Goal: Answer question/provide support: Share knowledge or assist other users

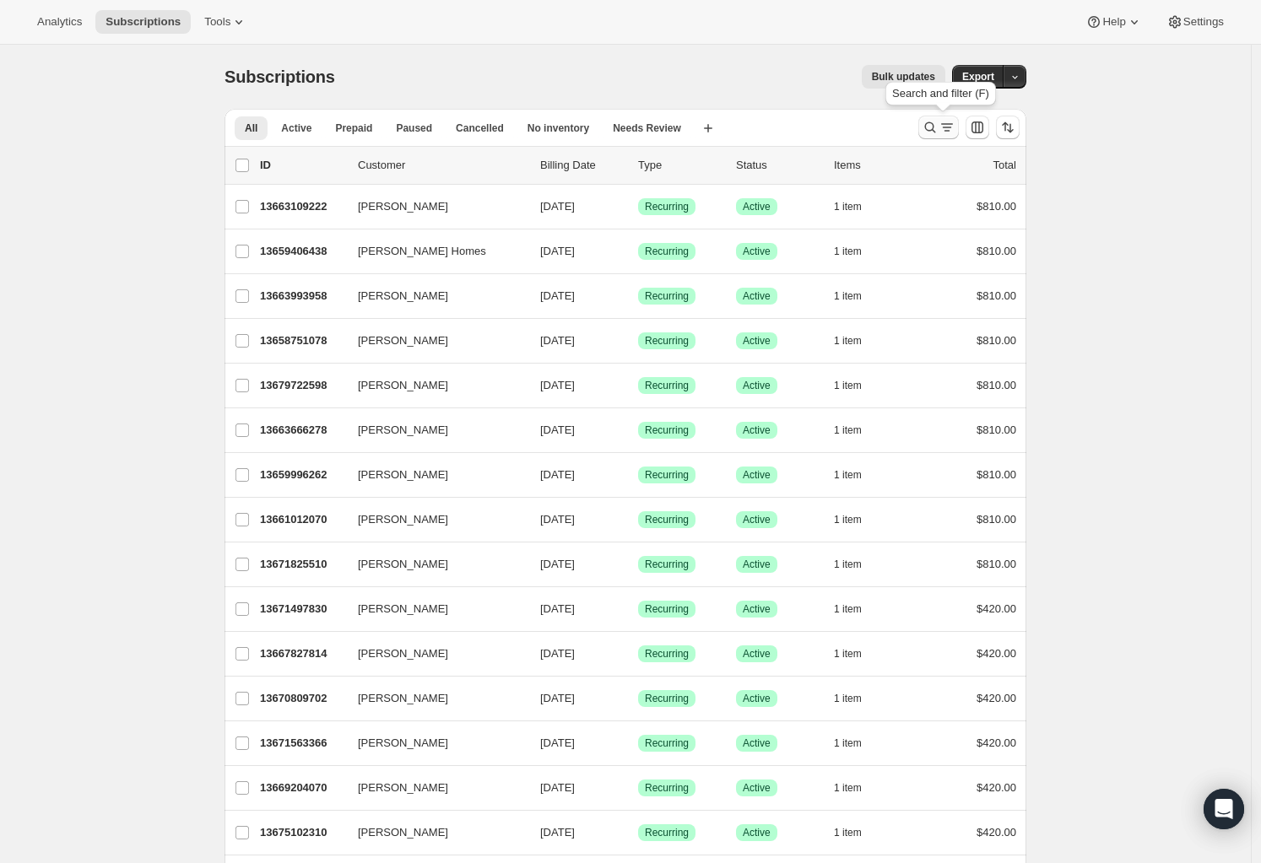
click at [931, 130] on icon "Search and filter results" at bounding box center [930, 127] width 11 height 11
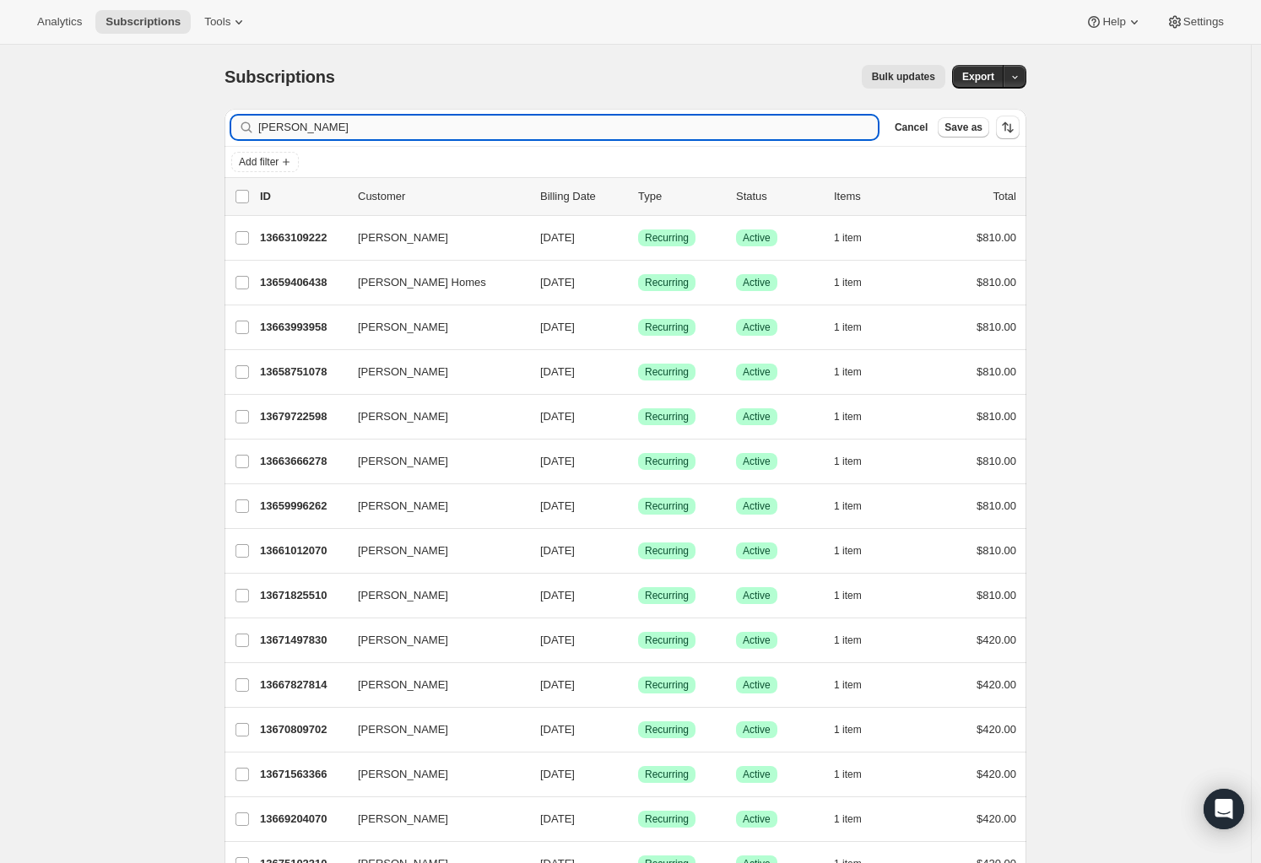
click at [279, 129] on input "andrew" at bounding box center [567, 128] width 619 height 24
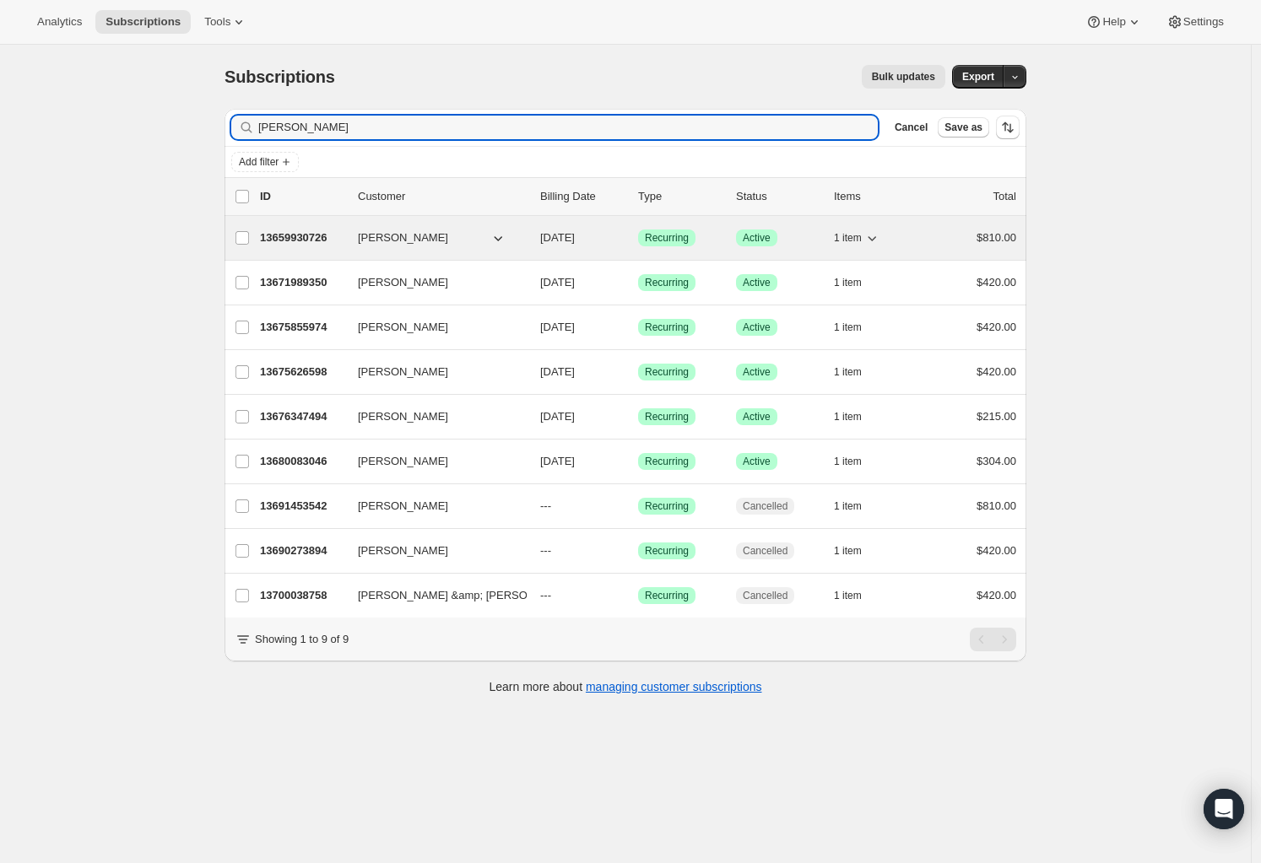
type input "alan"
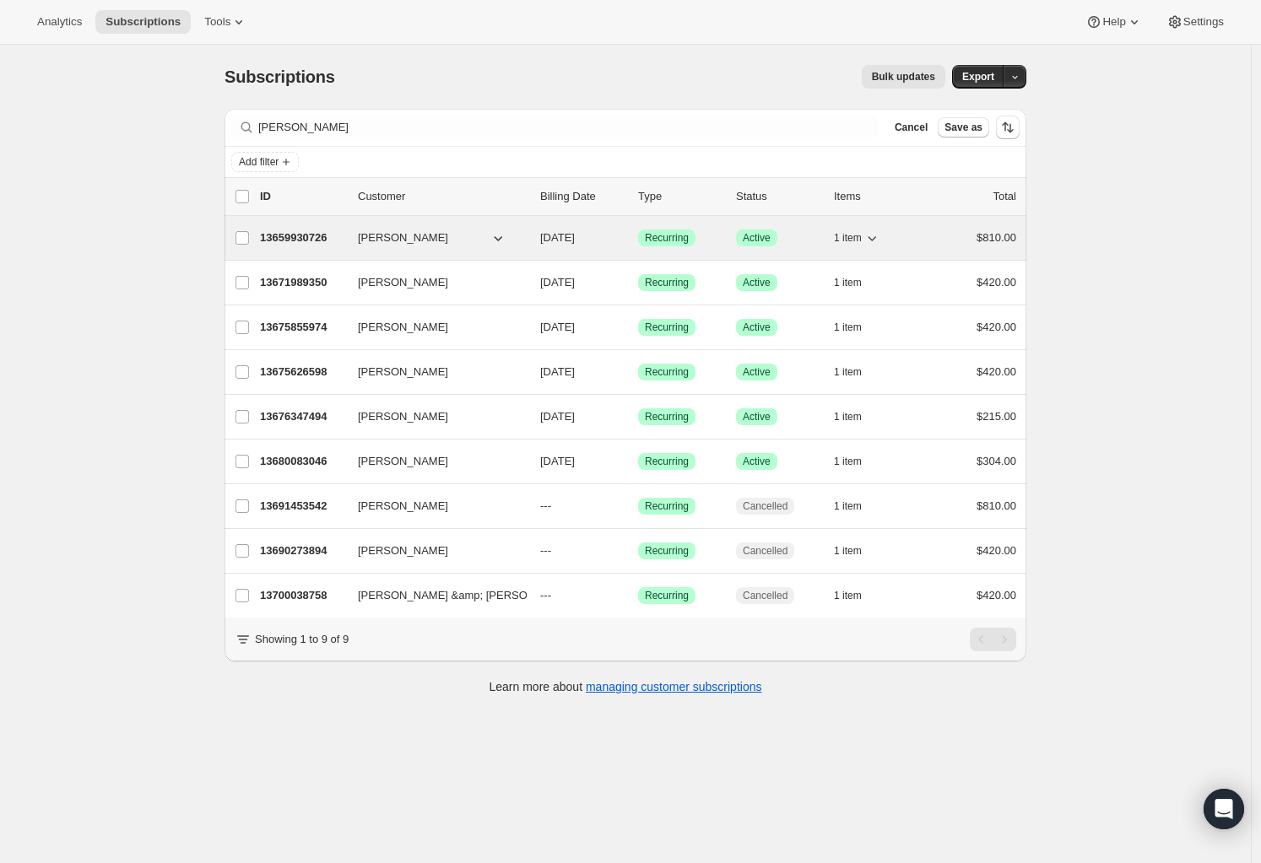
click at [295, 235] on p "13659930726" at bounding box center [302, 238] width 84 height 17
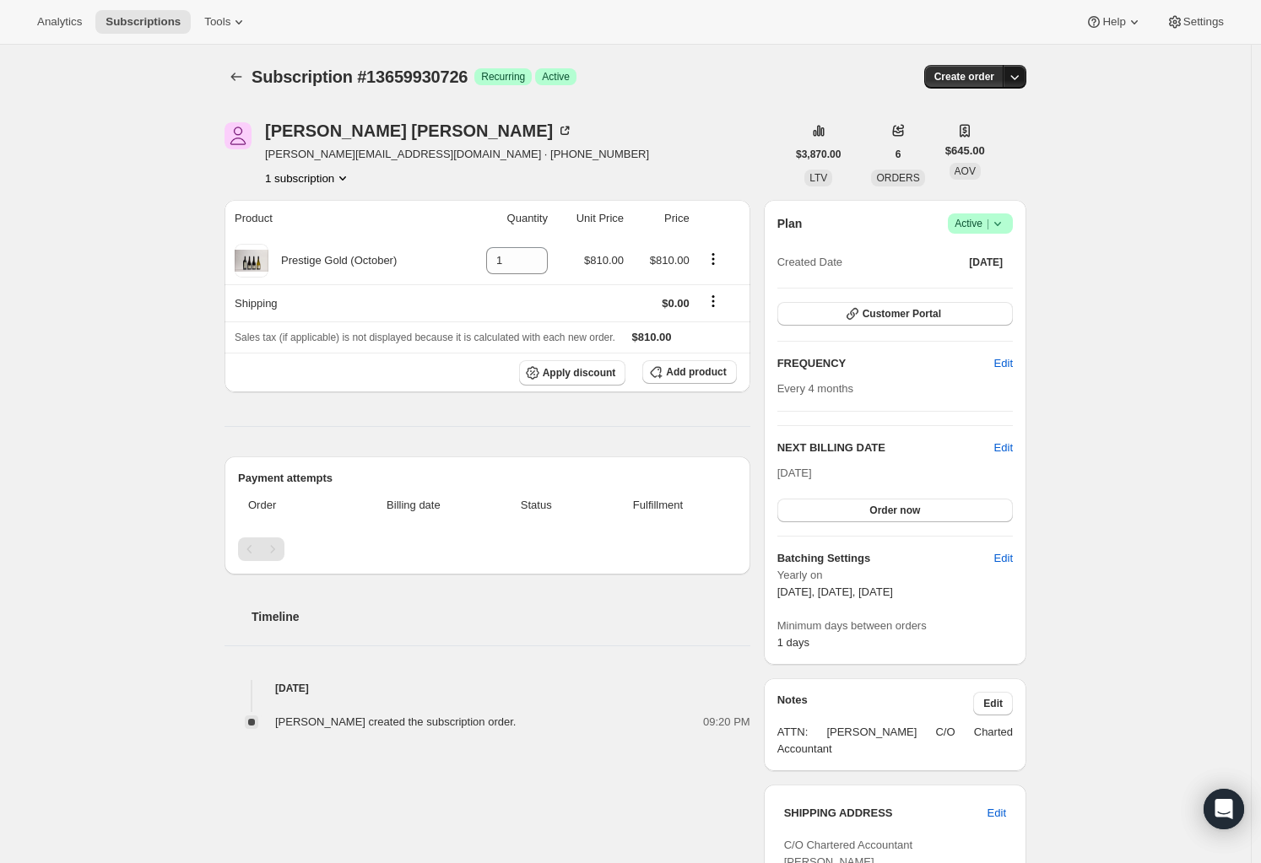
click at [1019, 77] on icon "button" at bounding box center [1014, 76] width 17 height 17
click at [1001, 223] on icon at bounding box center [997, 224] width 7 height 4
click at [993, 251] on span "Pause subscription" at bounding box center [979, 257] width 93 height 13
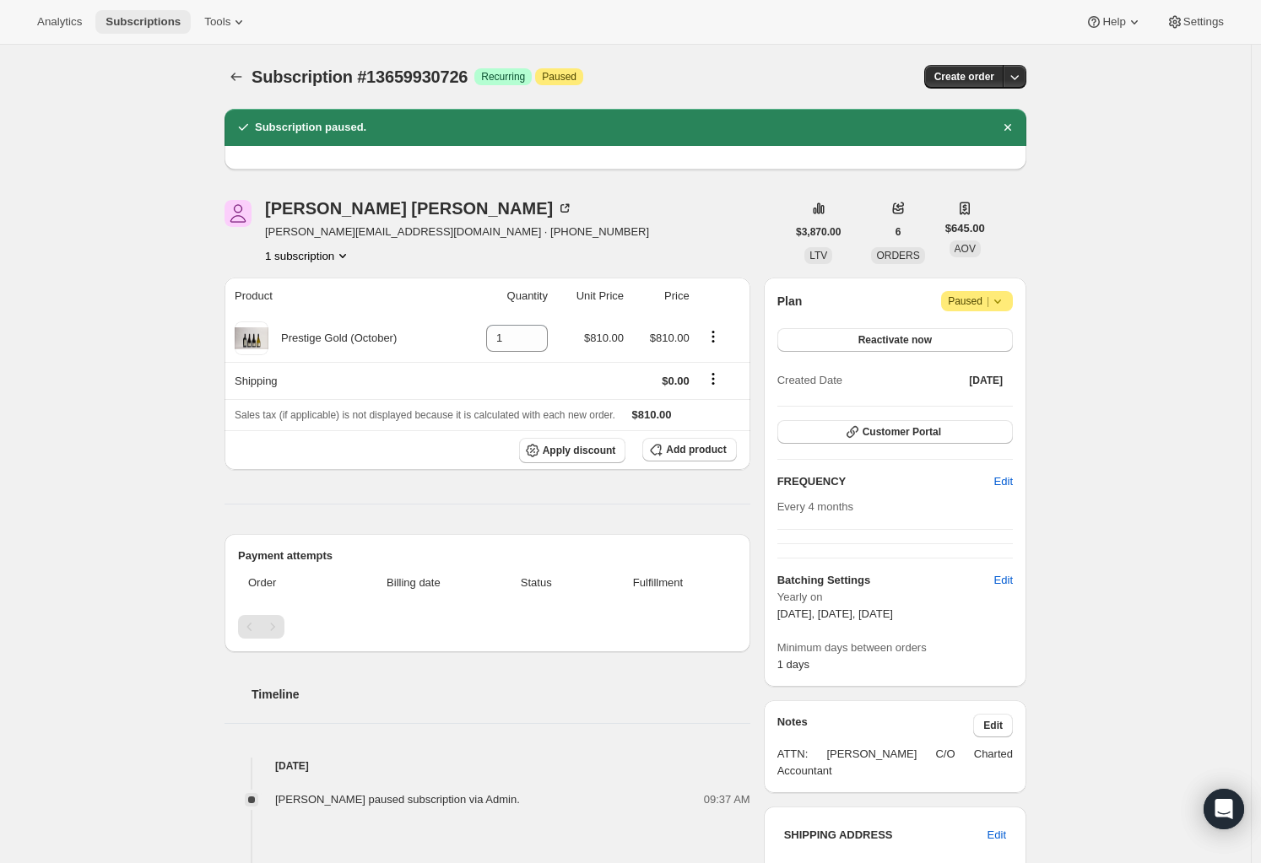
click at [135, 16] on span "Subscriptions" at bounding box center [142, 22] width 75 height 14
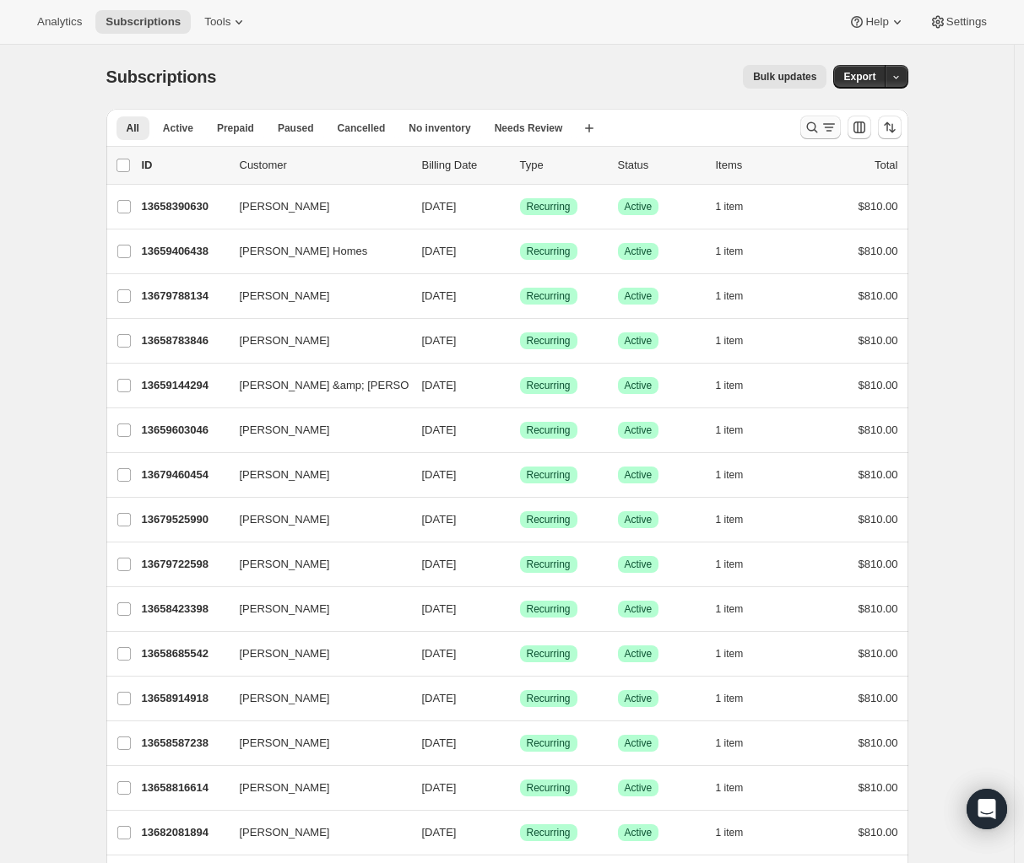
click at [814, 131] on icon "Search and filter results" at bounding box center [811, 127] width 17 height 17
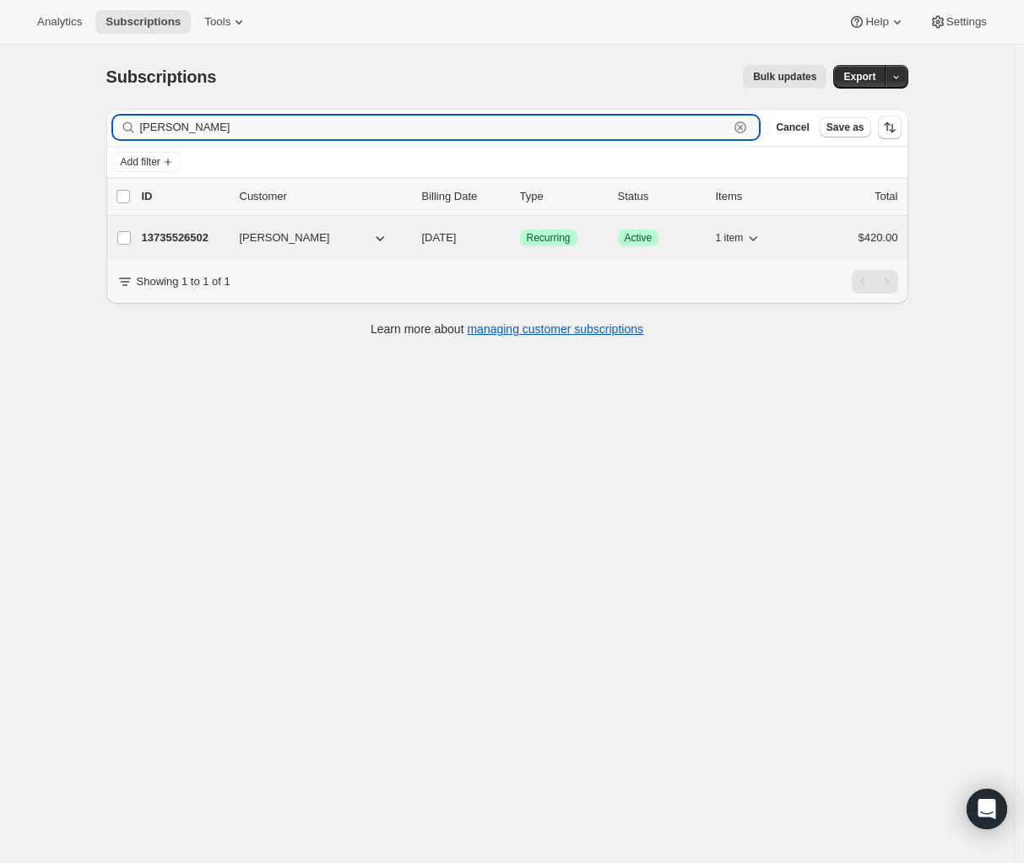
type input "roberto pac"
click at [181, 238] on p "13735526502" at bounding box center [184, 238] width 84 height 17
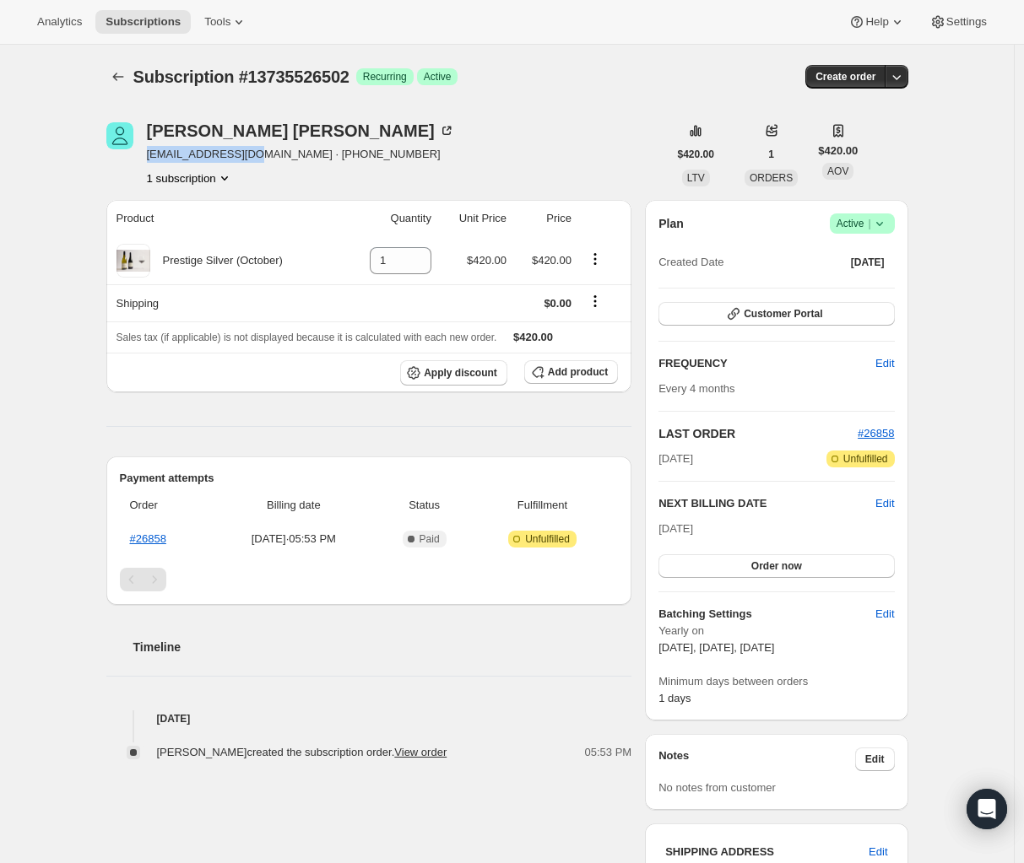
drag, startPoint x: 151, startPoint y: 154, endPoint x: 255, endPoint y: 154, distance: 103.8
click at [255, 154] on span "paxilpaz@gmail.com · +64223121778" at bounding box center [301, 154] width 308 height 17
copy span "paxilpaz@gmail.com"
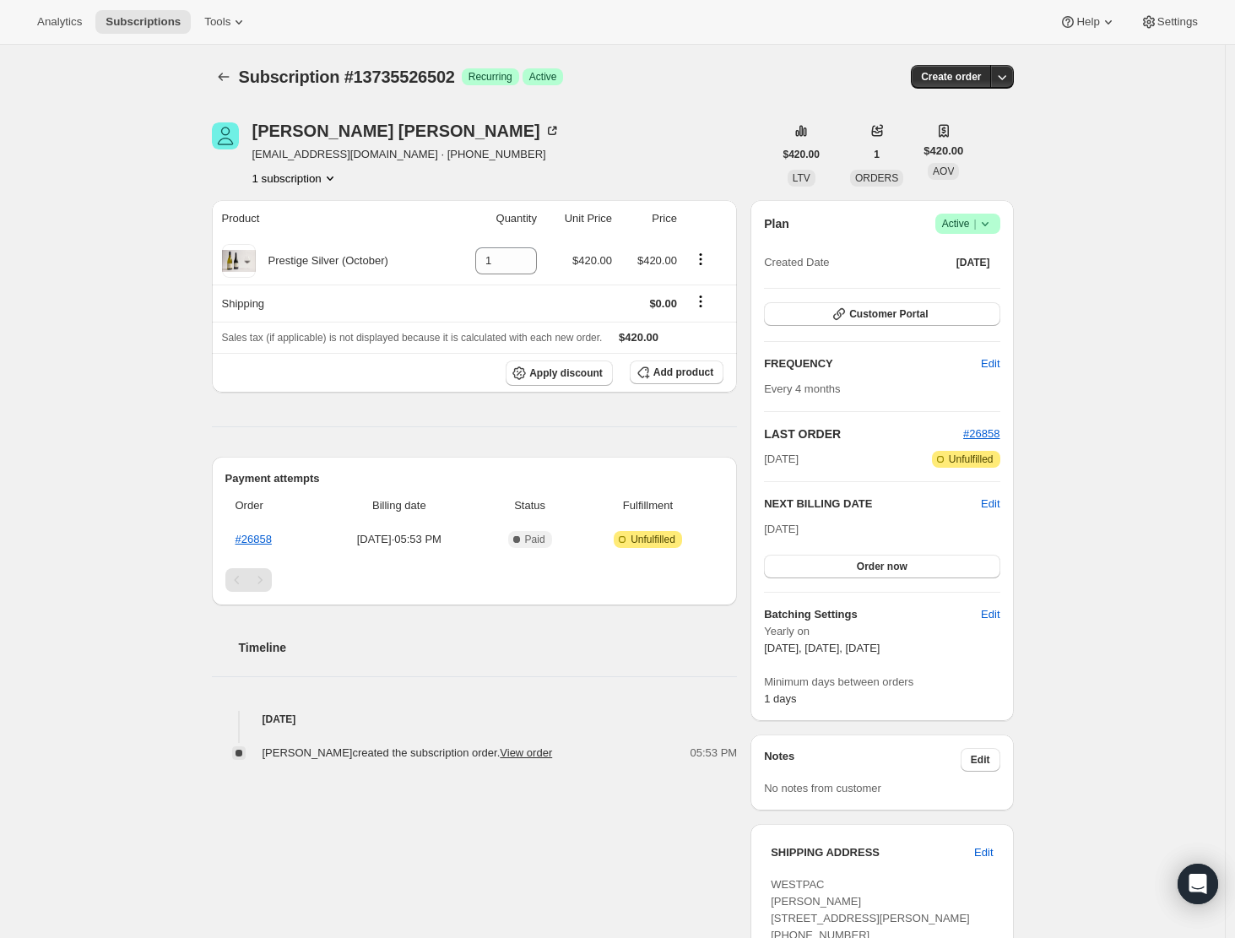
click at [122, 146] on div "Subscription #13735526502. This page is ready Subscription #13735526502 Success…" at bounding box center [612, 667] width 1225 height 1244
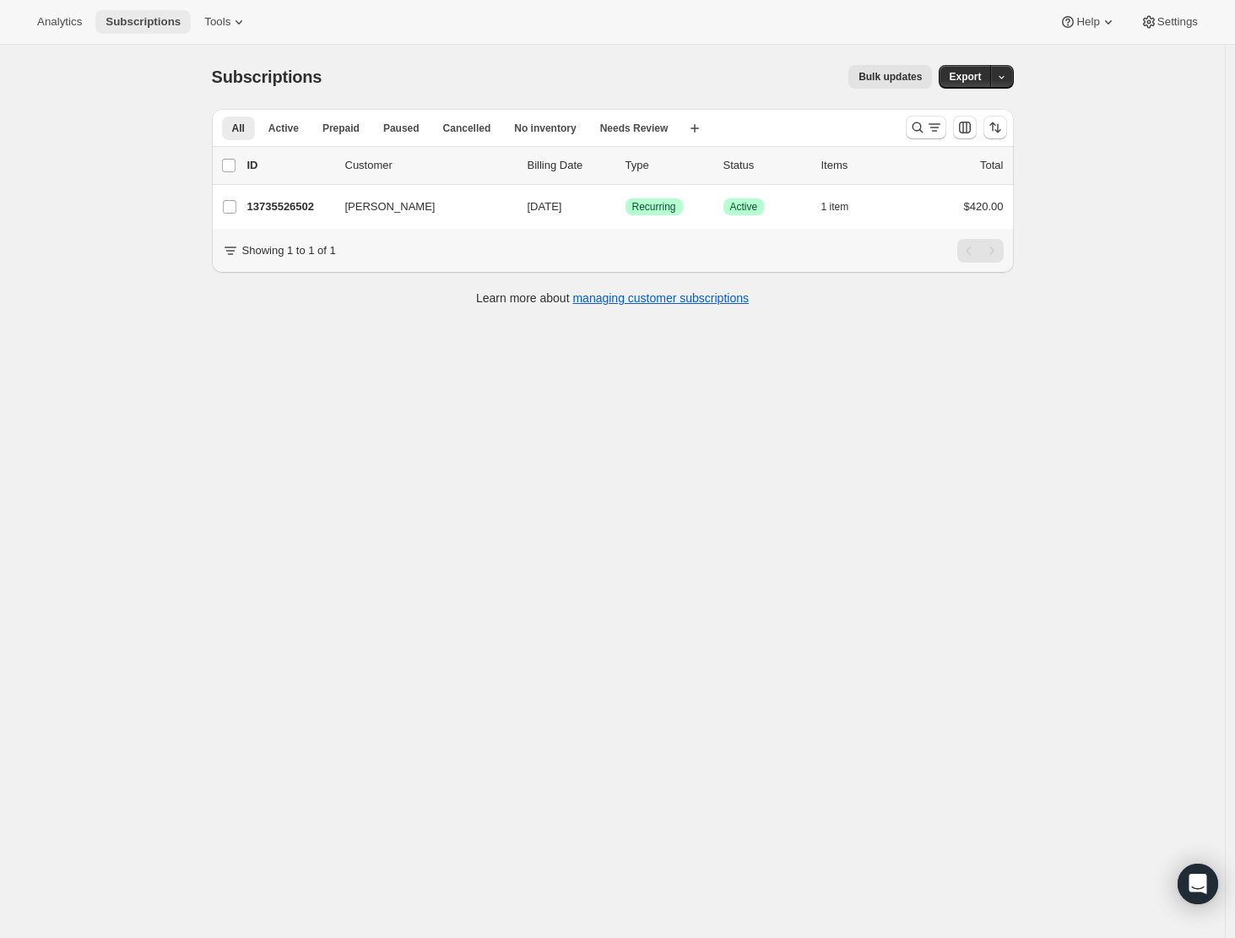
click at [147, 24] on span "Subscriptions" at bounding box center [142, 22] width 75 height 14
click at [922, 126] on icon "Search and filter results" at bounding box center [917, 127] width 17 height 17
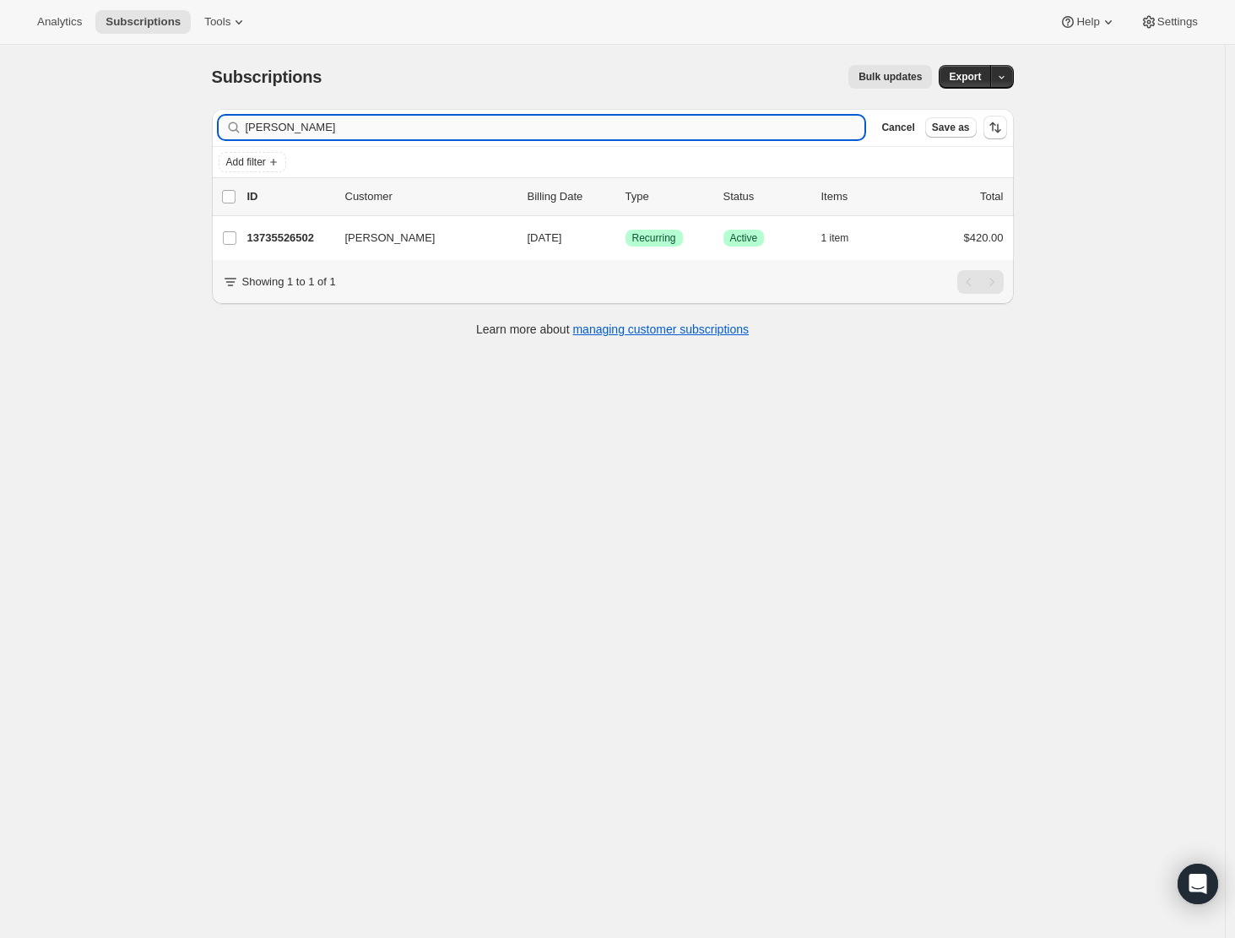
click at [347, 130] on input "roberto pac" at bounding box center [555, 128] width 619 height 24
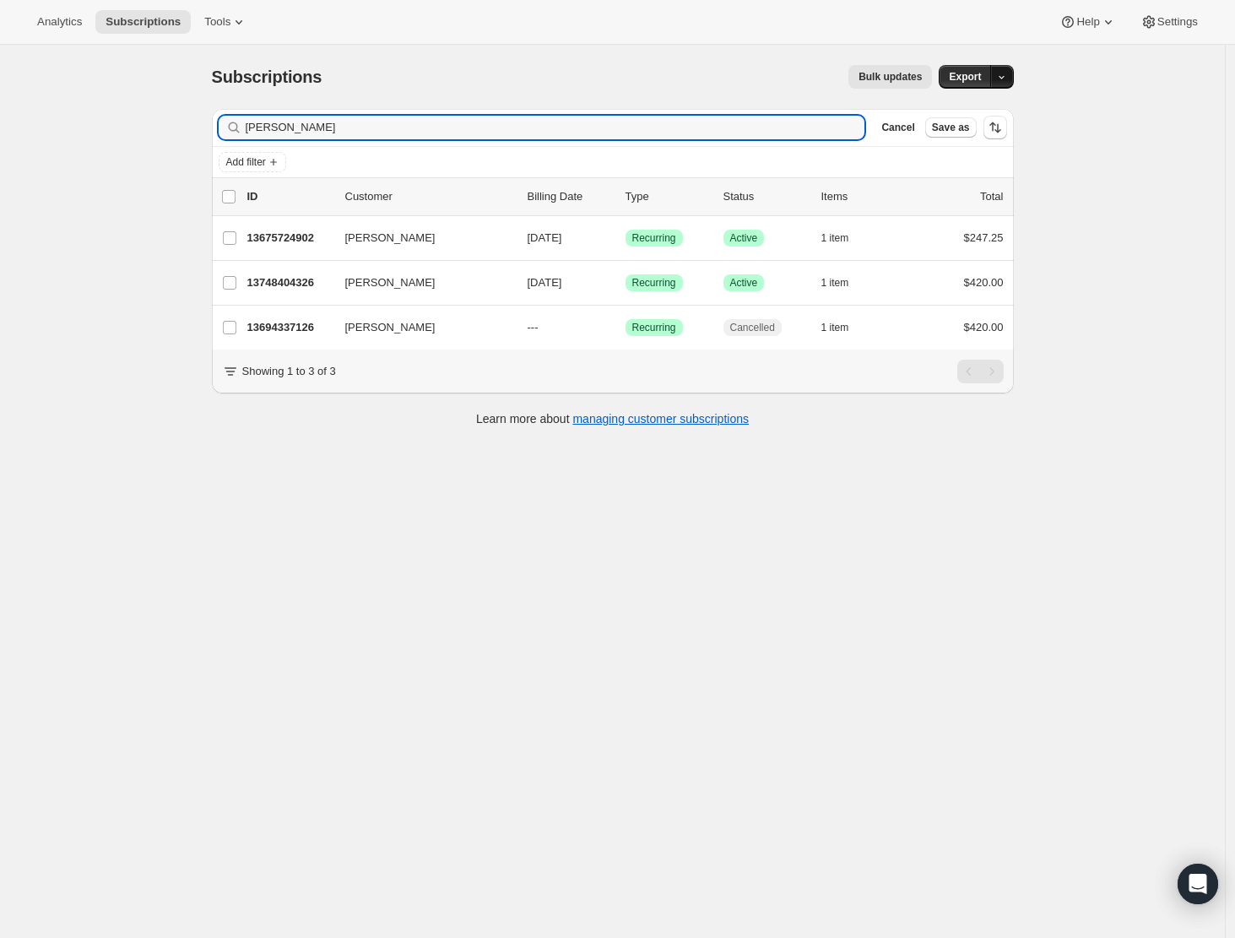
type input "alex b"
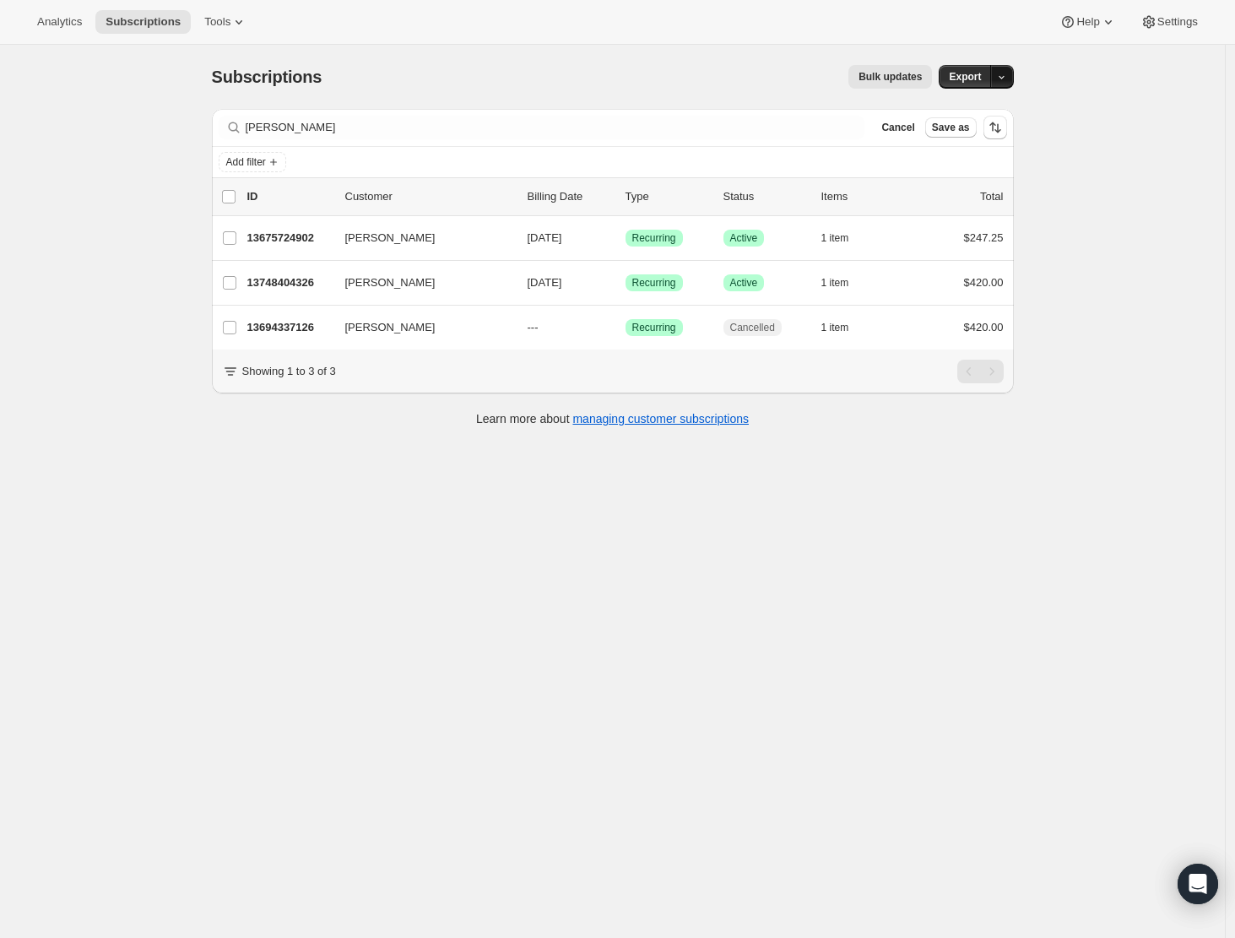
click at [1004, 78] on icon "button" at bounding box center [1001, 77] width 6 height 3
click at [1004, 78] on icon "button" at bounding box center [1001, 77] width 11 height 11
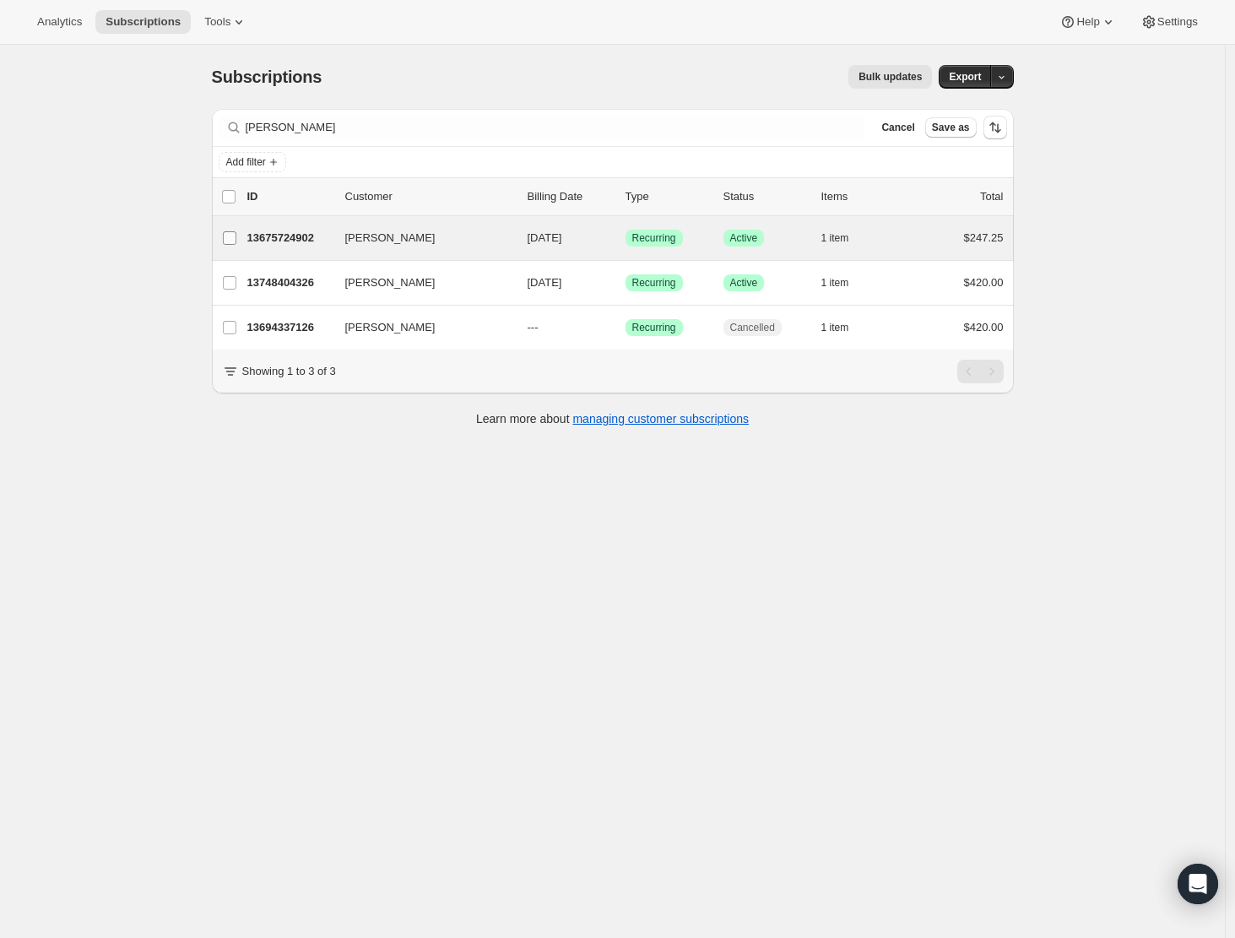
click at [235, 240] on input "Alex Betteridge" at bounding box center [230, 238] width 14 height 14
checkbox input "true"
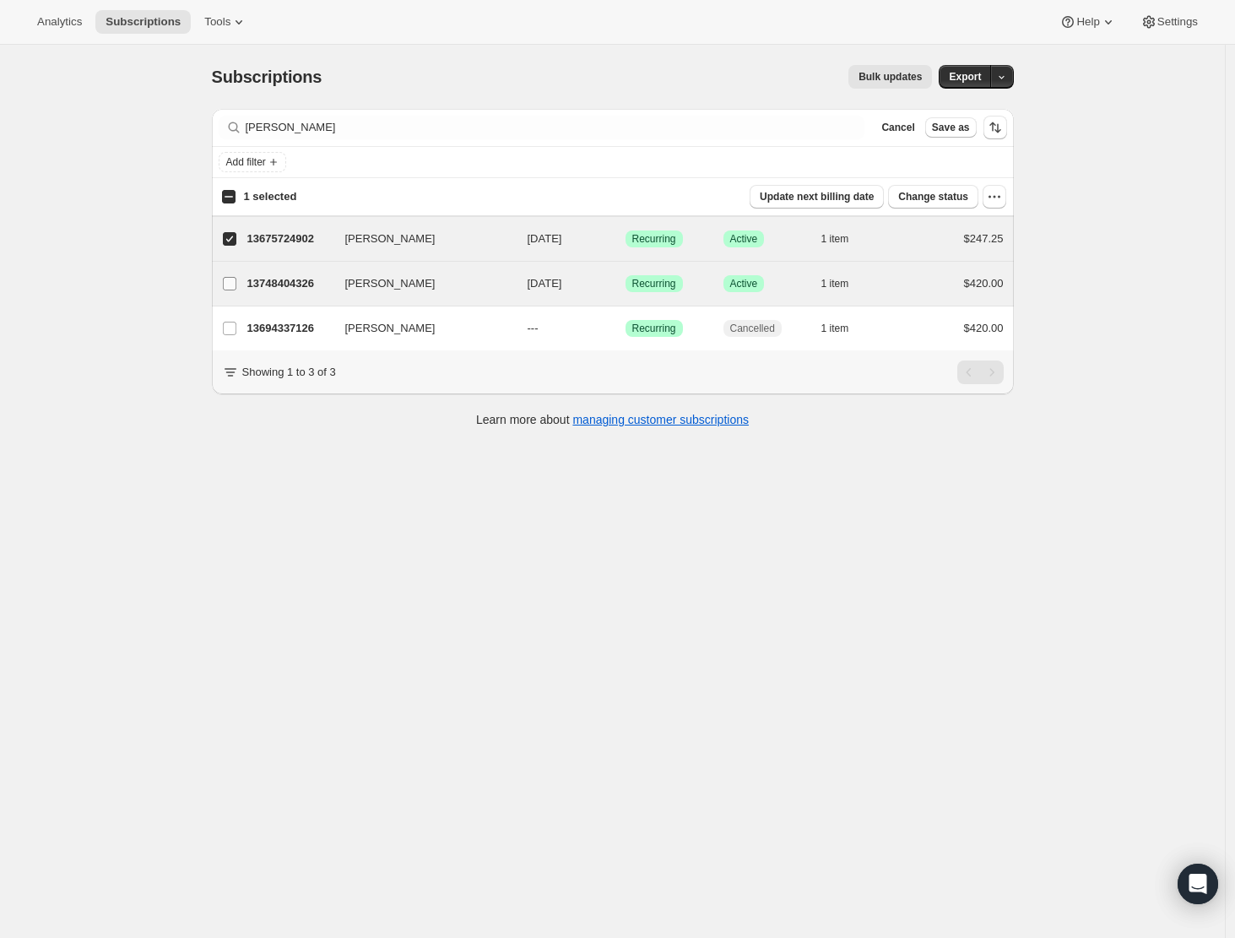
click at [235, 283] on input "Alex Betteridge" at bounding box center [230, 284] width 14 height 14
click at [994, 194] on icon "button" at bounding box center [994, 196] width 17 height 17
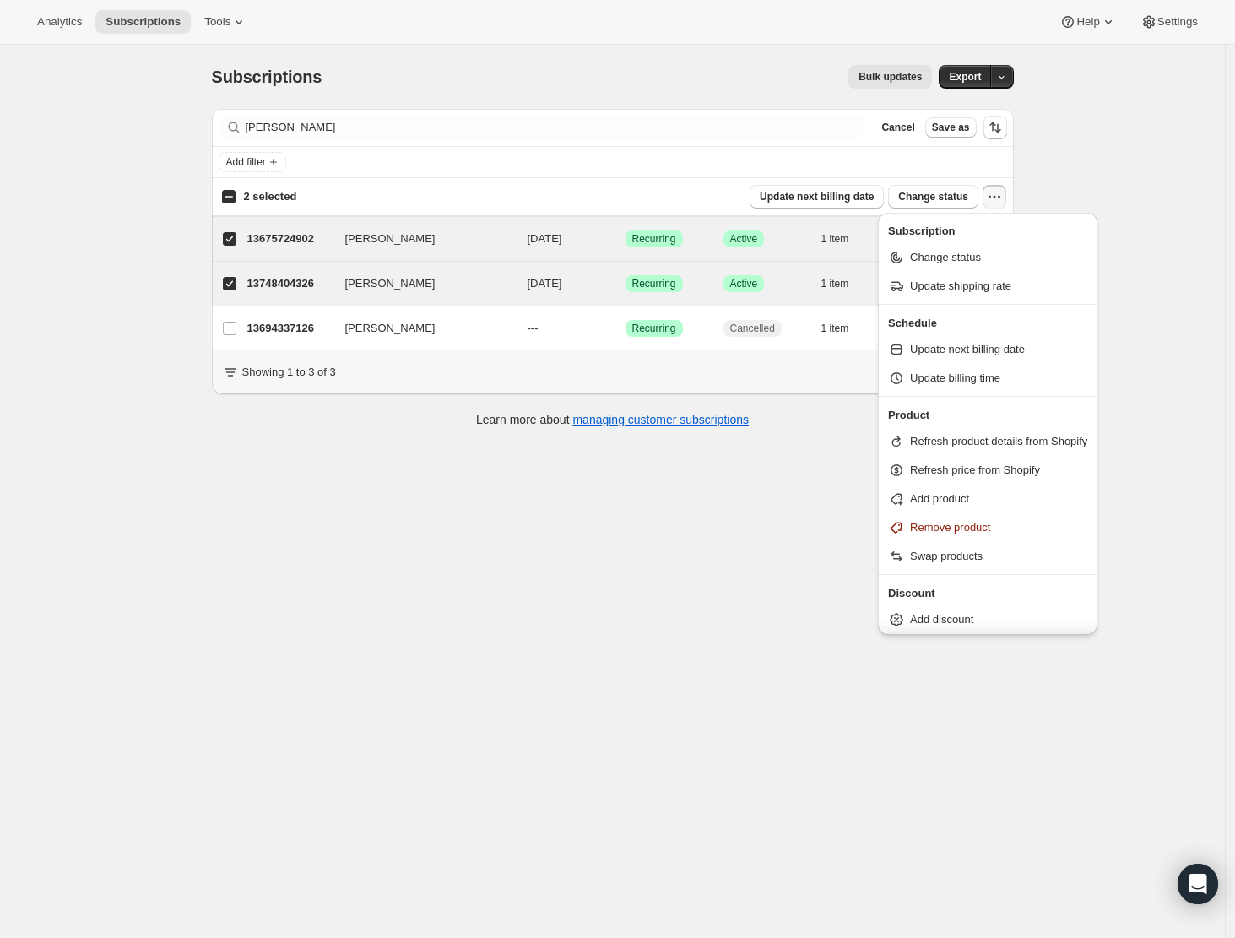
click at [572, 557] on div "Subscriptions. This page is ready Subscriptions Bulk updates More actions Bulk …" at bounding box center [612, 514] width 1225 height 938
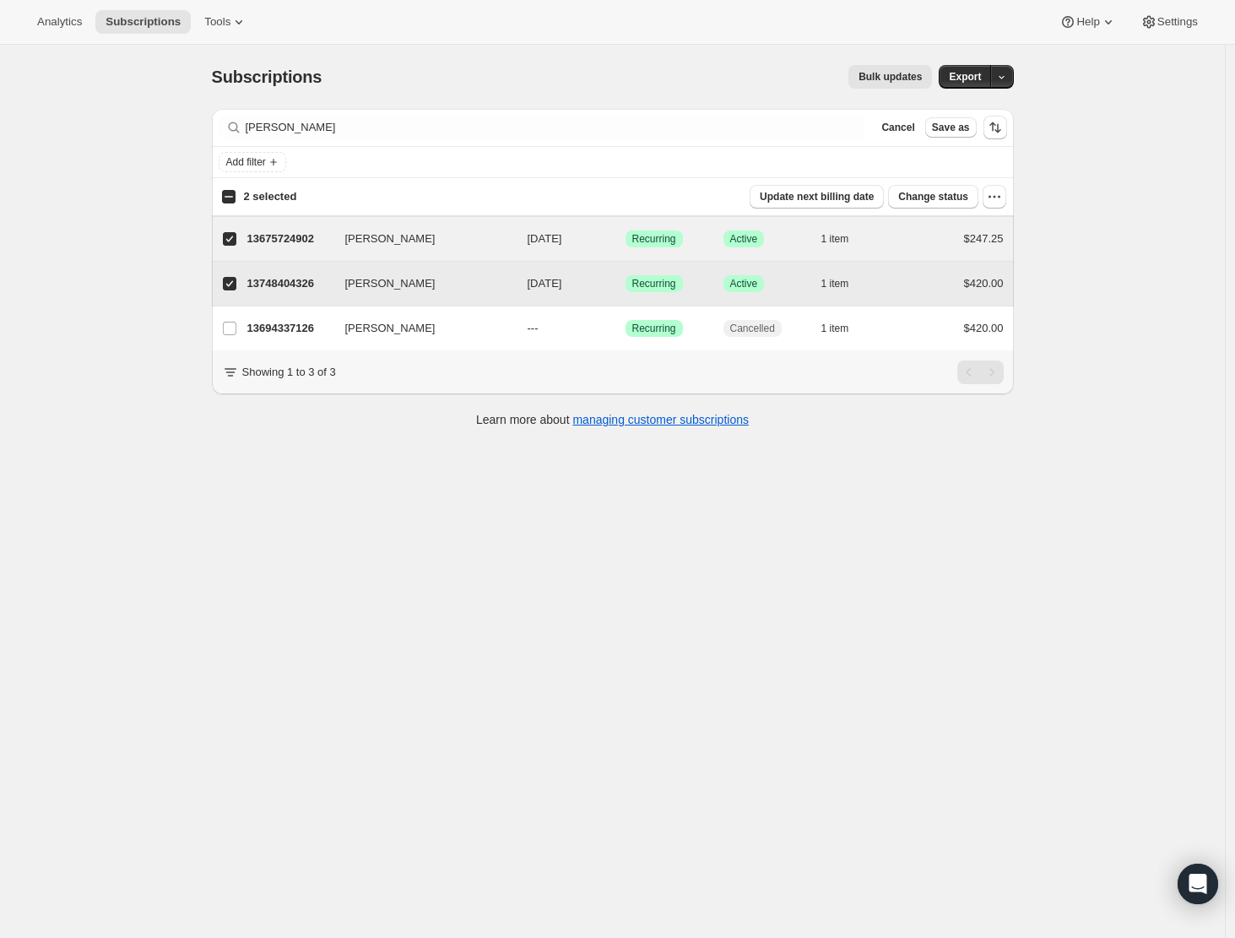
click at [236, 284] on input "Alex Betteridge" at bounding box center [230, 284] width 14 height 14
checkbox input "false"
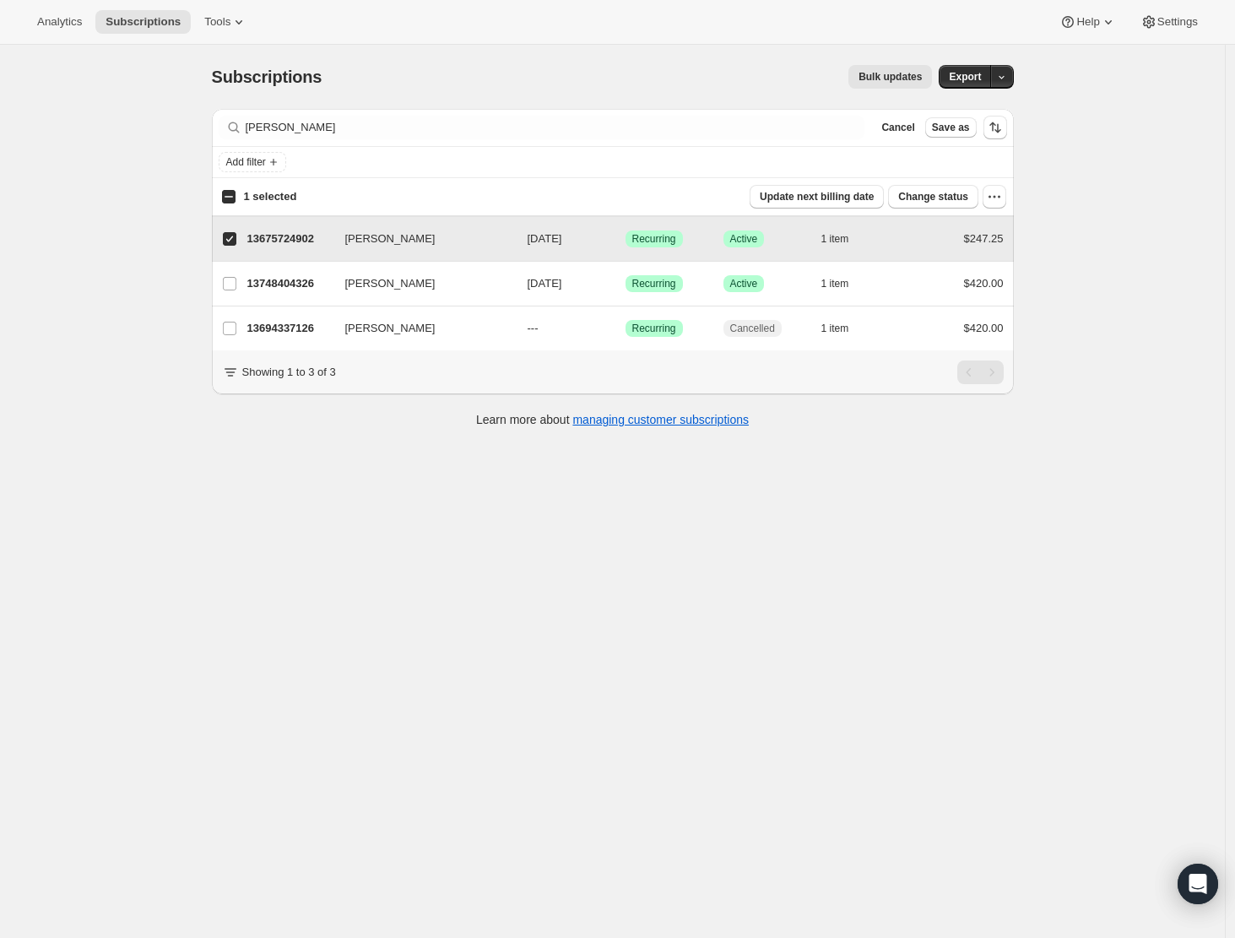
click at [232, 239] on input "Alex Betteridge" at bounding box center [230, 239] width 14 height 14
checkbox input "false"
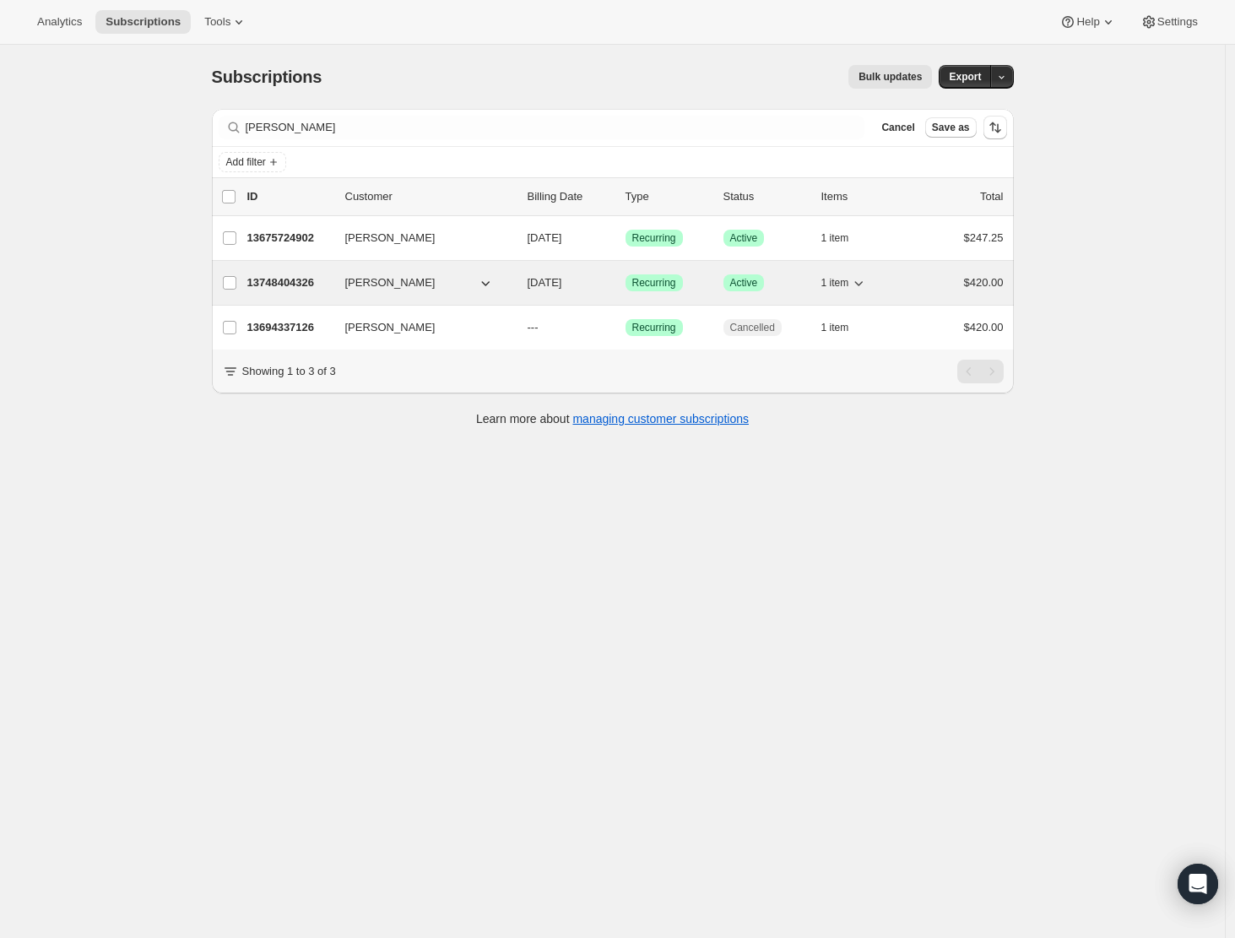
click at [301, 282] on p "13748404326" at bounding box center [289, 282] width 84 height 17
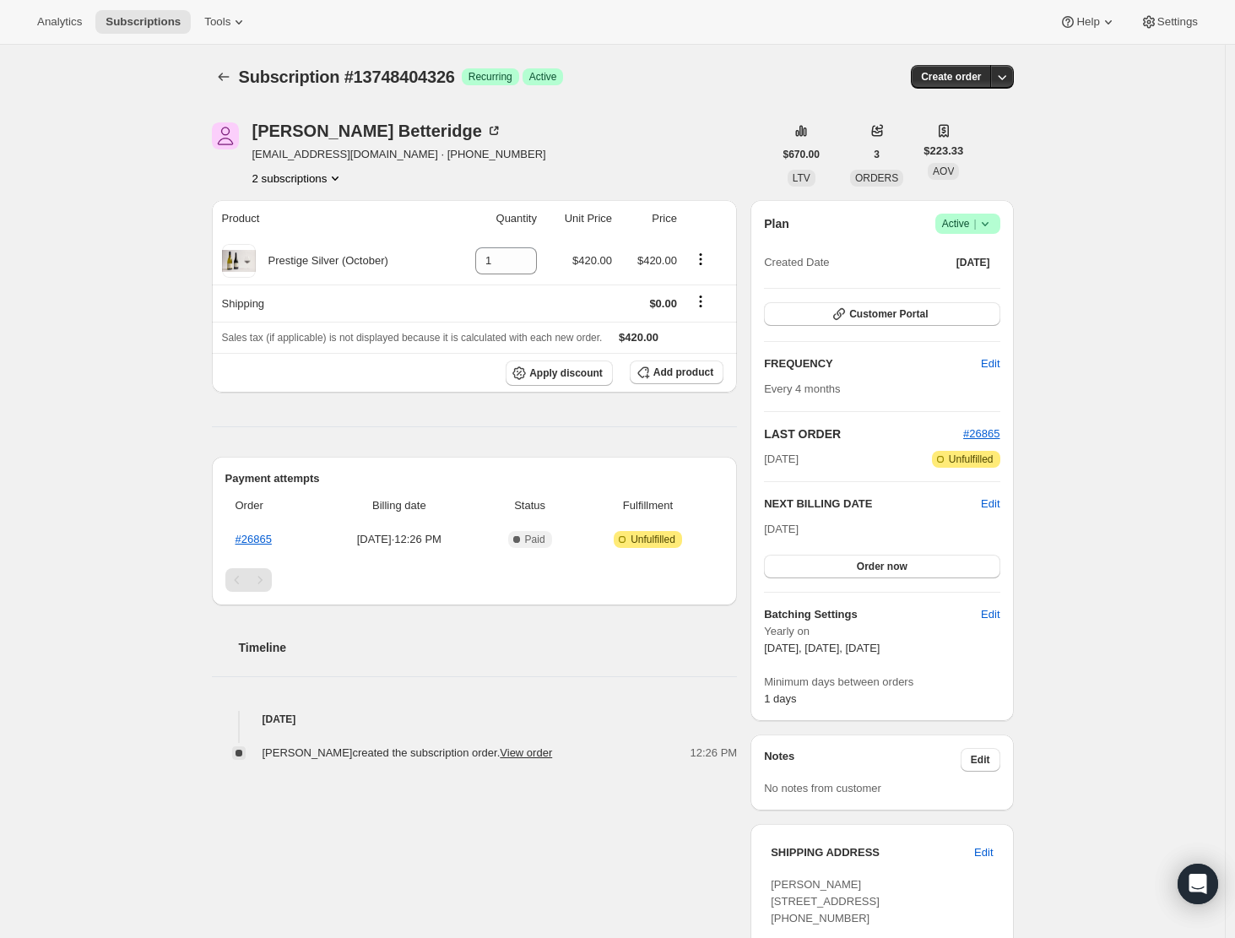
click at [343, 177] on icon "Product actions" at bounding box center [335, 178] width 17 height 17
click at [1199, 863] on icon "Open Intercom Messenger" at bounding box center [1196, 884] width 19 height 22
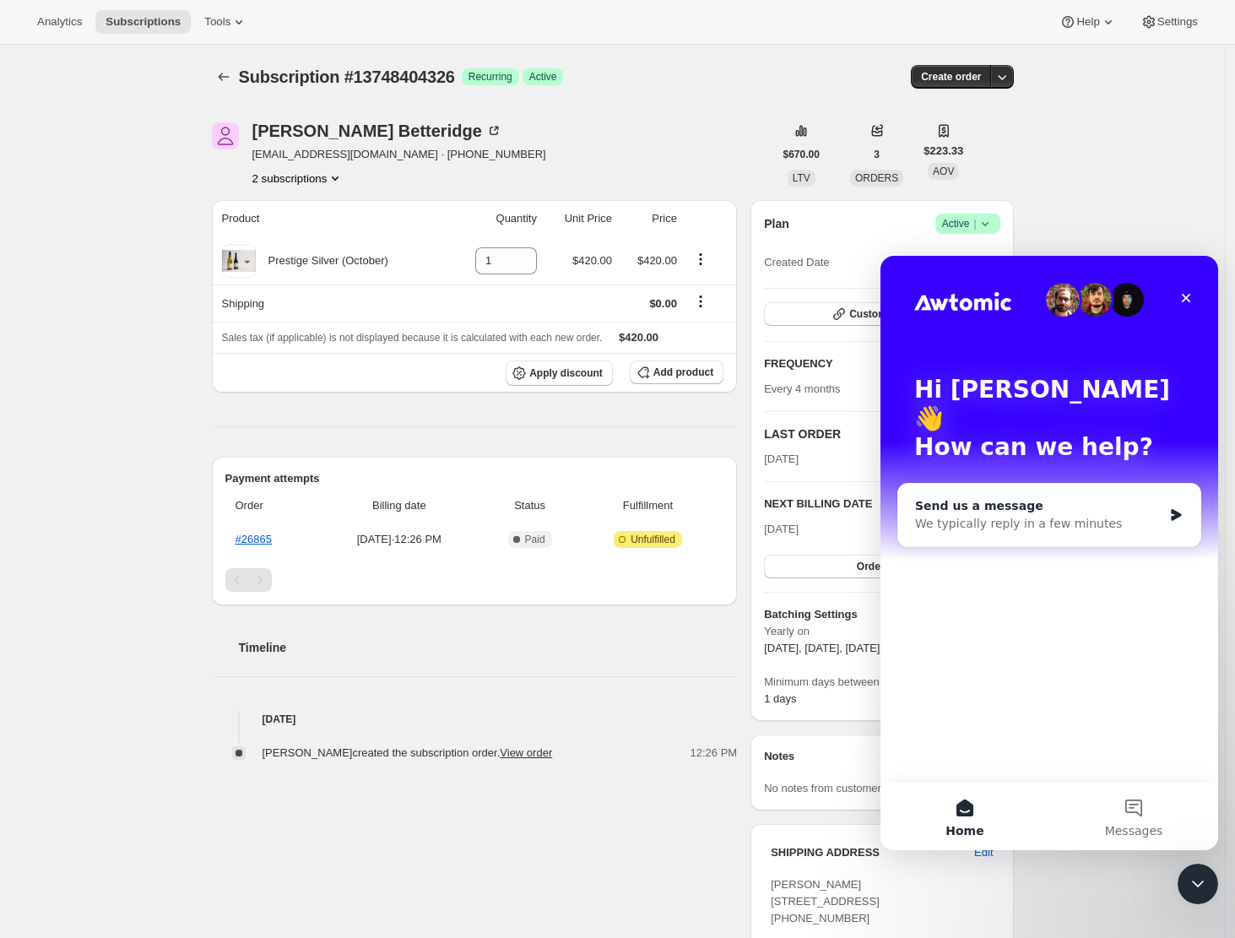
click at [934, 515] on div "We typically reply in a few minutes" at bounding box center [1038, 524] width 247 height 18
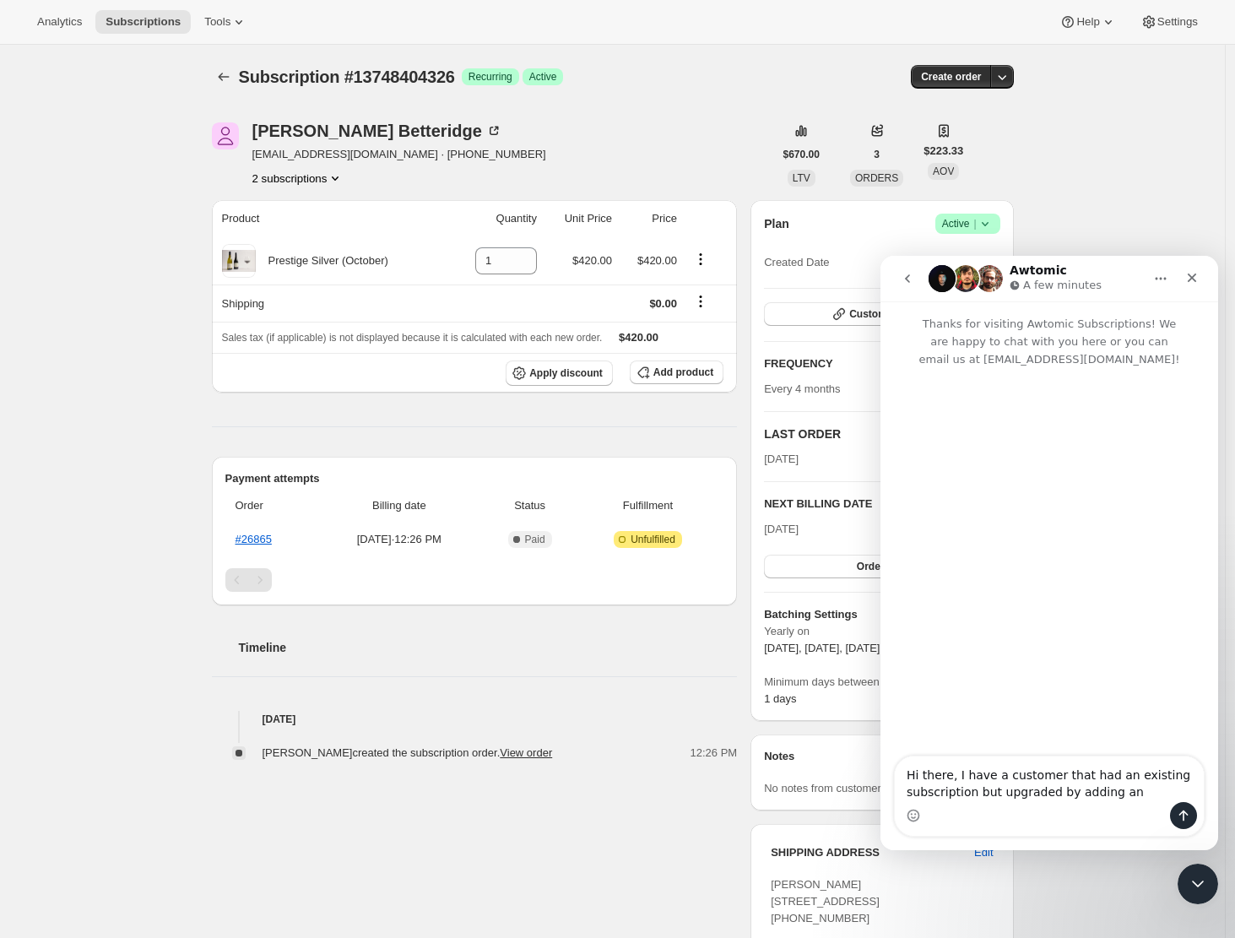
click at [976, 793] on textarea "Hi there, I have a customer that had an existing subscription but upgraded by a…" at bounding box center [1049, 779] width 309 height 46
click at [1179, 790] on textarea "Hi there, I have a customer that had an existing subscription (bronze) but upgr…" at bounding box center [1049, 779] width 309 height 46
type textarea "Hi there, I have a customer that had an existing subscription (bronze) but upgr…"
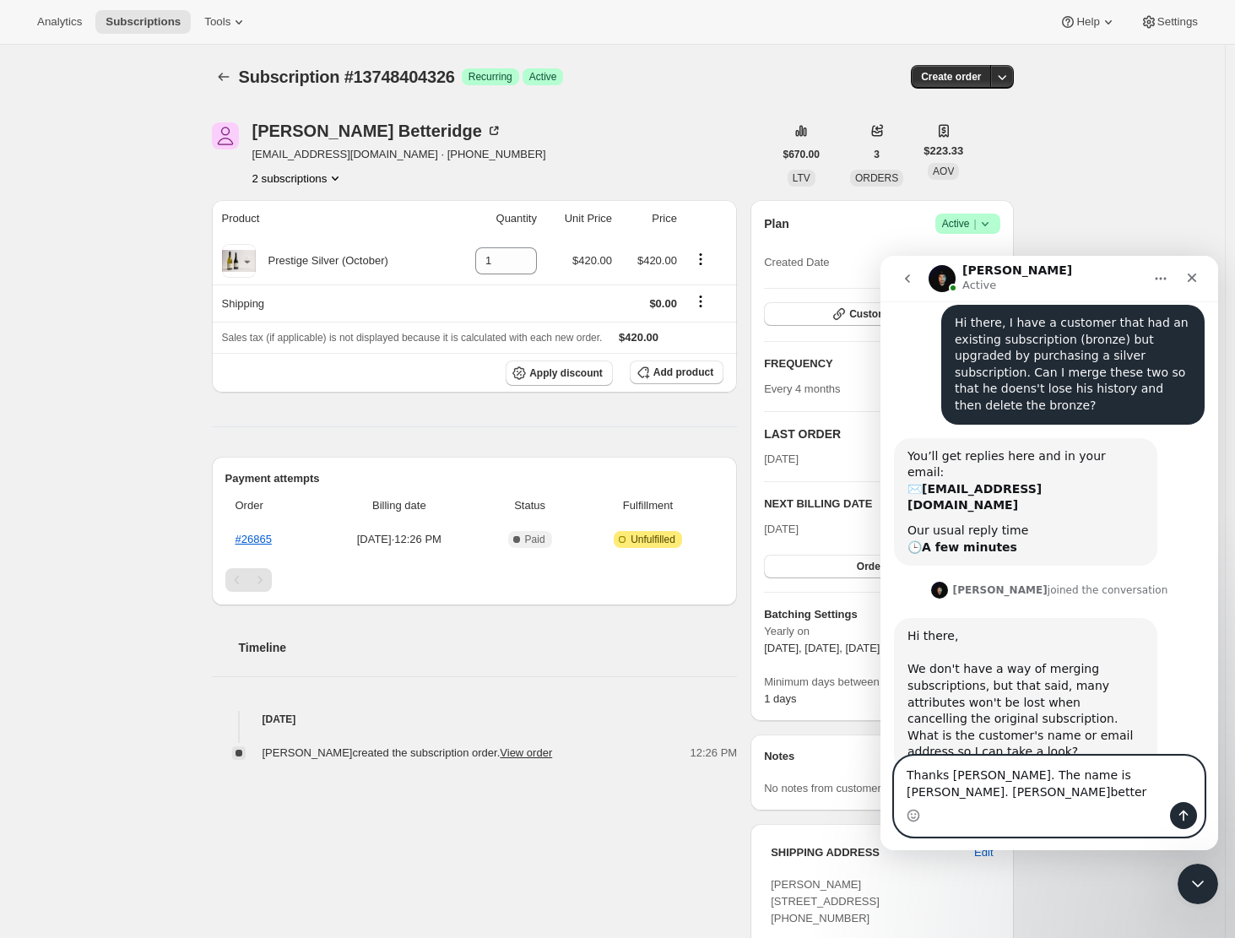
scroll to position [100, 0]
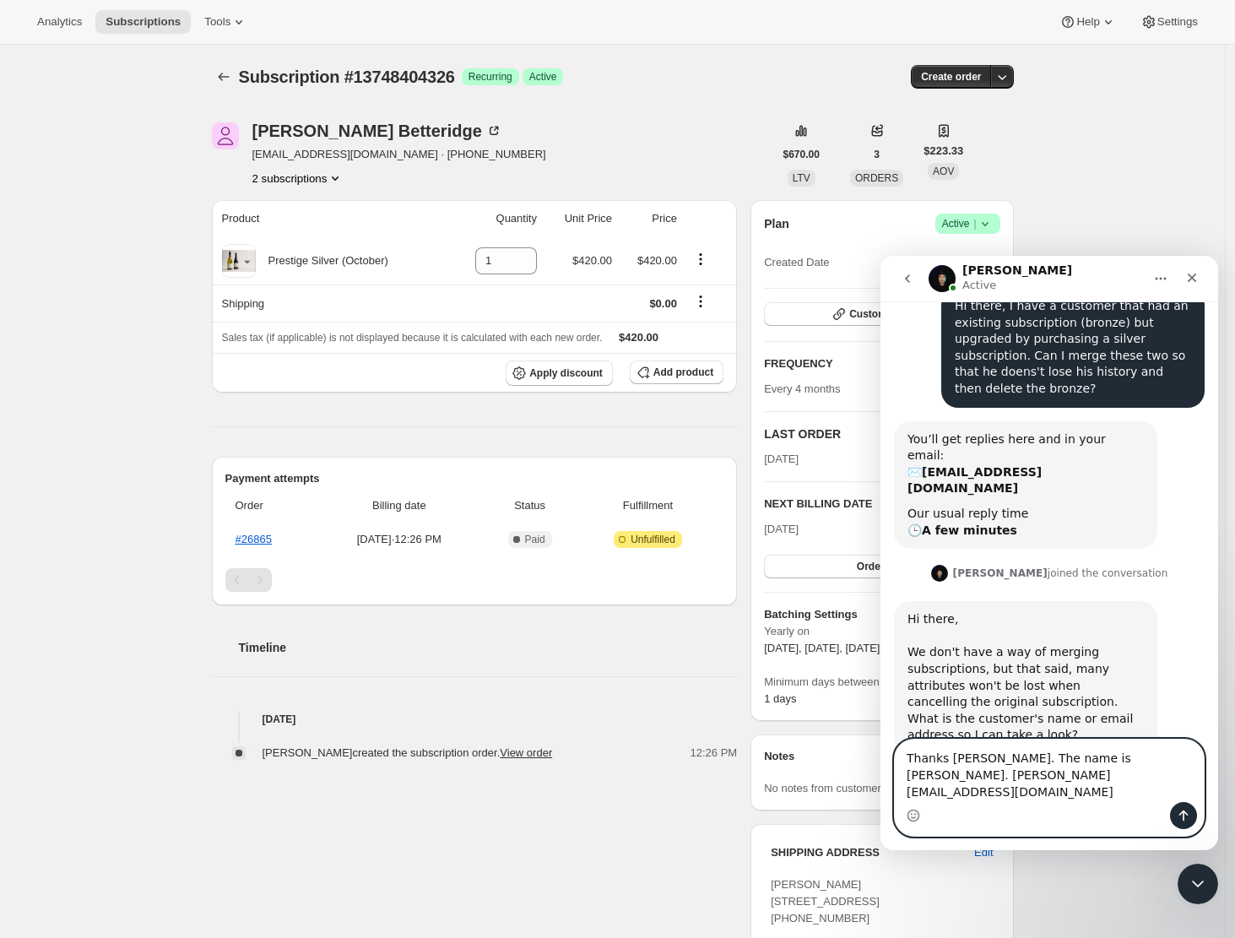
type textarea "Thanks Adrian. The name is Alex Betteridge. a.j.betteridge6@gmail.com"
click at [1175, 815] on button "Send a message…" at bounding box center [1183, 815] width 27 height 27
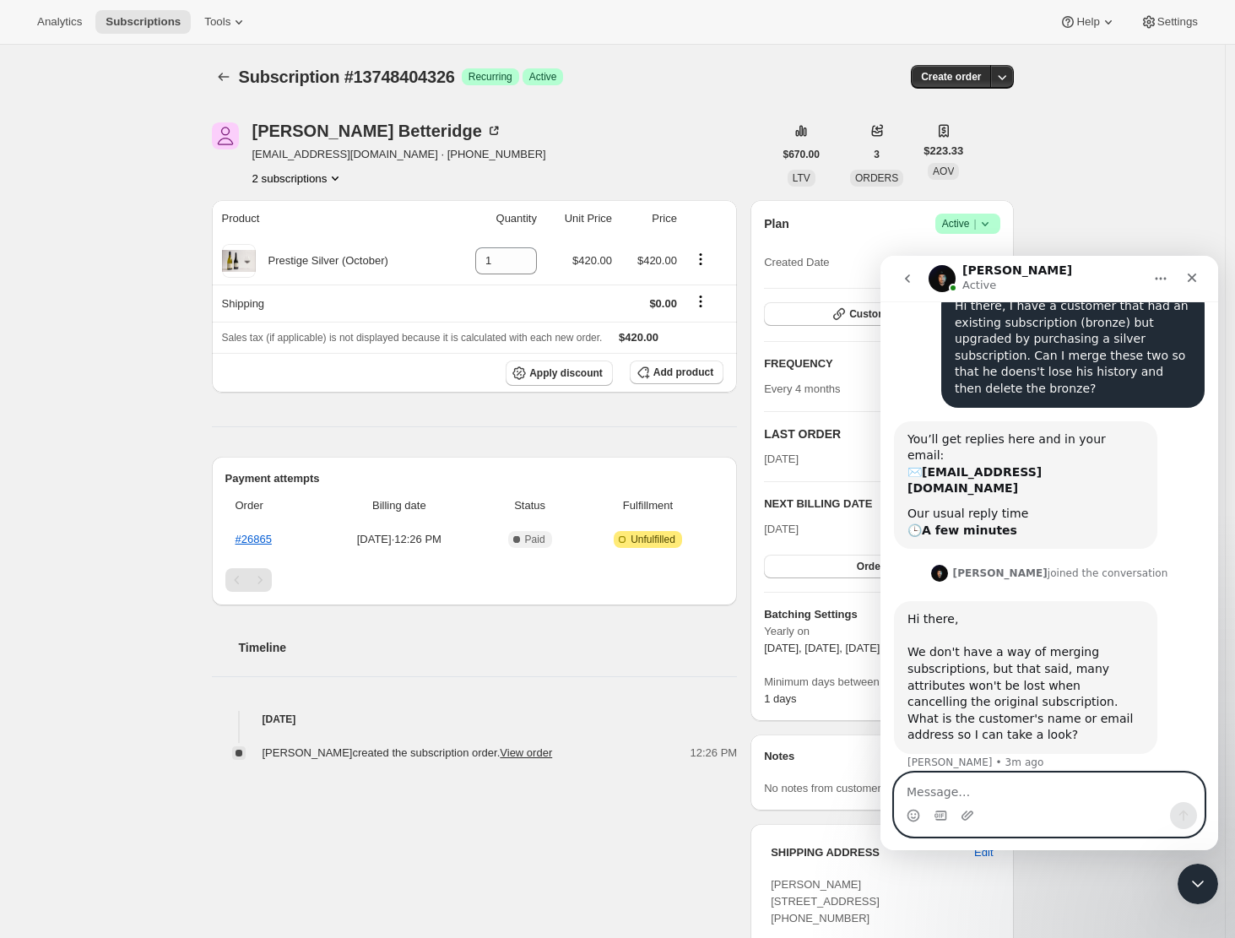
scroll to position [150, 0]
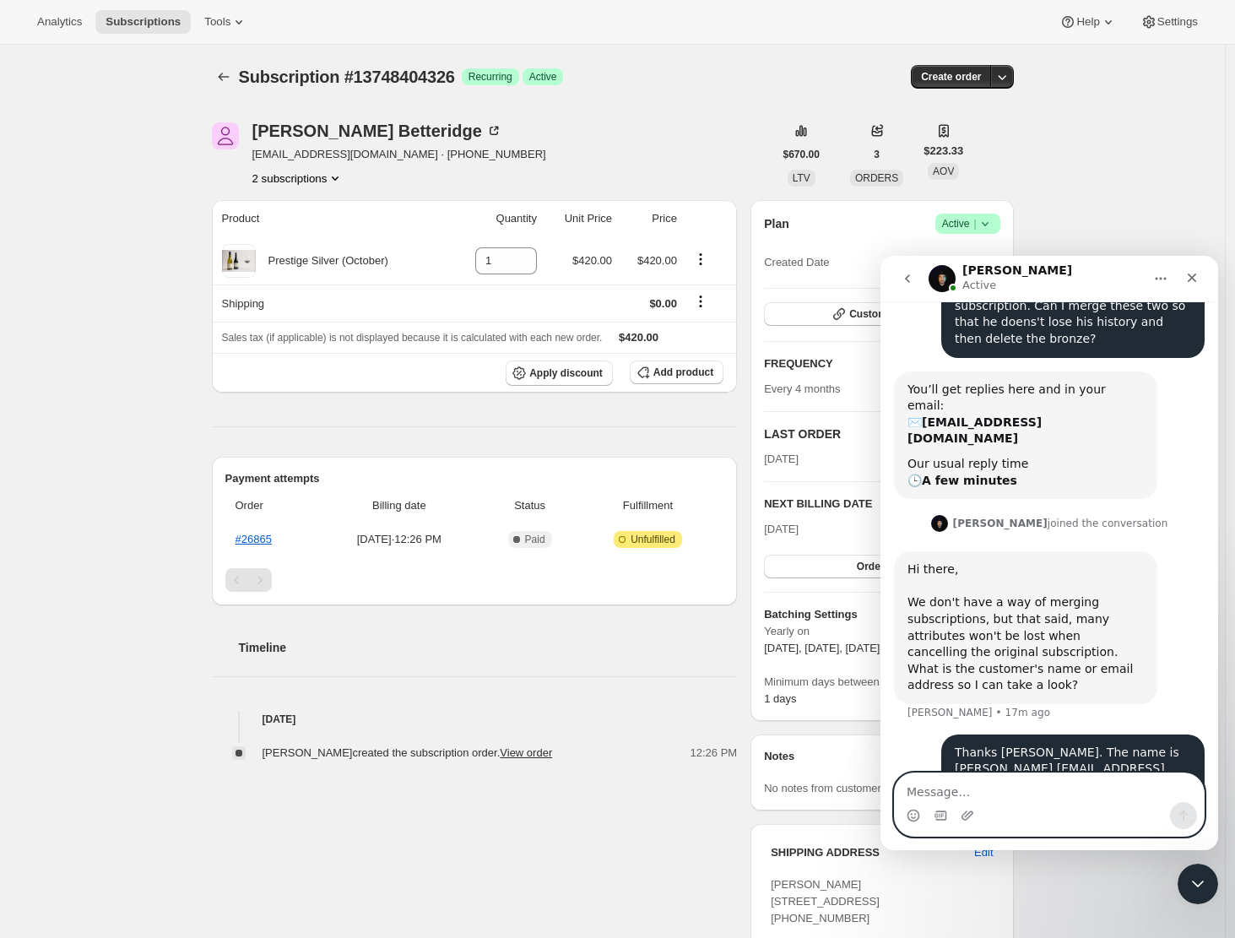
click at [930, 791] on textarea "Message…" at bounding box center [1049, 787] width 309 height 29
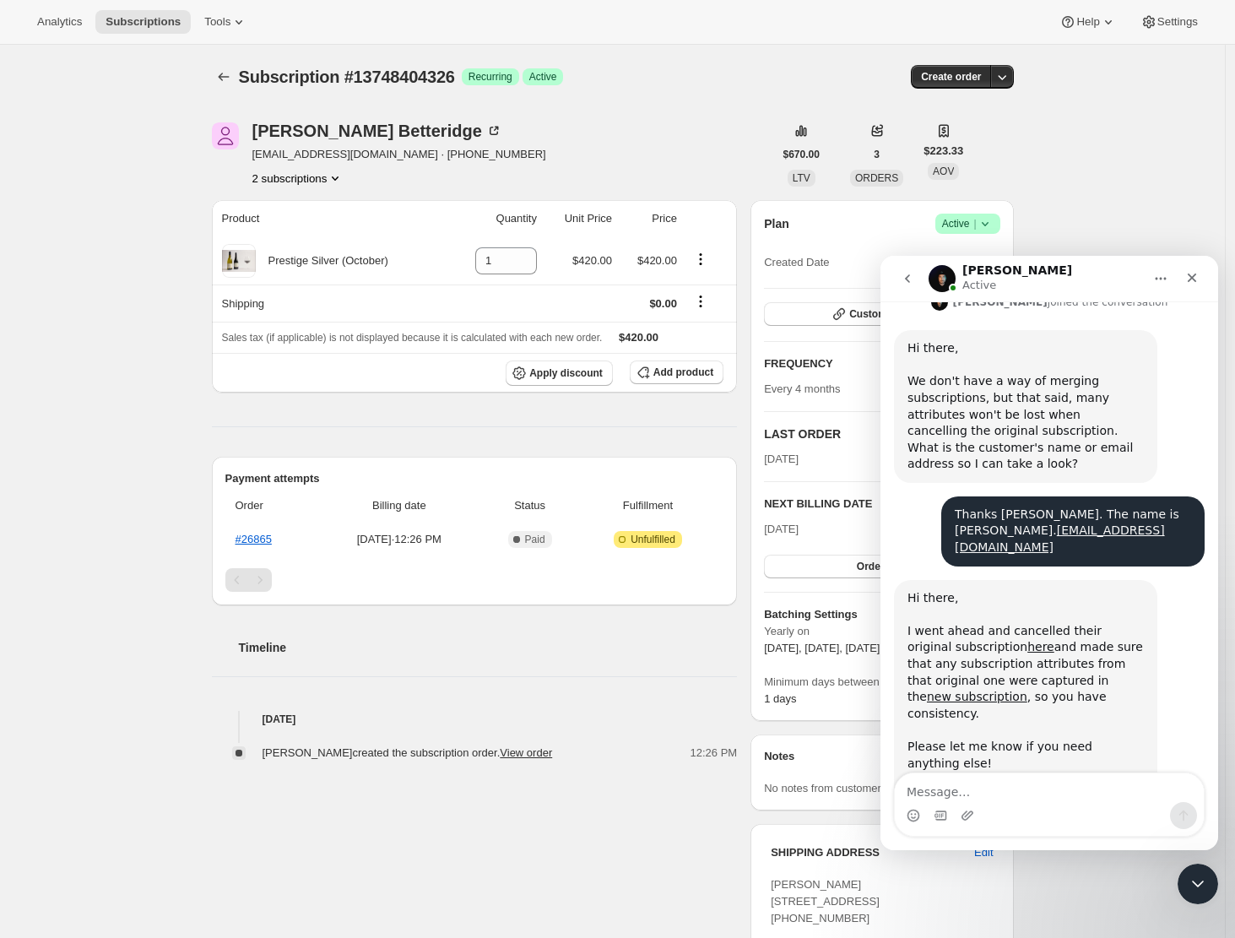
scroll to position [399, 0]
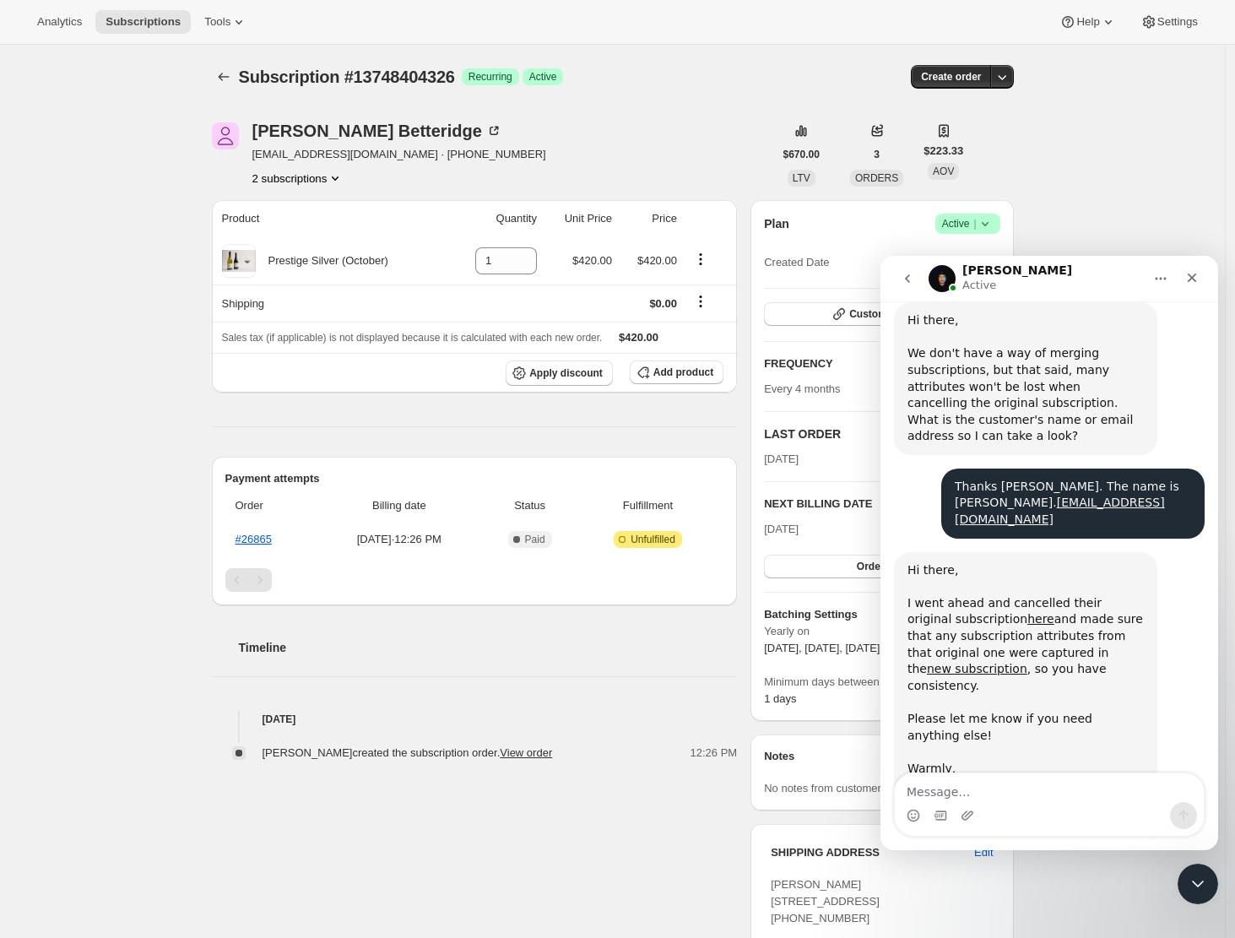
click at [102, 491] on div "Subscription #13748404326. This page is ready Subscription #13748404326 Success…" at bounding box center [612, 658] width 1225 height 1227
click at [325, 131] on div "Alex Betteridge" at bounding box center [377, 130] width 250 height 17
click at [1027, 662] on link "new subscription" at bounding box center [977, 669] width 100 height 14
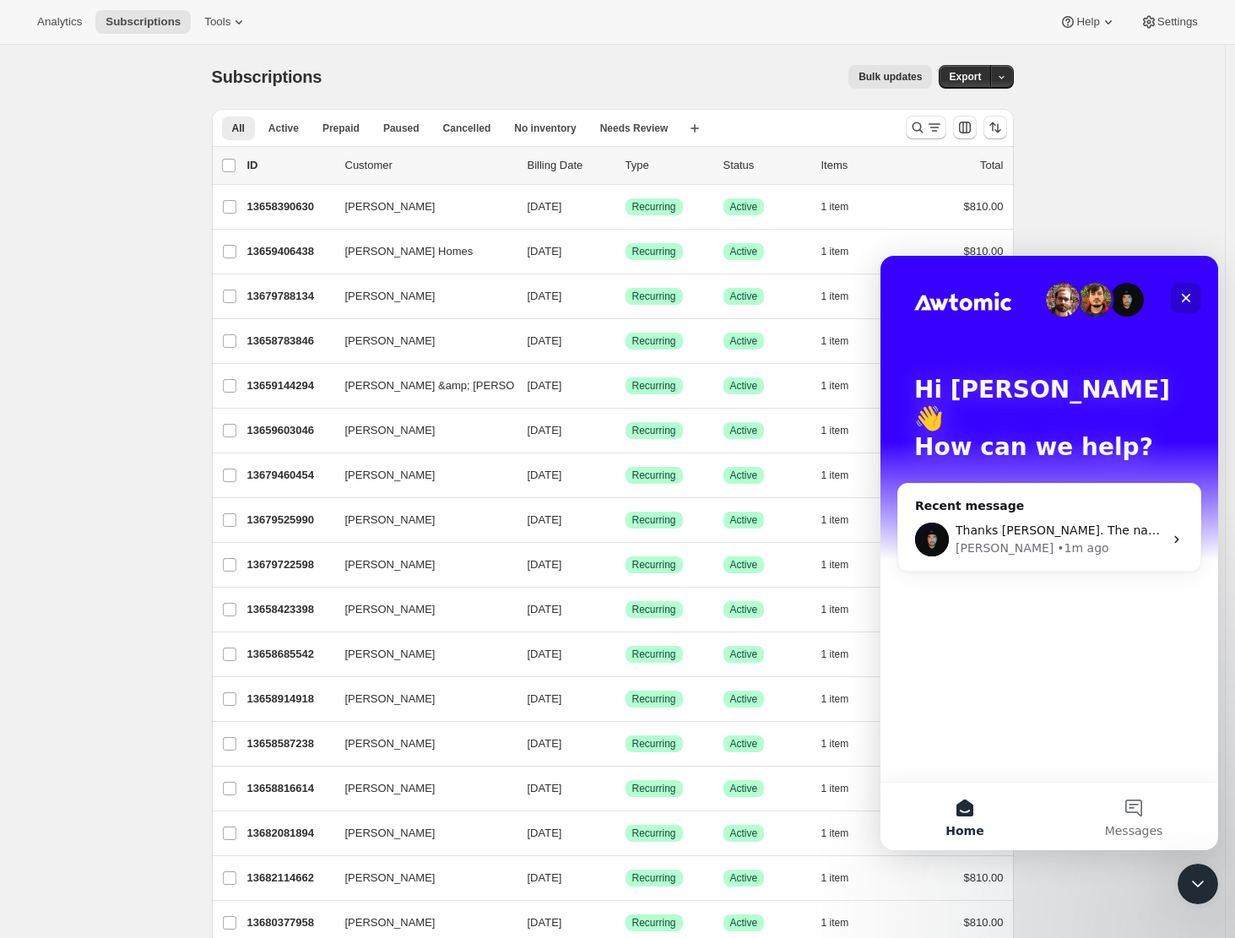
click at [1181, 295] on icon "Close" at bounding box center [1186, 298] width 14 height 14
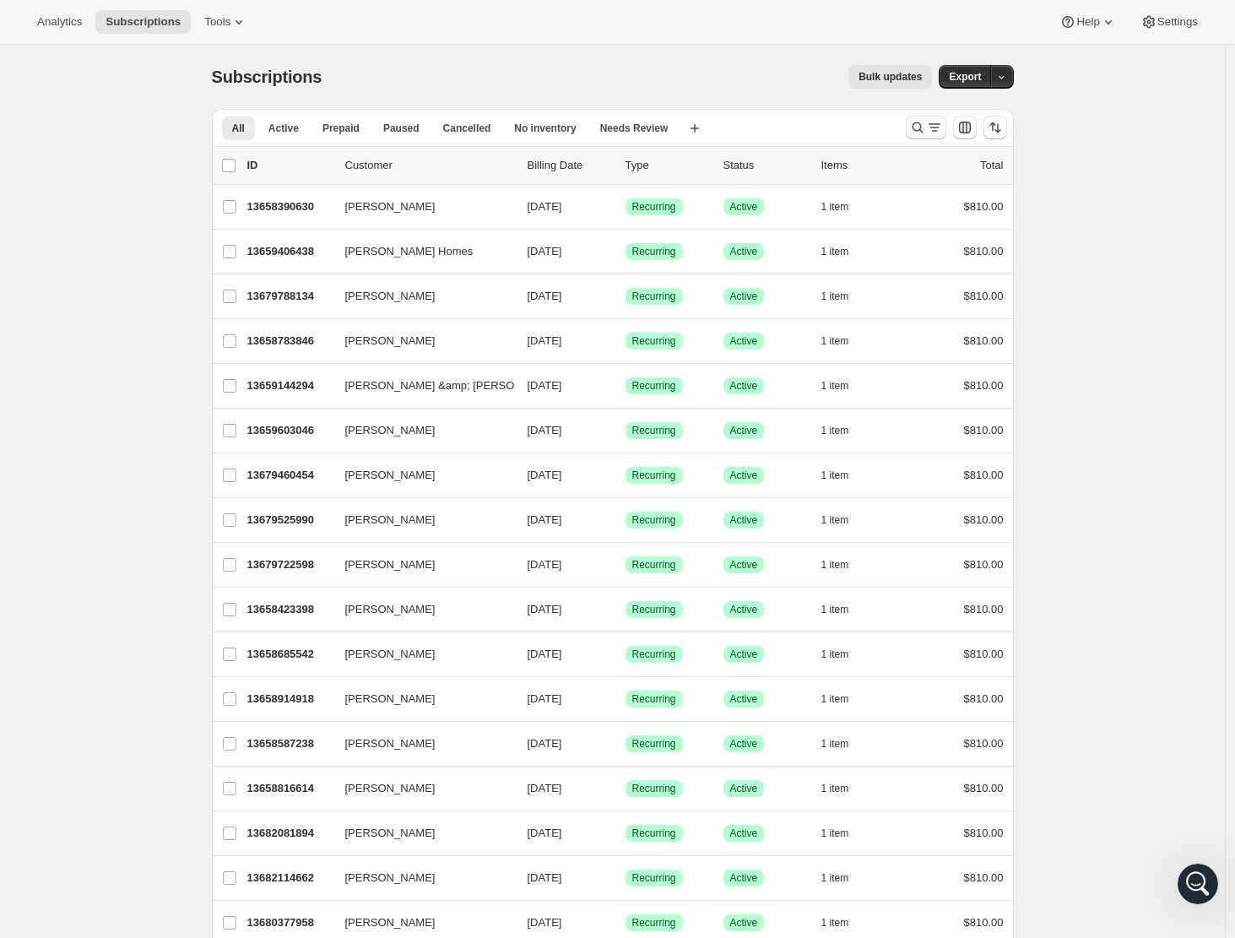
click at [922, 123] on icon "Search and filter results" at bounding box center [916, 127] width 11 height 11
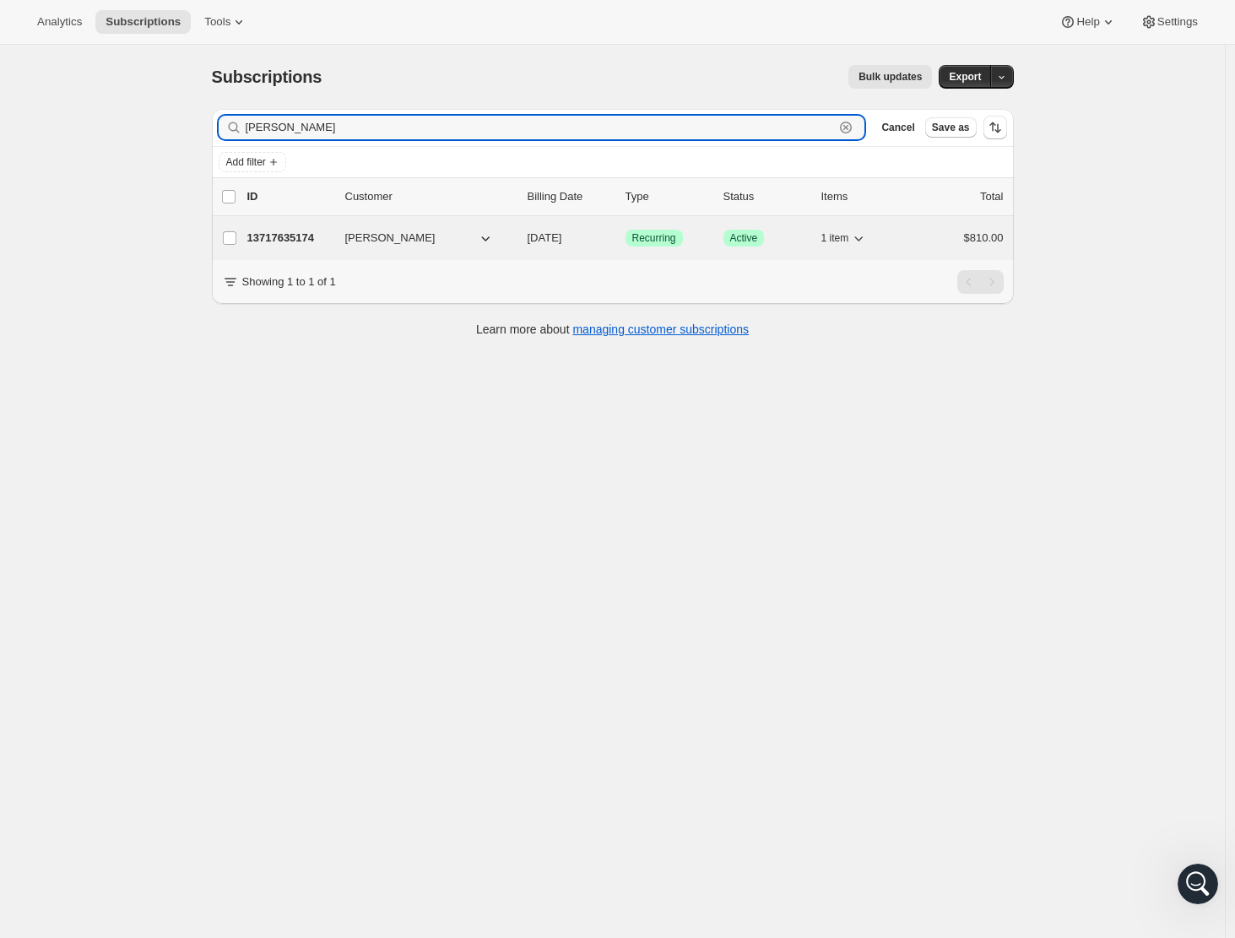
type input "melanie harper"
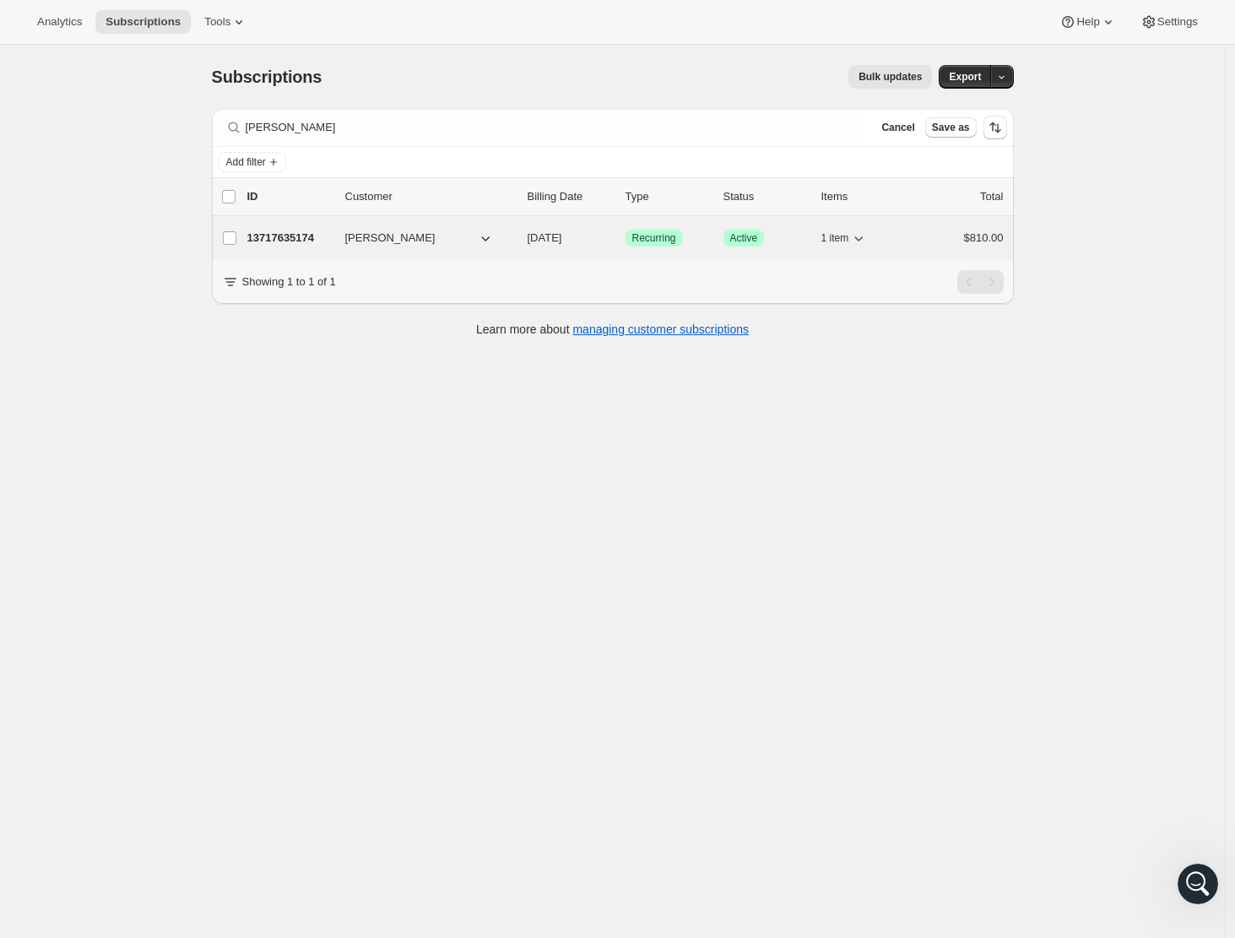
click at [289, 235] on p "13717635174" at bounding box center [289, 238] width 84 height 17
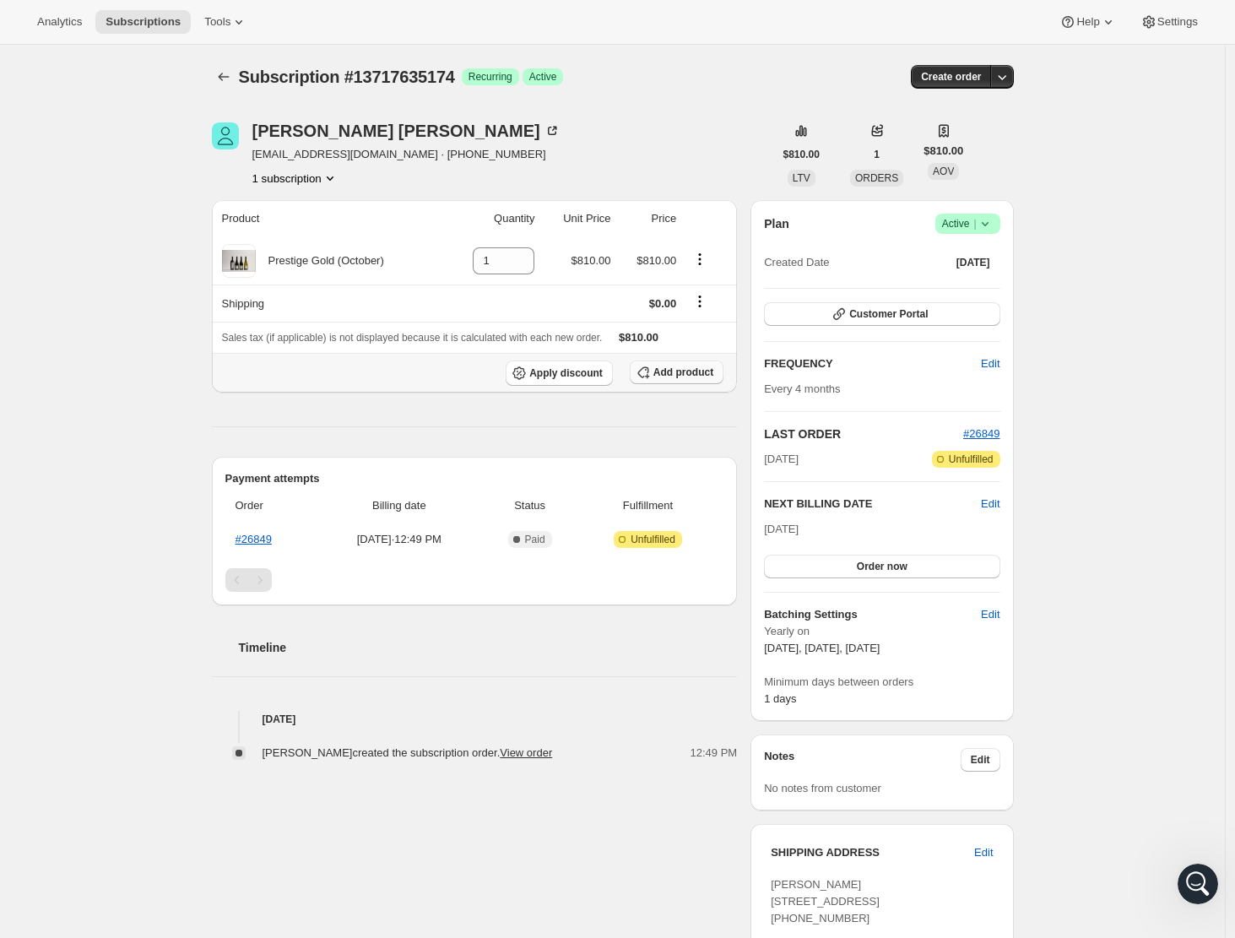
click at [677, 370] on span "Add product" at bounding box center [683, 372] width 60 height 14
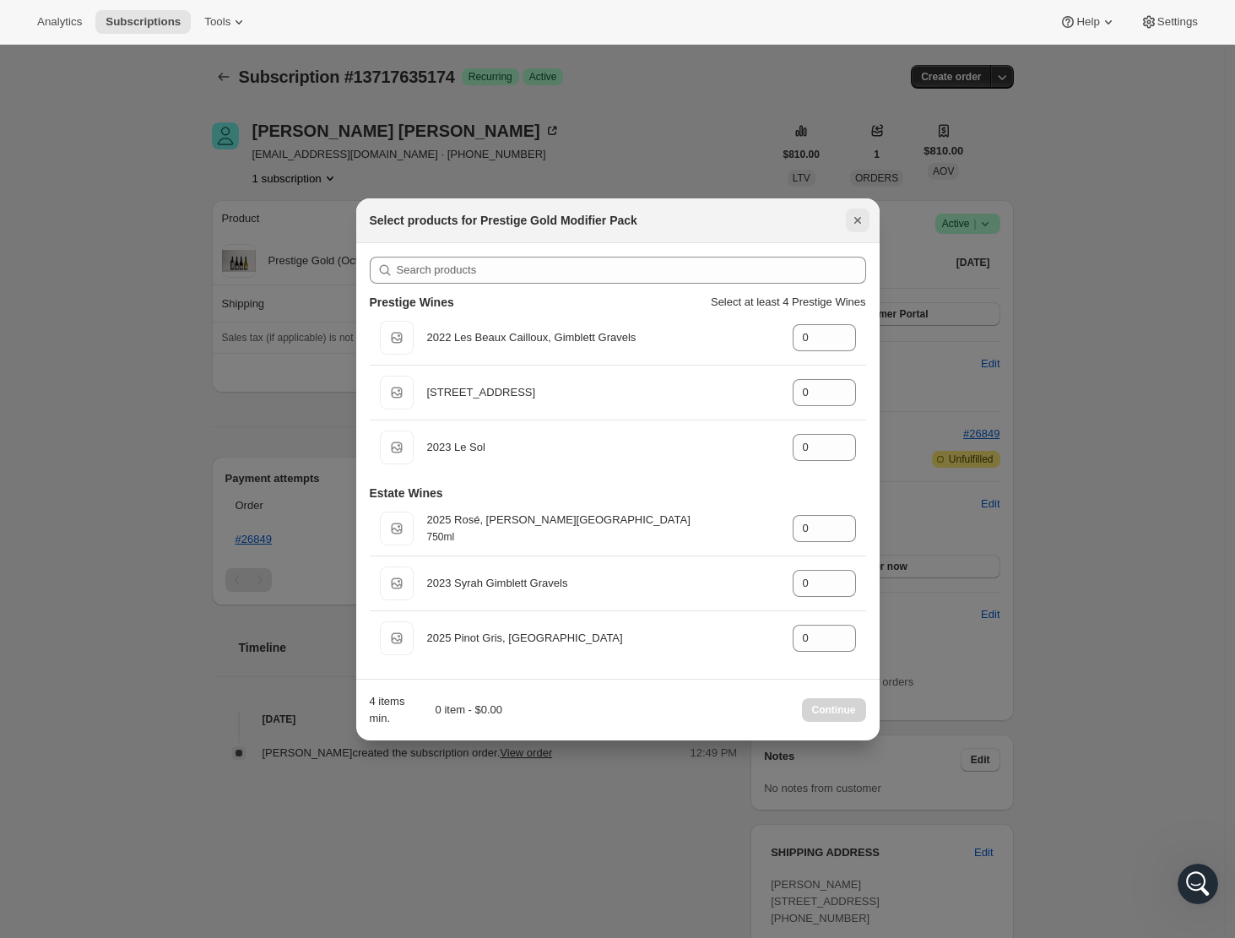
click at [862, 218] on icon "Close" at bounding box center [857, 220] width 17 height 17
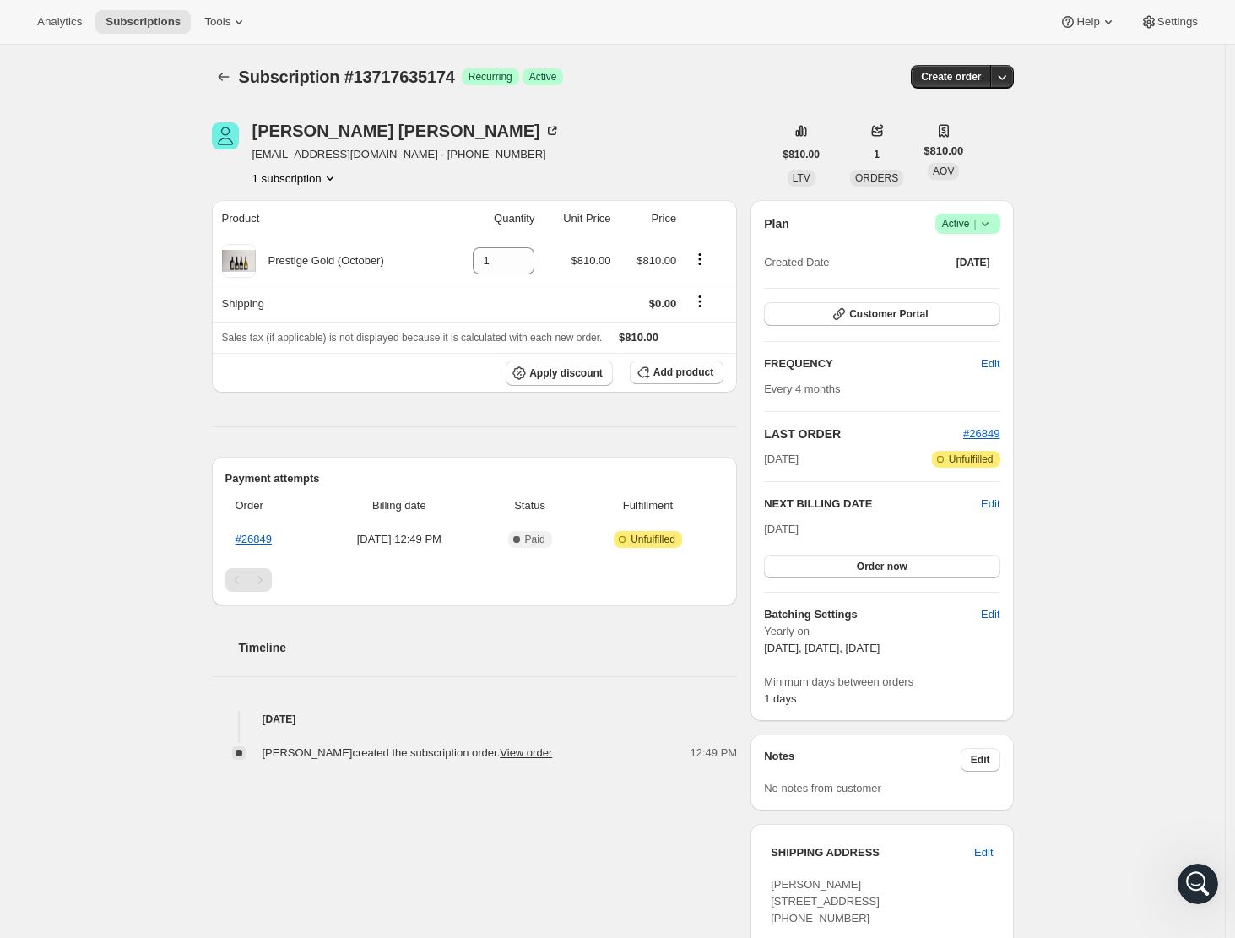
click at [336, 177] on icon "Product actions" at bounding box center [330, 178] width 17 height 17
click at [450, 192] on div "Melanie Harper melanieharper@outlook.co.nz · +64212484235 1 subscription $810.0…" at bounding box center [605, 658] width 815 height 1126
click at [247, 20] on icon at bounding box center [238, 22] width 17 height 17
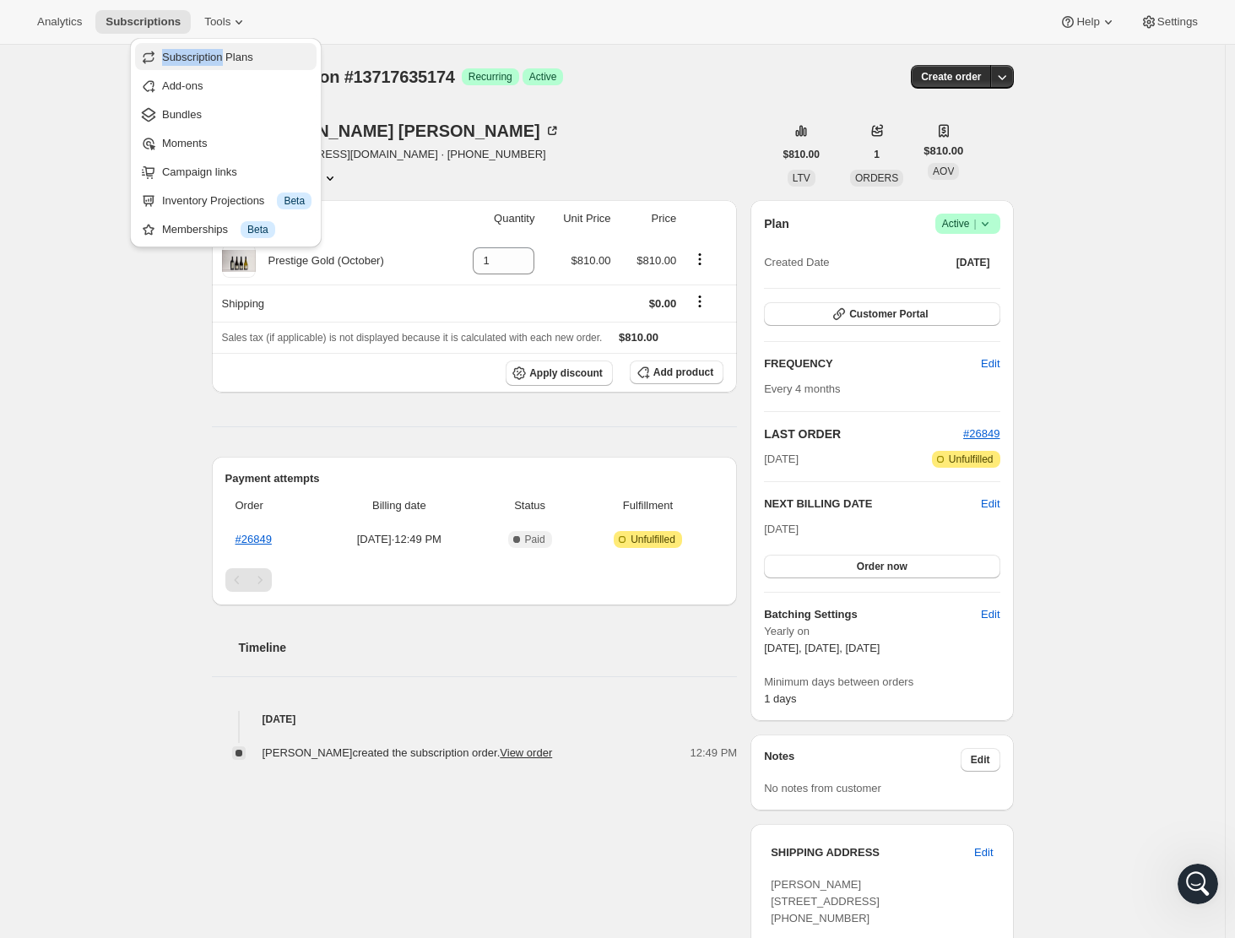
click at [251, 53] on span "Subscription Plans" at bounding box center [207, 57] width 91 height 13
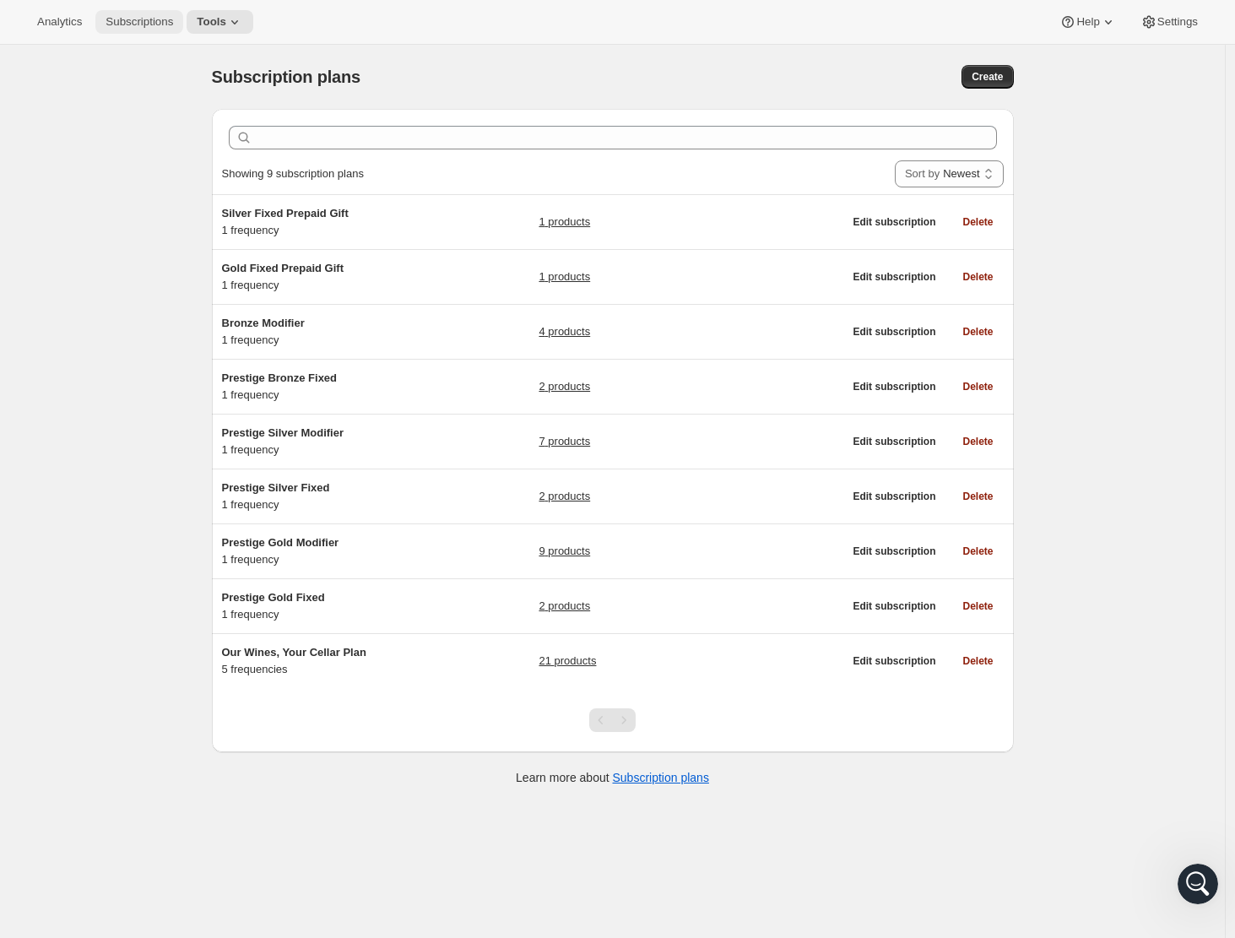
click at [151, 24] on span "Subscriptions" at bounding box center [139, 22] width 68 height 14
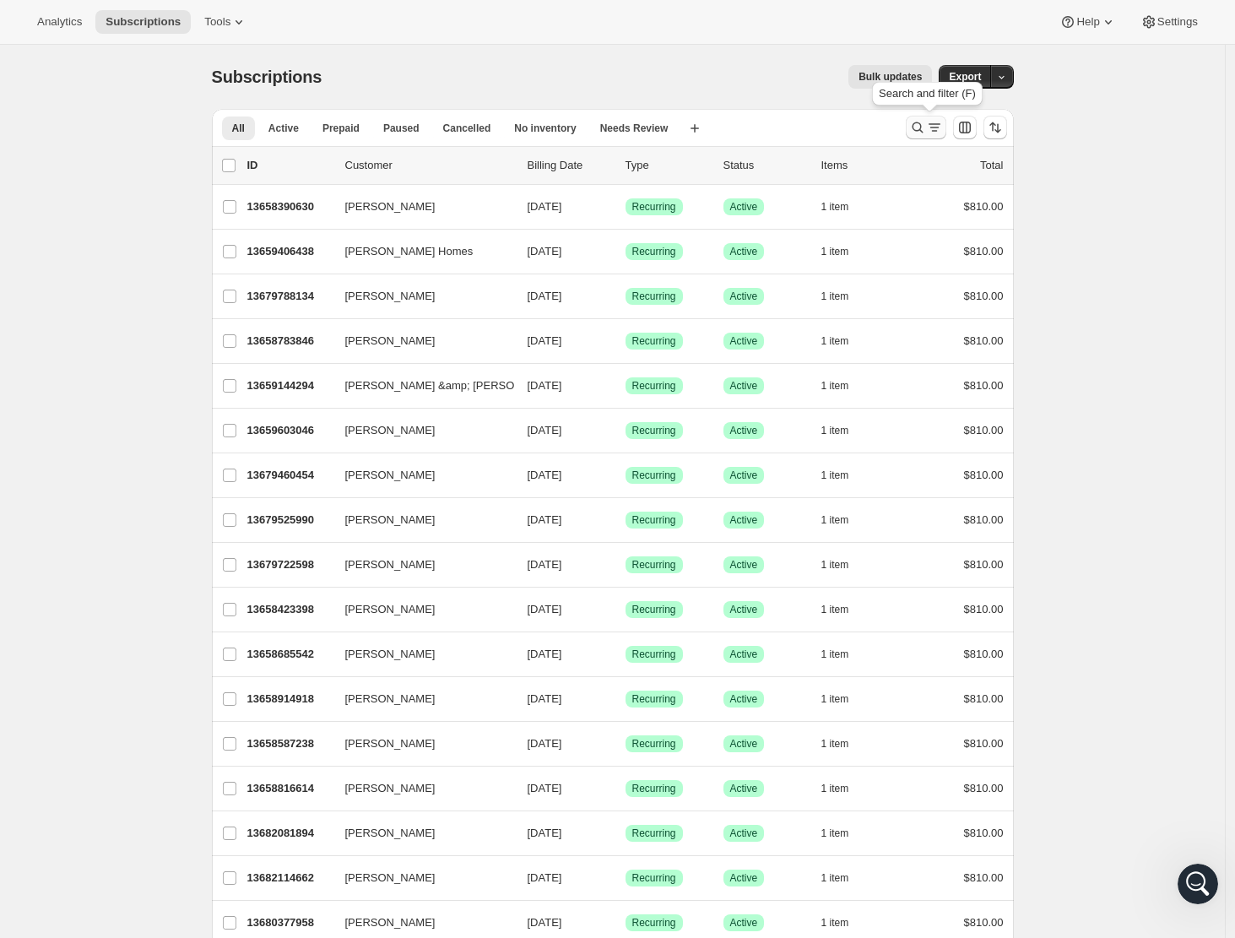
click at [923, 127] on icon "Search and filter results" at bounding box center [917, 127] width 17 height 17
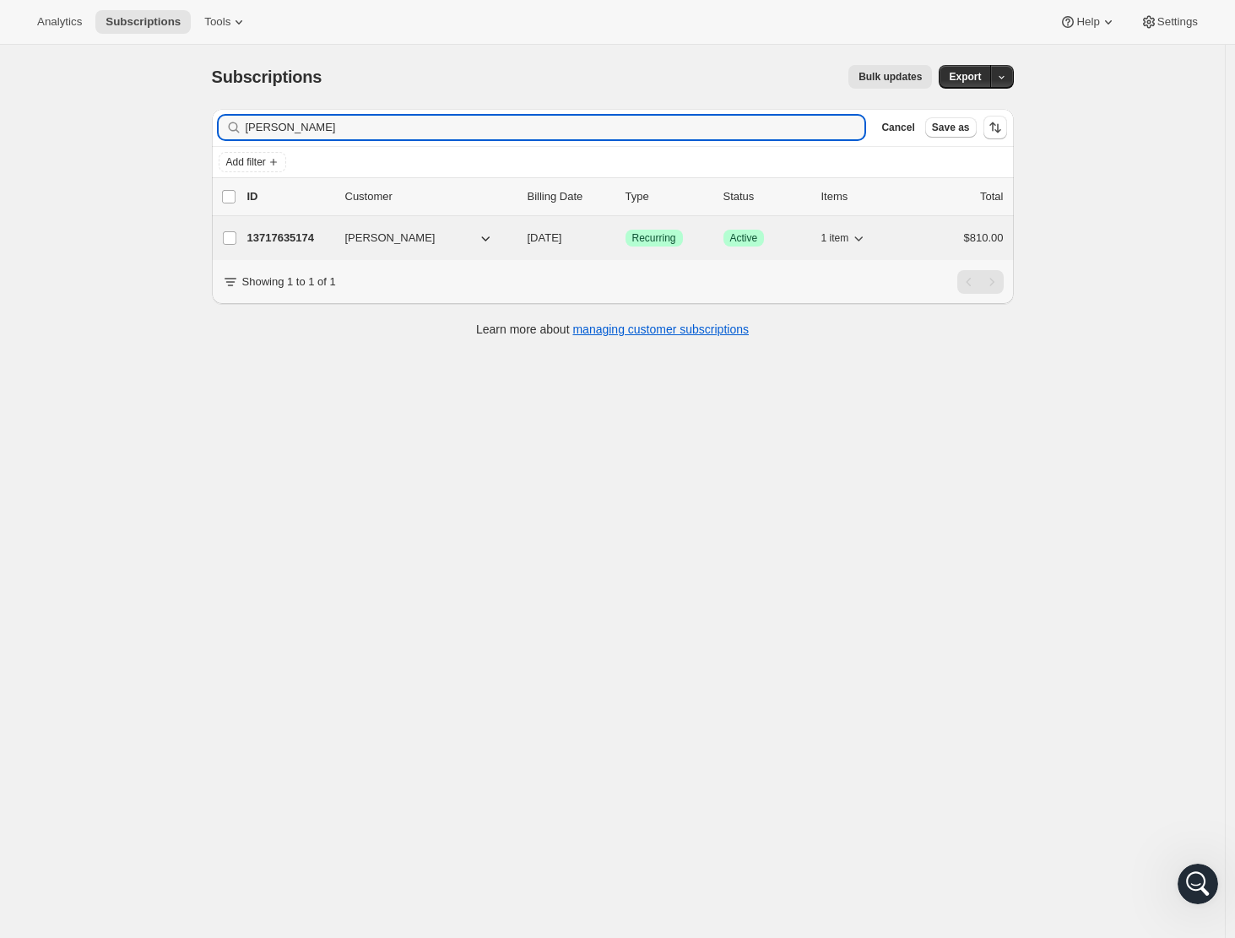
type input "melanie harper"
click at [390, 244] on span "Melanie Harper" at bounding box center [390, 238] width 90 height 17
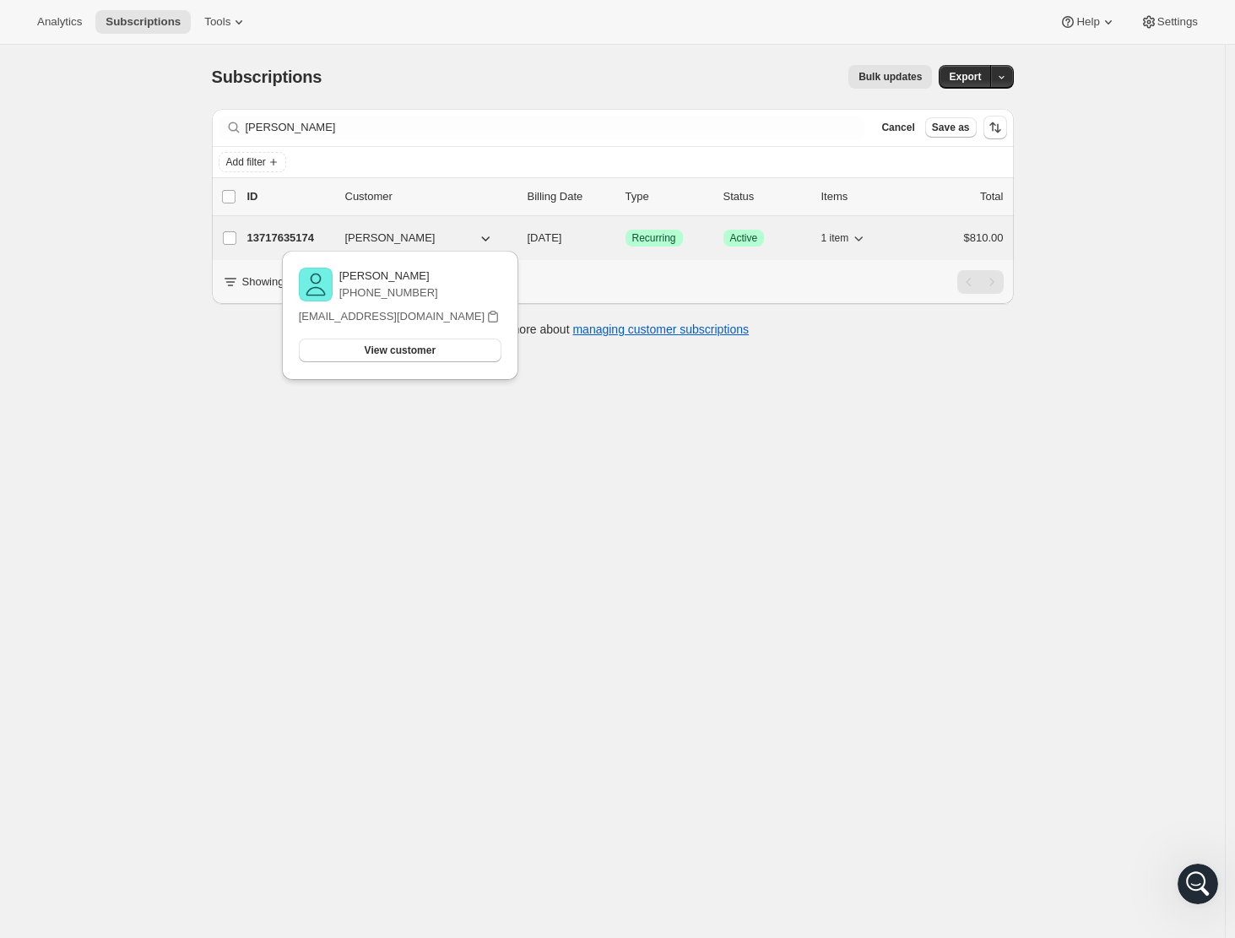
click at [293, 235] on p "13717635174" at bounding box center [289, 238] width 84 height 17
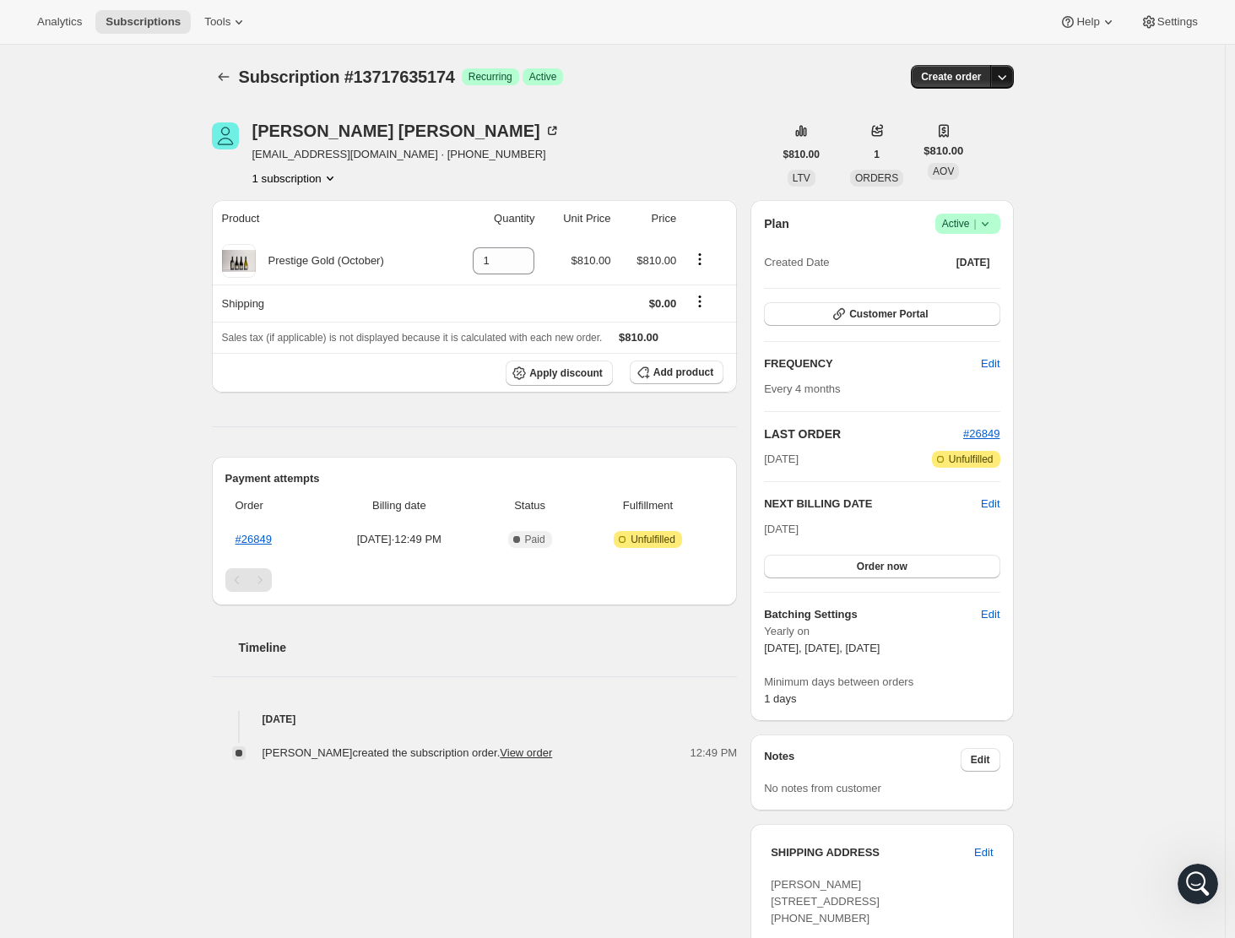
click at [1008, 76] on icon "button" at bounding box center [1001, 76] width 17 height 17
click at [674, 118] on div "Melanie Harper melanieharper@outlook.co.nz · +64212484235 1 subscription $810.0…" at bounding box center [605, 658] width 815 height 1126
click at [707, 257] on icon "Product actions" at bounding box center [699, 259] width 17 height 17
click at [708, 294] on span "Swap variant" at bounding box center [704, 291] width 63 height 13
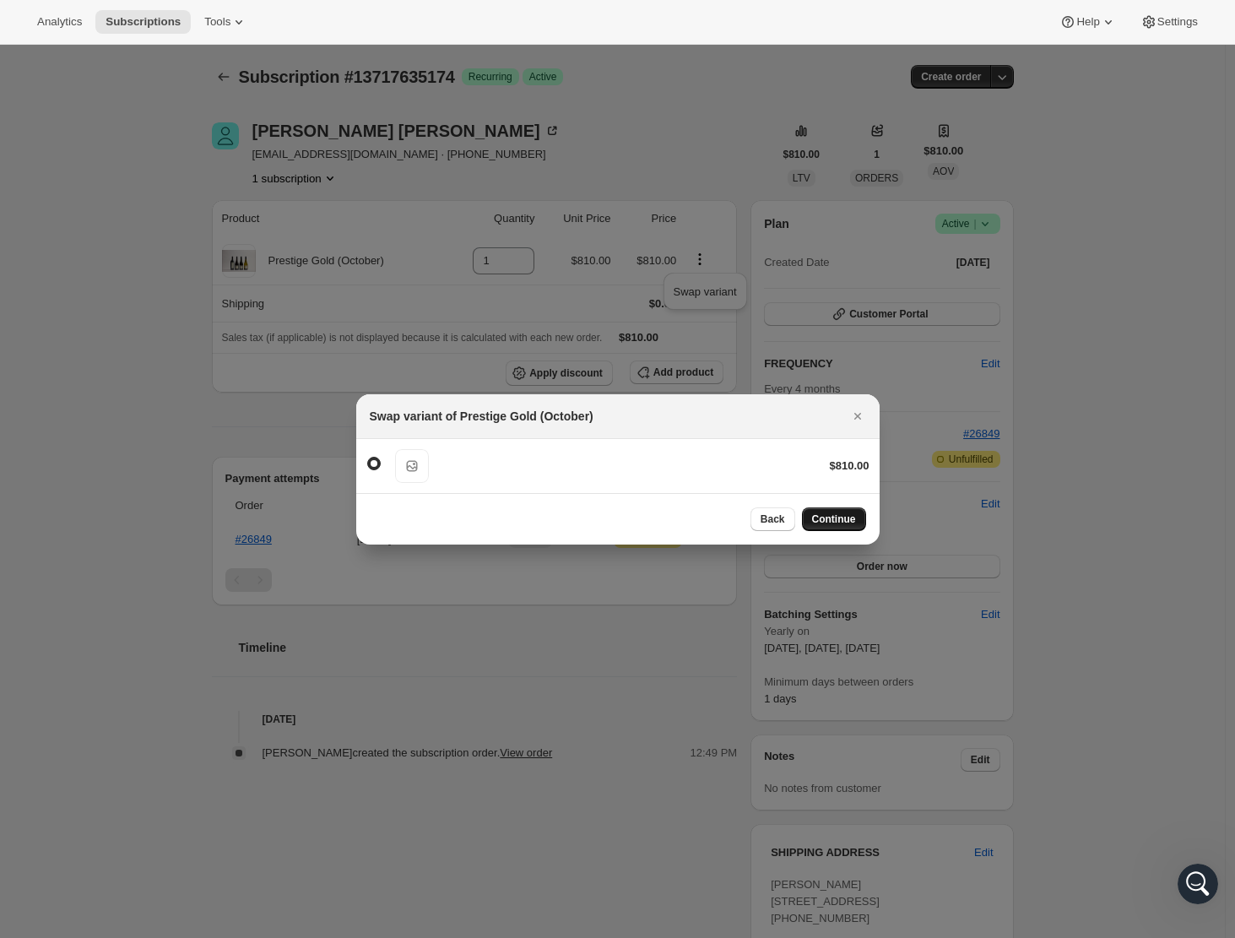
click at [842, 522] on span "Continue" at bounding box center [834, 519] width 44 height 14
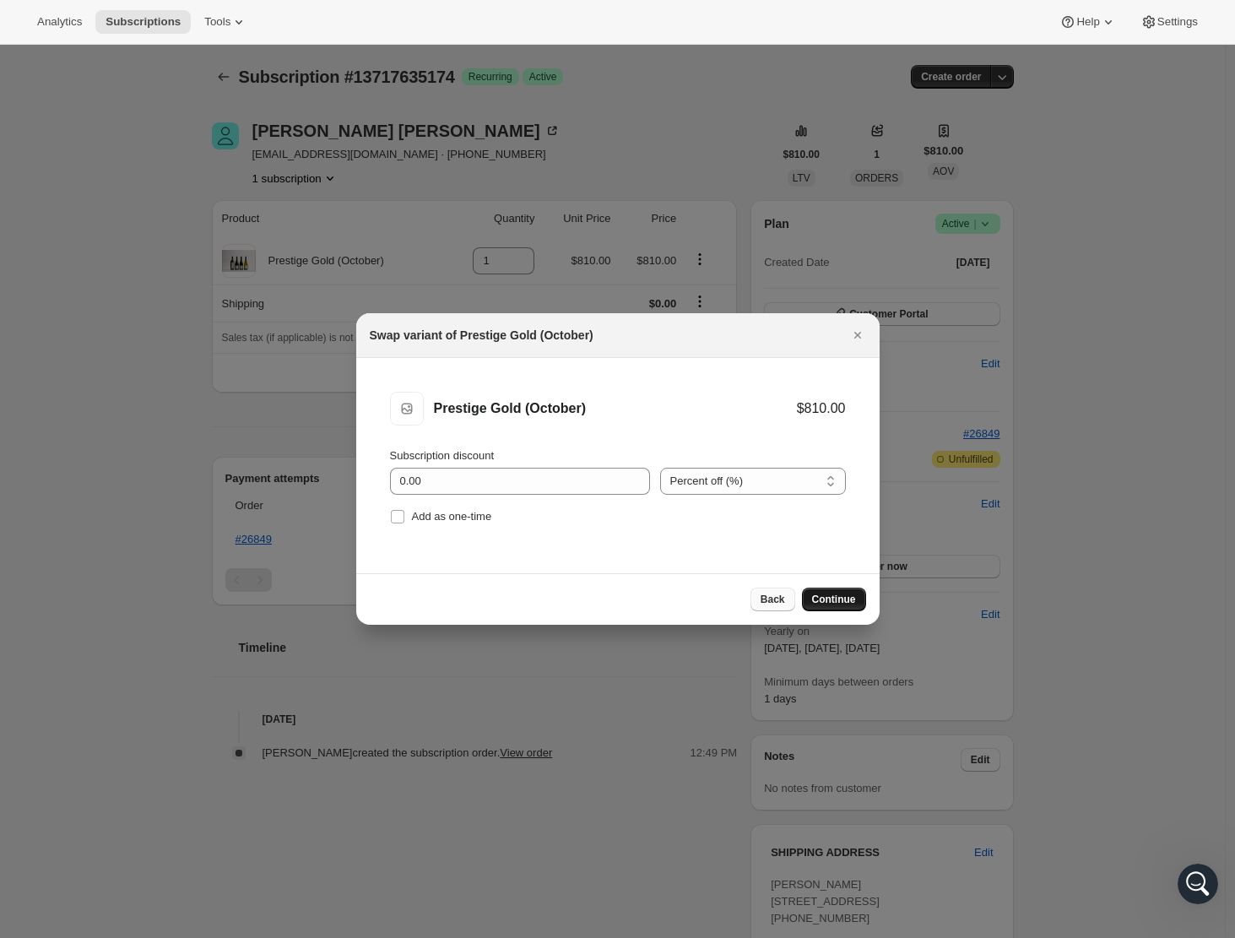
click at [774, 600] on span "Back" at bounding box center [772, 599] width 24 height 14
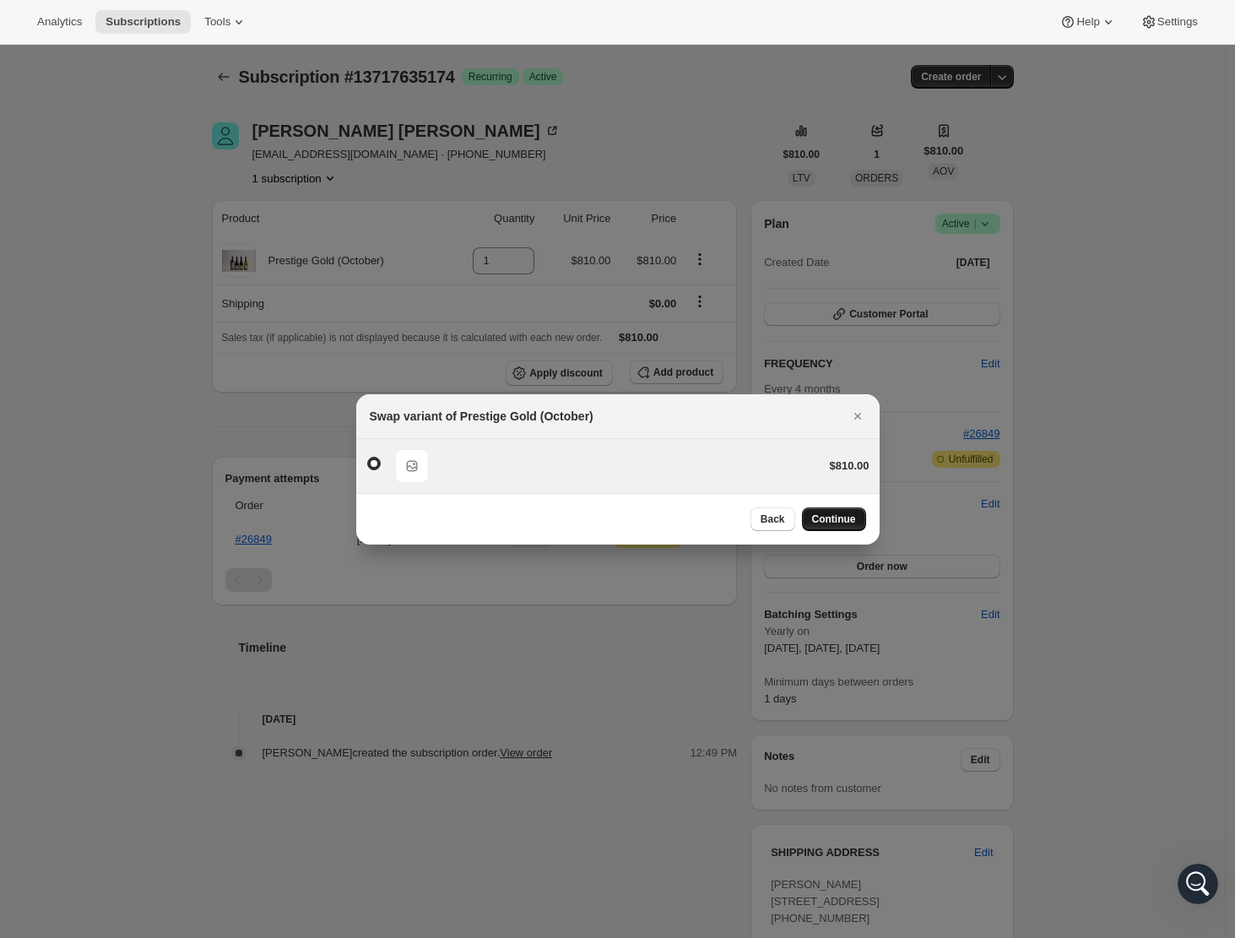
click at [376, 464] on span ":rqt:" at bounding box center [374, 464] width 14 height 14
click at [368, 457] on input ":rqt:" at bounding box center [367, 457] width 1 height 1
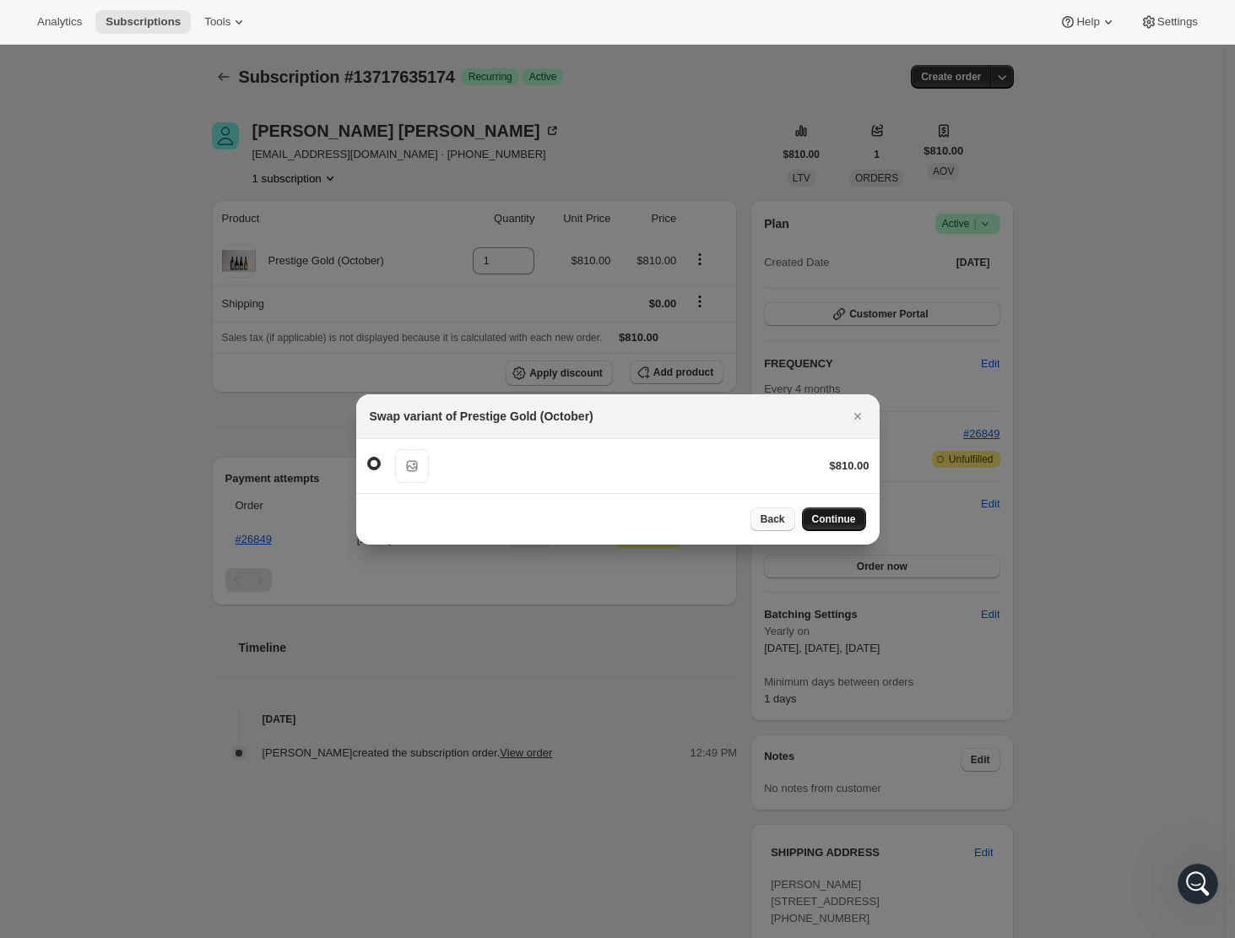
click at [775, 520] on span "Back" at bounding box center [772, 519] width 24 height 14
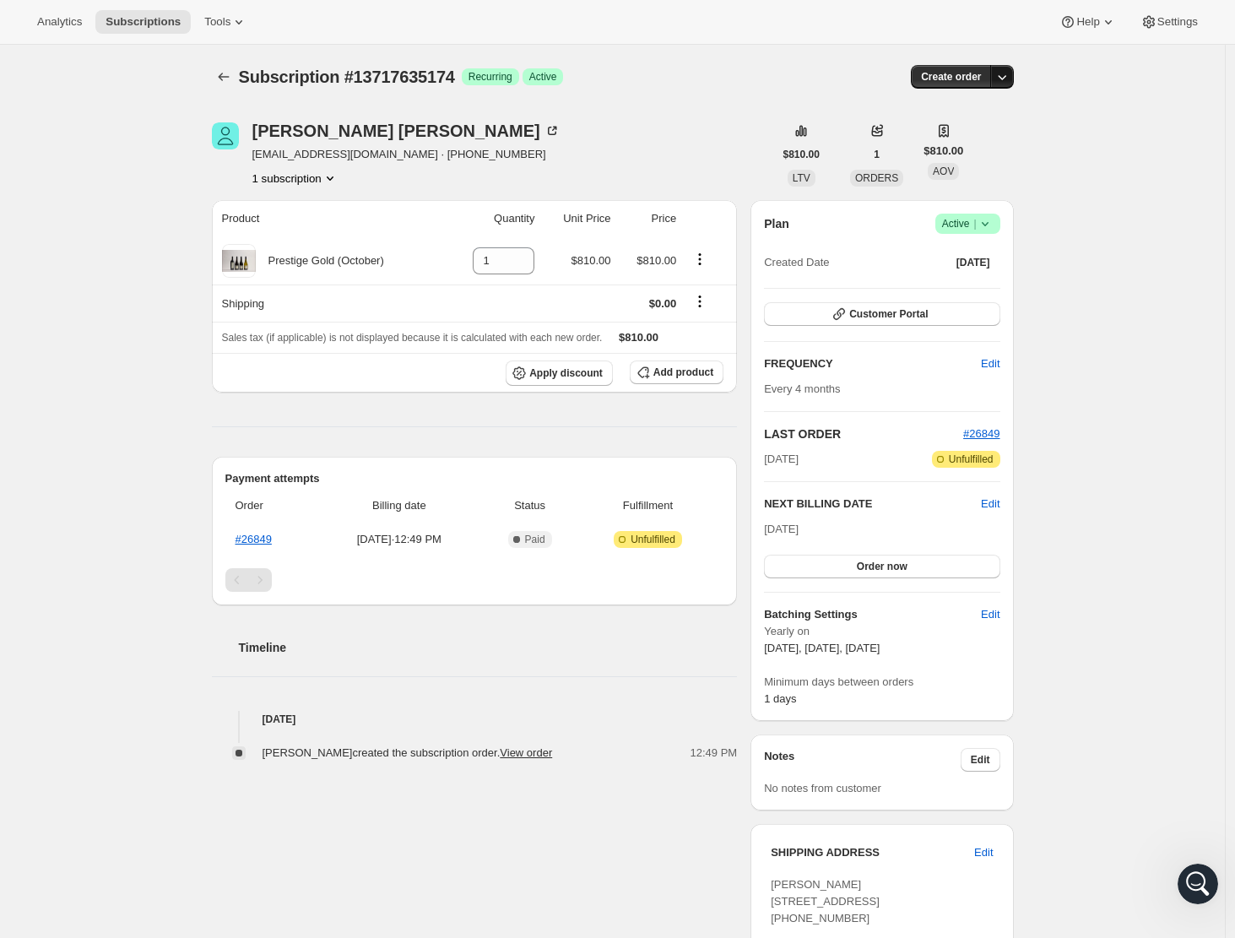
click at [1005, 78] on icon "button" at bounding box center [1002, 77] width 8 height 5
click at [987, 223] on icon at bounding box center [984, 224] width 7 height 4
click at [333, 178] on icon "Product actions" at bounding box center [330, 178] width 7 height 4
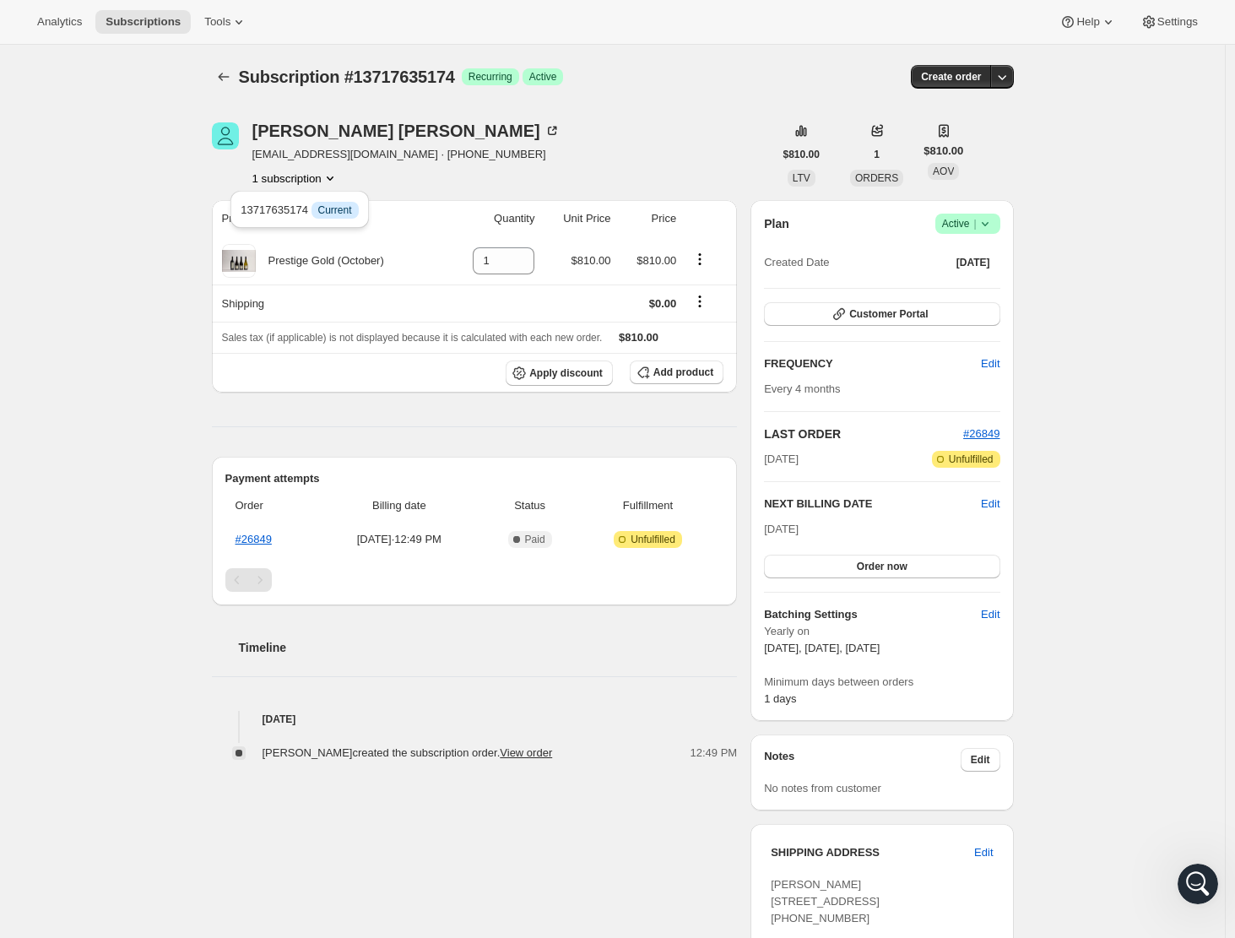
click at [333, 178] on icon "Product actions" at bounding box center [330, 178] width 7 height 4
click at [619, 148] on div "Melanie Harper melanieharper@outlook.co.nz · +64212484235 1 subscription" at bounding box center [492, 154] width 561 height 64
click at [1195, 876] on icon "Open Intercom Messenger" at bounding box center [1195, 881] width 12 height 14
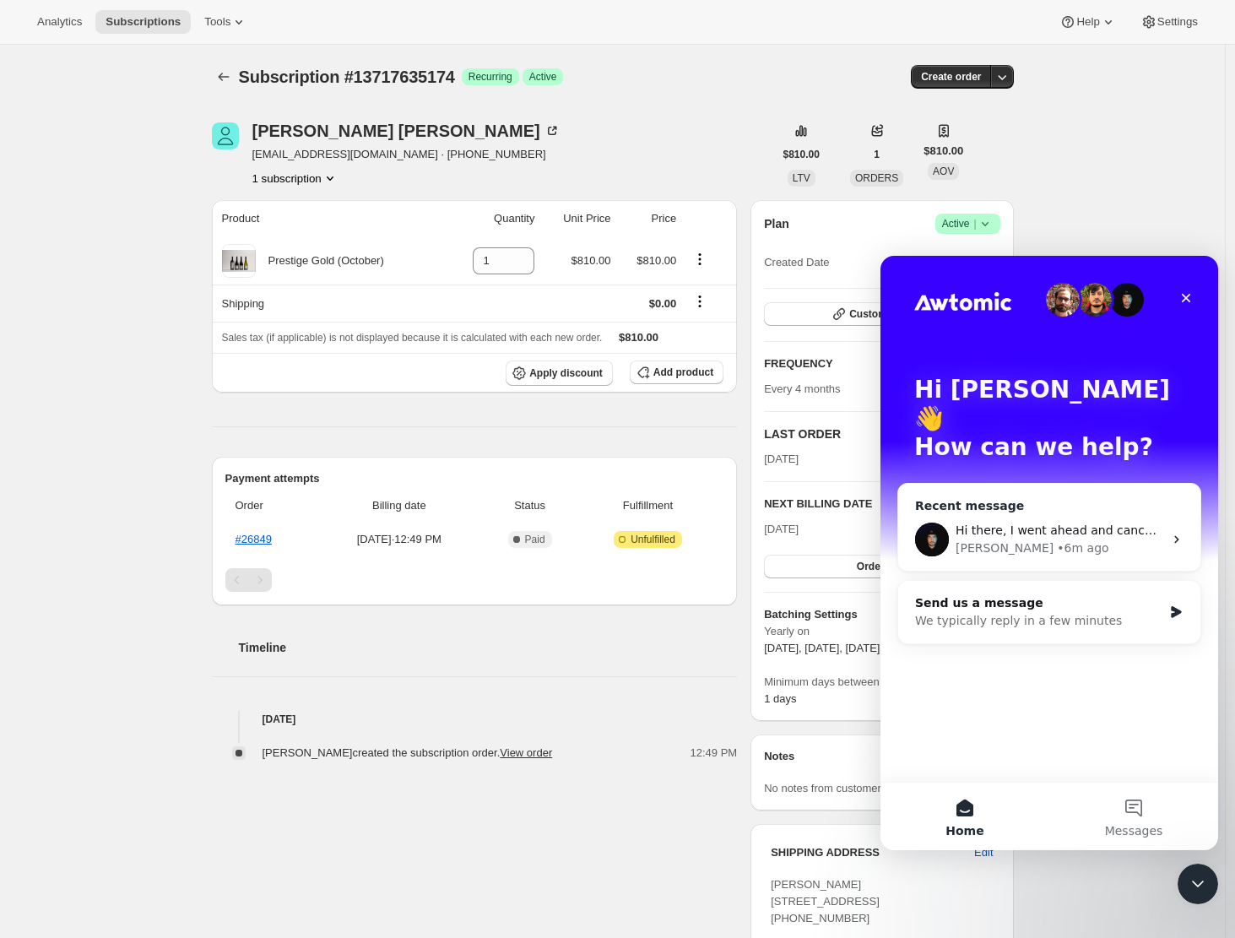
click at [1057, 539] on div "• 6m ago" at bounding box center [1082, 548] width 51 height 18
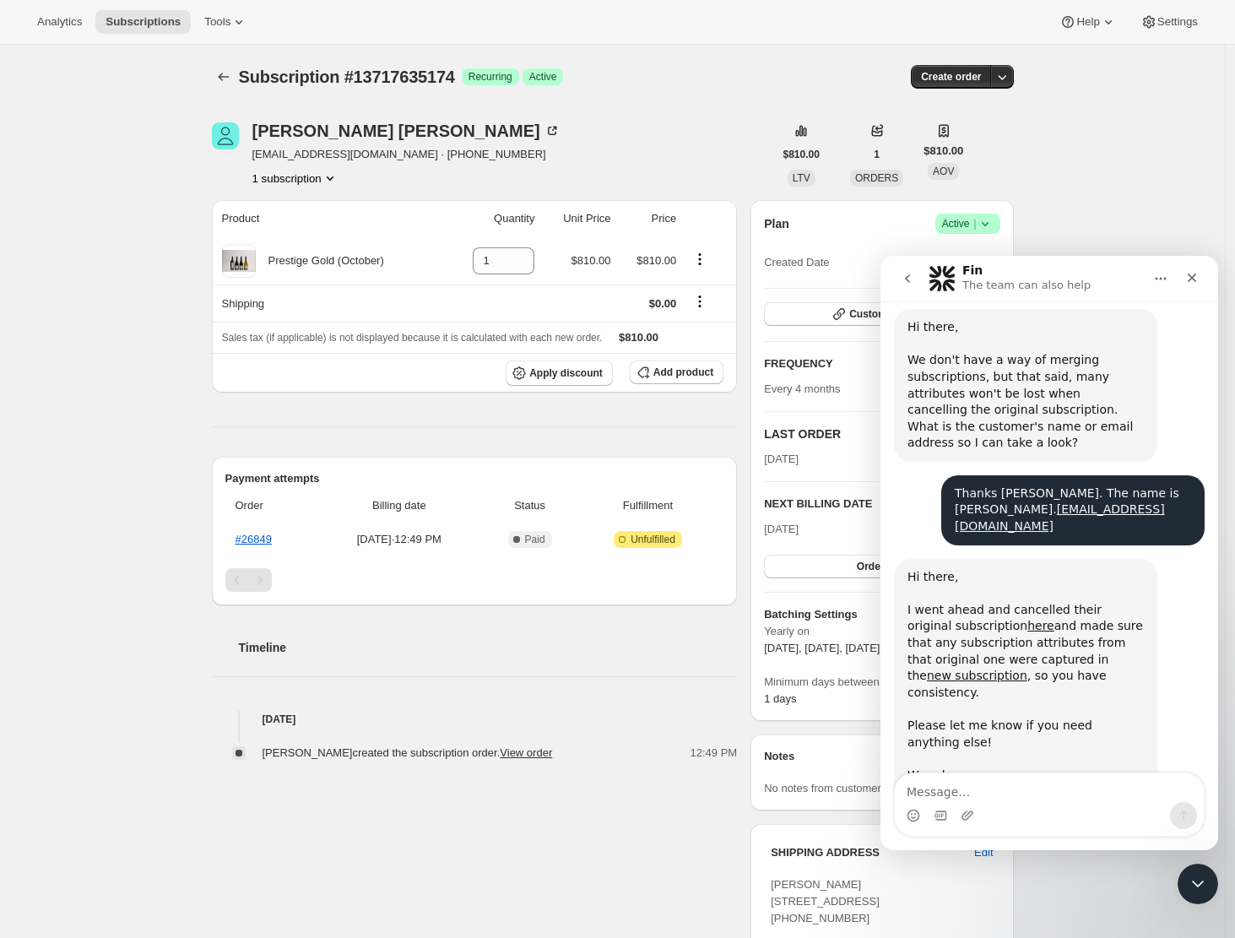
scroll to position [399, 0]
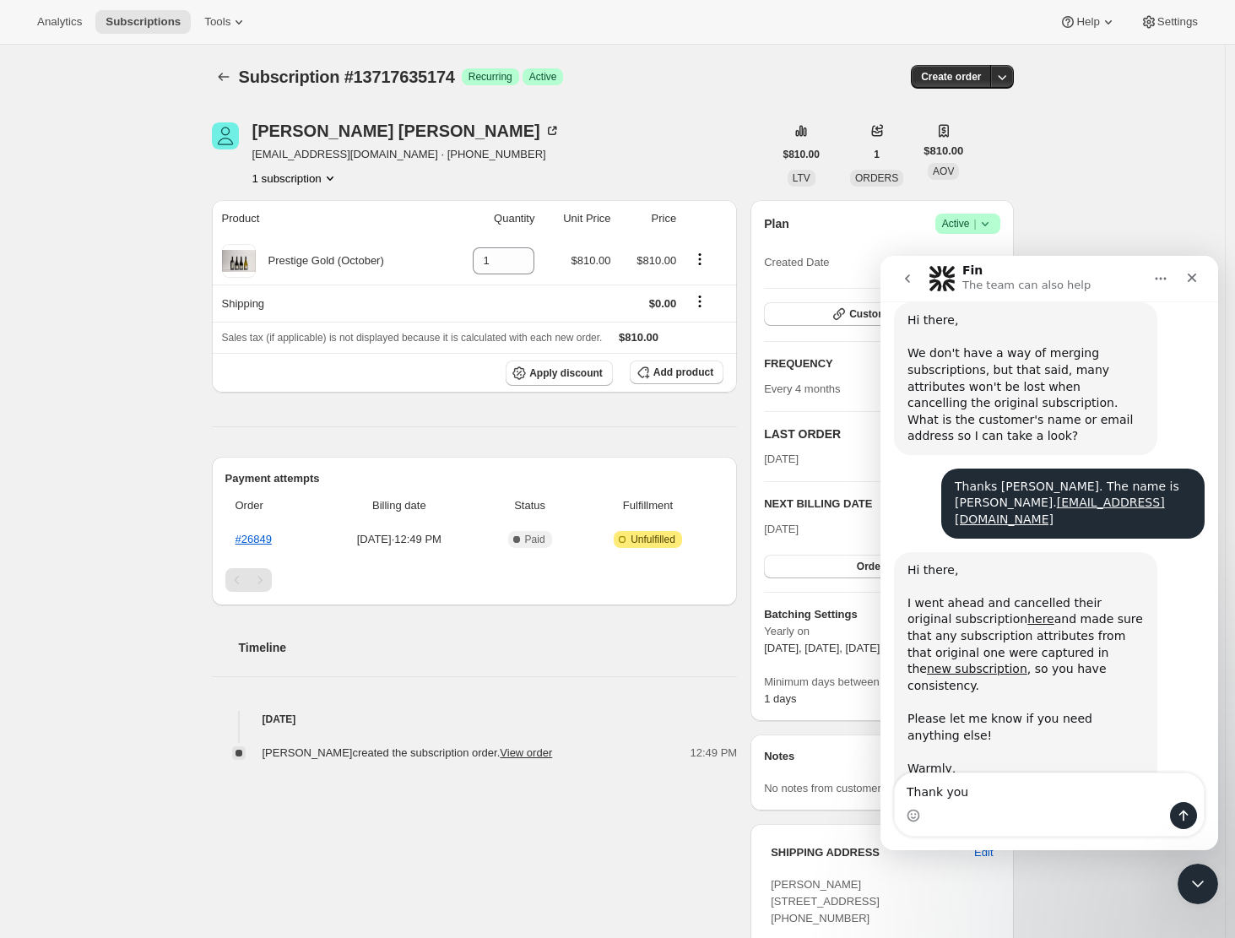
type textarea "Thank you!"
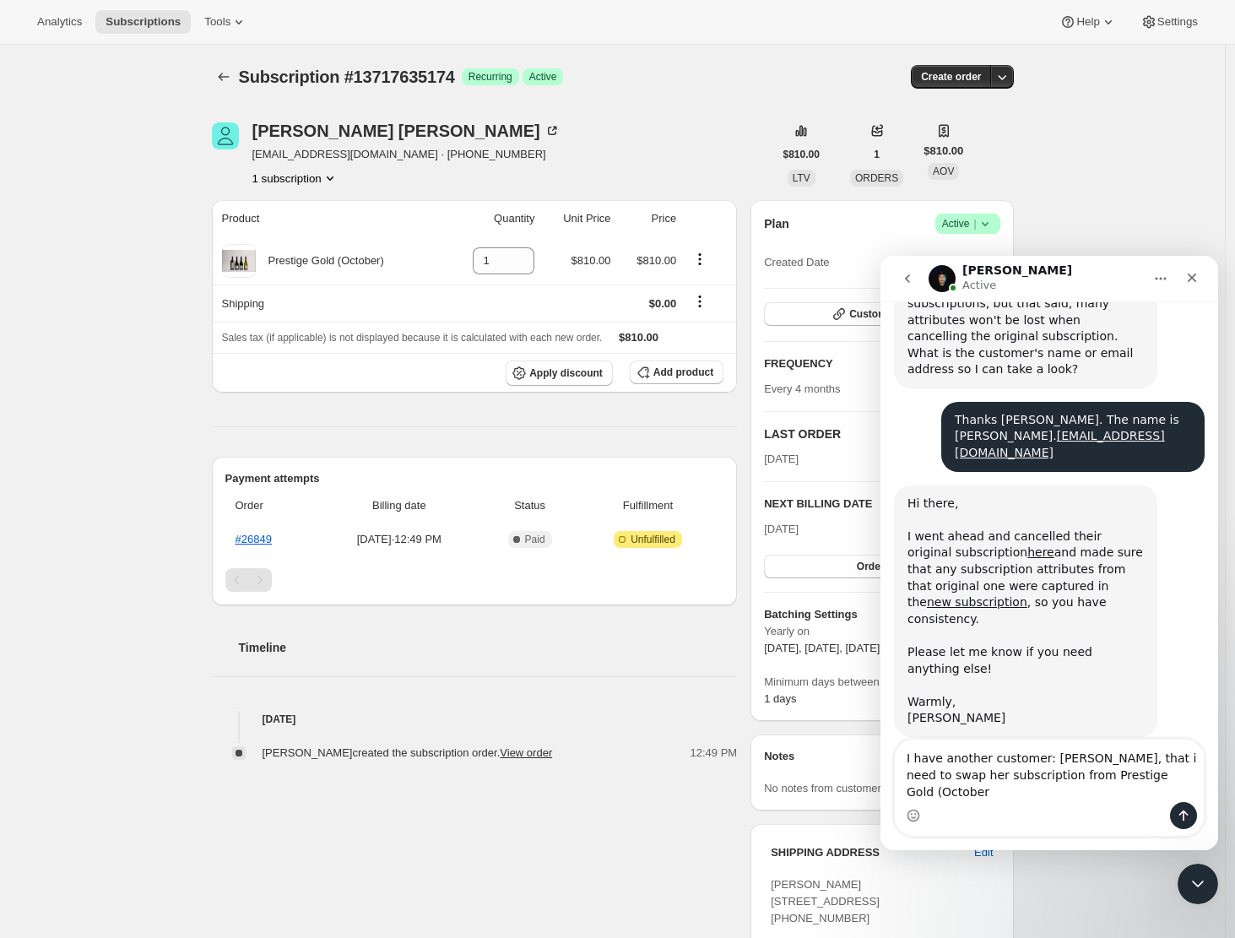
scroll to position [483, 0]
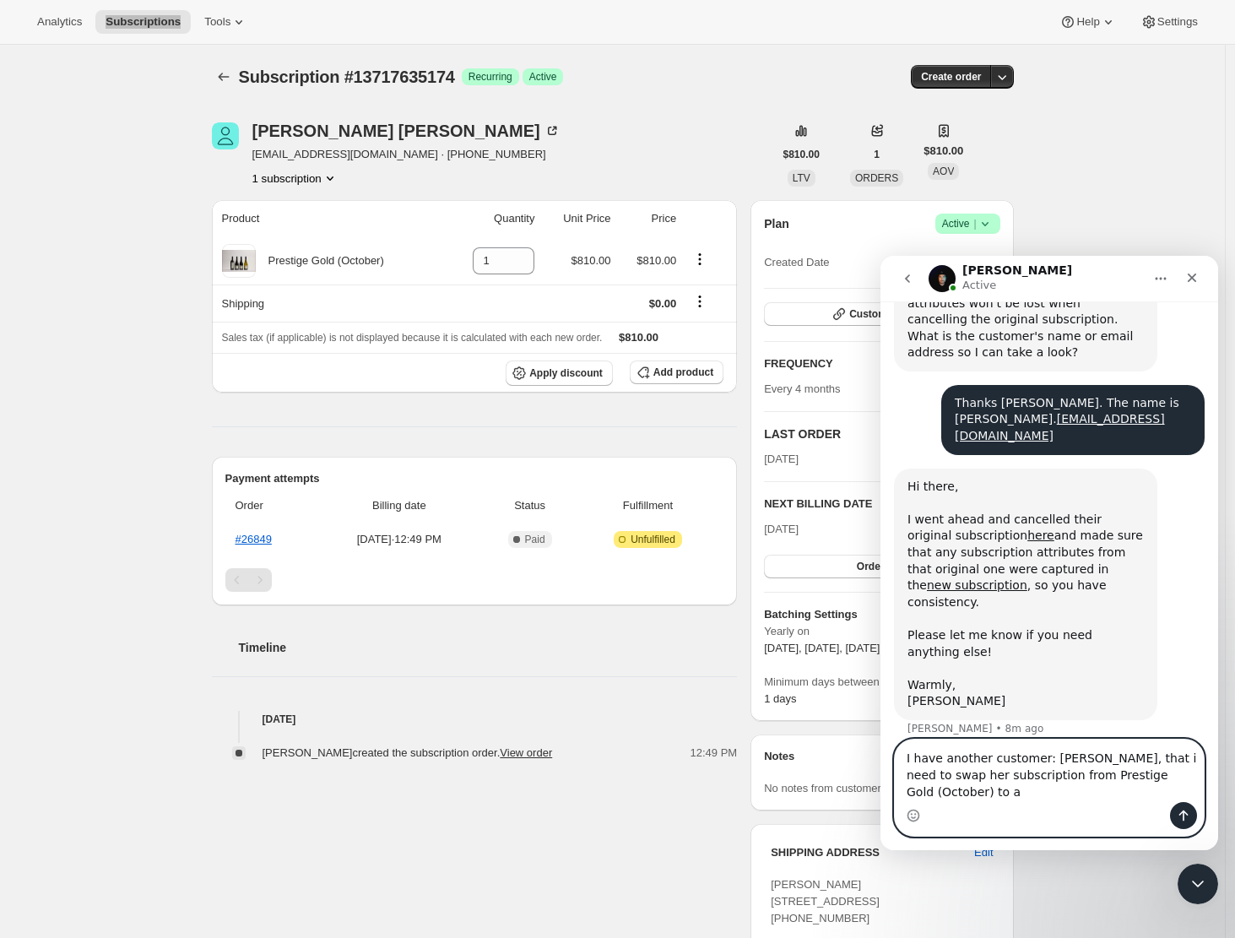
click at [998, 796] on textarea "I have another customer: Melanie Harper, that i need to swap her subscription f…" at bounding box center [1049, 770] width 309 height 62
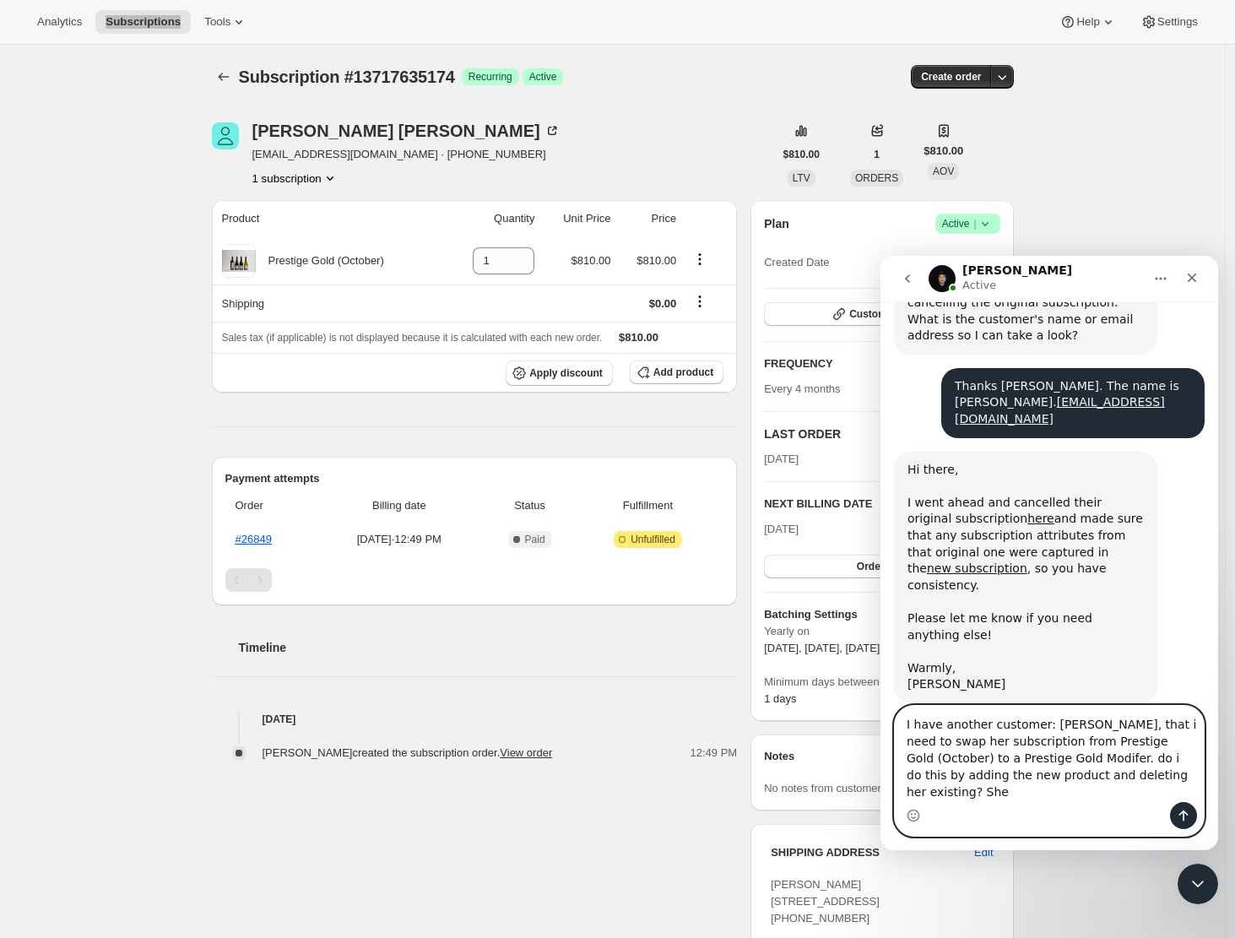
scroll to position [516, 0]
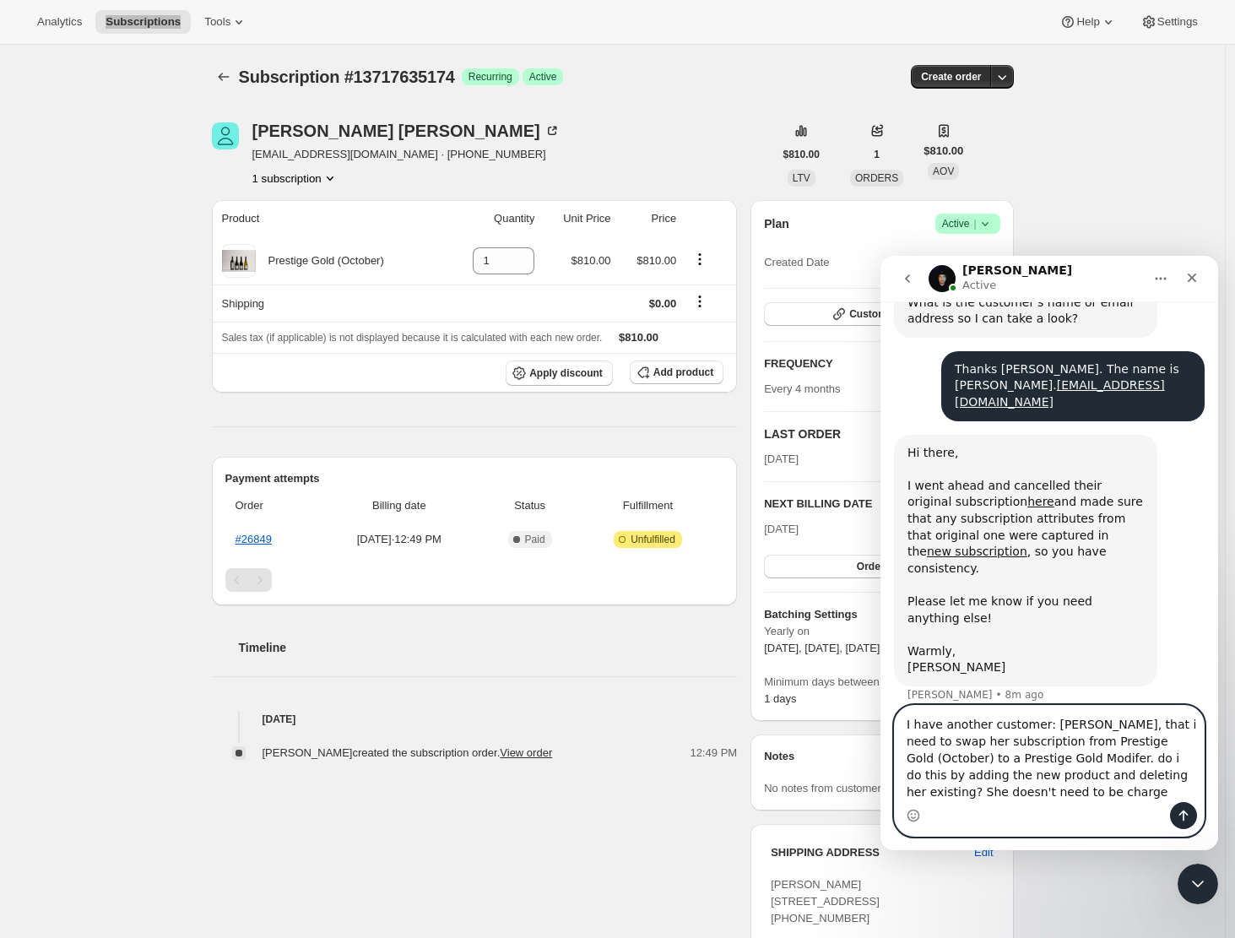
type textarea "I have another customer: [PERSON_NAME], that i need to swap her subscription fr…"
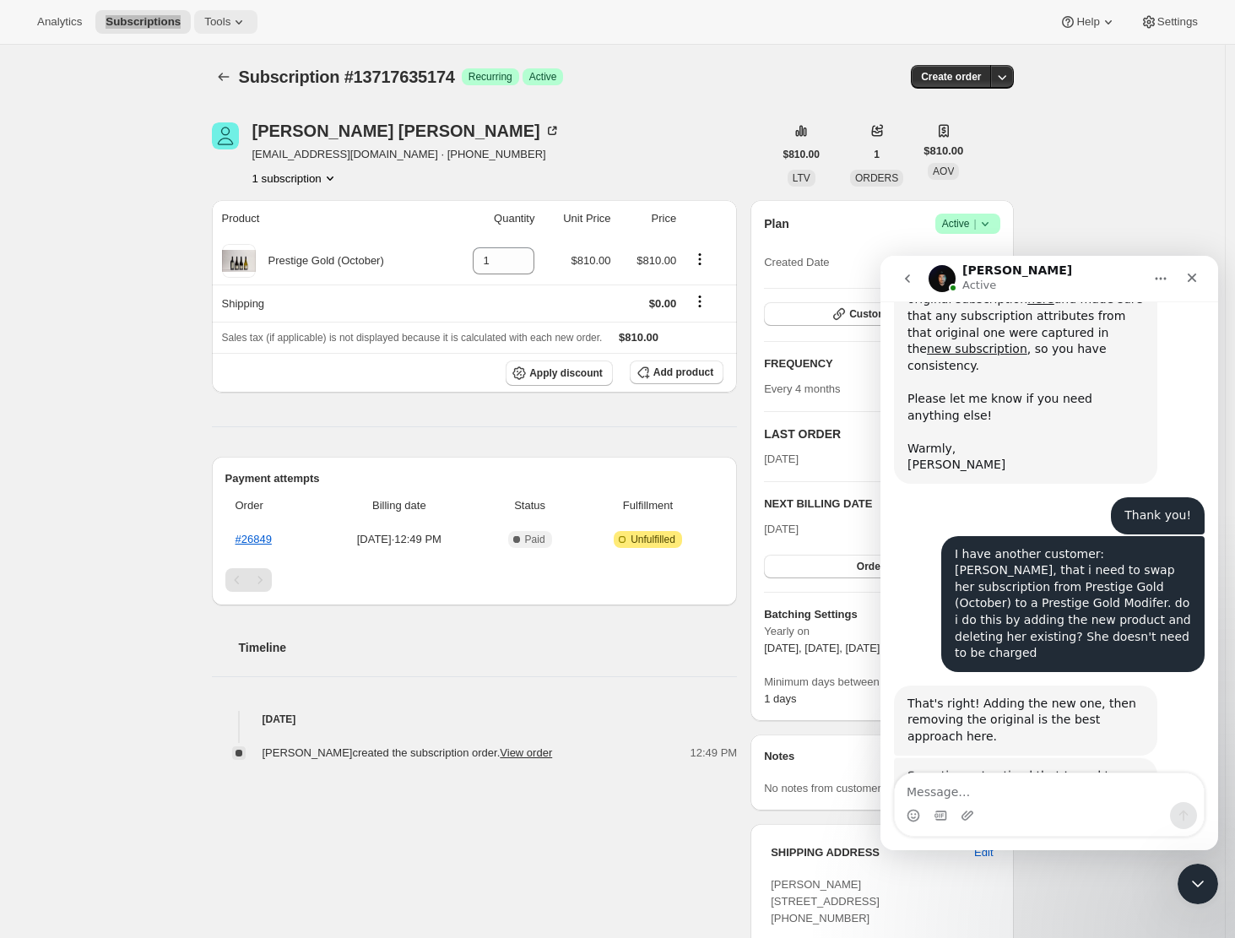
scroll to position [742, 0]
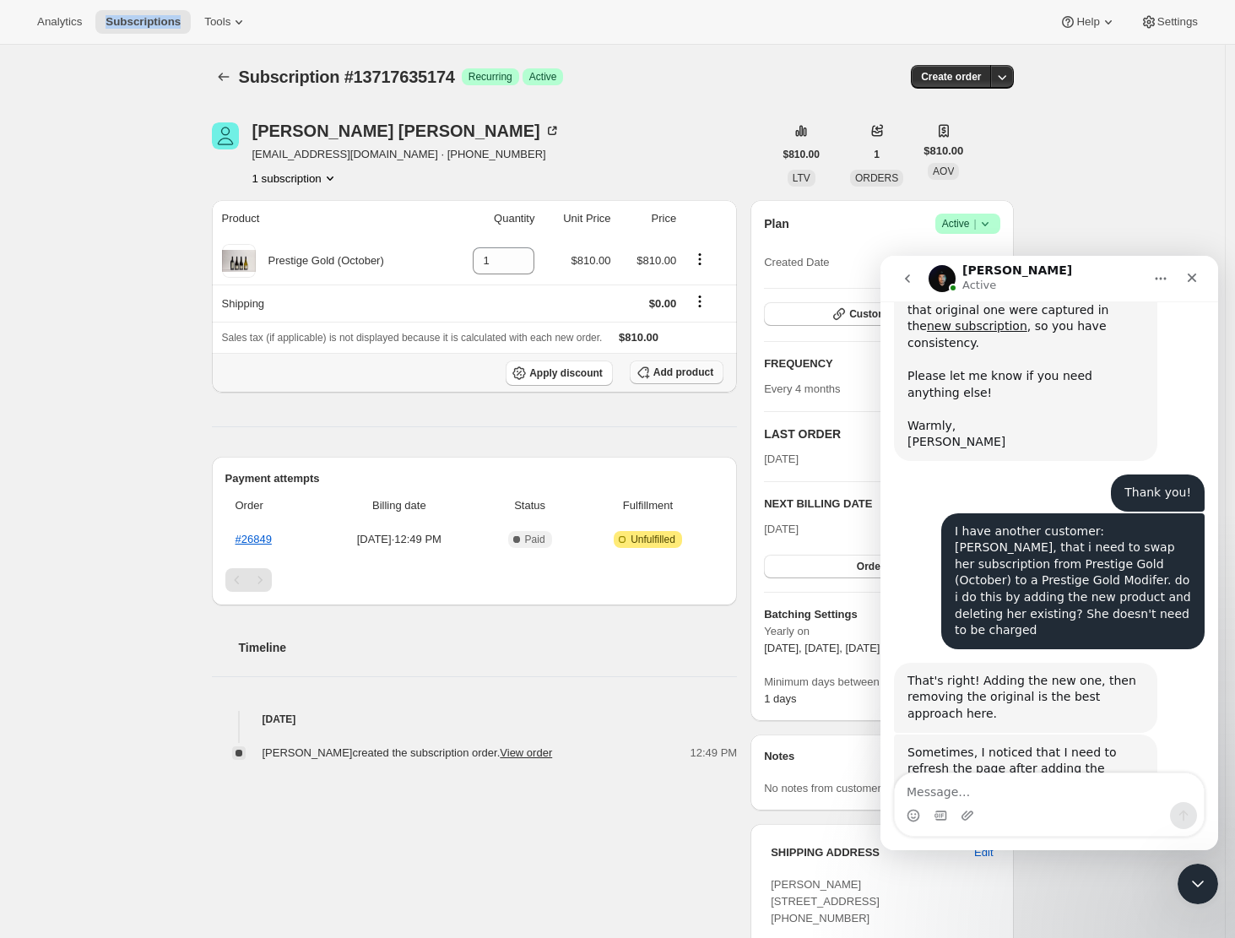
click at [684, 369] on span "Add product" at bounding box center [683, 372] width 60 height 14
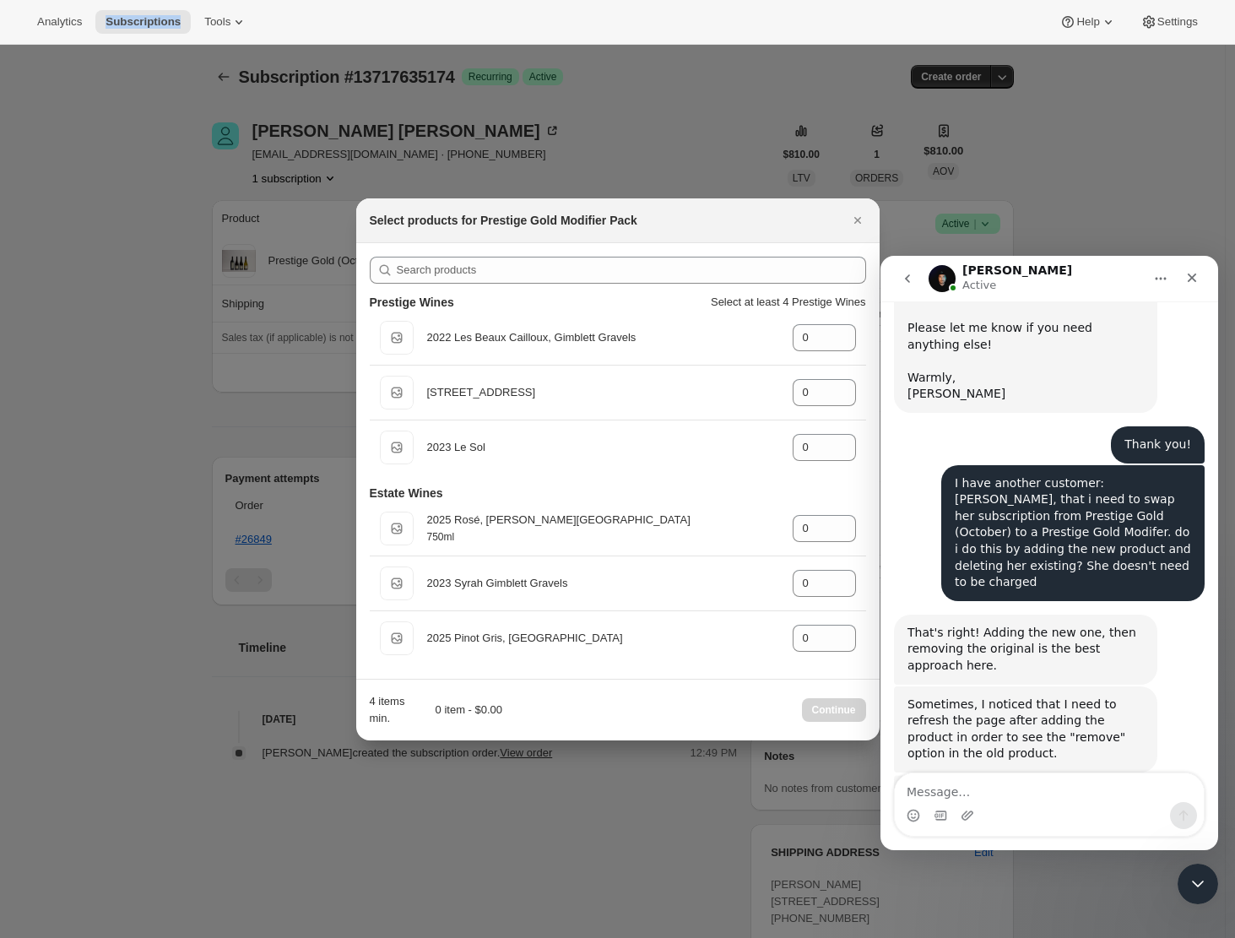
scroll to position [830, 0]
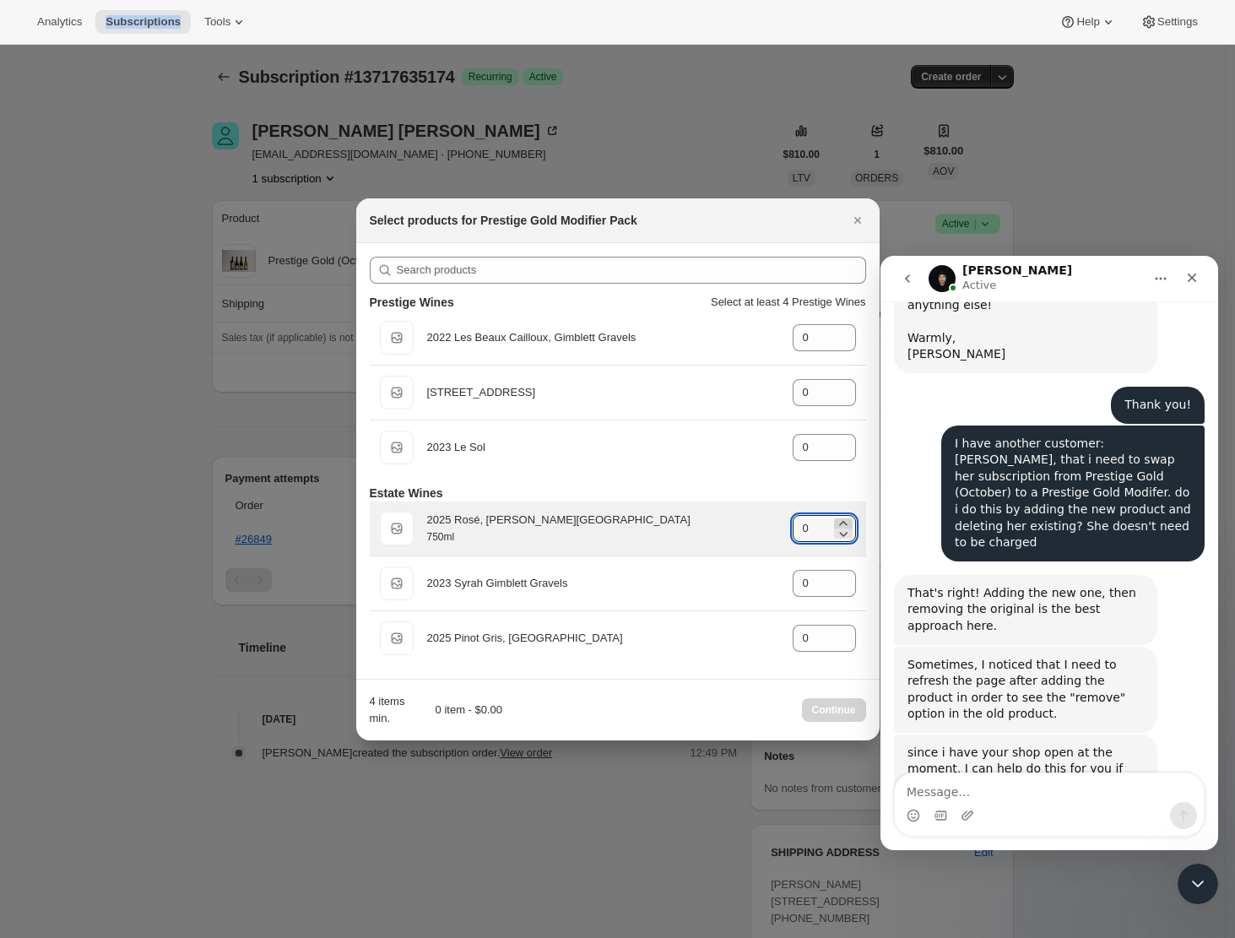
click at [842, 522] on icon ":rra:" at bounding box center [843, 523] width 17 height 17
type input "2"
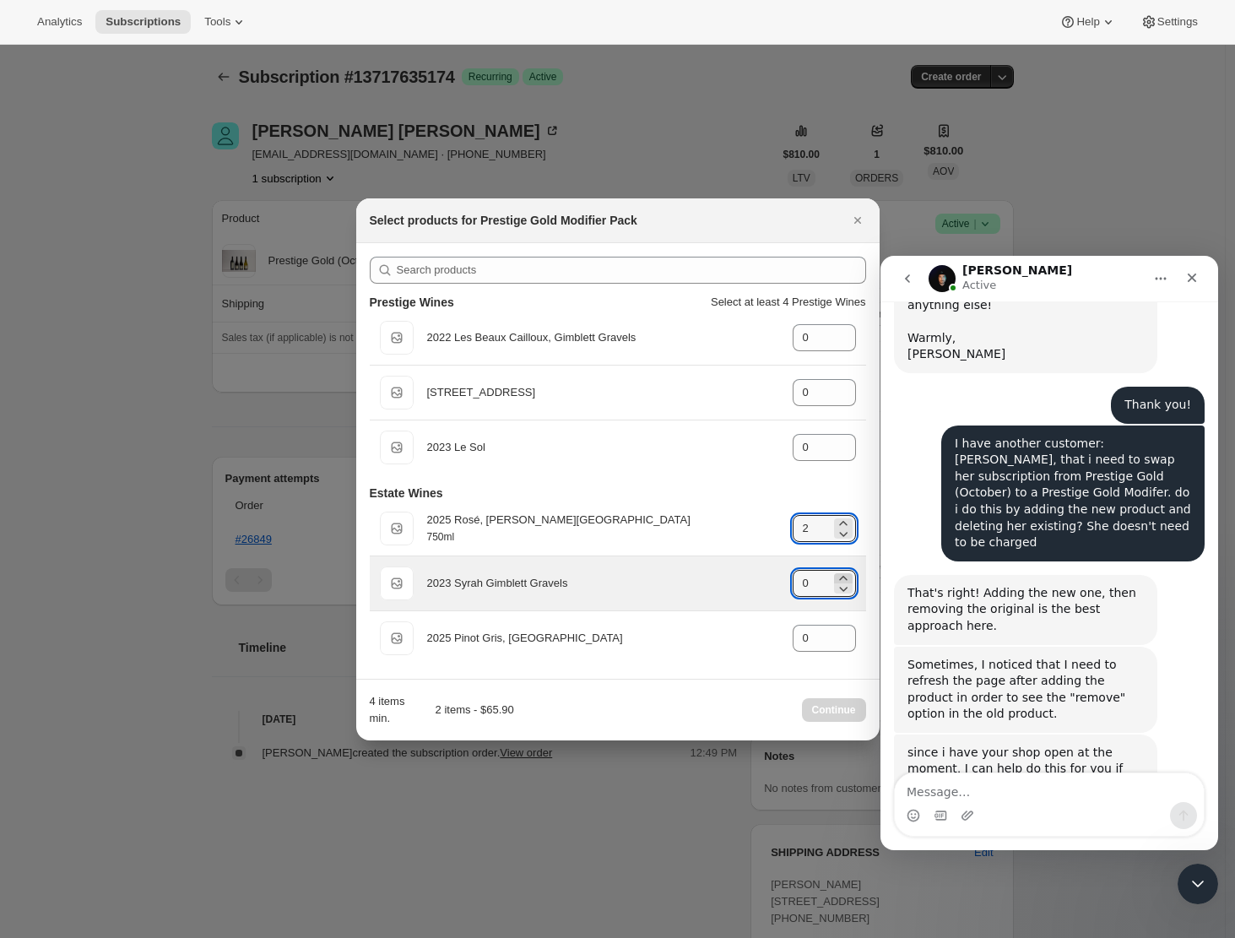
click at [843, 577] on icon ":rra:" at bounding box center [843, 578] width 8 height 4
type input "2"
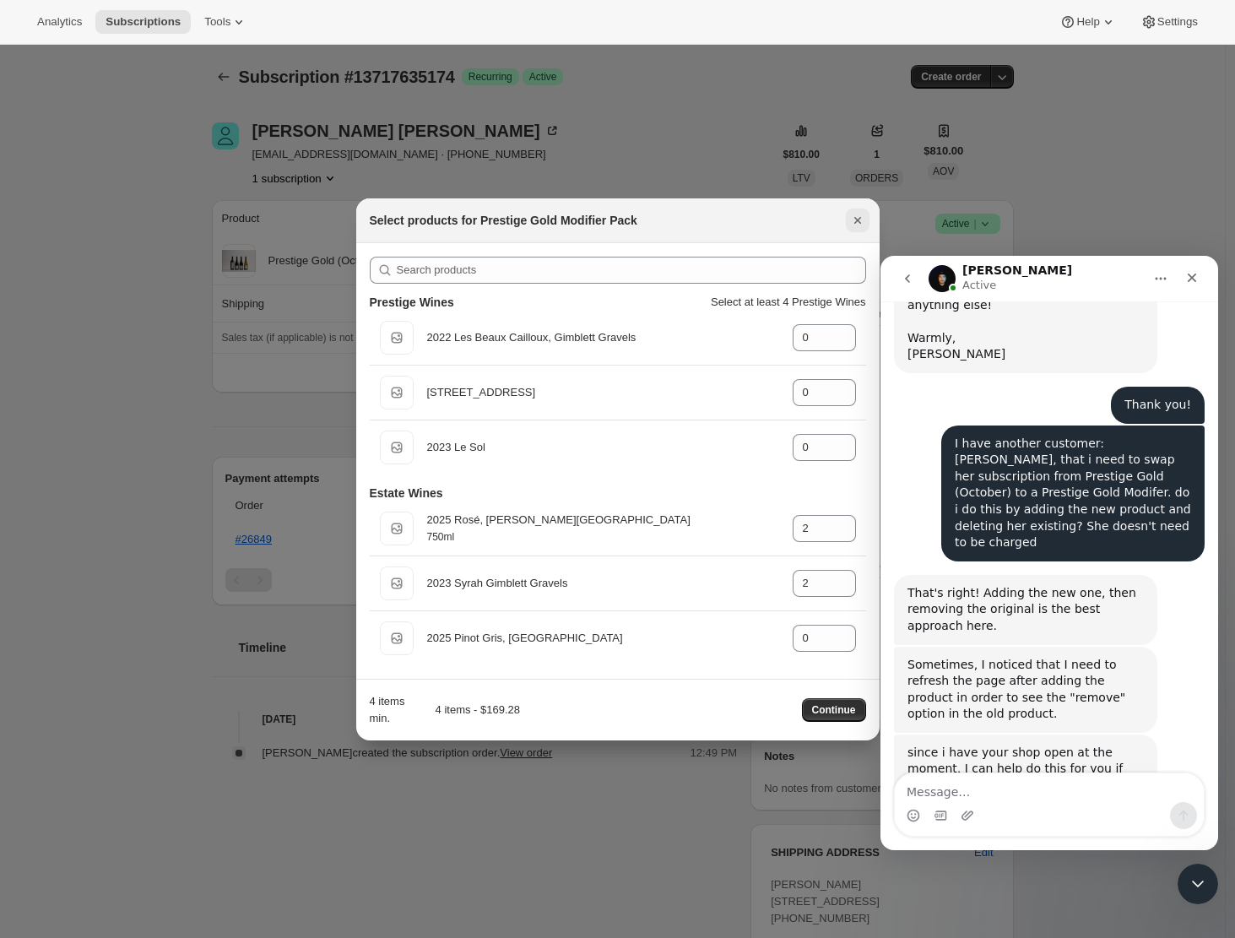
click at [860, 219] on icon "Close" at bounding box center [857, 220] width 17 height 17
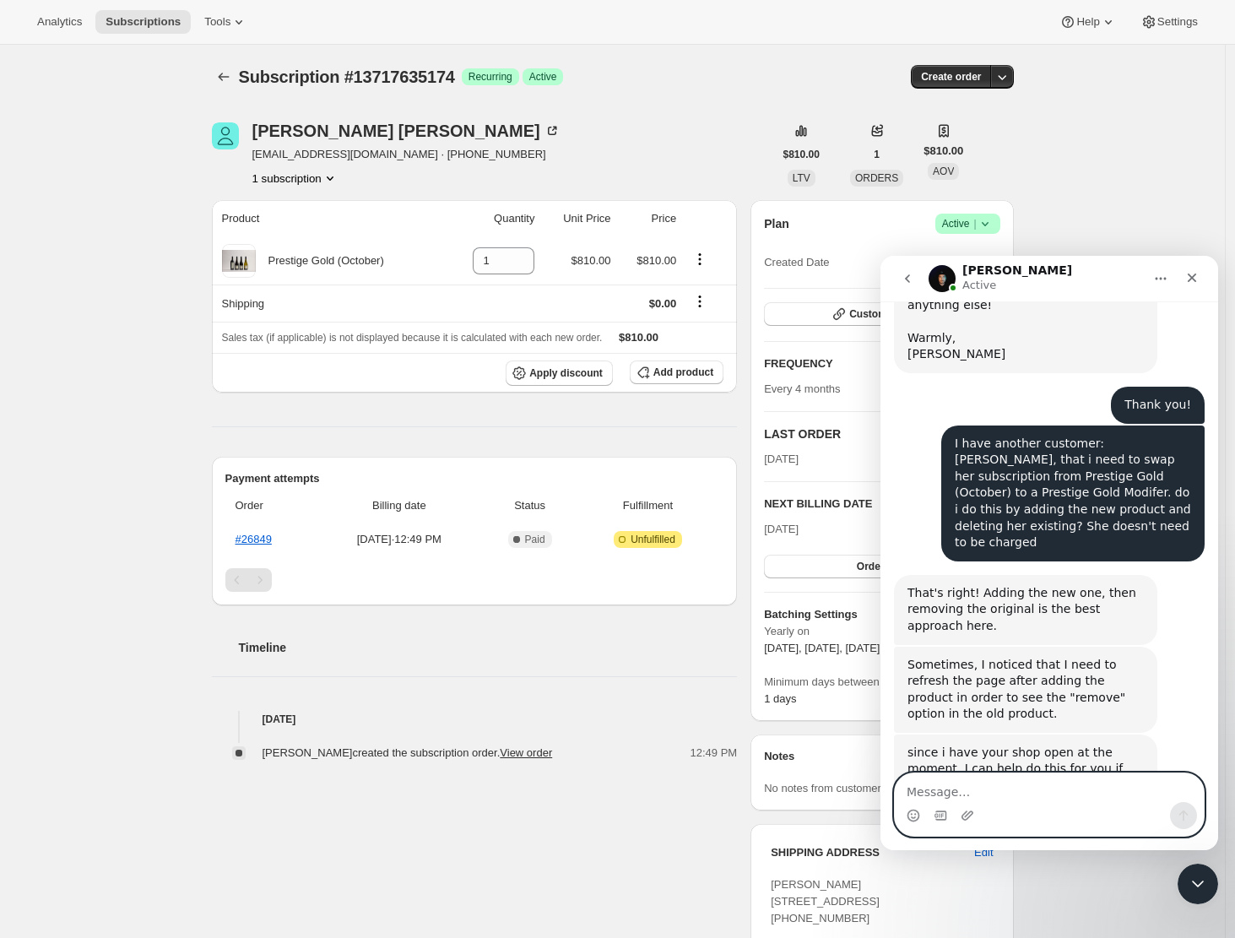
click at [931, 791] on textarea "Message…" at bounding box center [1049, 787] width 309 height 29
type textarea "oh thank you! it will be 2x 2025 rose, 2025 t"
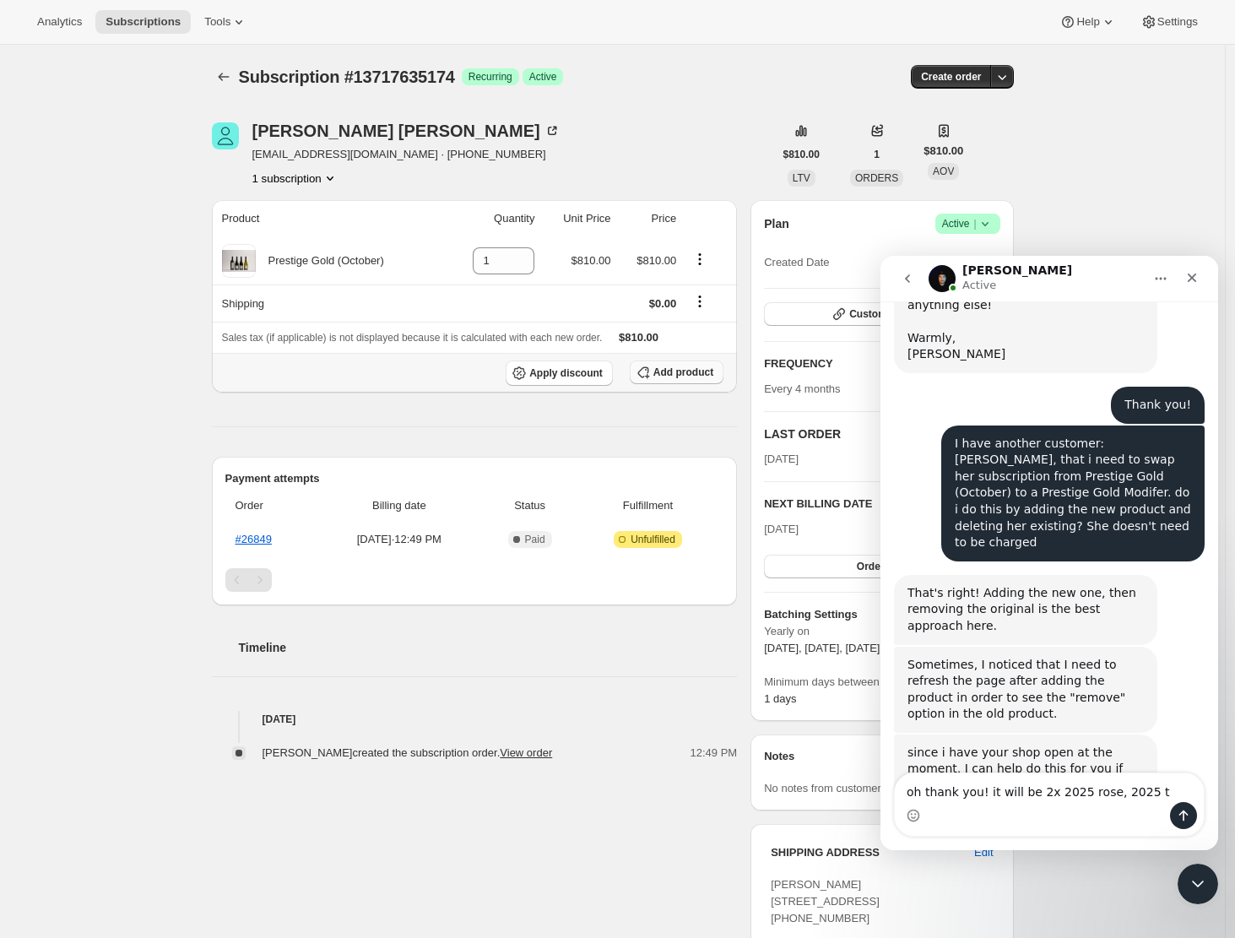
click at [684, 376] on span "Add product" at bounding box center [683, 372] width 60 height 14
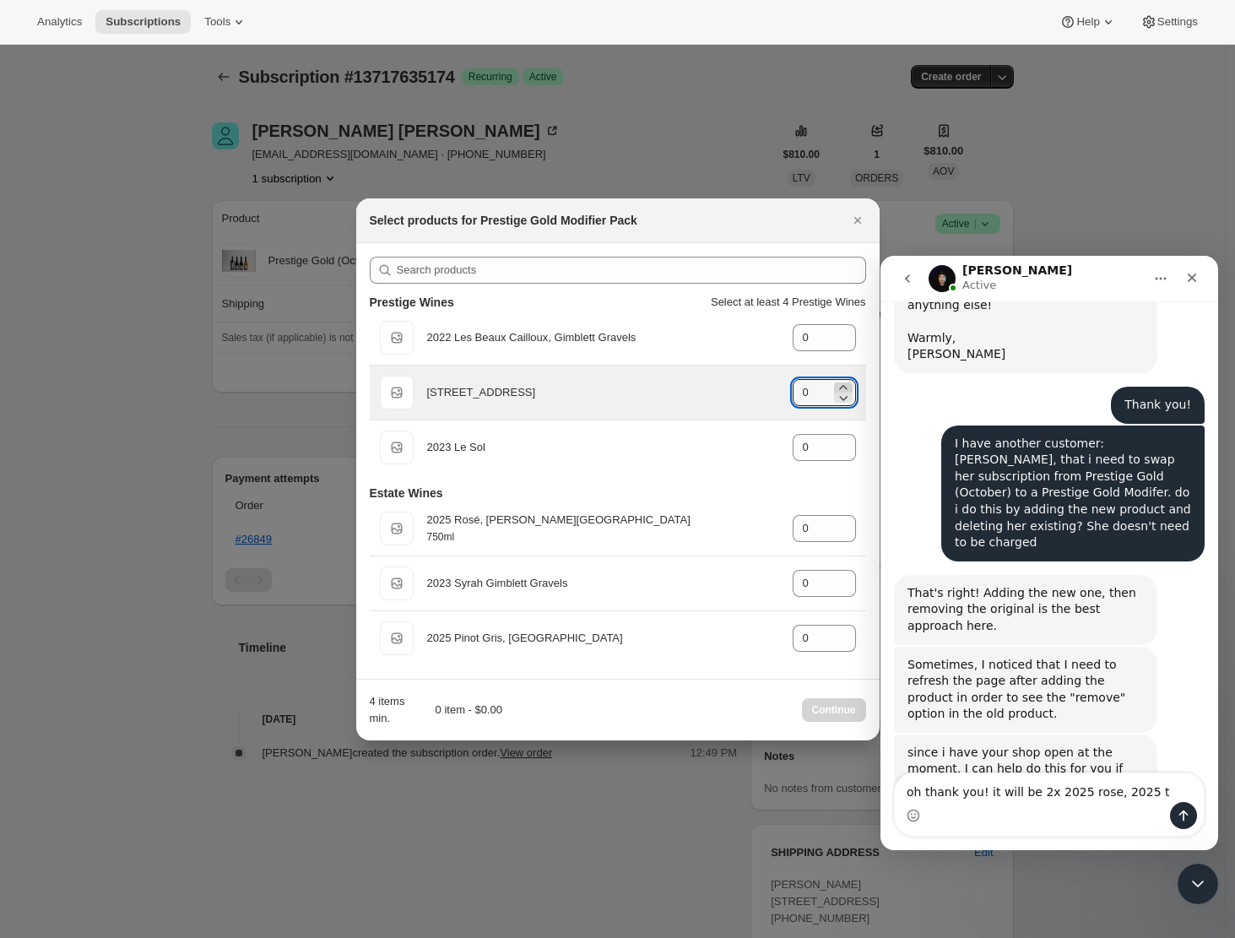
click at [842, 386] on icon ":rrk:" at bounding box center [843, 387] width 17 height 17
type input "2"
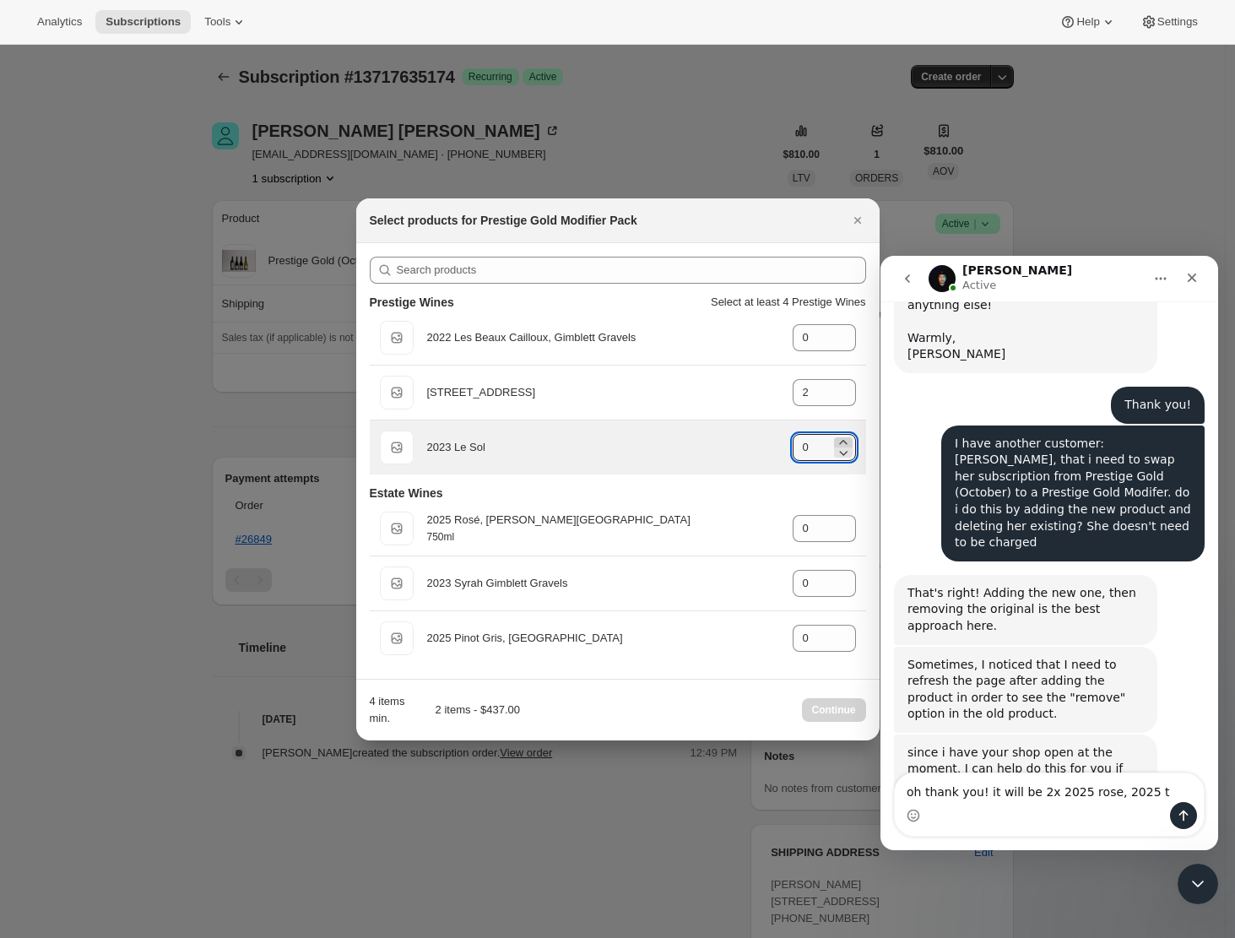
click at [842, 435] on icon ":rrk:" at bounding box center [843, 442] width 17 height 17
click at [842, 437] on icon ":rrk:" at bounding box center [843, 442] width 17 height 17
type input "2"
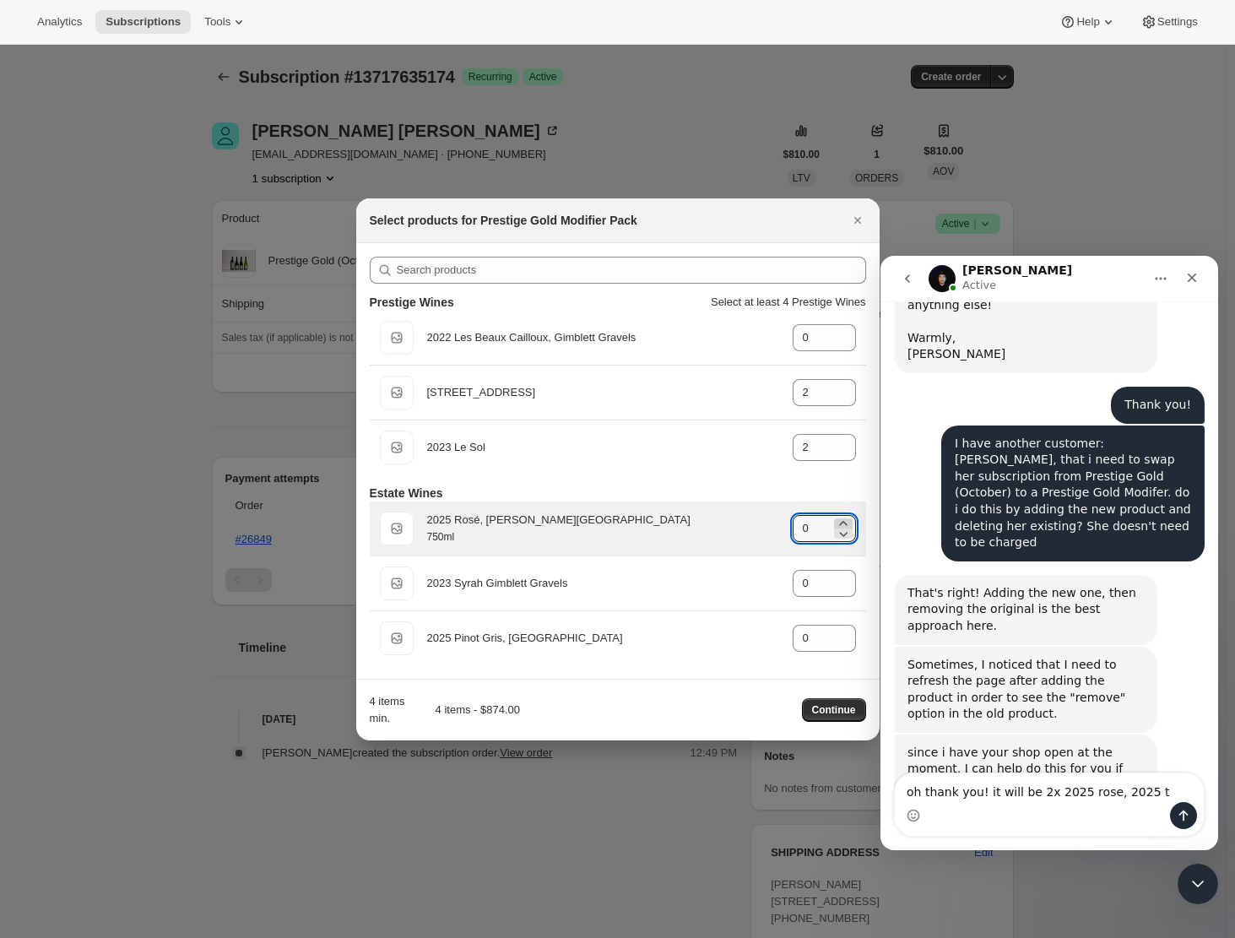
click at [843, 518] on icon ":rrk:" at bounding box center [843, 523] width 17 height 17
type input "2"
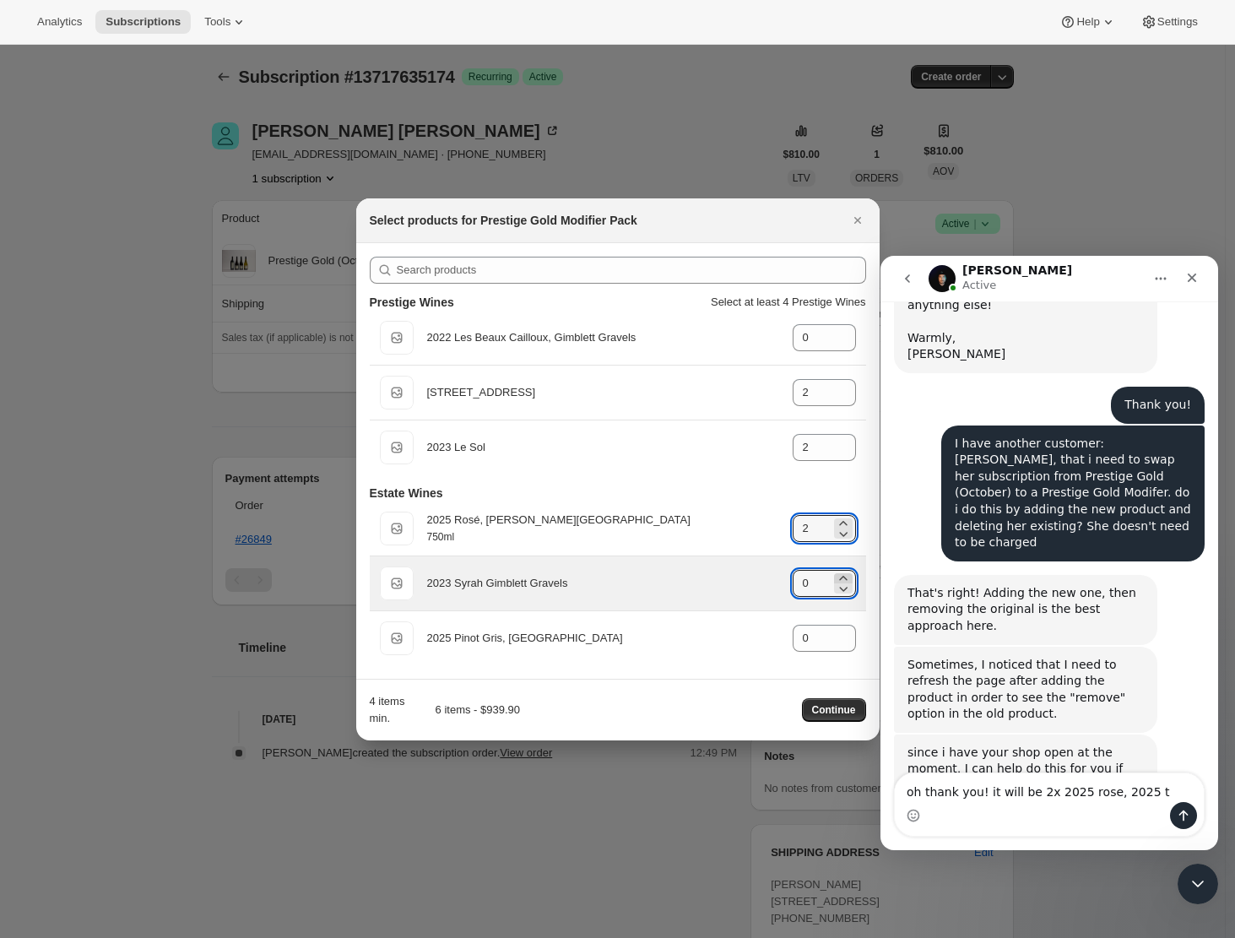
click at [841, 578] on icon ":rrk:" at bounding box center [843, 578] width 17 height 17
type input "2"
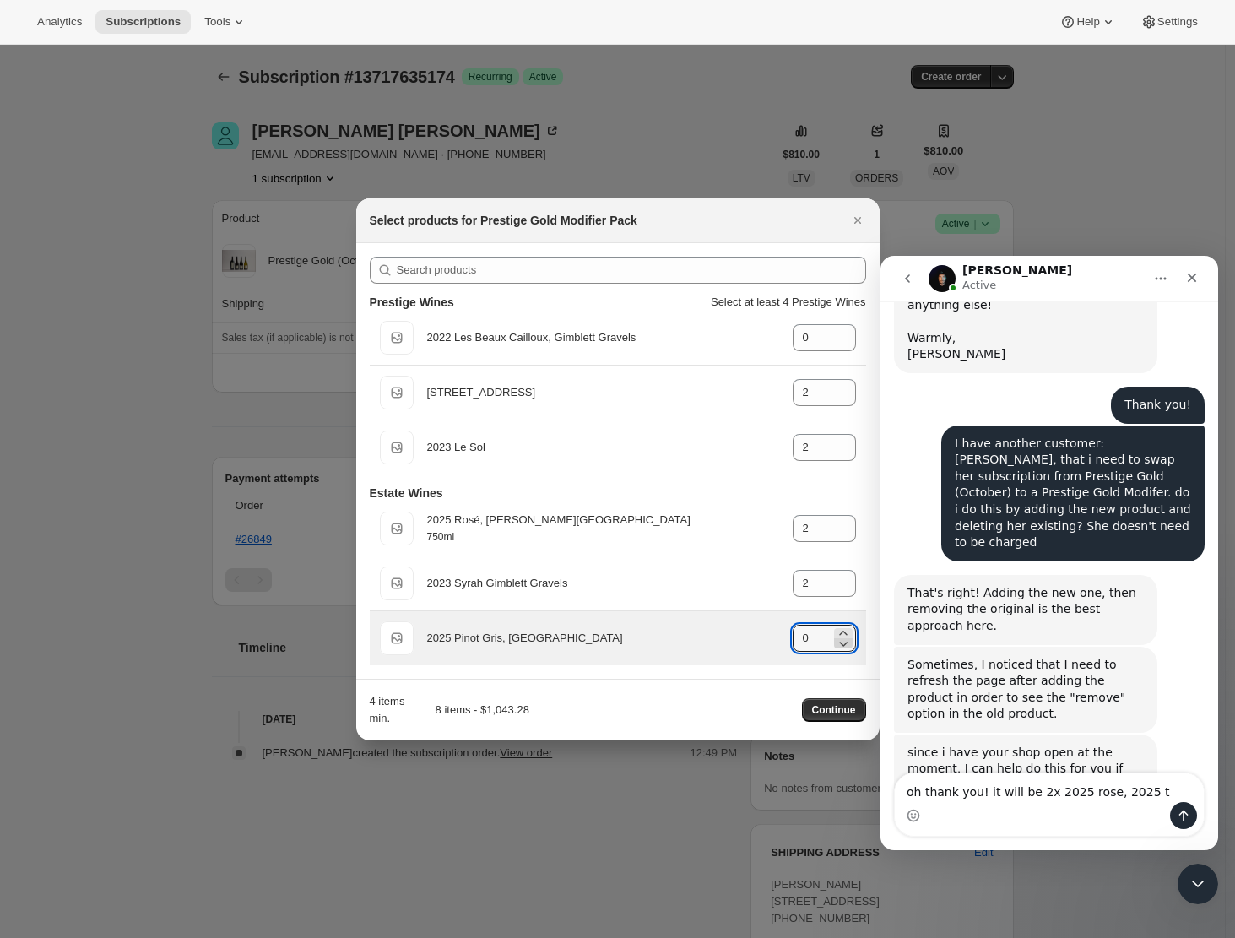
click at [841, 635] on icon ":rrk:" at bounding box center [843, 643] width 17 height 17
drag, startPoint x: 811, startPoint y: 637, endPoint x: 775, endPoint y: 638, distance: 36.3
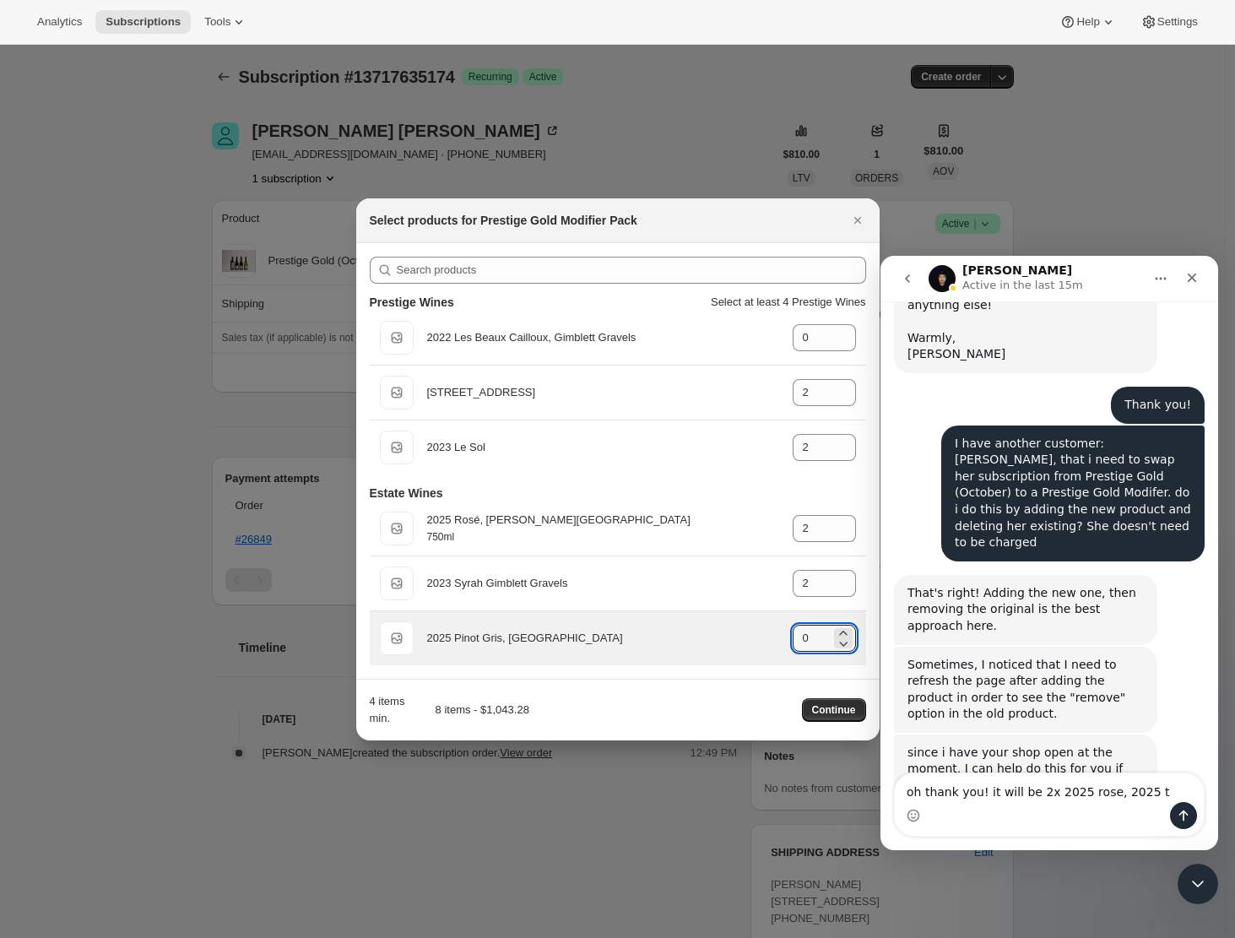
click at [774, 638] on div "Default Title 2025 Pinot Gris, Te Muna Road gid://shopify/ProductVariant/429201…" at bounding box center [618, 638] width 476 height 34
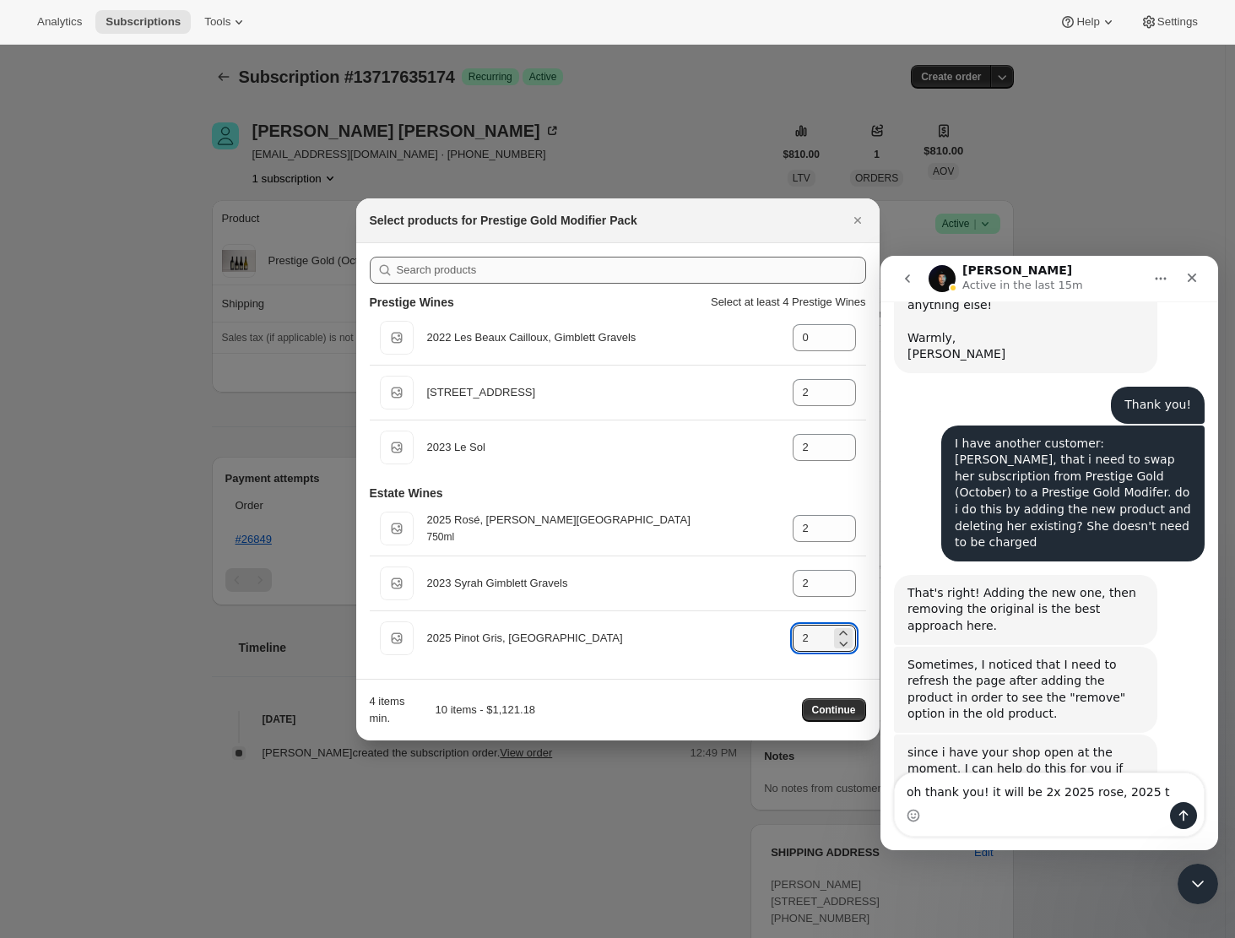
type input "2"
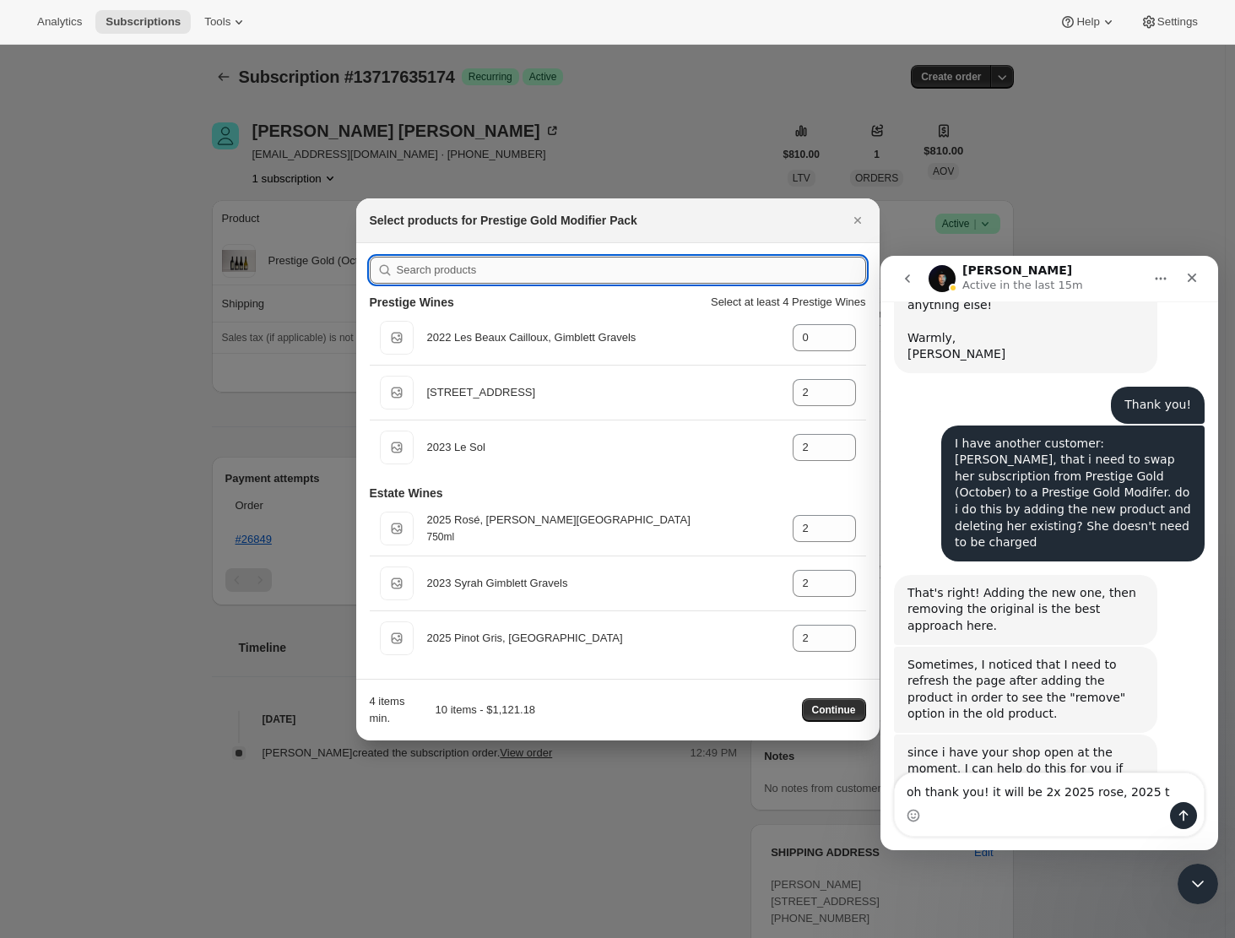
click at [418, 273] on input ":rrk:" at bounding box center [631, 270] width 469 height 27
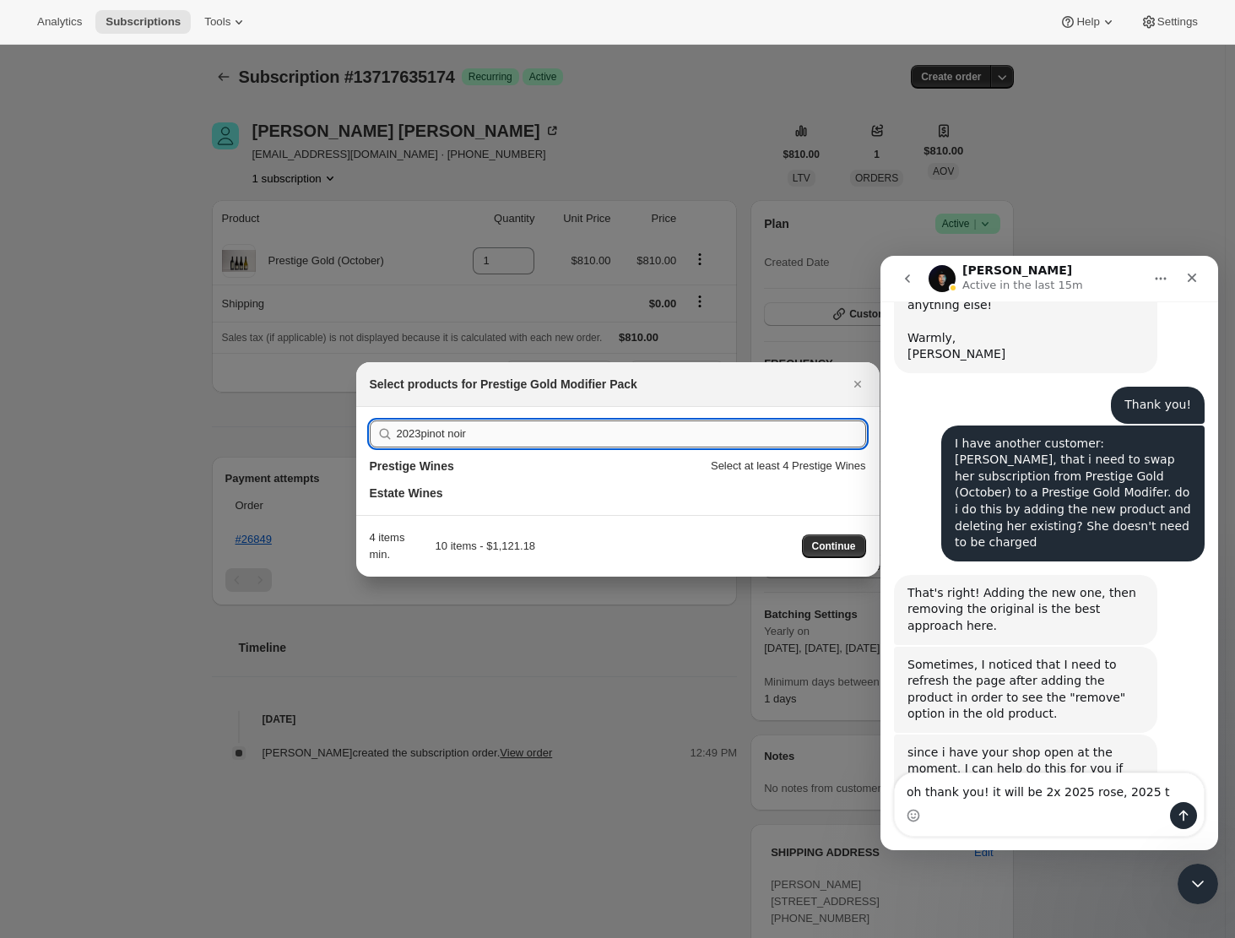
type input "2023 pinot noir"
drag, startPoint x: 492, startPoint y: 432, endPoint x: 395, endPoint y: 438, distance: 97.2
click at [395, 438] on div "2023 pinot noir" at bounding box center [618, 433] width 496 height 27
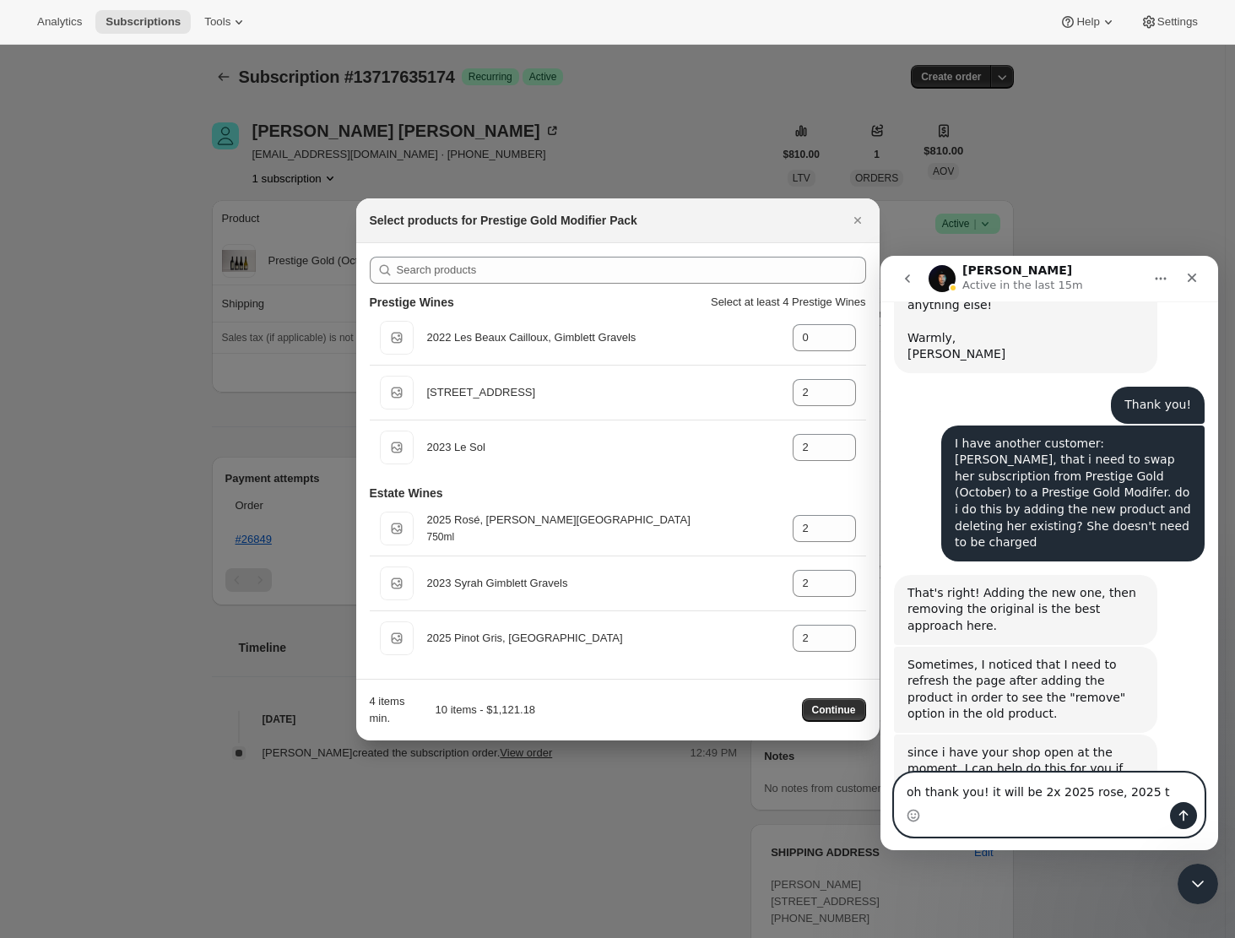
drag, startPoint x: 1149, startPoint y: 791, endPoint x: 983, endPoint y: 791, distance: 165.4
click at [983, 791] on textarea "oh thank you! it will be 2x 2025 rose, 2025 t" at bounding box center [1049, 787] width 309 height 29
type textarea "oh thank you!"
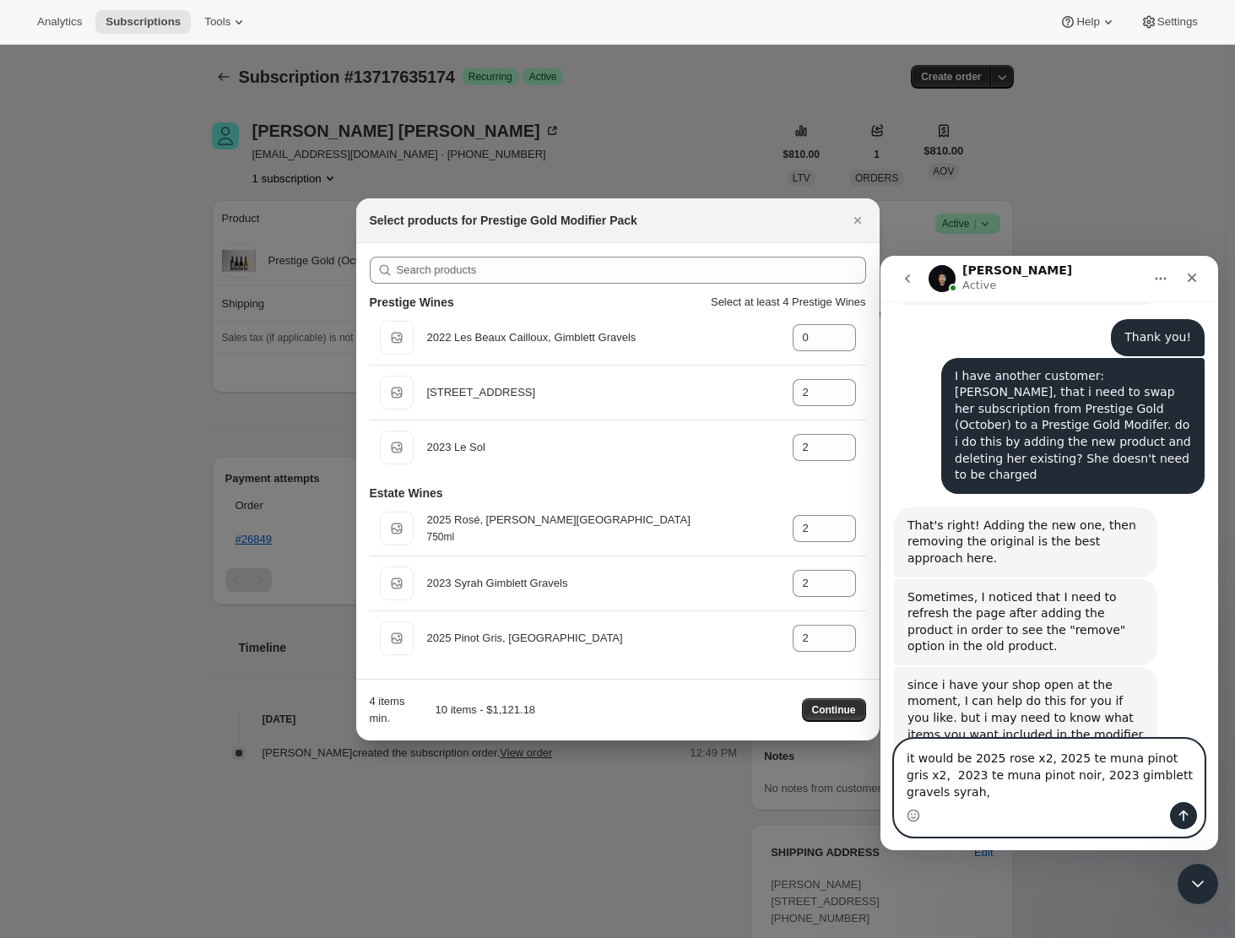
scroll to position [914, 0]
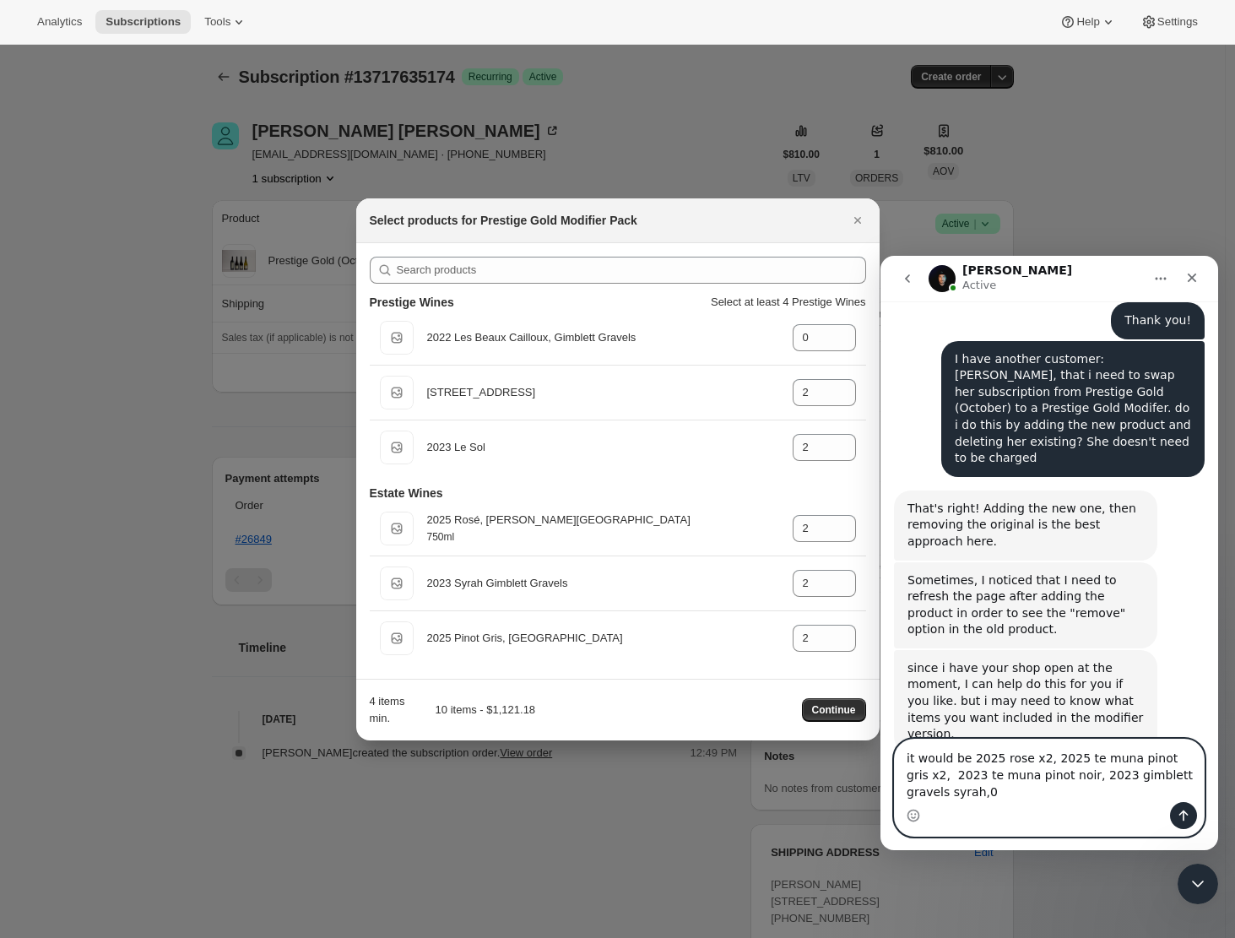
click at [1036, 775] on textarea "it would be 2025 rose x2, 2025 te muna pinot gris x2, 2023 te muna pinot noir, …" at bounding box center [1049, 770] width 309 height 62
drag, startPoint x: 935, startPoint y: 792, endPoint x: 1005, endPoint y: 798, distance: 70.2
click at [936, 792] on textarea "it would be 2025 rose x2, 2025 te muna pinot gris x2, 2023 te muna pinot noir x…" at bounding box center [1049, 770] width 309 height 62
click at [957, 791] on textarea "it would be 2025 rose x2, 2025 te muna pinot gris x2, 2023 te muna pinot noir x…" at bounding box center [1049, 770] width 309 height 62
click at [979, 792] on textarea "it would be 2025 rose x2, 2025 te muna pinot gris x2, 2023 te muna pinot noir x…" at bounding box center [1049, 770] width 309 height 62
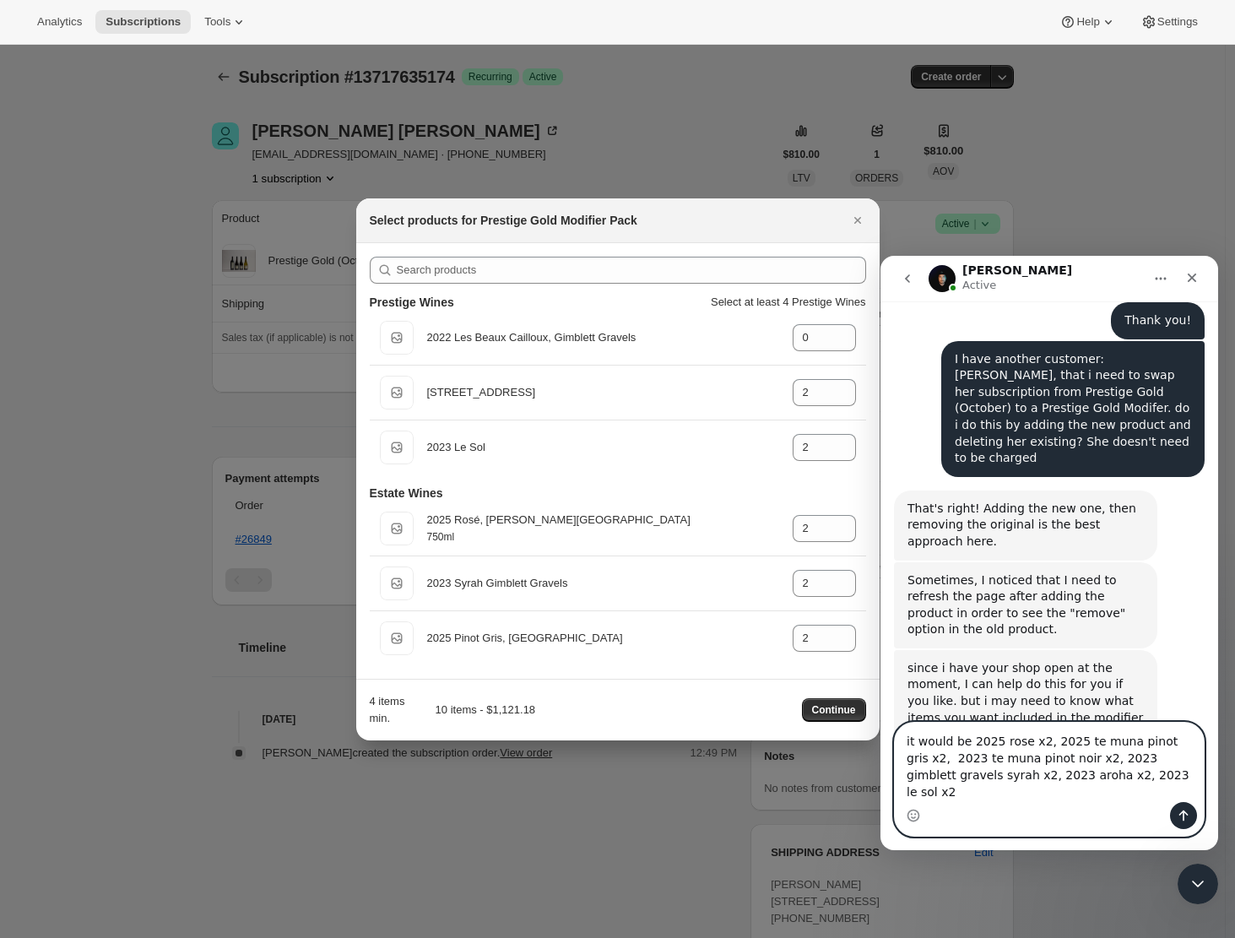
type textarea "it would be 2025 rose x2, 2025 te muna pinot gris x2, 2023 te muna pinot noir x…"
click at [1179, 812] on icon "Send a message…" at bounding box center [1183, 815] width 14 height 14
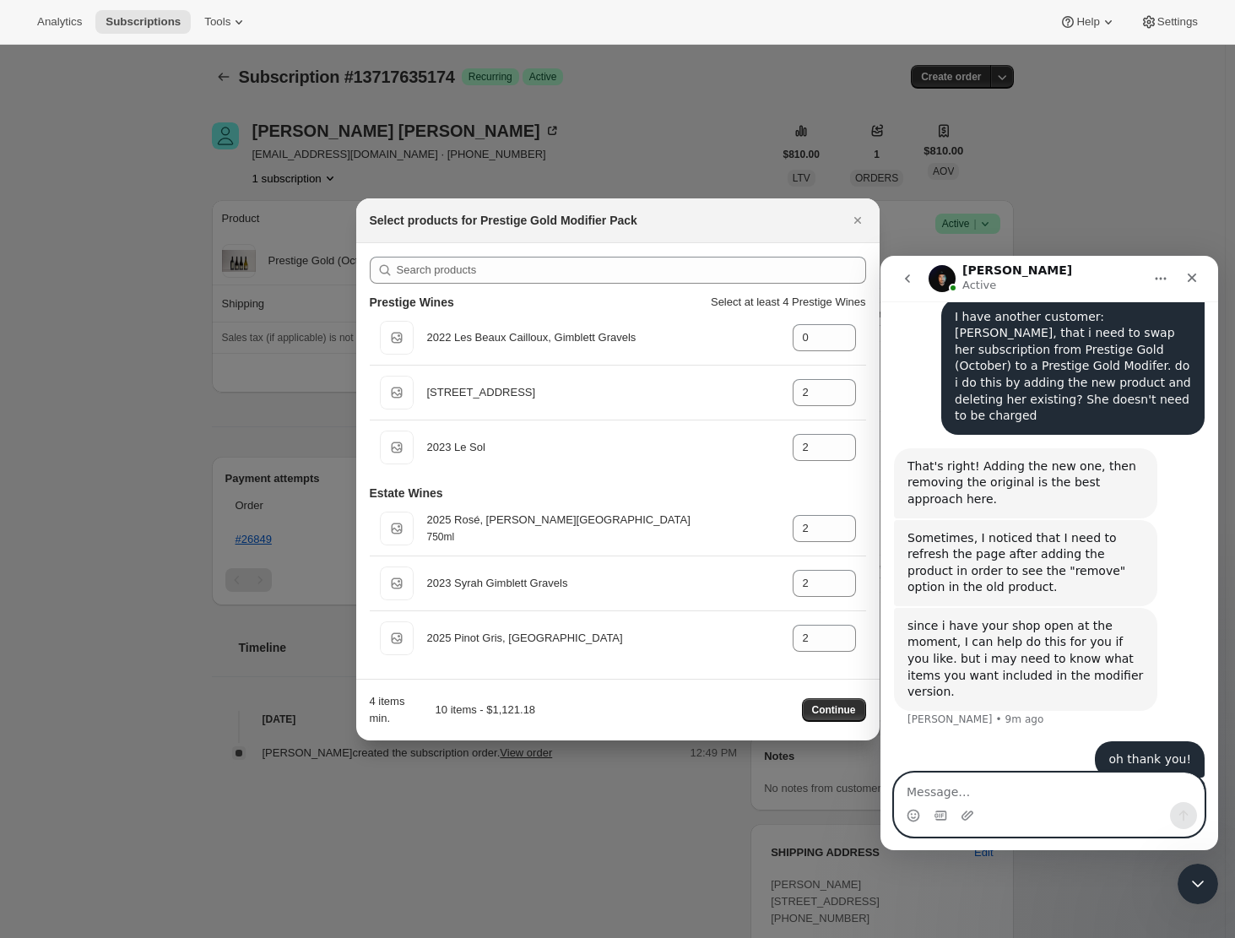
scroll to position [968, 0]
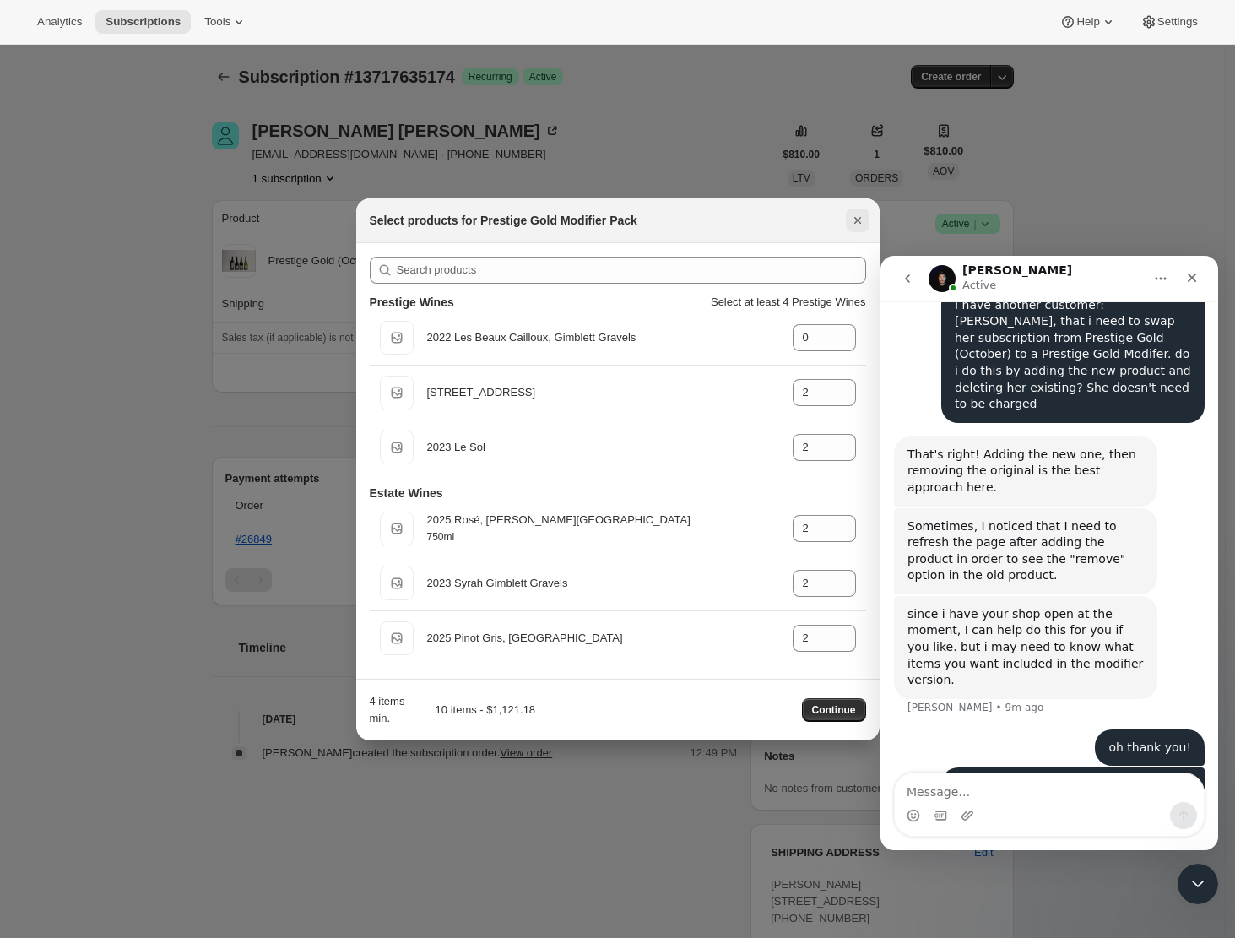
click at [860, 218] on icon "Close" at bounding box center [857, 220] width 17 height 17
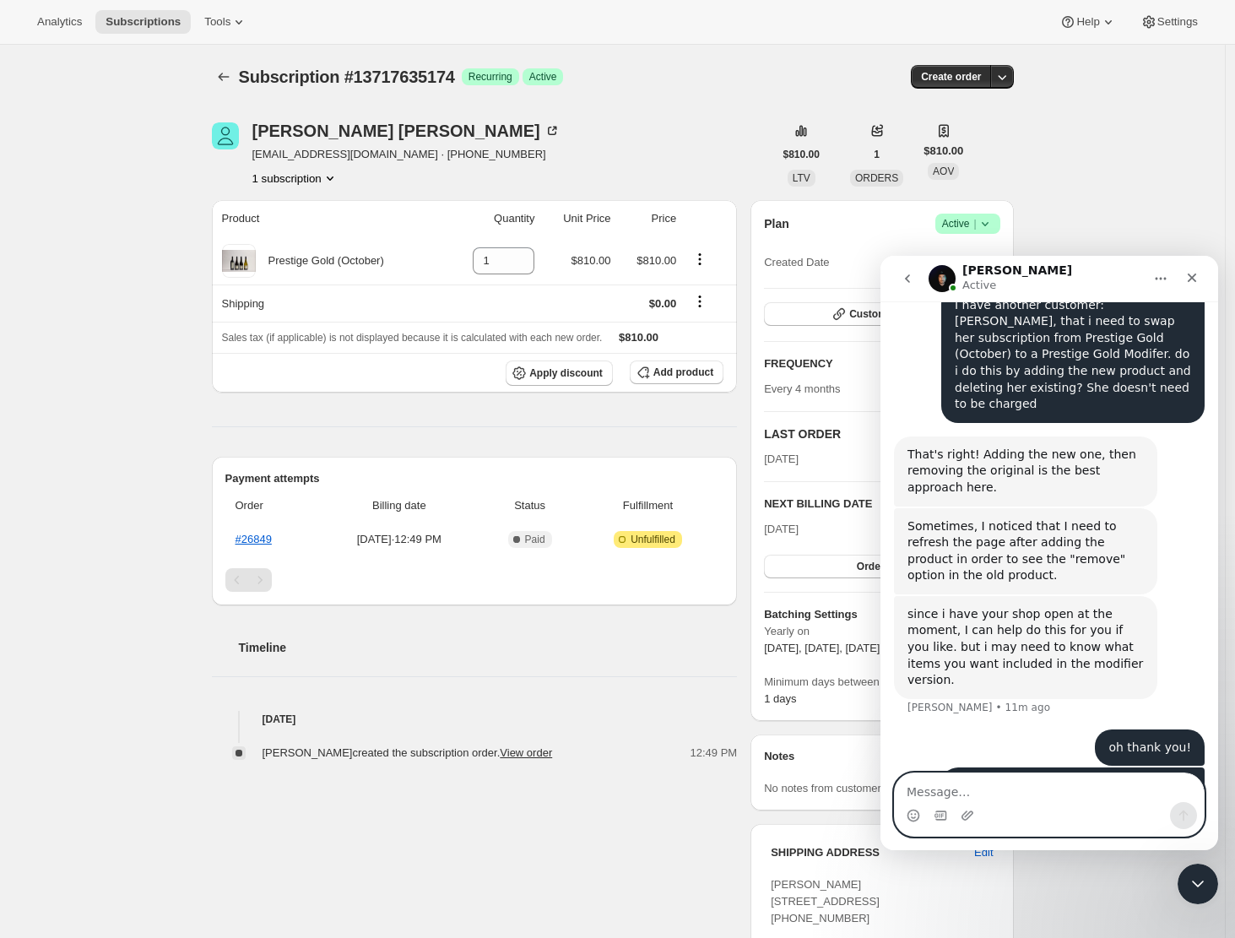
click at [921, 792] on textarea "Message…" at bounding box center [1049, 787] width 309 height 29
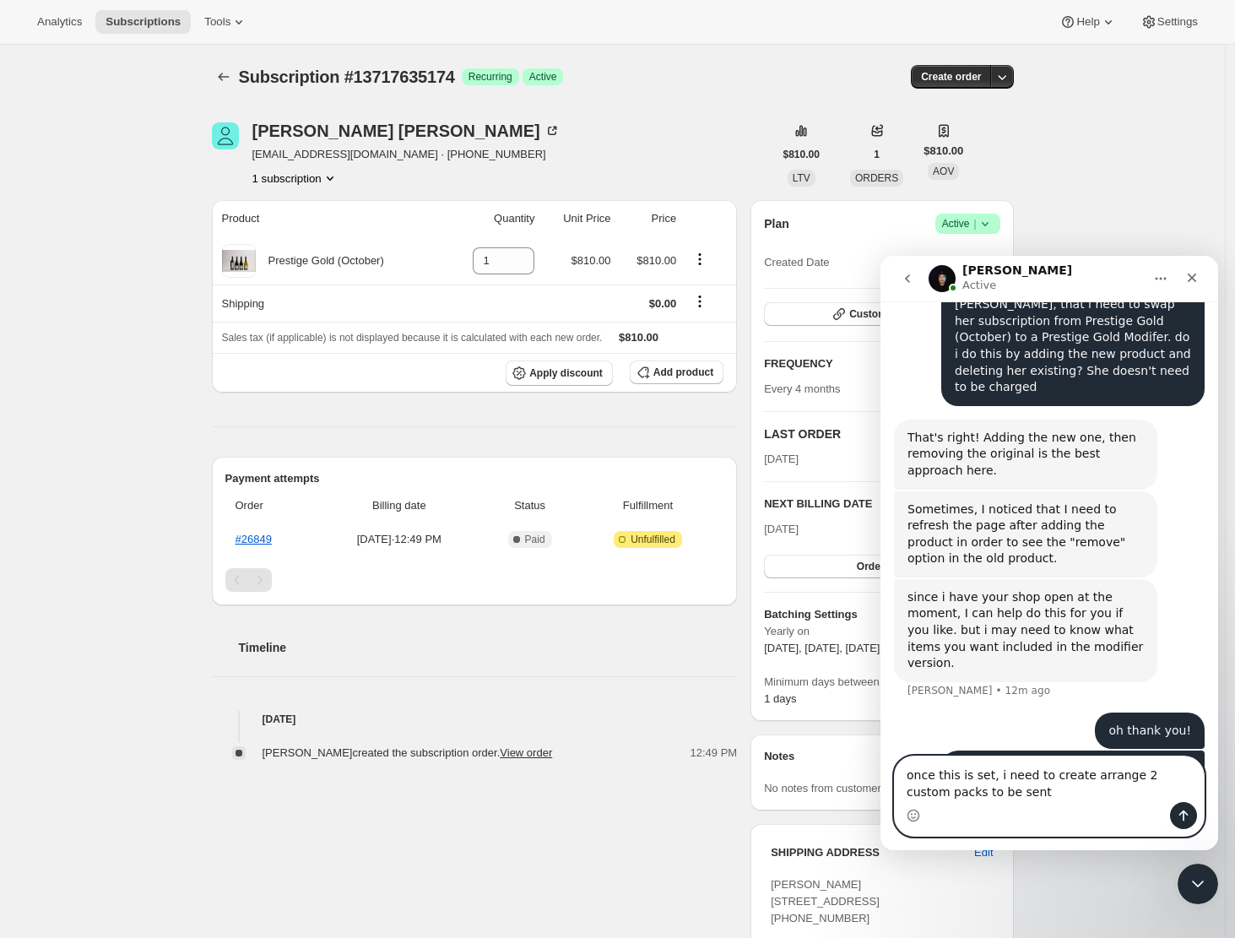
click at [988, 774] on textarea "once this is set, i need to create arrange 2 custom packs to be sent" at bounding box center [1049, 779] width 309 height 46
click at [1044, 794] on textarea "once this is set for the October schedule, i need to create arrange 2 custom pa…" at bounding box center [1049, 779] width 309 height 46
drag, startPoint x: 1165, startPoint y: 792, endPoint x: 2122, endPoint y: 1052, distance: 990.9
click at [1165, 792] on textarea "once this is set for the October schedule, i need to create arrange 2 custom ba…" at bounding box center [1049, 770] width 309 height 62
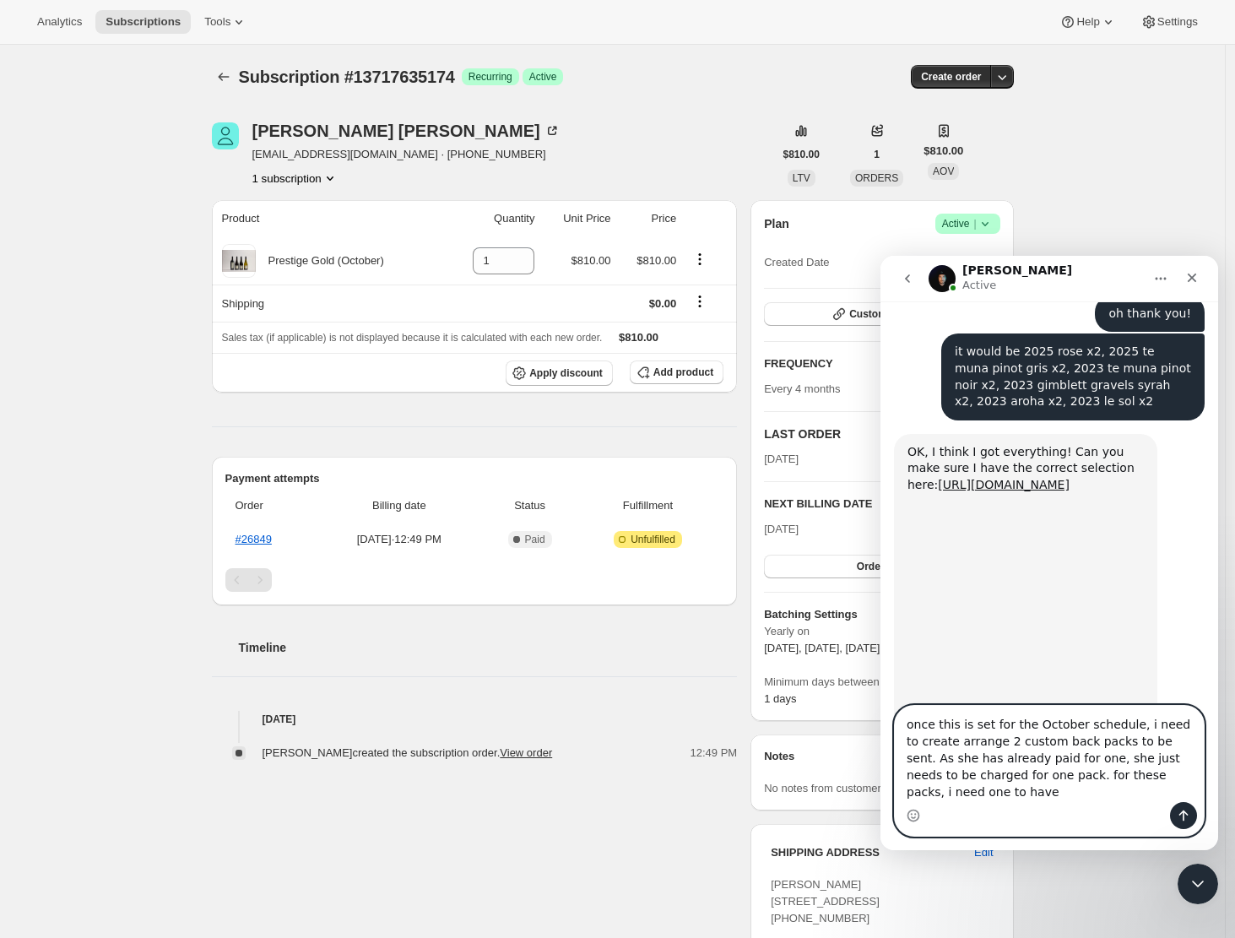
scroll to position [1395, 0]
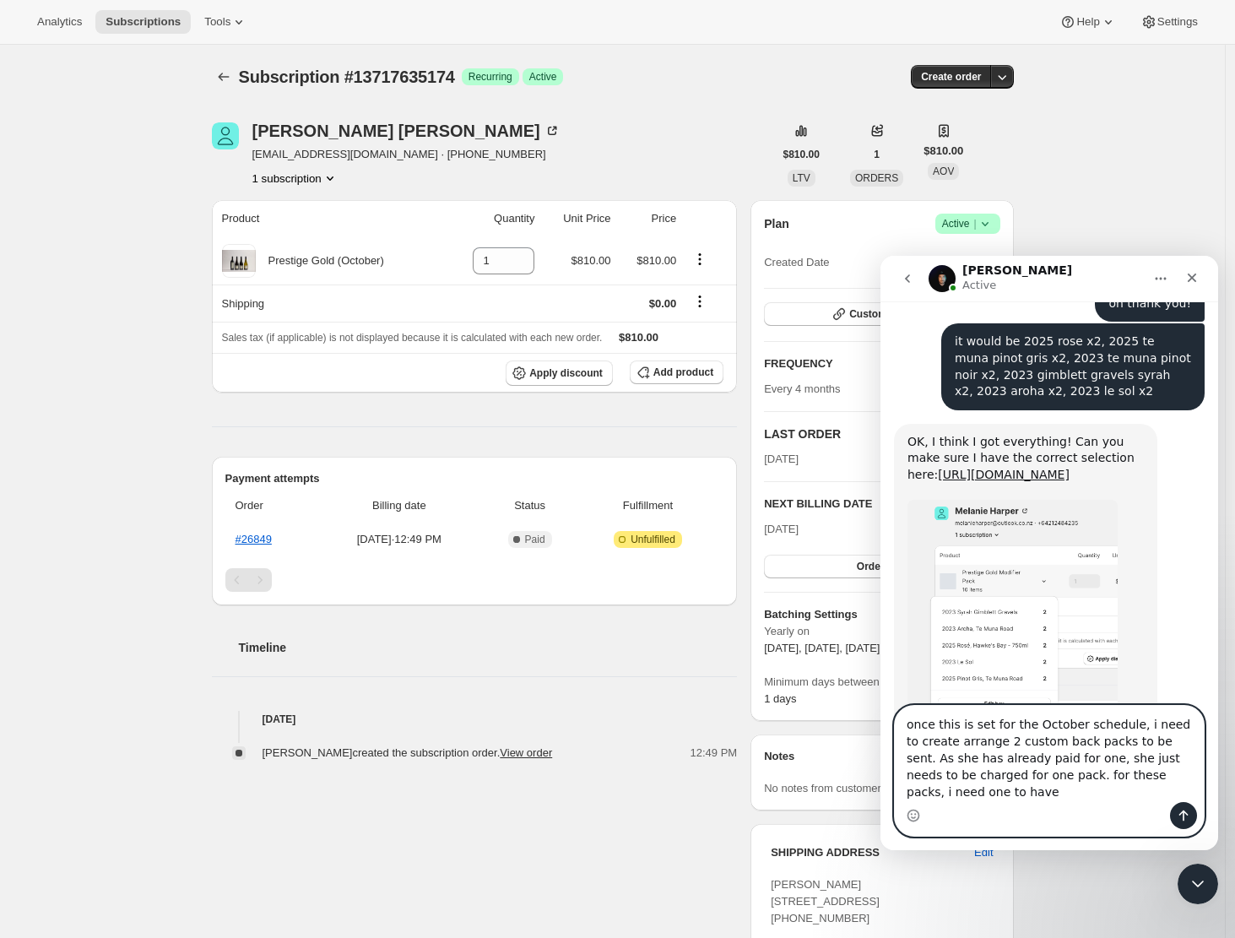
type textarea "once this is set for the October schedule, i need to create arrange 2 custom ba…"
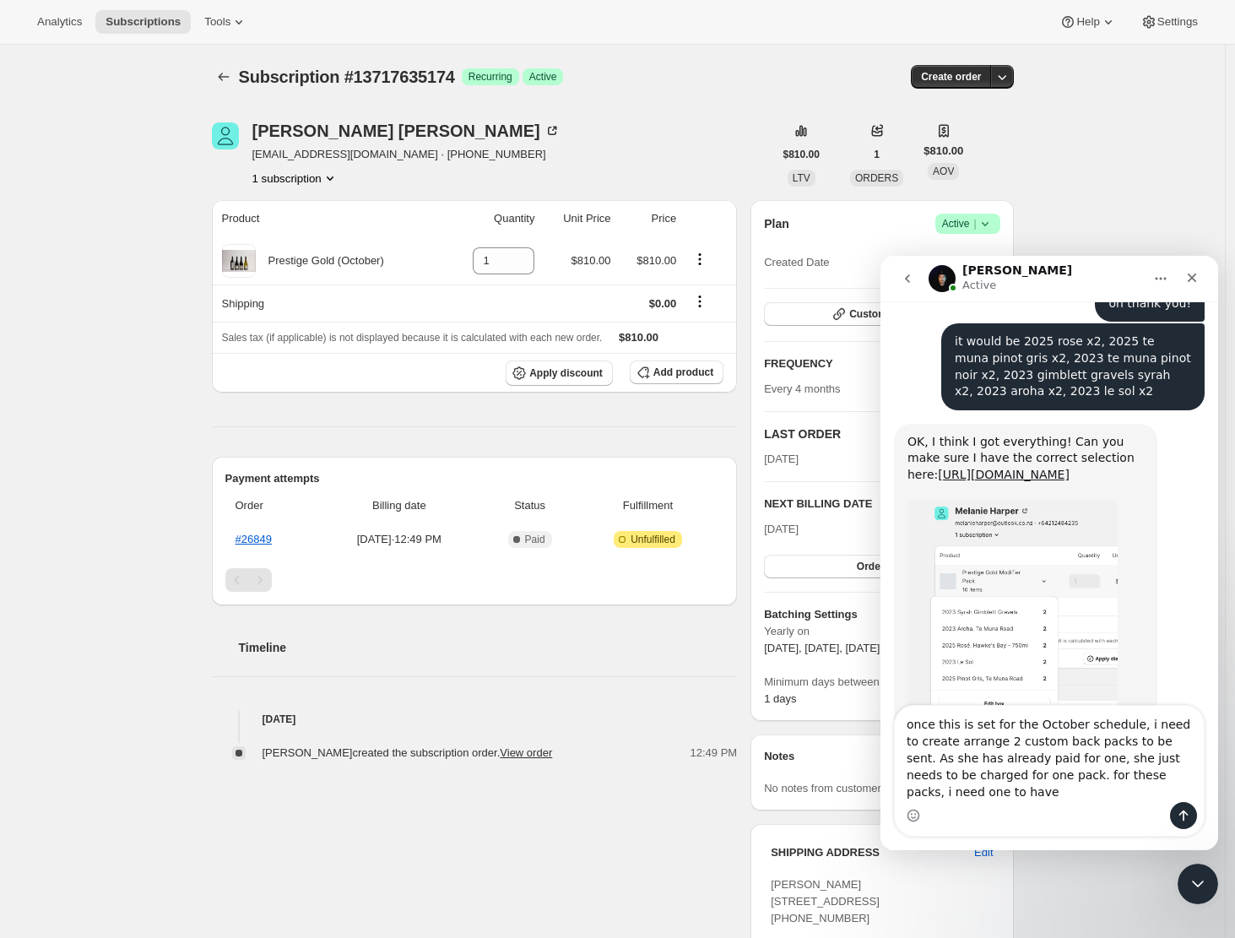
click at [1009, 571] on img "Adrian says…" at bounding box center [1012, 613] width 210 height 226
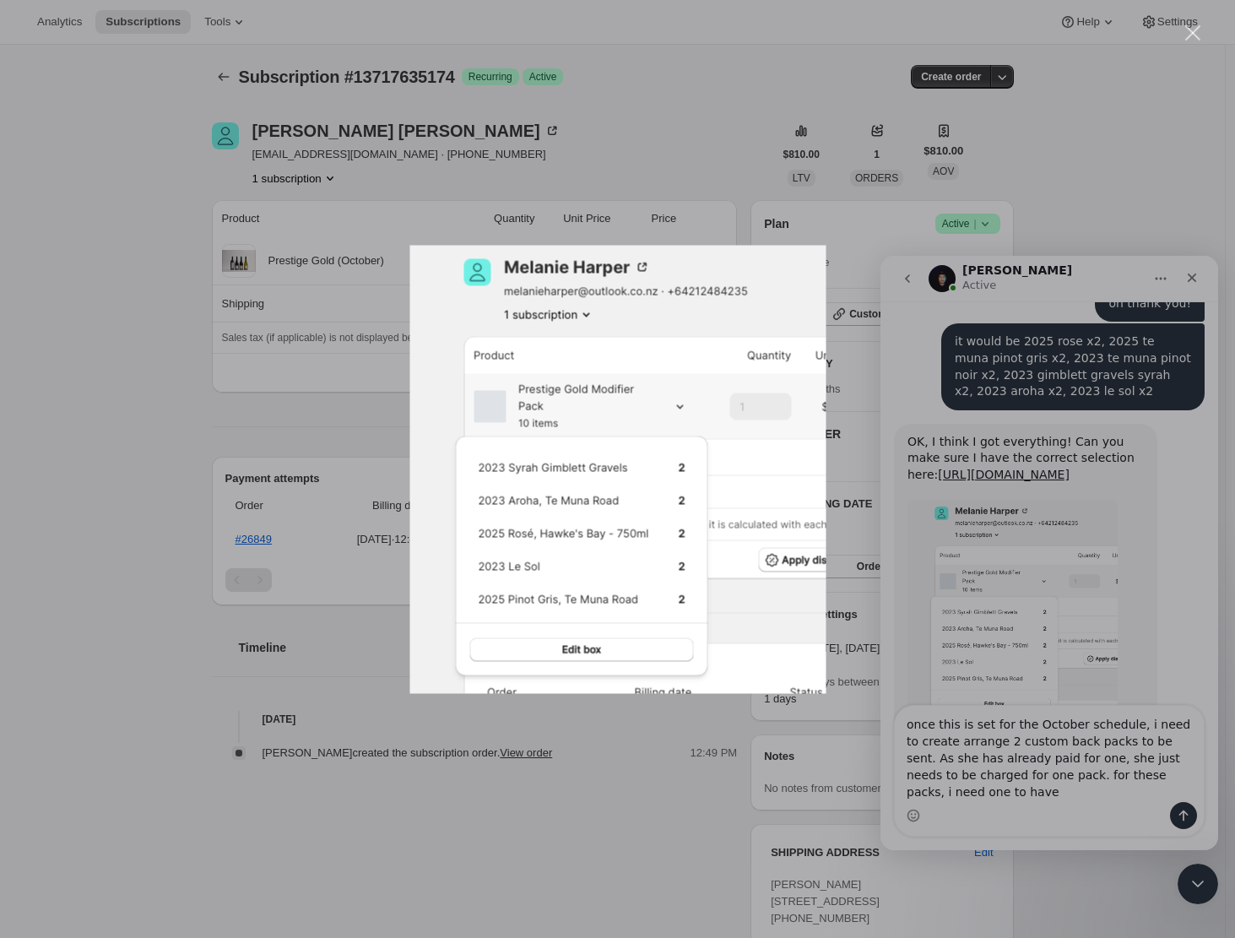
click at [990, 554] on div "Intercom messenger" at bounding box center [617, 469] width 1235 height 938
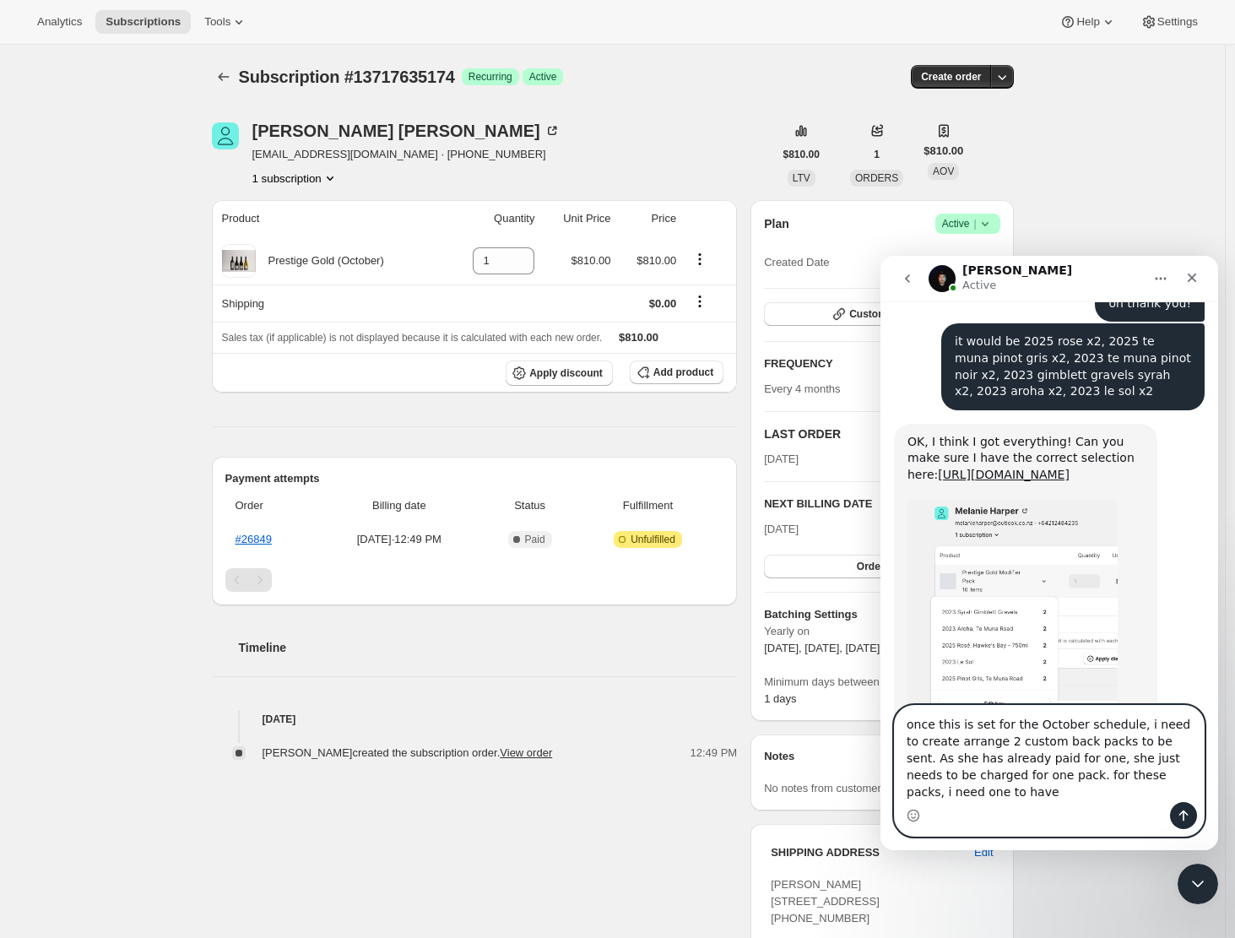
drag, startPoint x: 906, startPoint y: 723, endPoint x: 939, endPoint y: 756, distance: 47.1
click at [1000, 801] on textarea "once this is set for the October schedule, i need to create arrange 2 custom ba…" at bounding box center [1049, 754] width 309 height 96
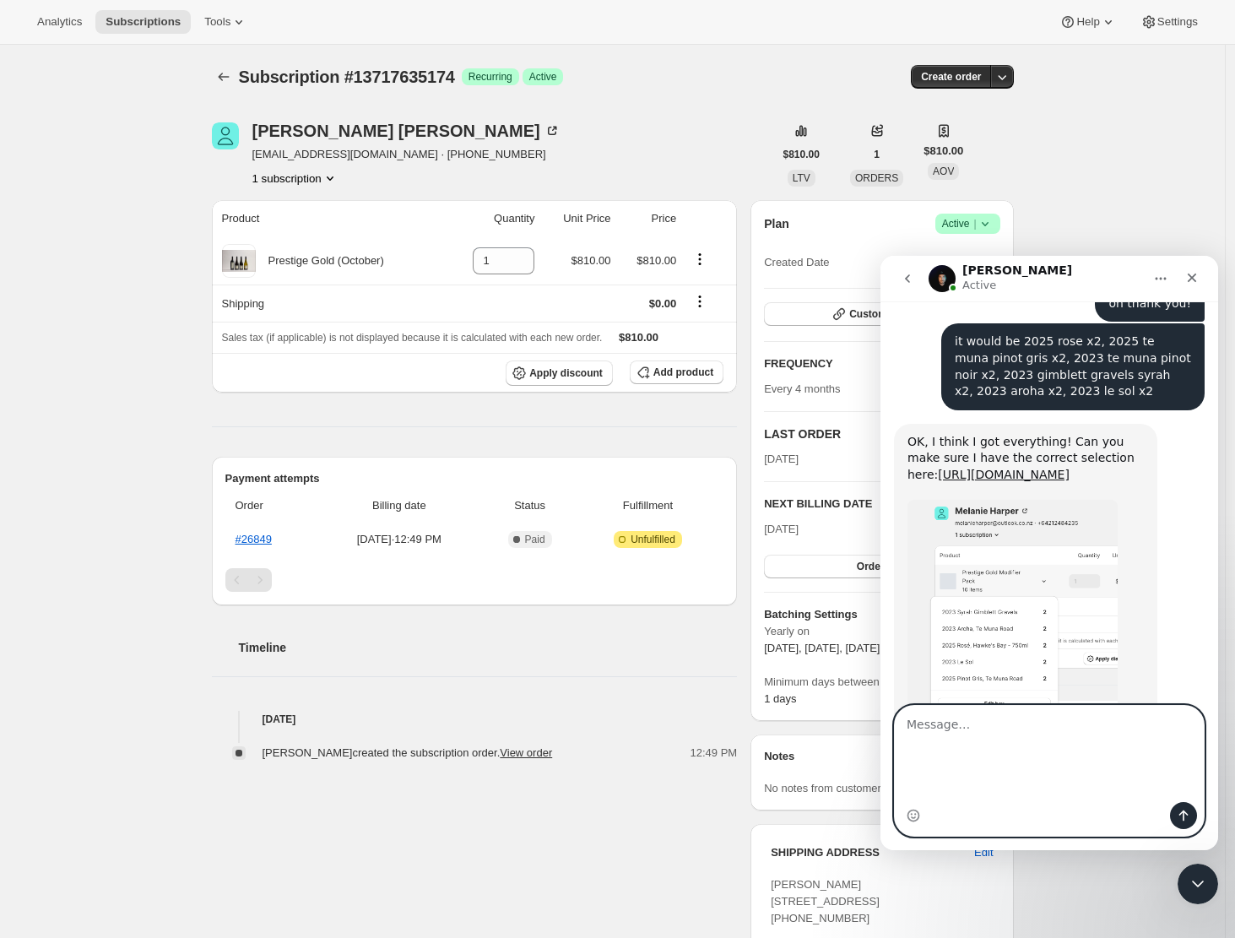
scroll to position [1328, 0]
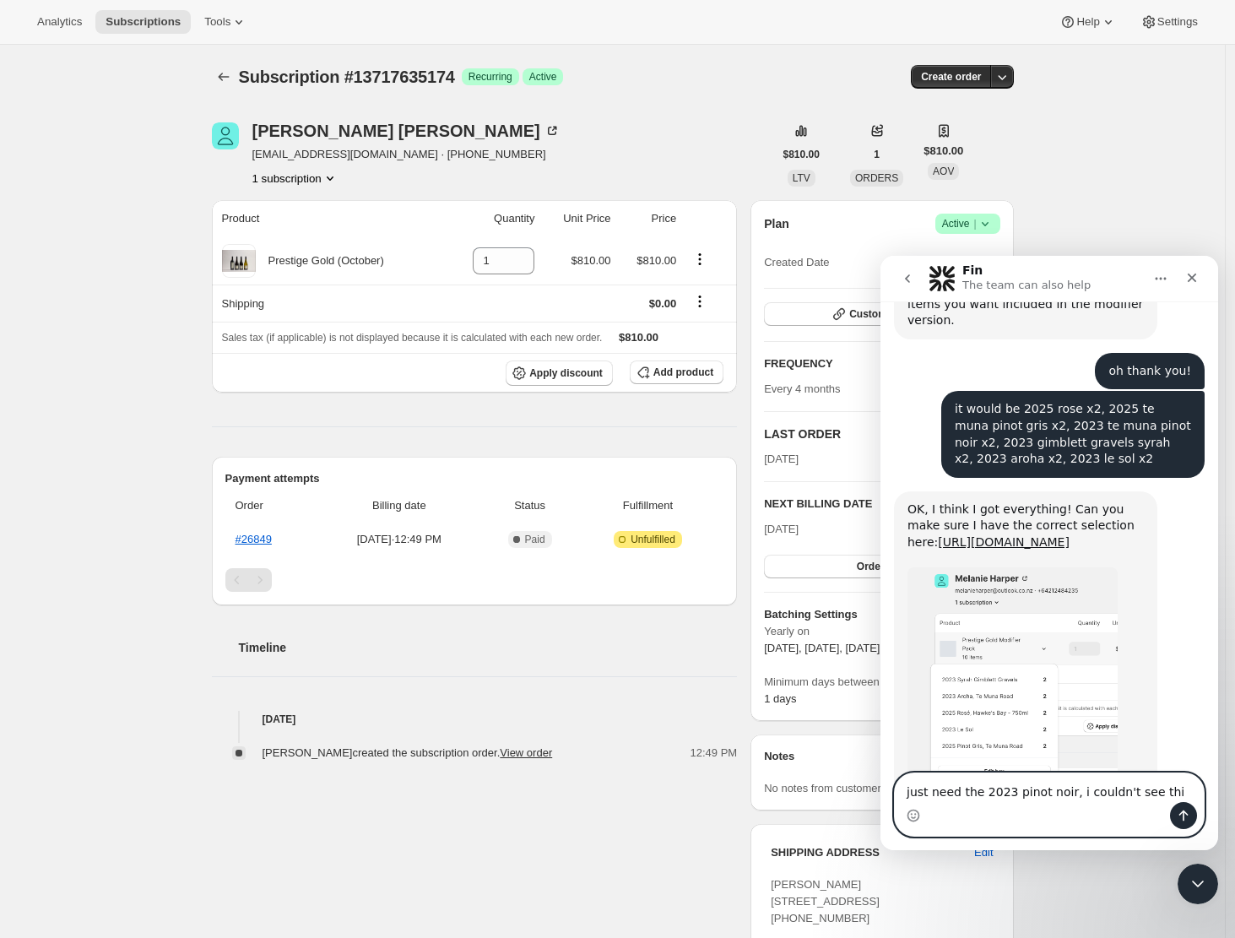
type textarea "just need the 2023 pinot noir, i couldn't see this"
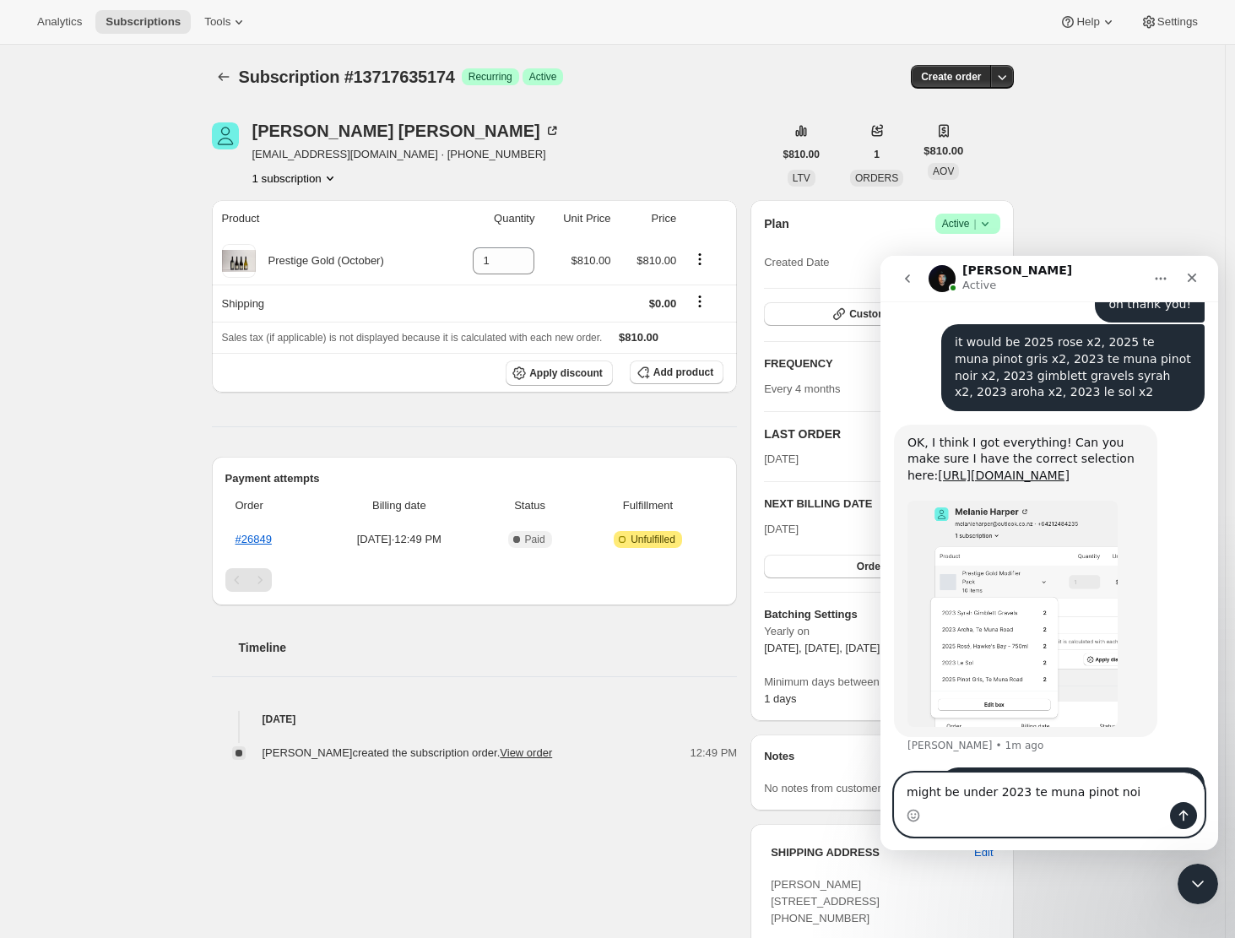
type textarea "might be under 2023 te muna pinot noir"
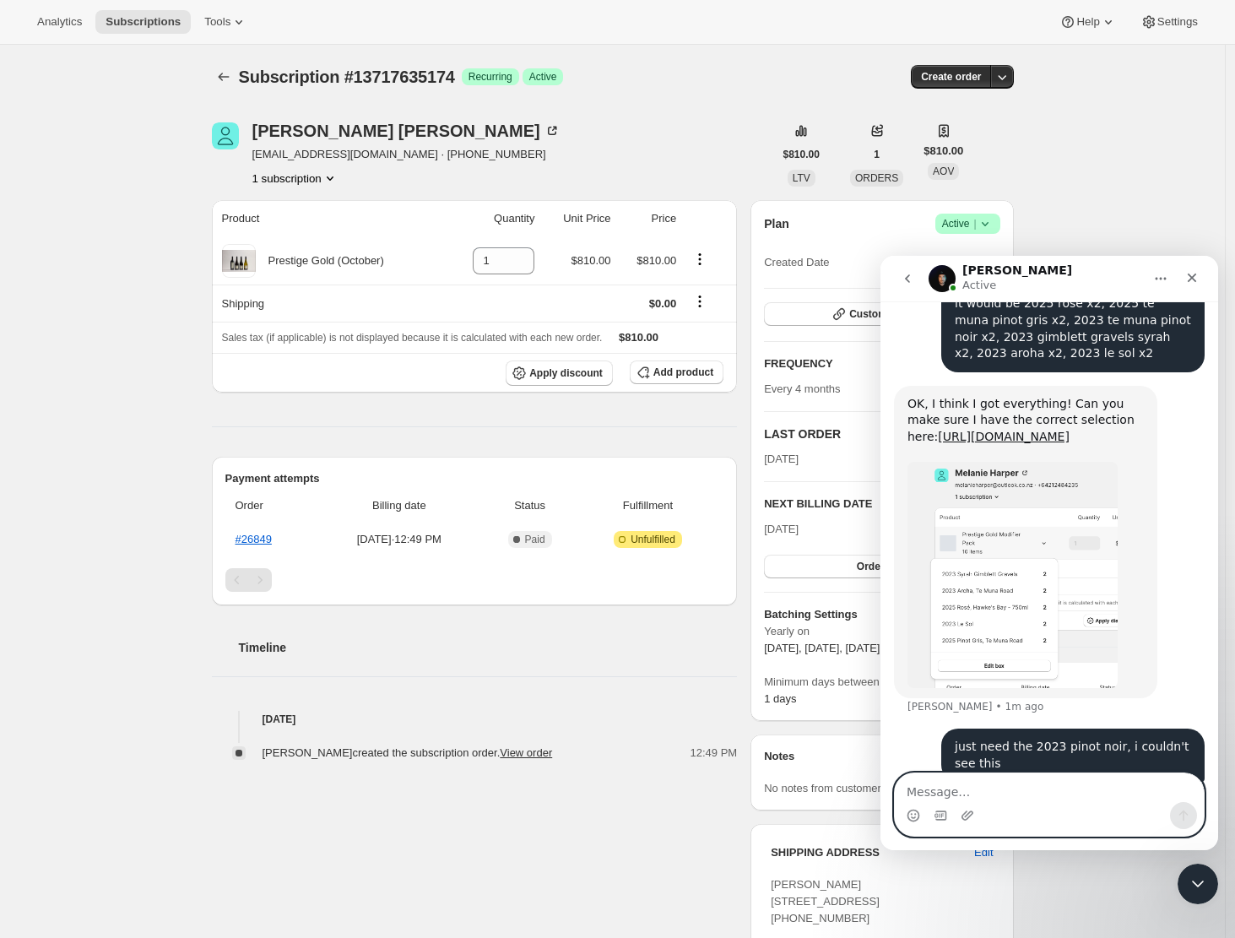
paste textarea "once this is set for the October schedule, i need to create arrange 2 custom ba…"
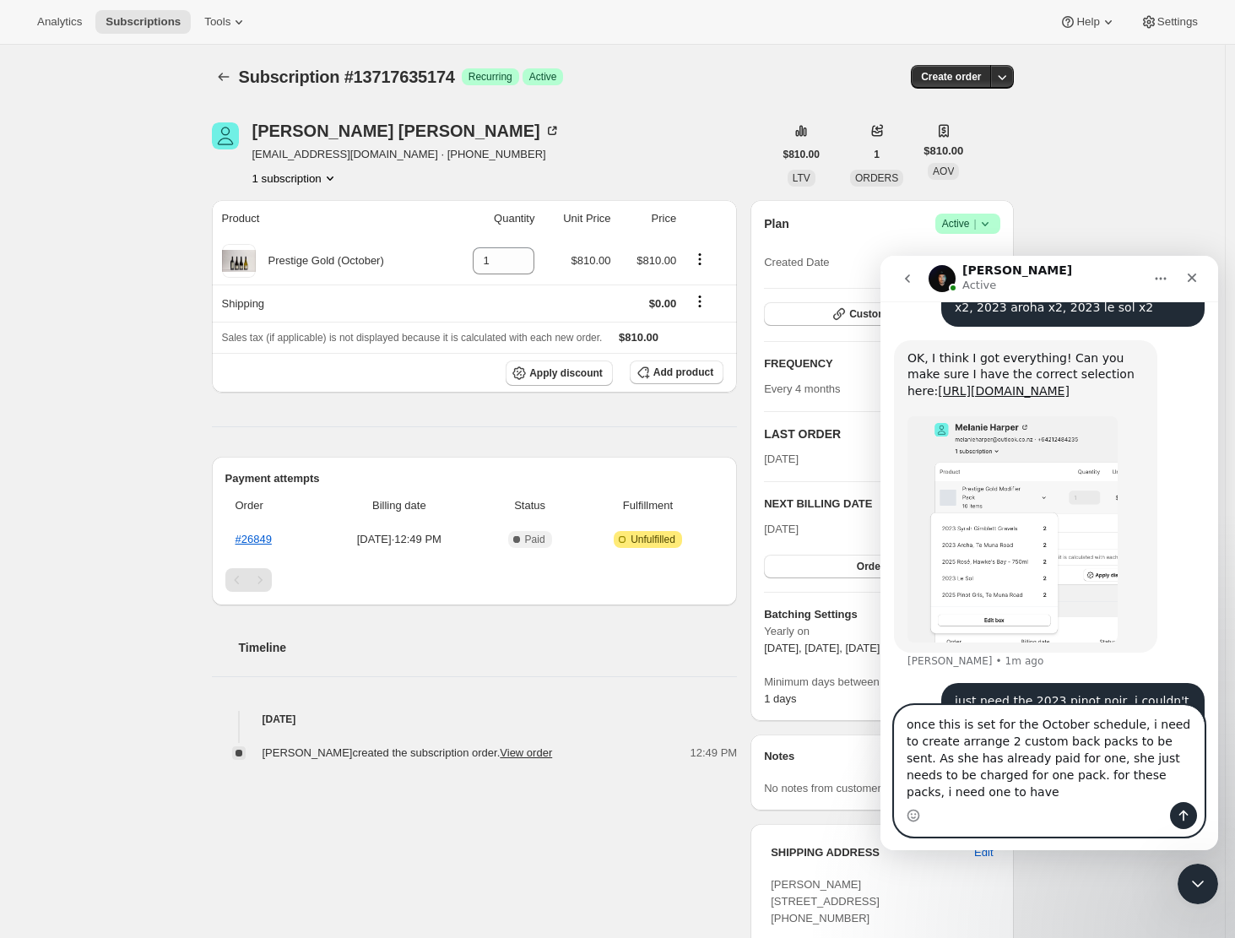
scroll to position [1501, 0]
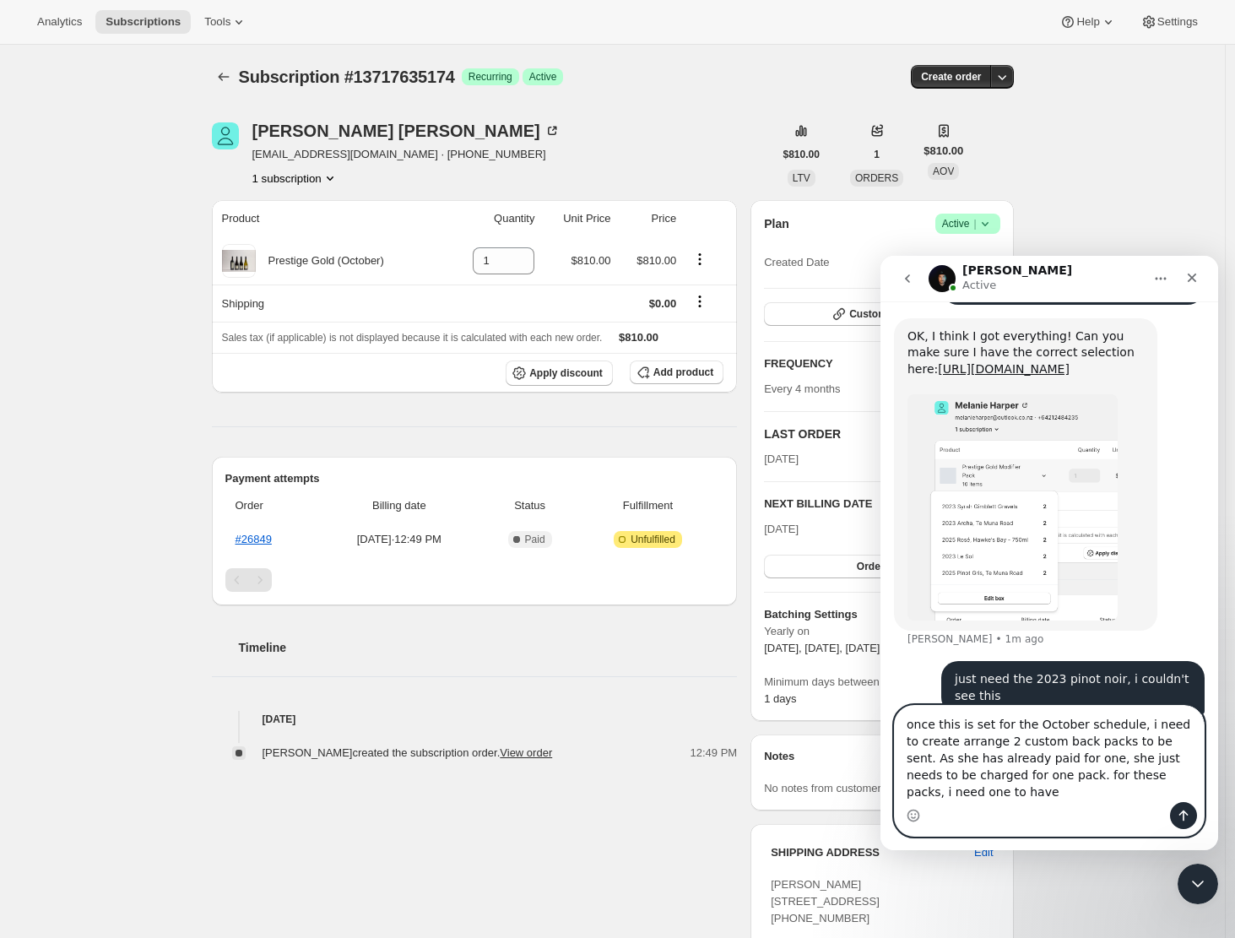
click at [923, 740] on textarea "once this is set for the October schedule, i need to create arrange 2 custom ba…" at bounding box center [1049, 754] width 309 height 96
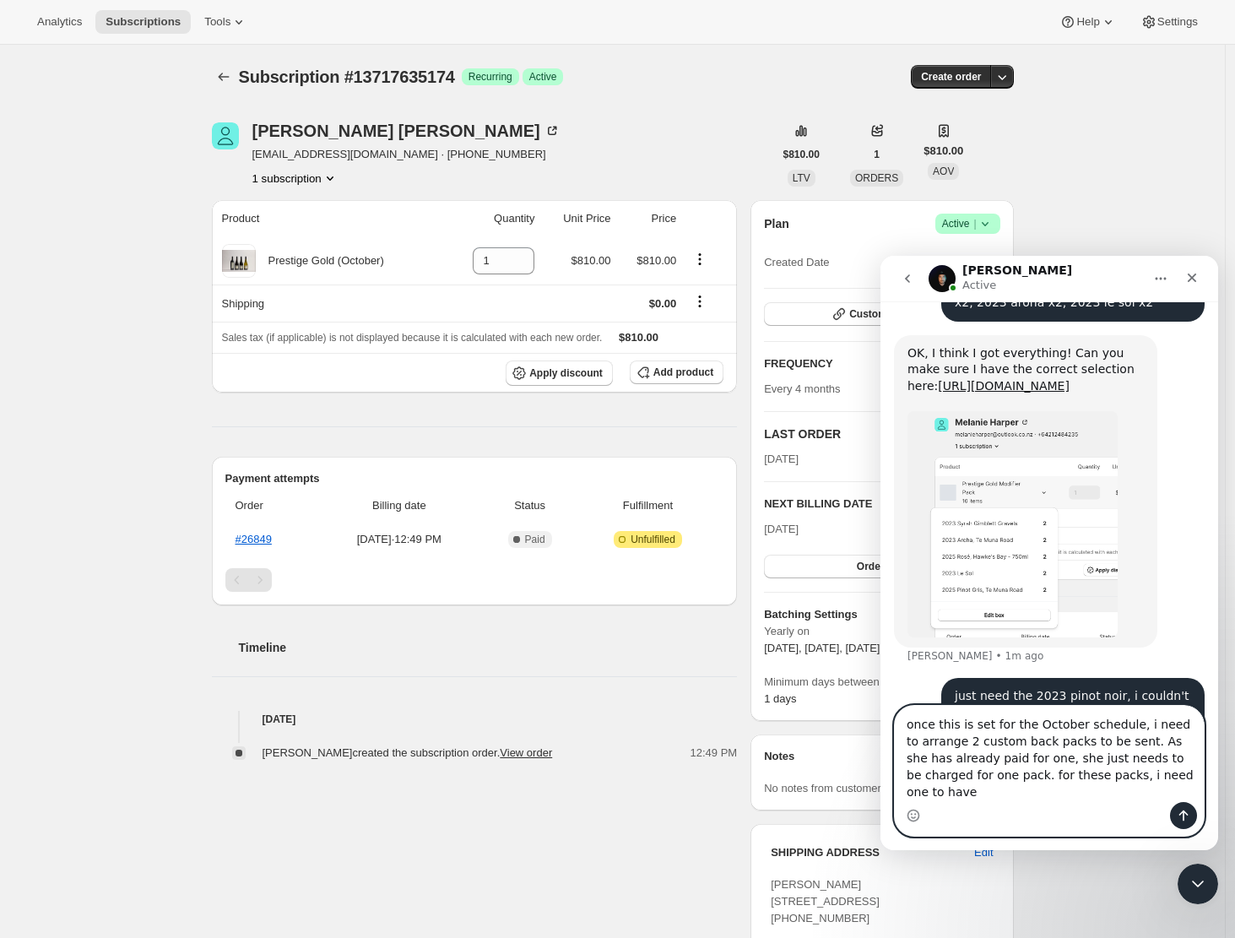
drag, startPoint x: 1173, startPoint y: 789, endPoint x: 2116, endPoint y: 1040, distance: 975.4
click at [1173, 789] on textarea "once this is set for the October schedule, i need to arrange 2 custom back pack…" at bounding box center [1049, 754] width 309 height 96
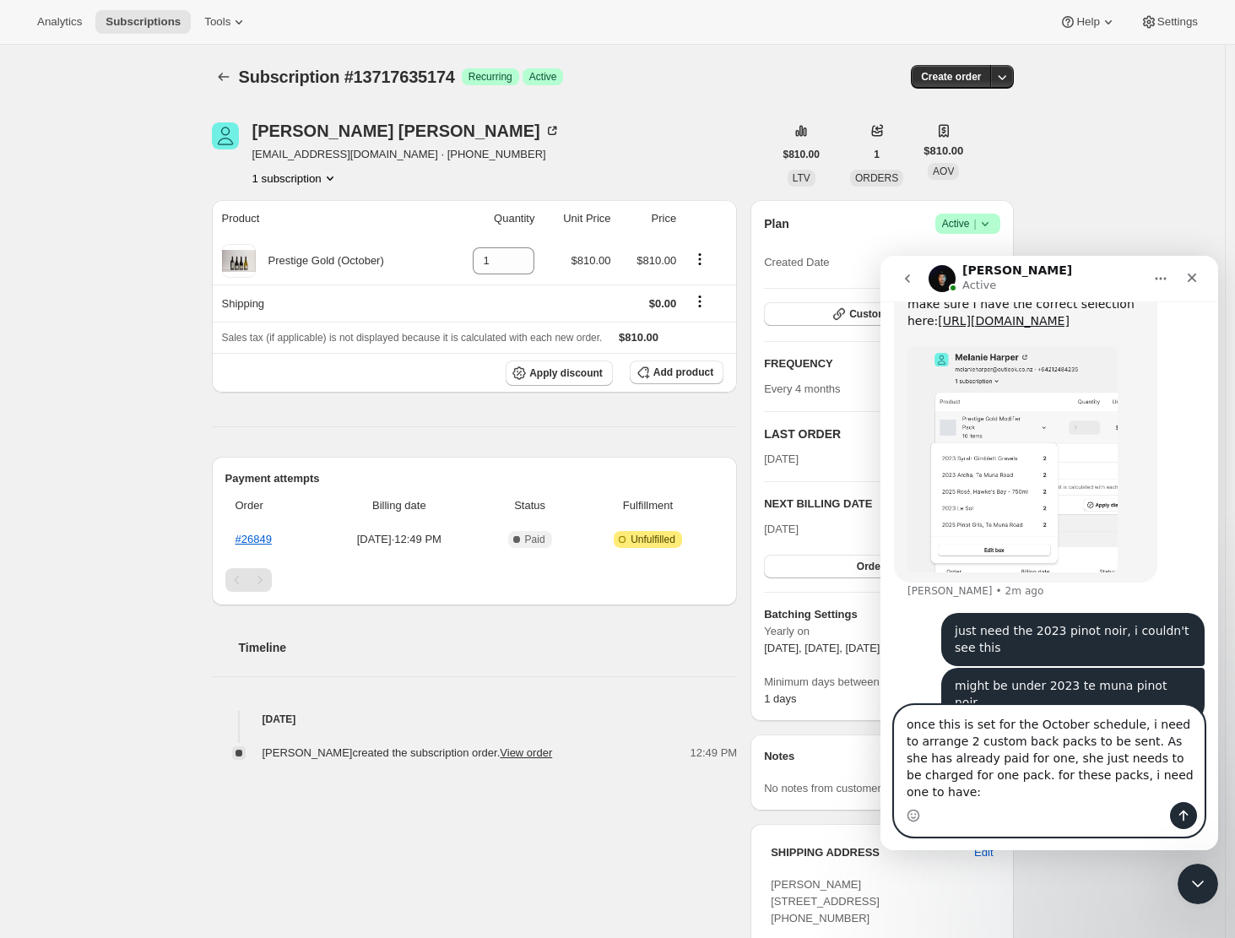
type textarea "once this is set for the October schedule, i need to arrange 2 custom back pack…"
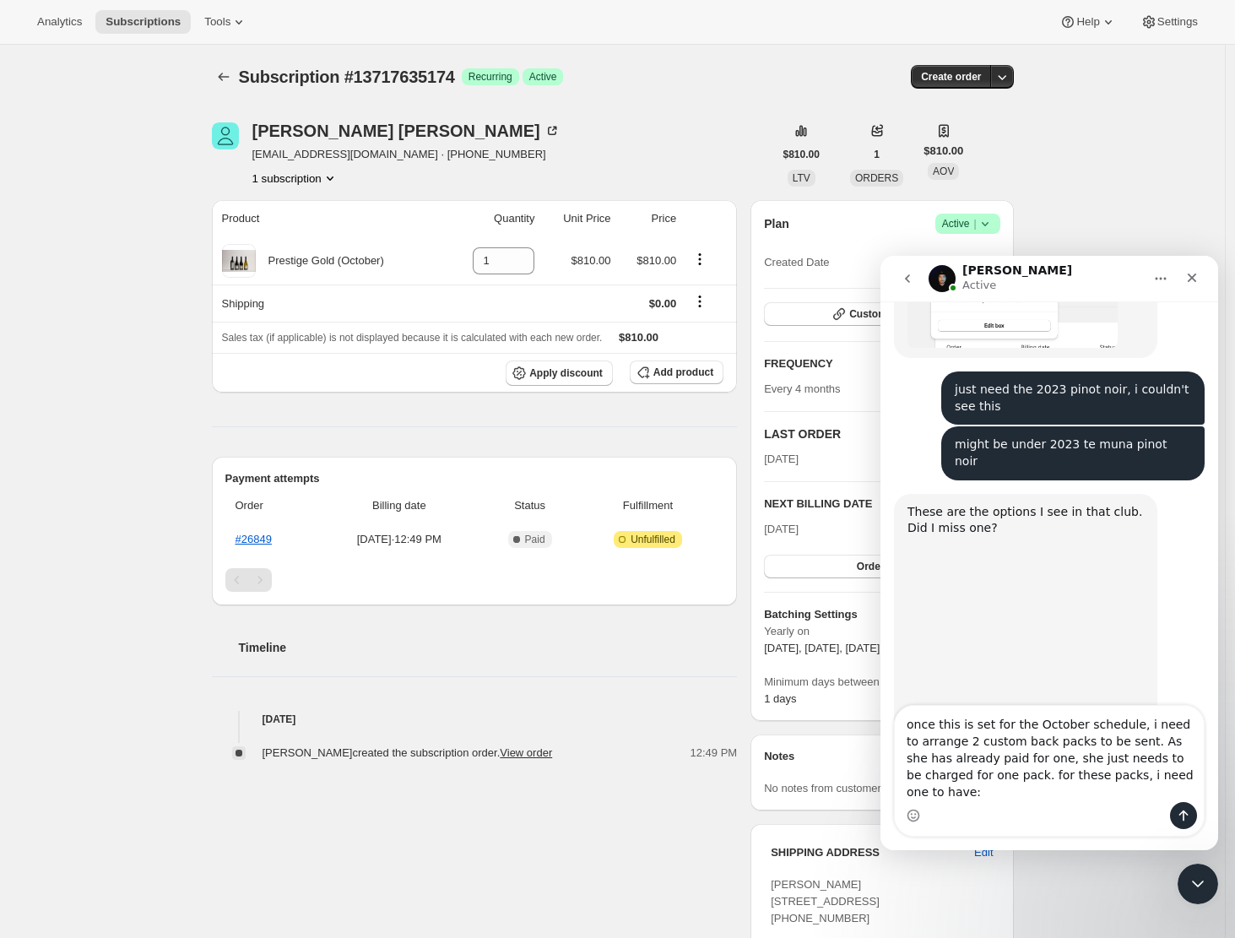
scroll to position [1777, 0]
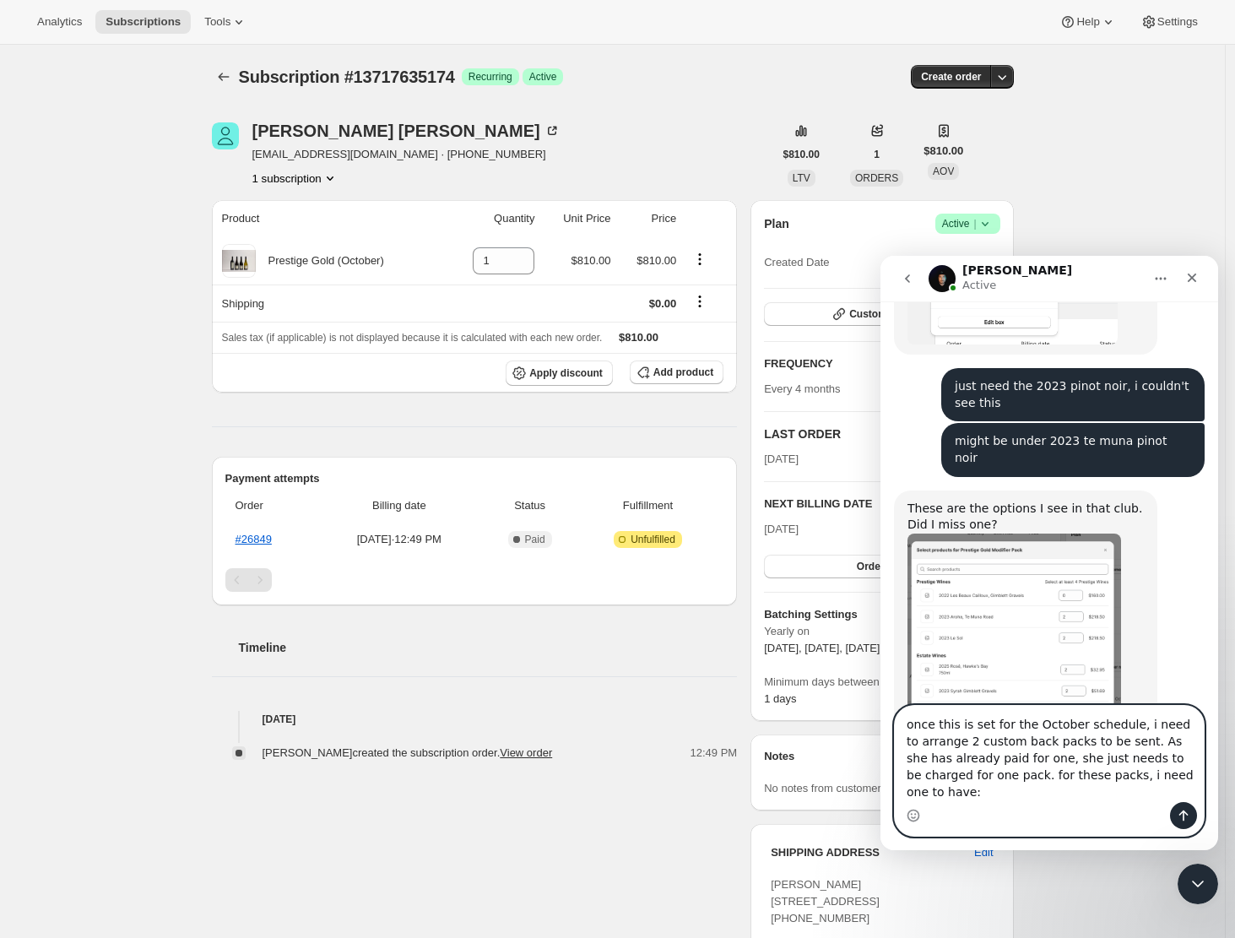
drag, startPoint x: 907, startPoint y: 740, endPoint x: 1181, endPoint y: 800, distance: 279.9
click at [1181, 800] on textarea "once this is set for the October schedule, i need to arrange 2 custom back pack…" at bounding box center [1049, 754] width 309 height 96
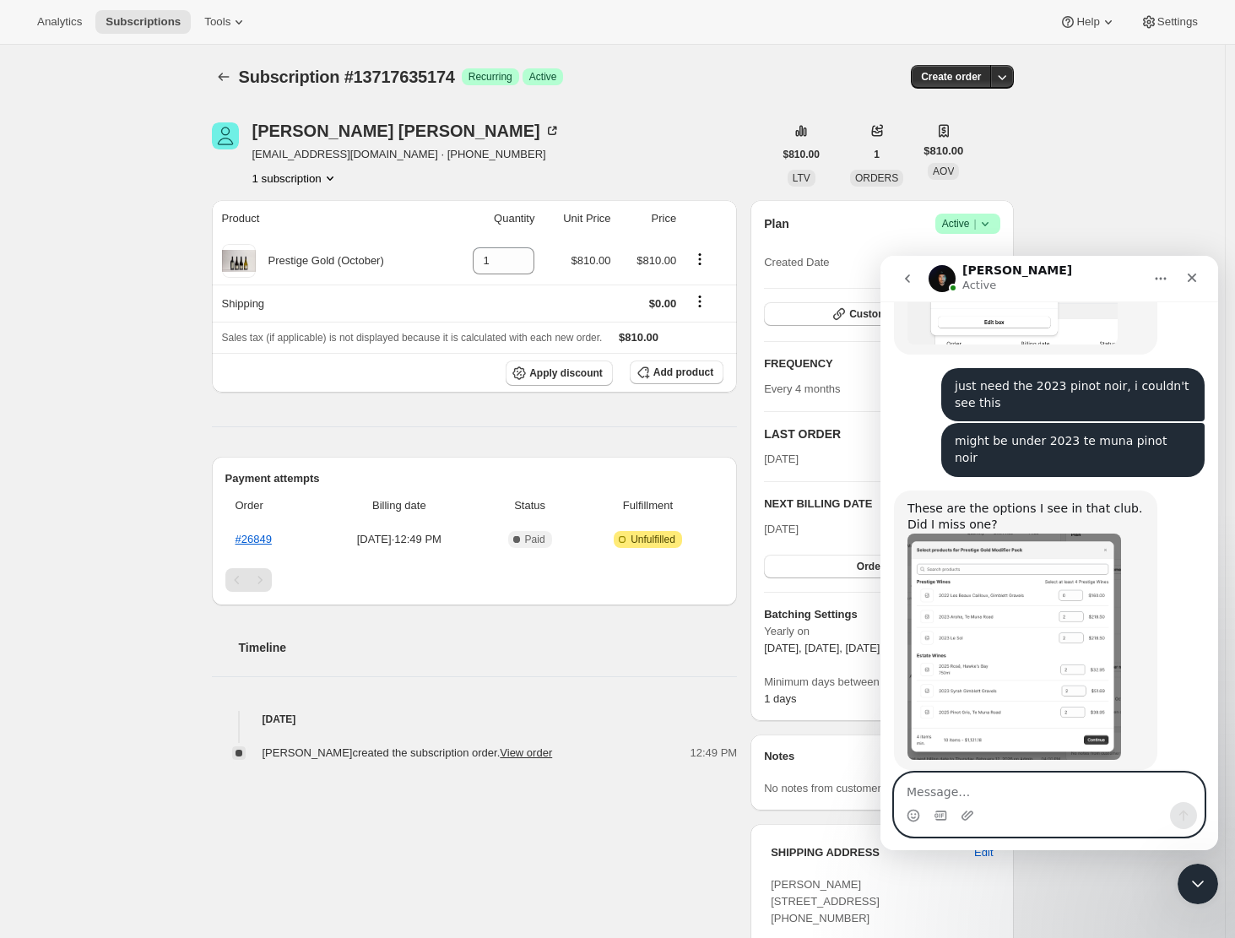
scroll to position [1726, 0]
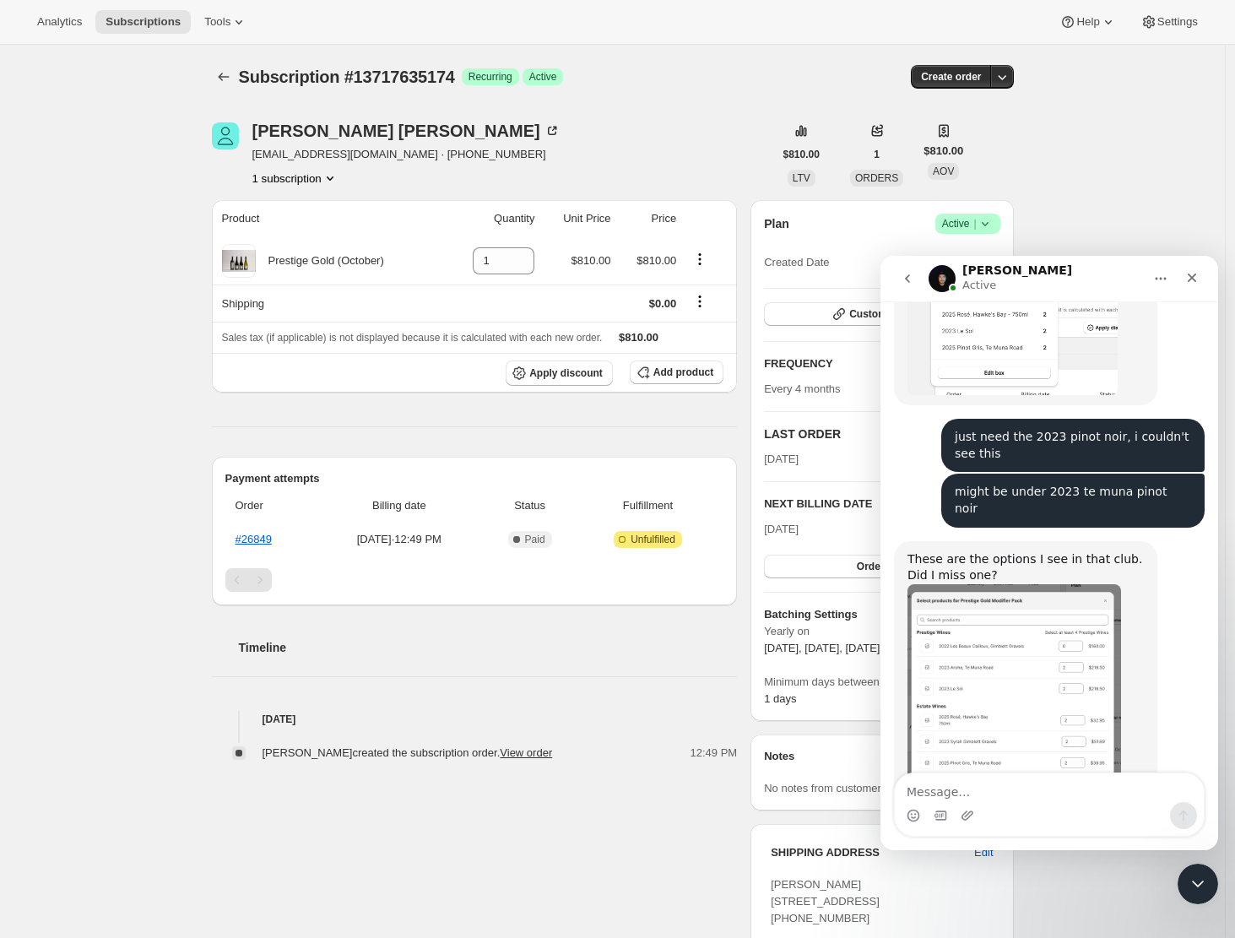
click at [1025, 603] on img "Adrian says…" at bounding box center [1014, 697] width 214 height 226
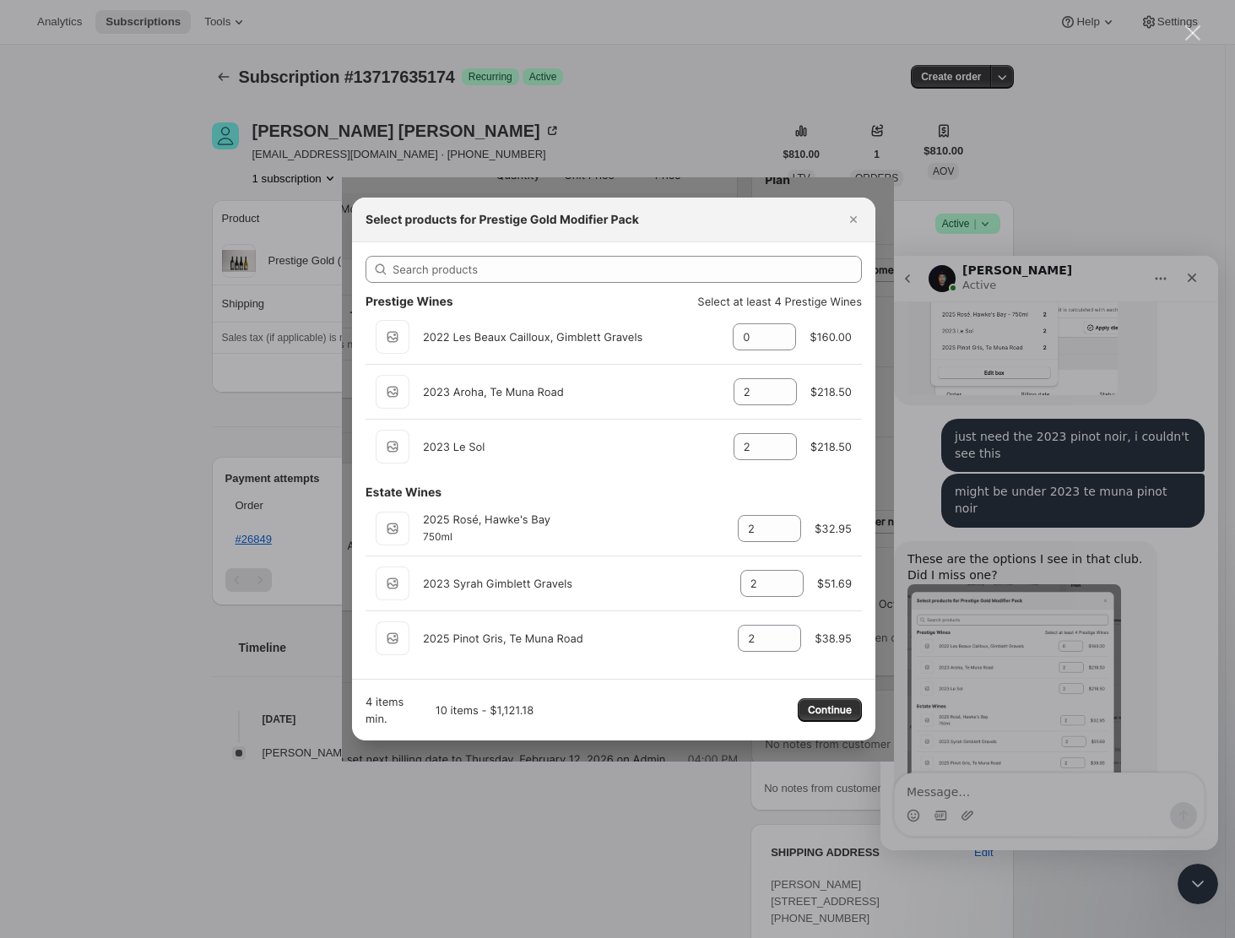
scroll to position [0, 0]
click at [994, 643] on div "Intercom messenger" at bounding box center [617, 469] width 1235 height 938
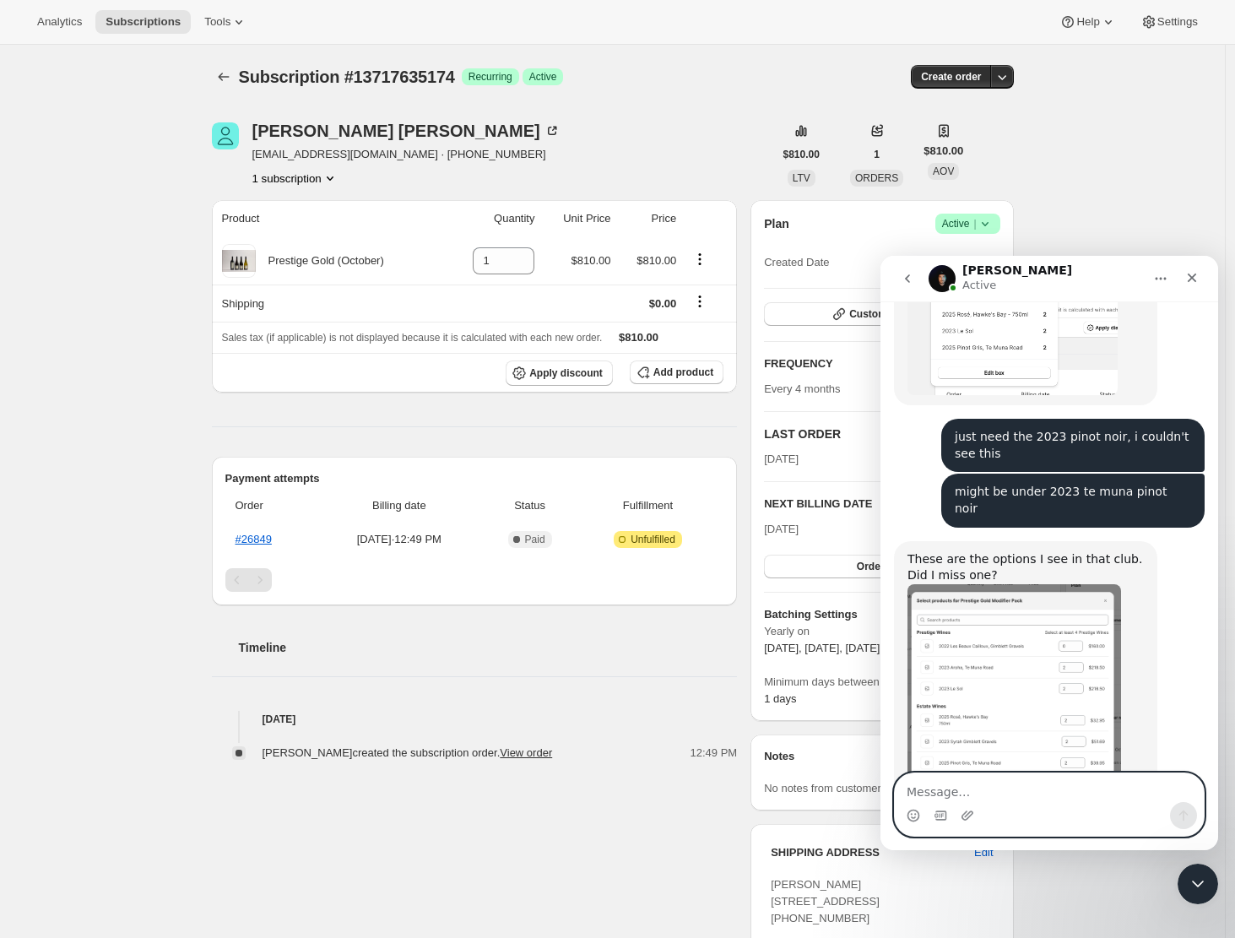
click at [929, 789] on textarea "Message…" at bounding box center [1049, 787] width 309 height 29
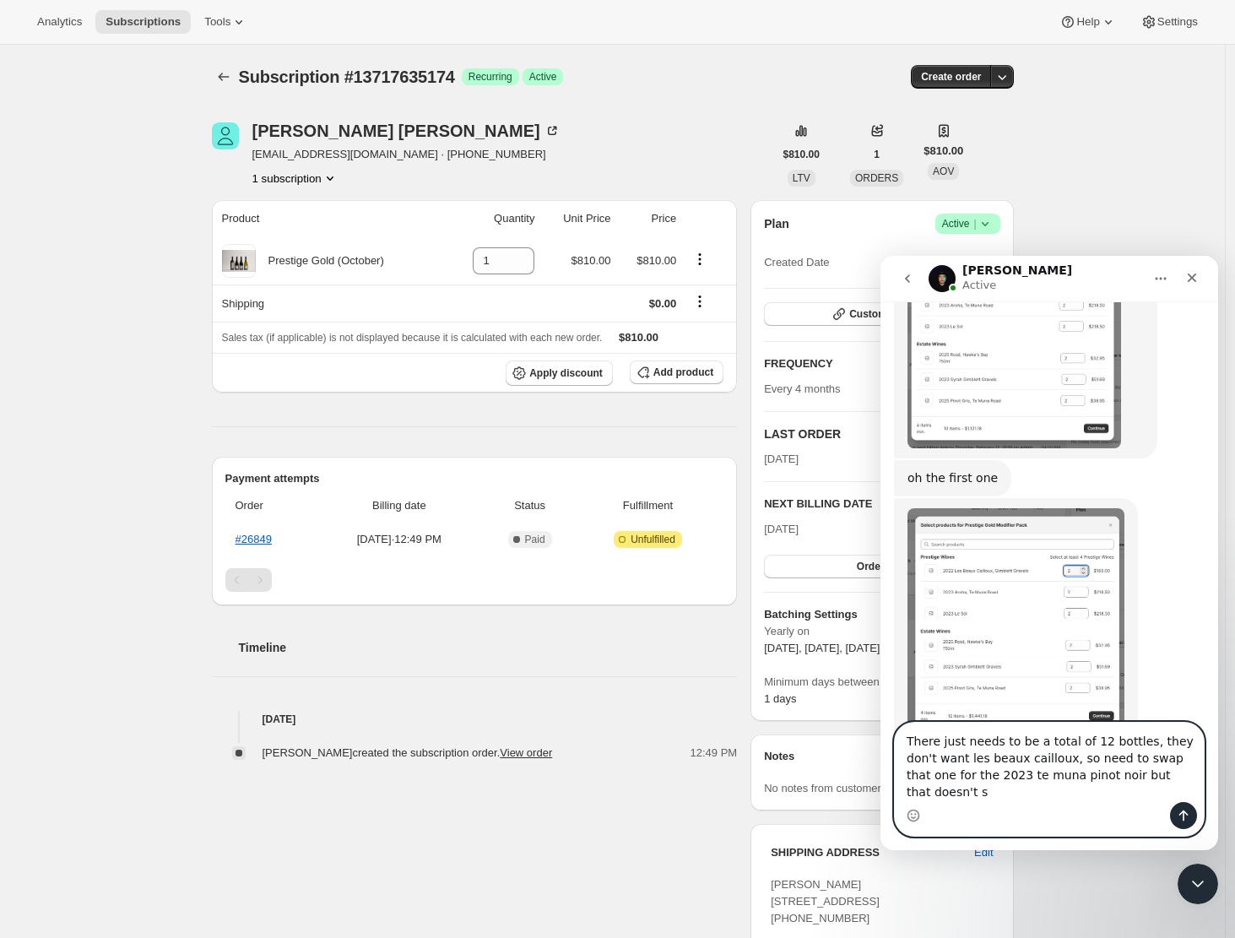
scroll to position [2105, 0]
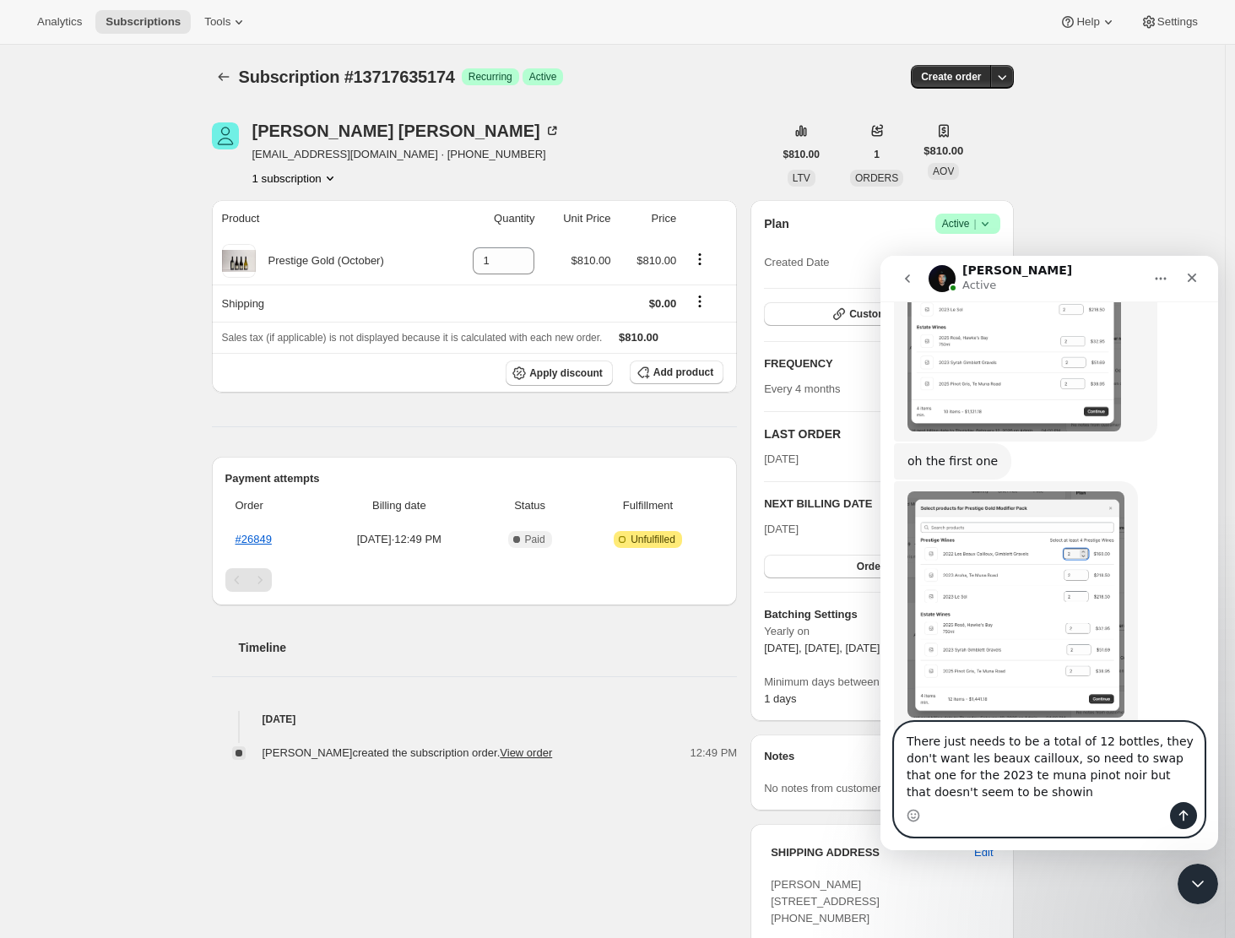
type textarea "There just needs to be a total of 12 bottles, they don't want les beaux caillou…"
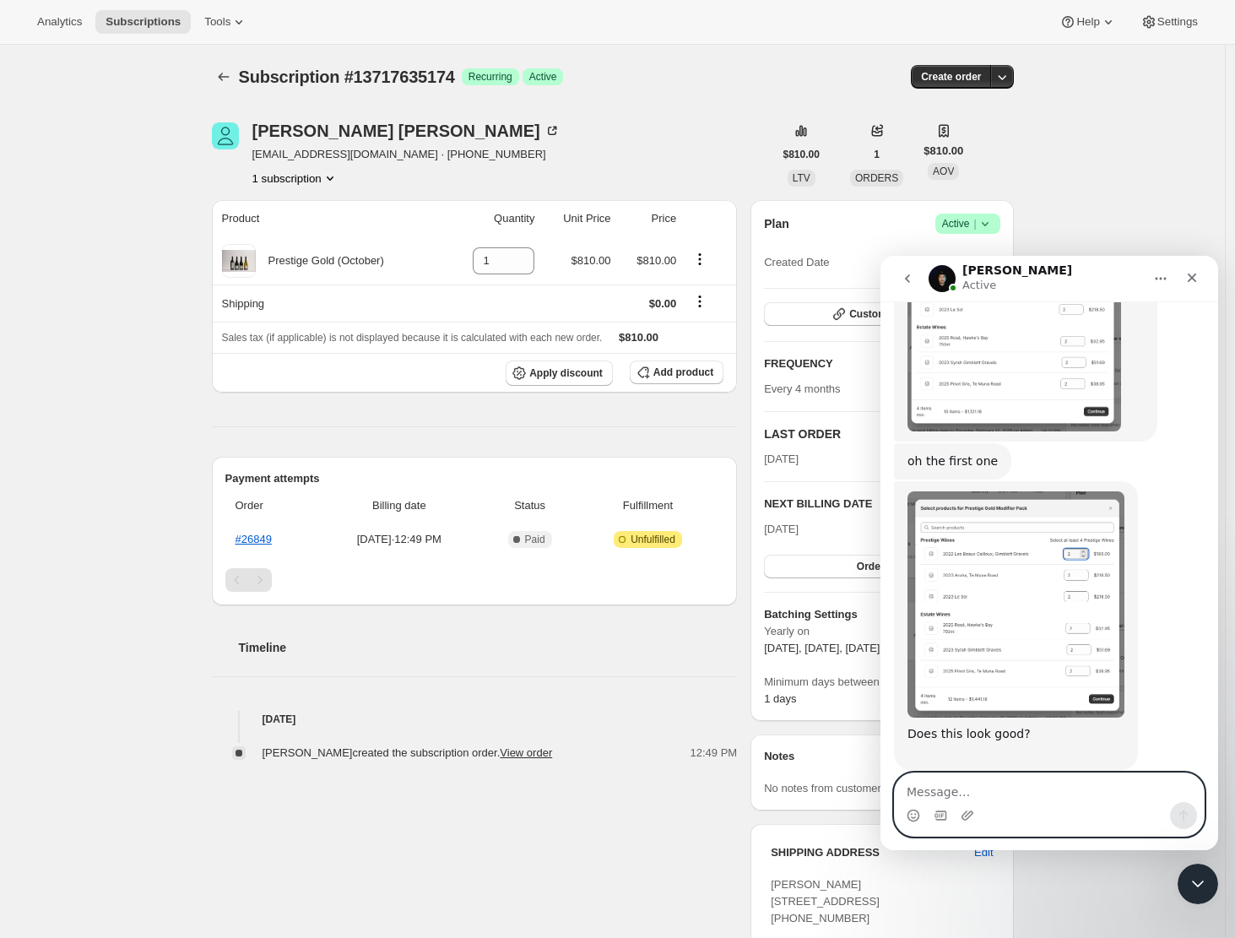
scroll to position [2171, 0]
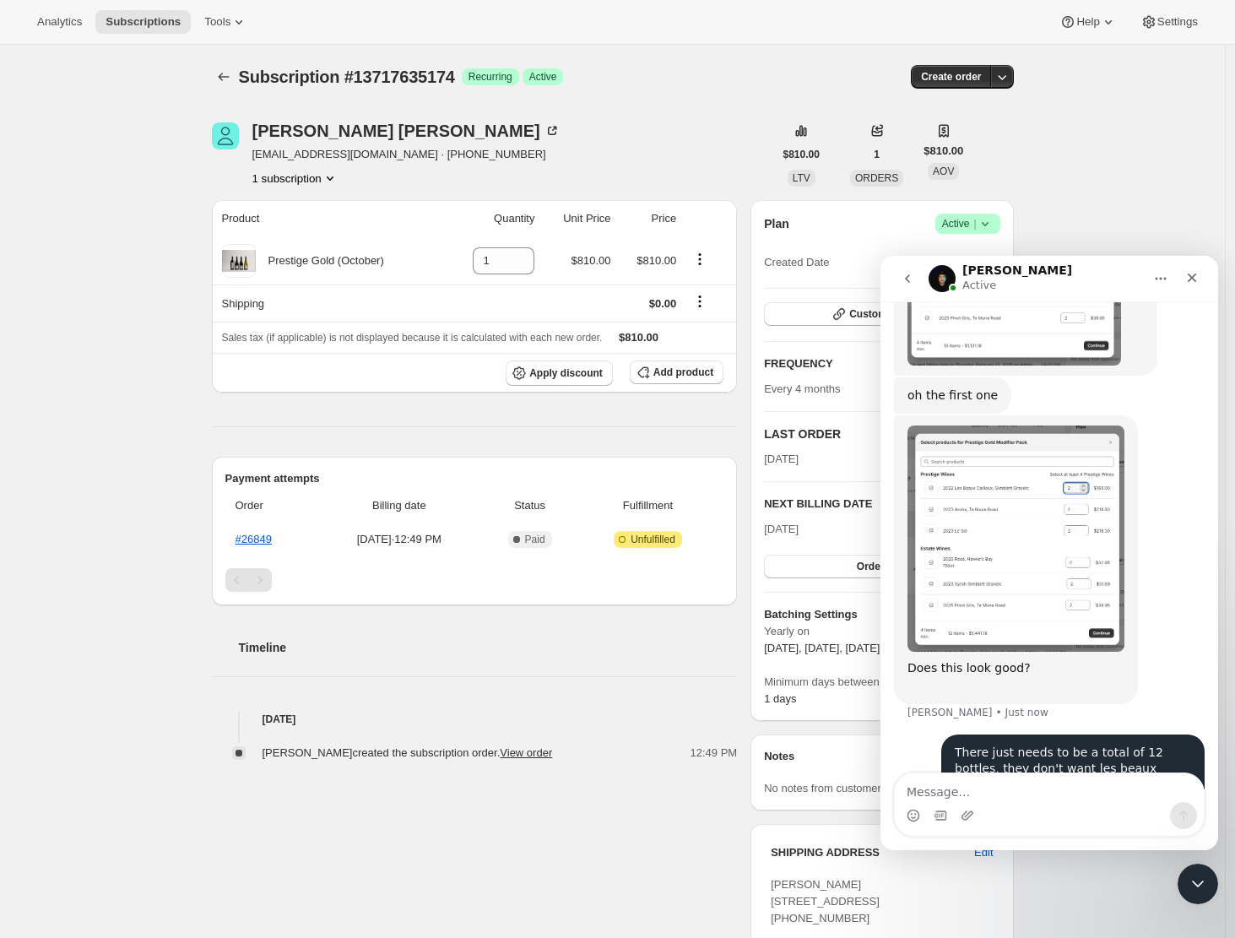
click at [1035, 453] on img "Adrian says…" at bounding box center [1015, 538] width 217 height 226
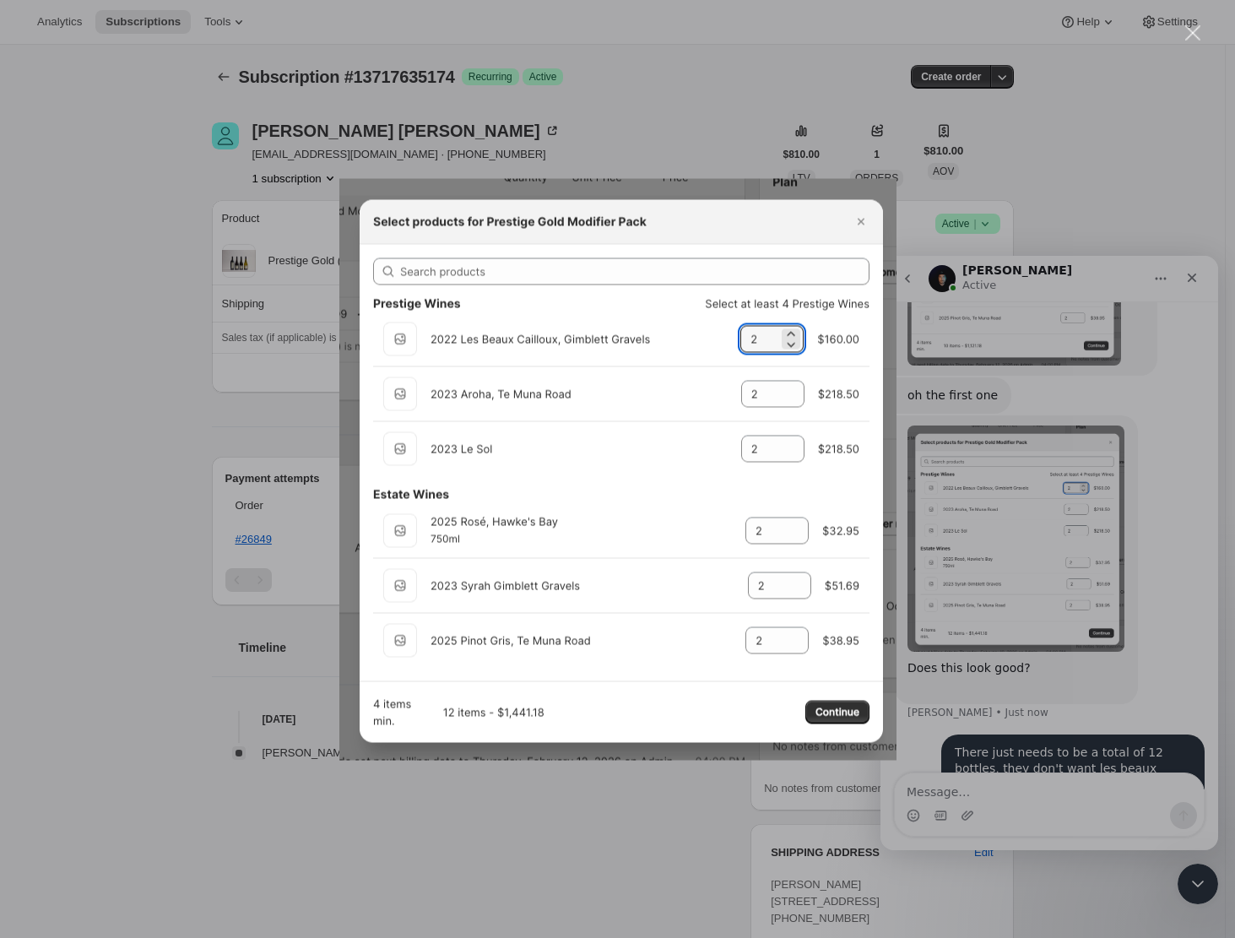
click at [1018, 808] on div "Intercom messenger" at bounding box center [617, 469] width 1235 height 938
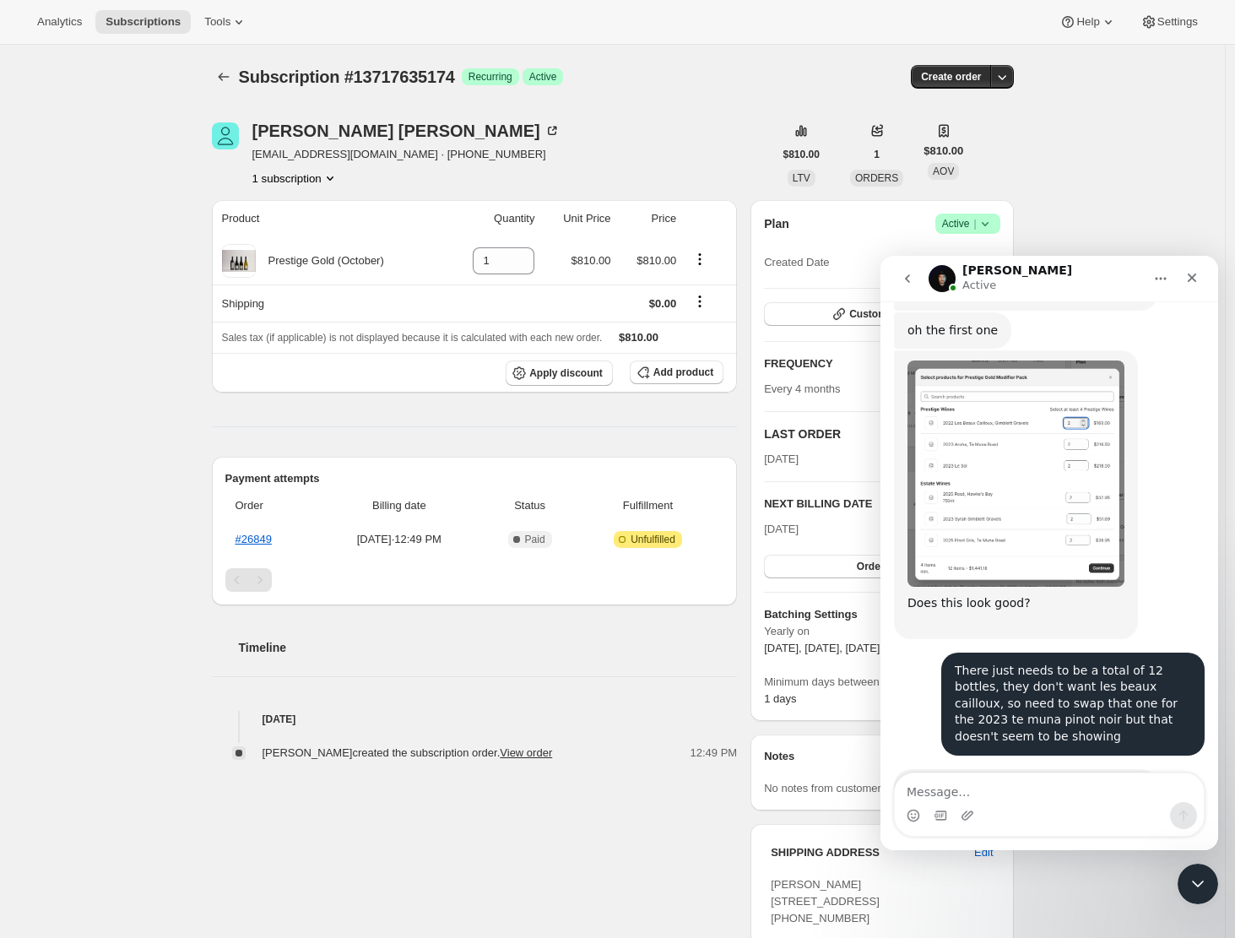
scroll to position [2303, 0]
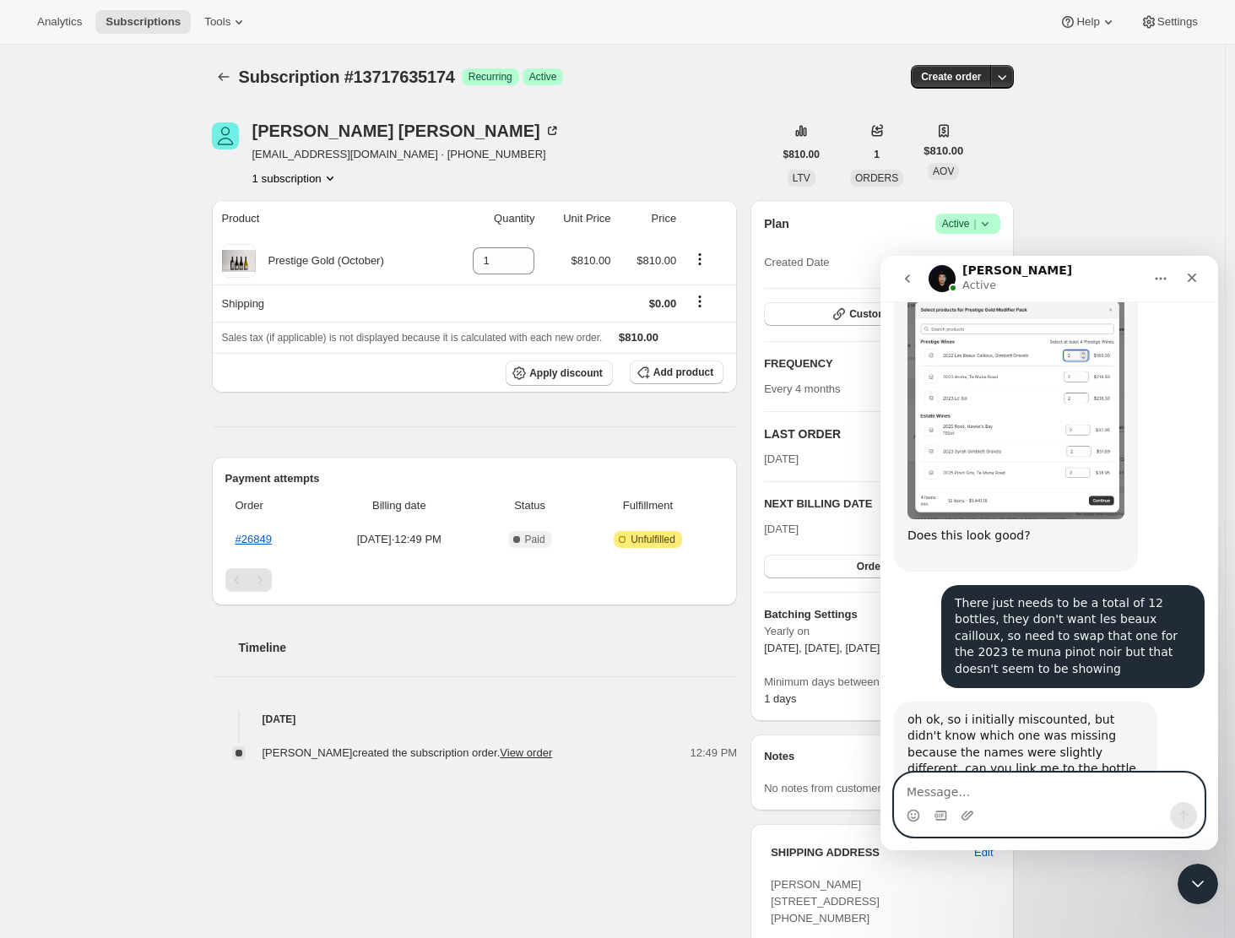
click at [933, 786] on textarea "Message…" at bounding box center [1049, 787] width 309 height 29
paste textarea "2023 Pinot Noir, Te Muna, [GEOGRAPHIC_DATA]"
type textarea "2023 Pinot Noir, Te Muna, [GEOGRAPHIC_DATA]"
drag, startPoint x: 1014, startPoint y: 781, endPoint x: 901, endPoint y: 787, distance: 113.3
click at [901, 787] on textarea "2023 Pinot Noir, Te Muna, [GEOGRAPHIC_DATA]" at bounding box center [1049, 787] width 309 height 29
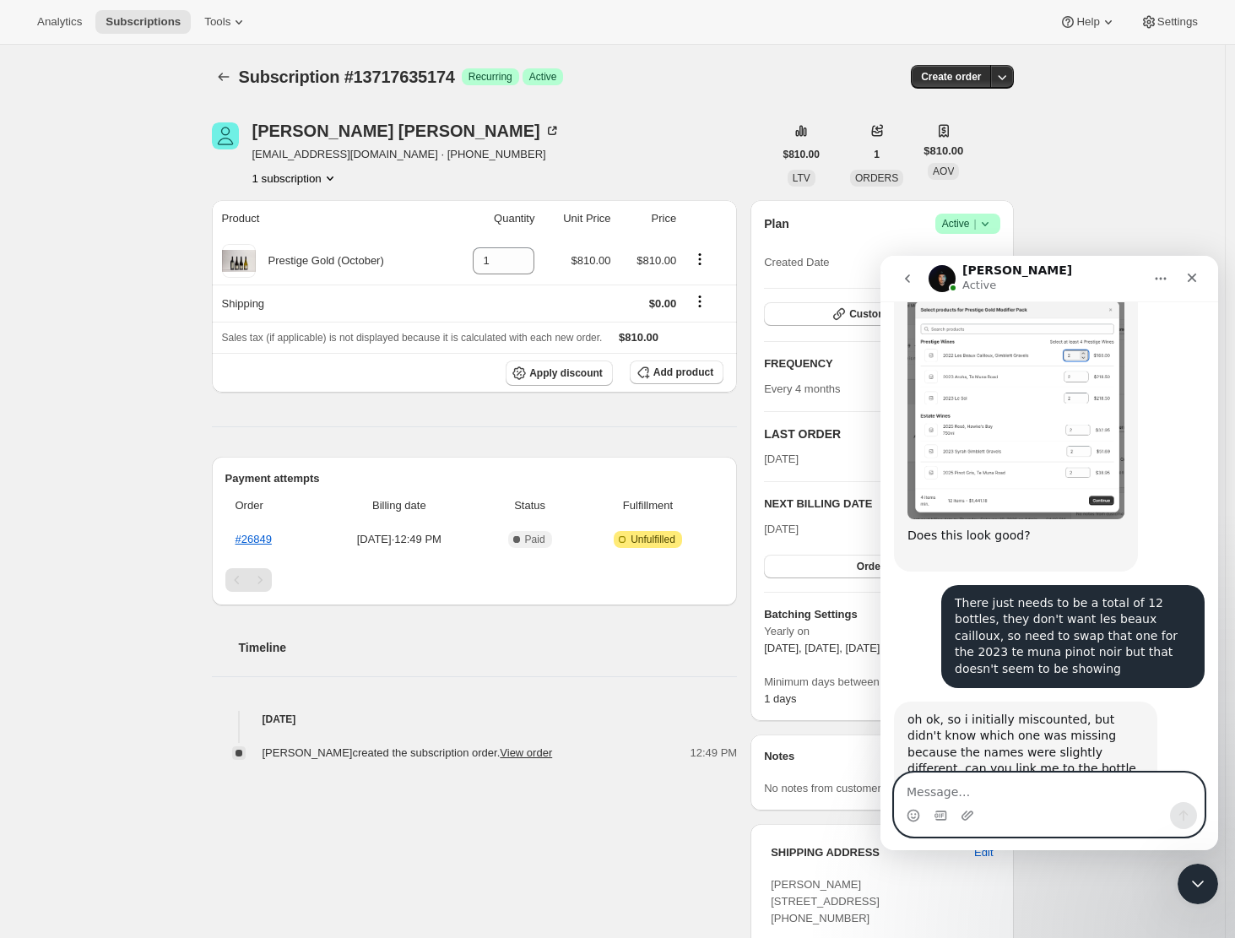
paste textarea "https://admin.shopify.com/store/craggy-range/products/7683279224934"
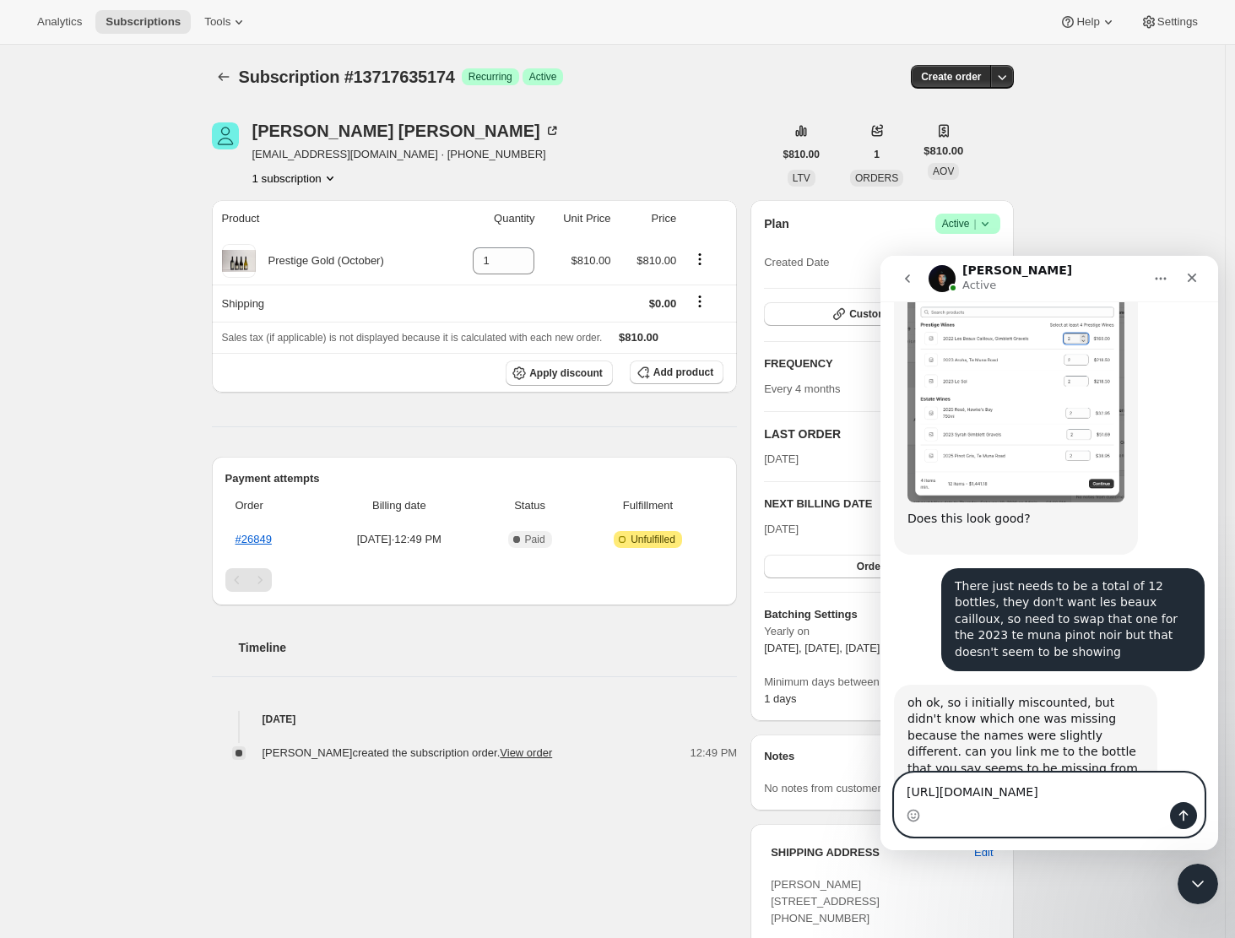
type textarea "https://admin.shopify.com/store/craggy-range/products/7683279224934"
click at [1174, 810] on button "Send a message…" at bounding box center [1183, 815] width 27 height 27
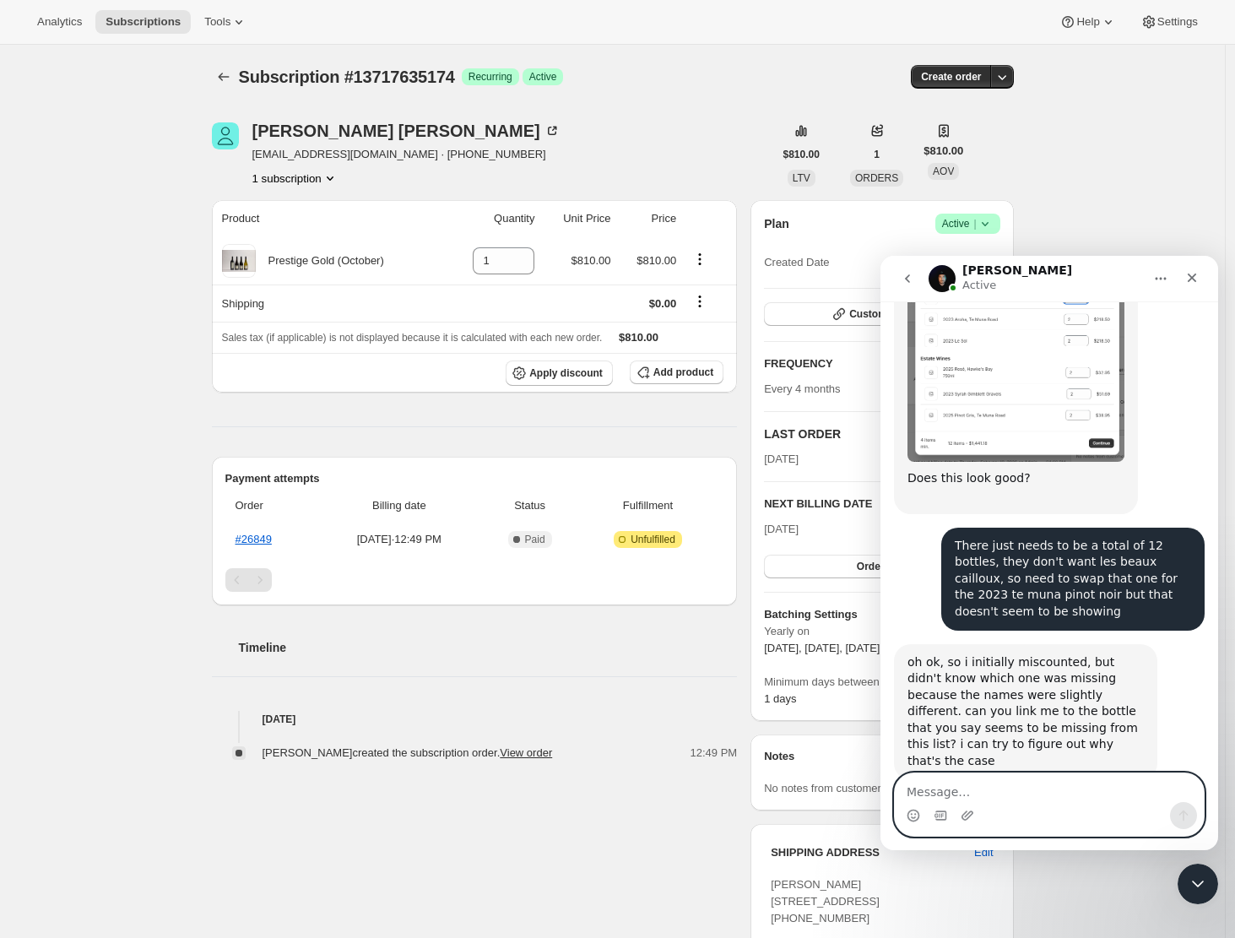
scroll to position [2370, 0]
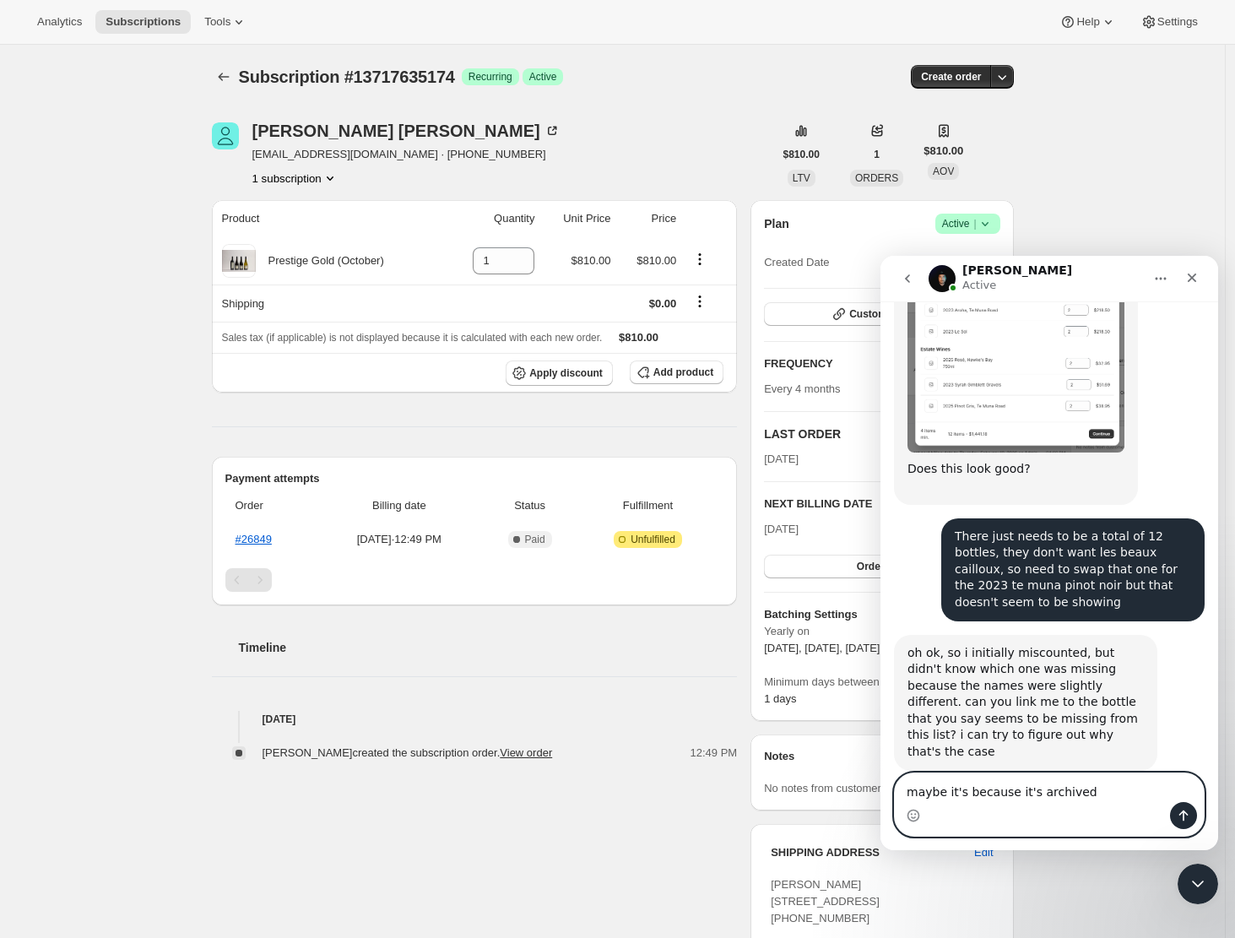
type textarea "maybe it's because it's archived?"
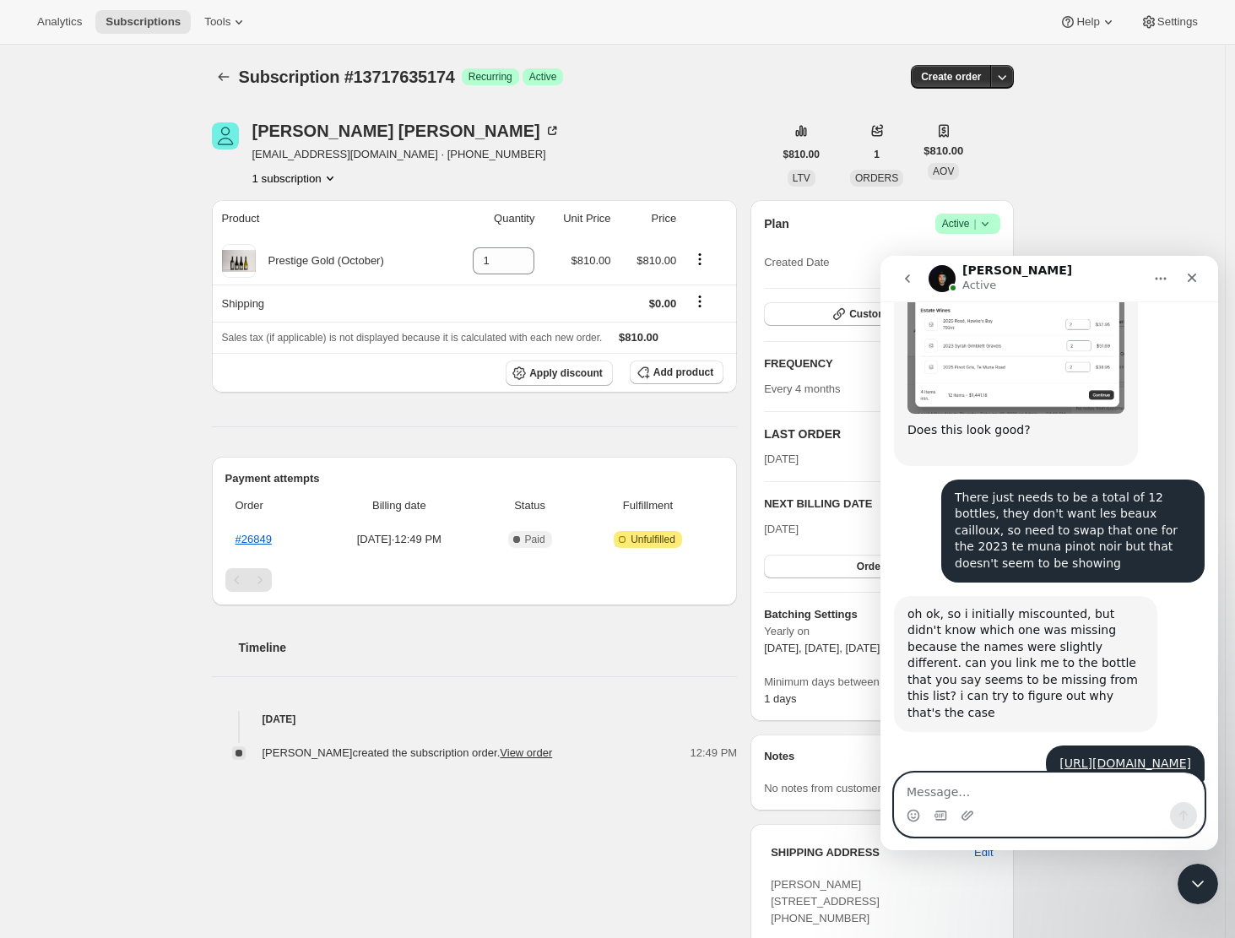
scroll to position [2458, 0]
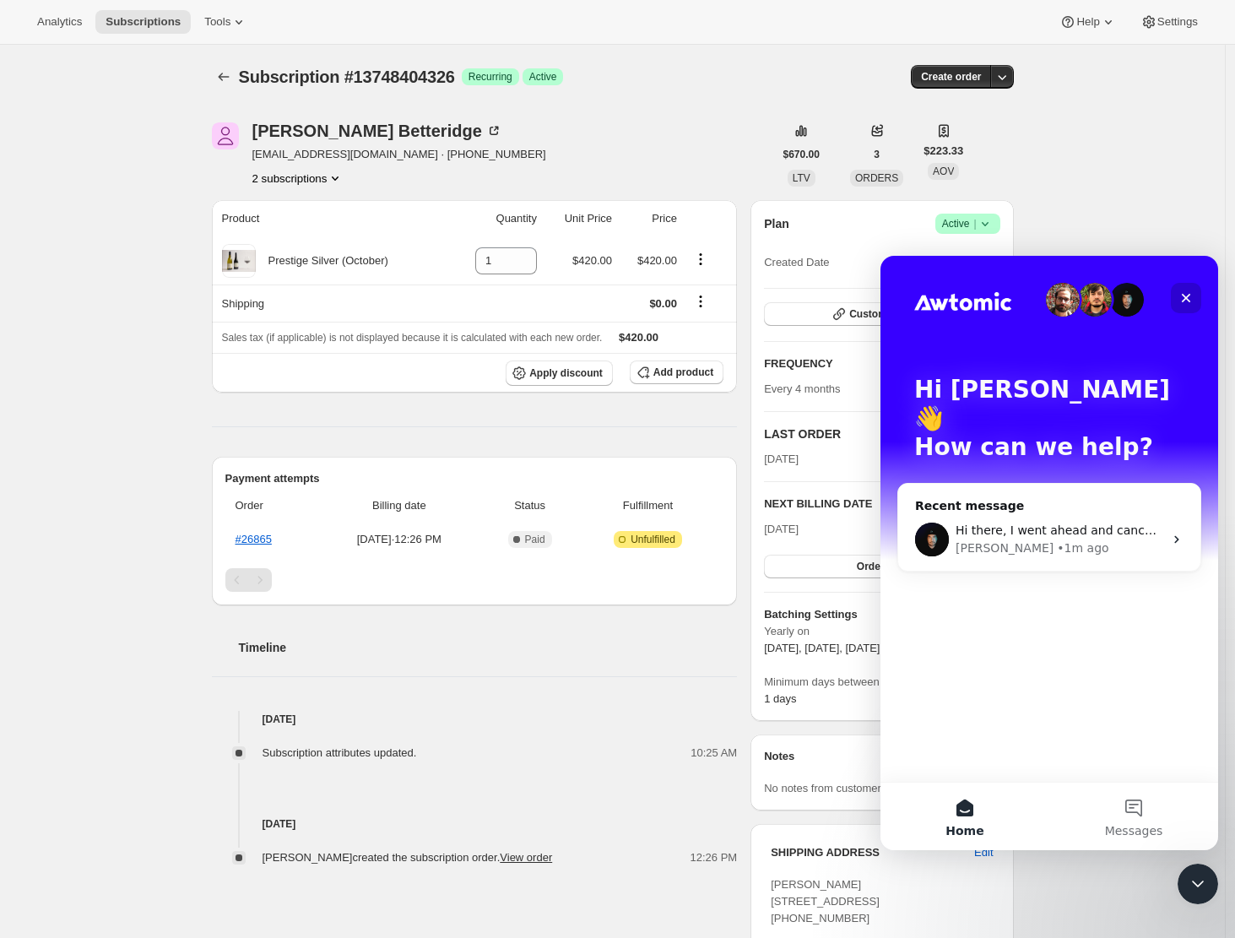
click at [1185, 299] on icon "Close" at bounding box center [1186, 298] width 9 height 9
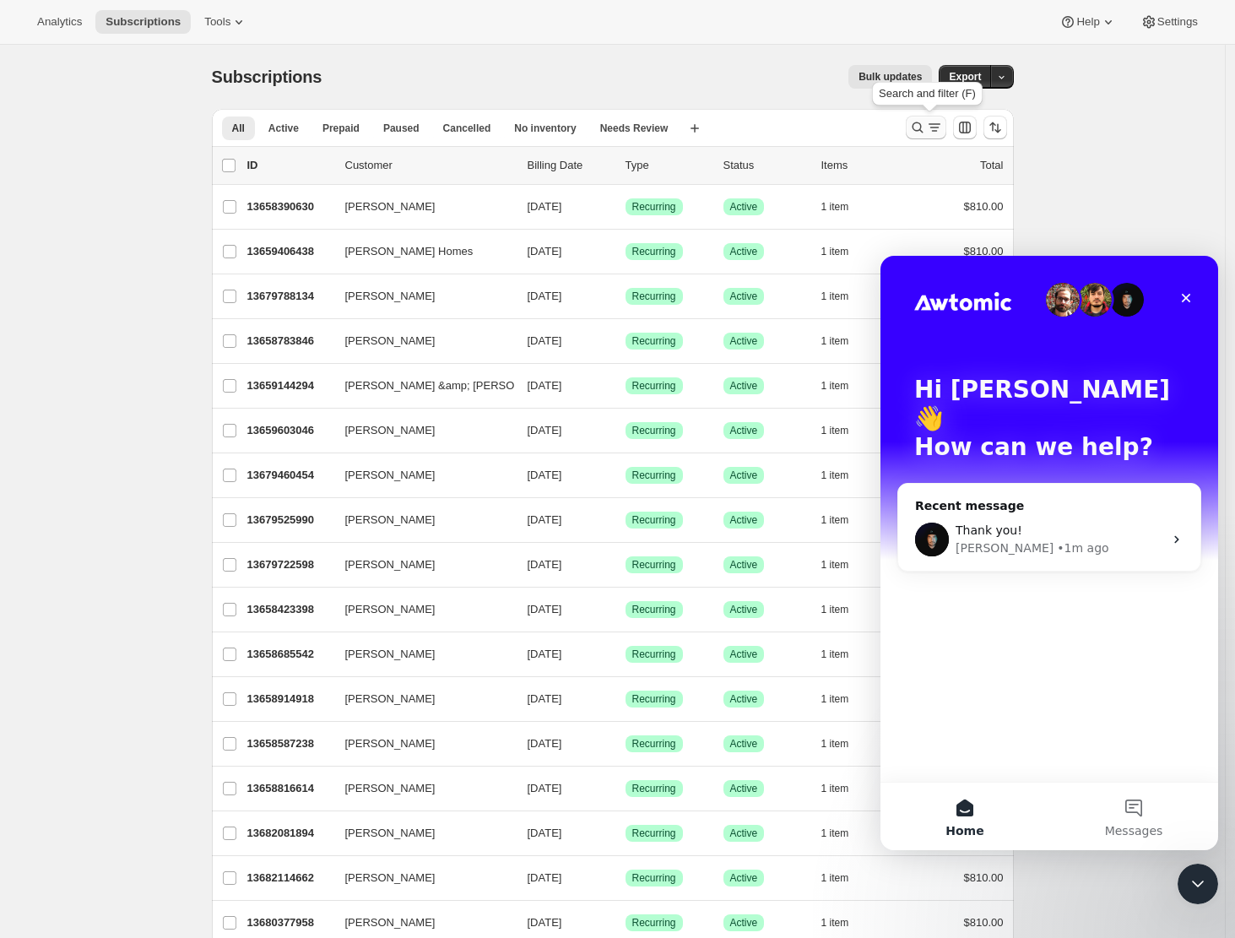
click at [919, 127] on icon "Search and filter results" at bounding box center [917, 127] width 17 height 17
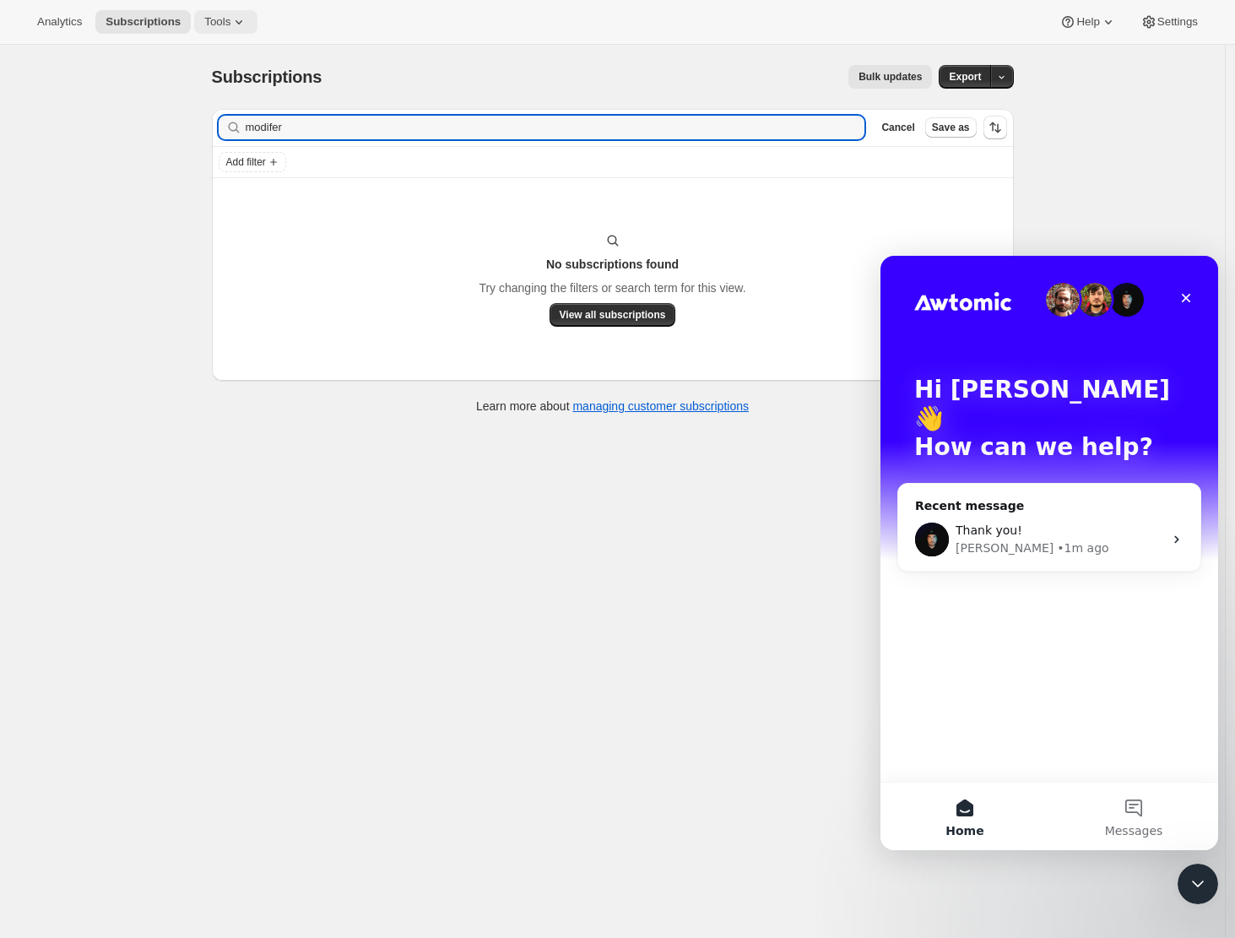
type input "modifer"
click at [241, 27] on icon at bounding box center [238, 22] width 17 height 17
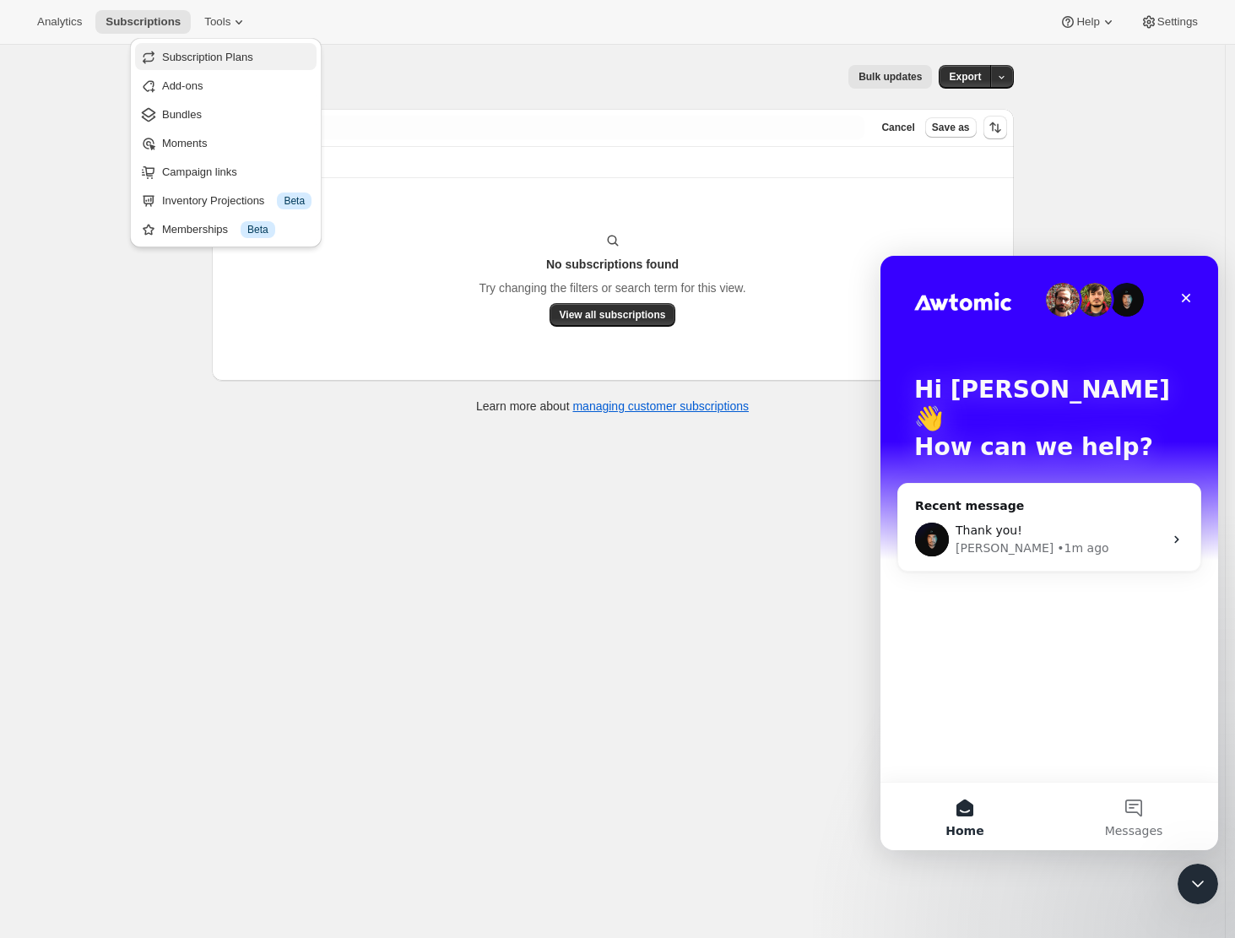
click at [246, 61] on span "Subscription Plans" at bounding box center [207, 57] width 91 height 13
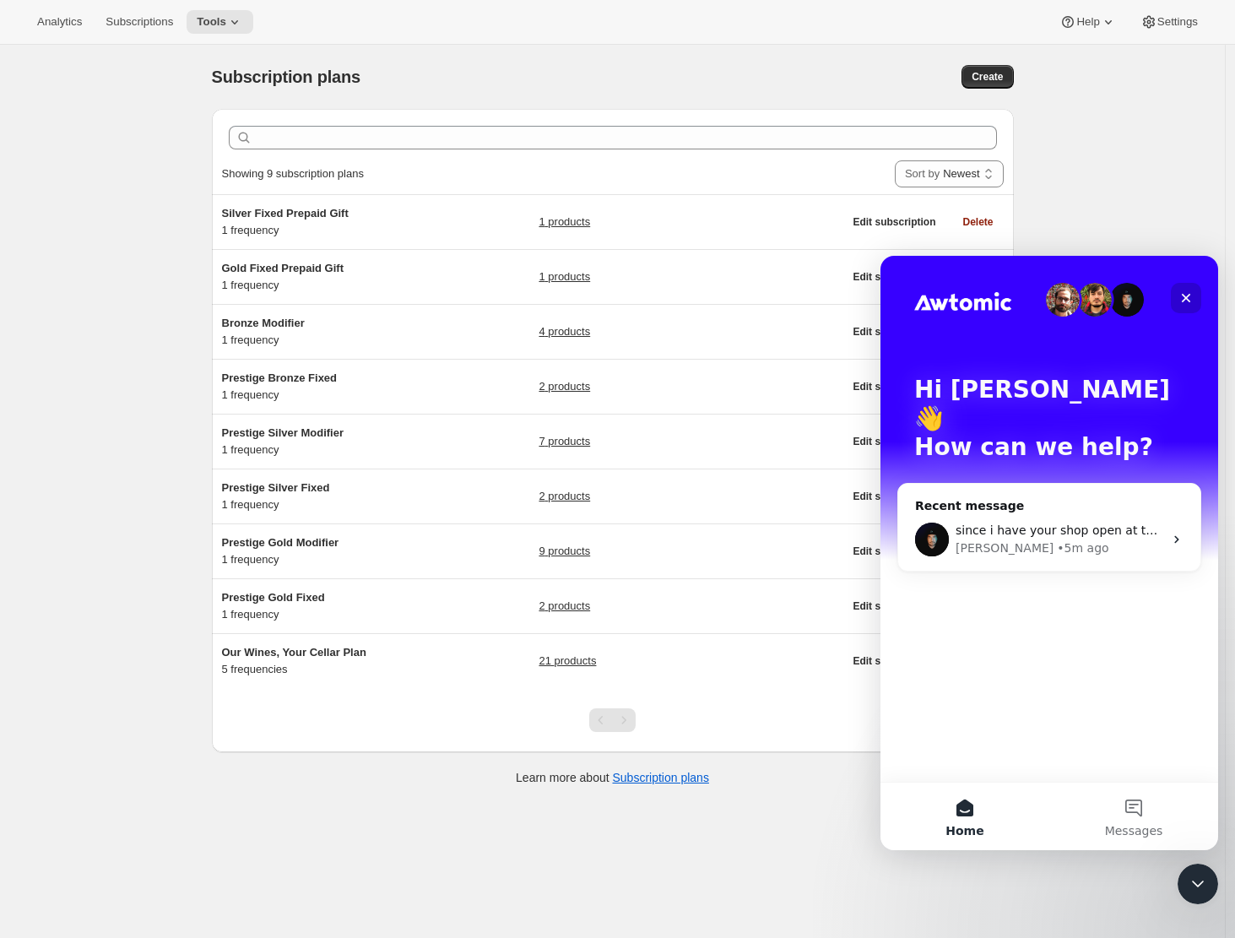
click at [1189, 293] on icon "Close" at bounding box center [1186, 298] width 14 height 14
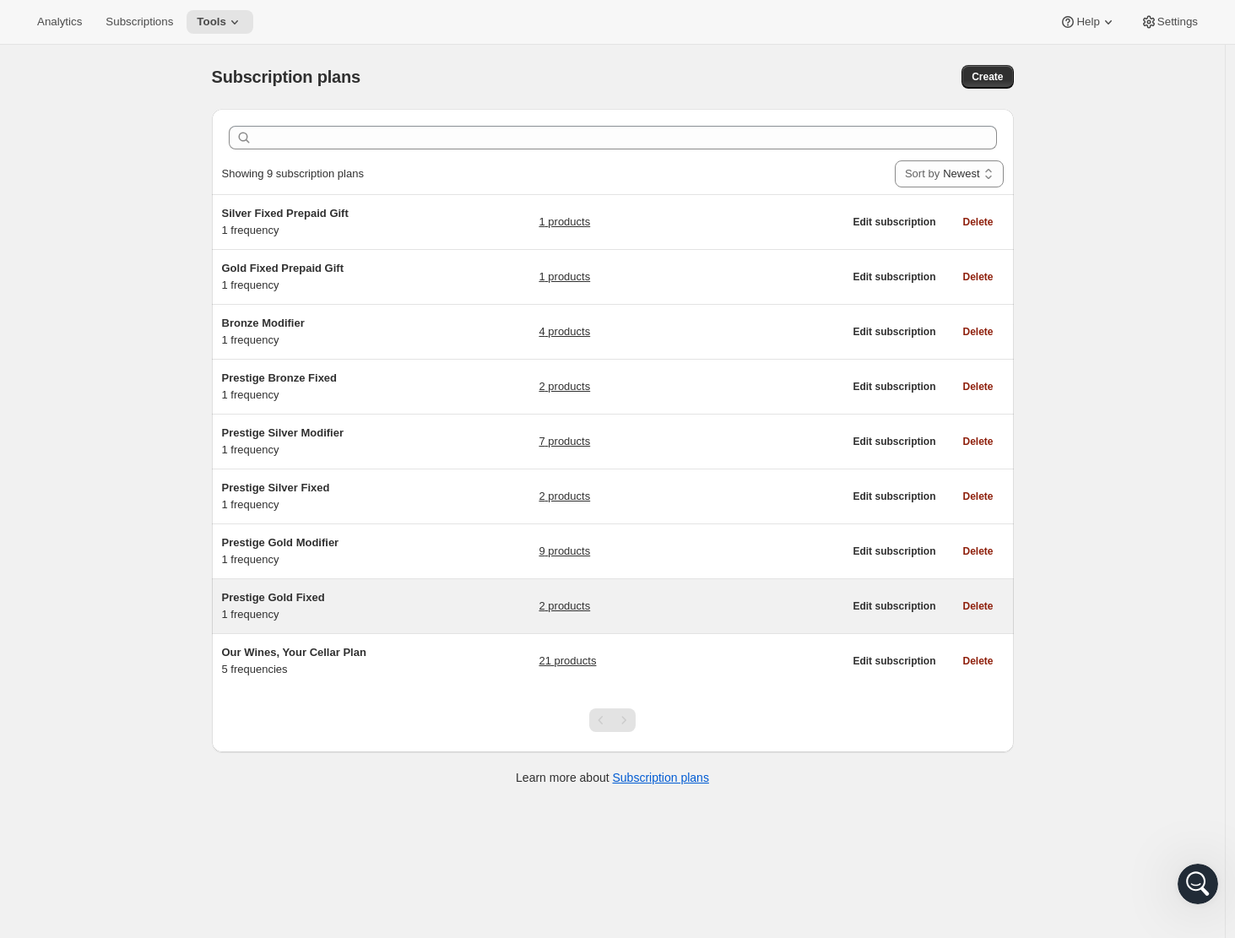
click at [278, 595] on span "Prestige Gold Fixed" at bounding box center [273, 597] width 103 height 13
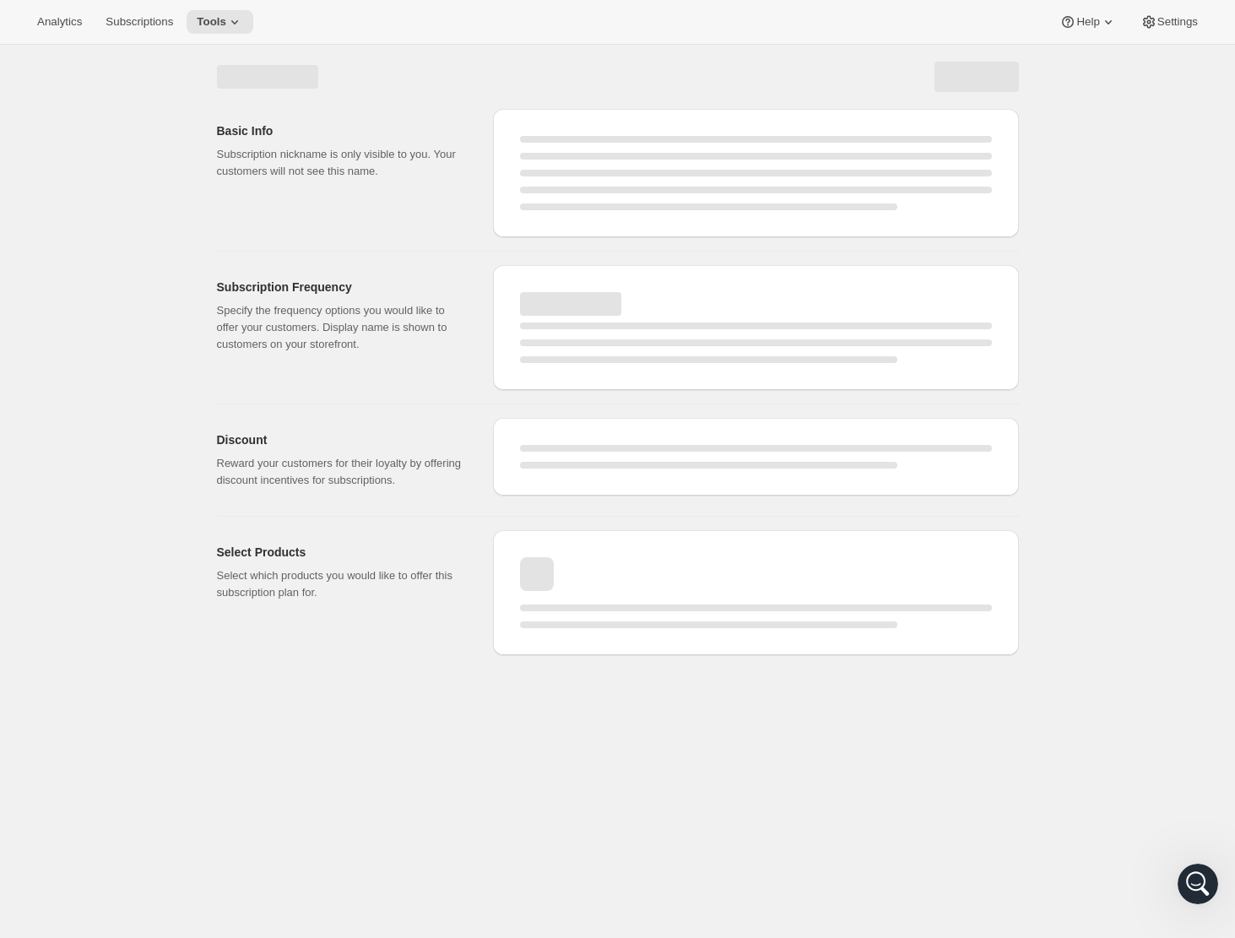
select select "WEEK"
select select "MONTH"
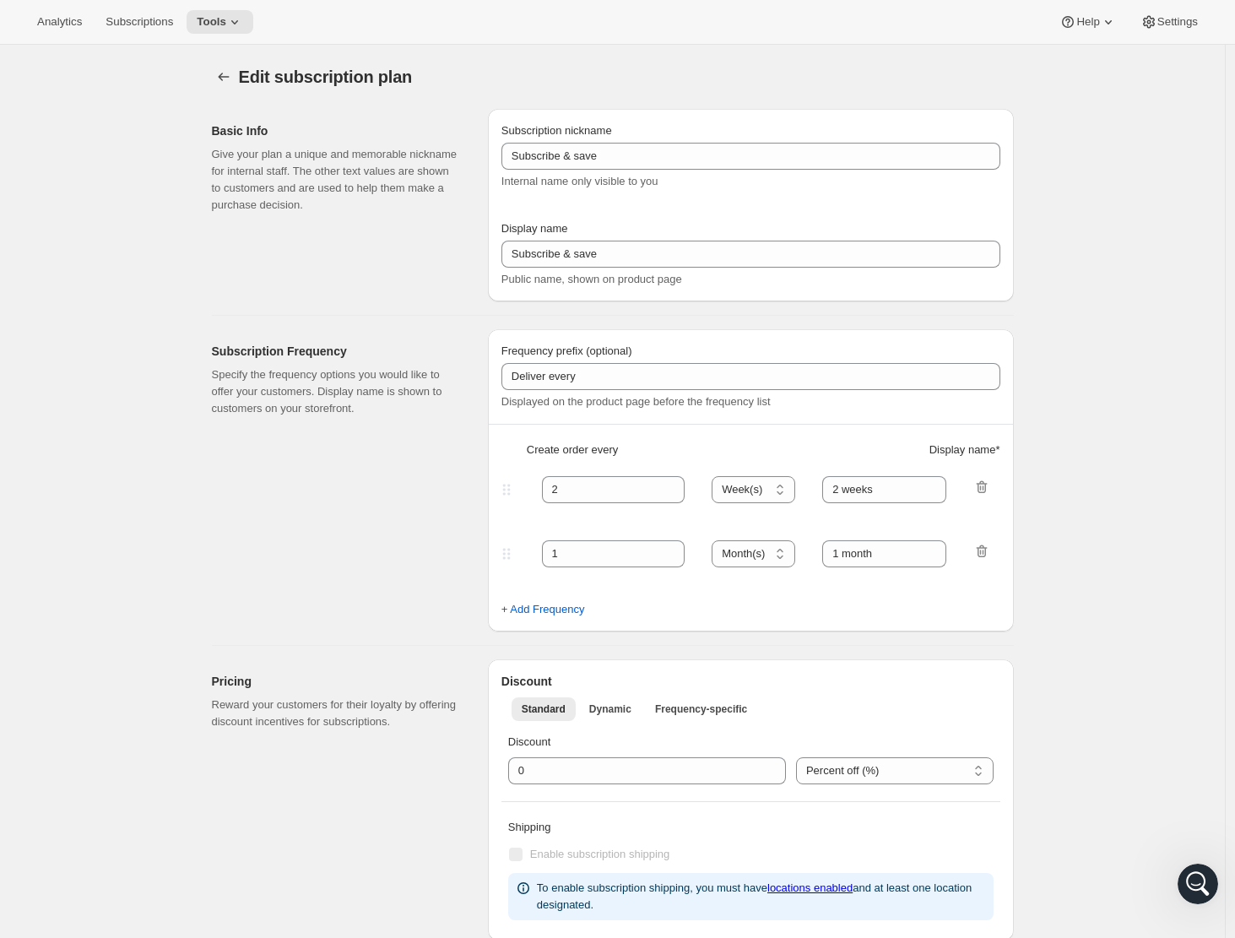
type input "Prestige Gold Fixed"
type input "Join the Gold Fixed club"
type input "4"
select select "MONTH"
type input "4 months"
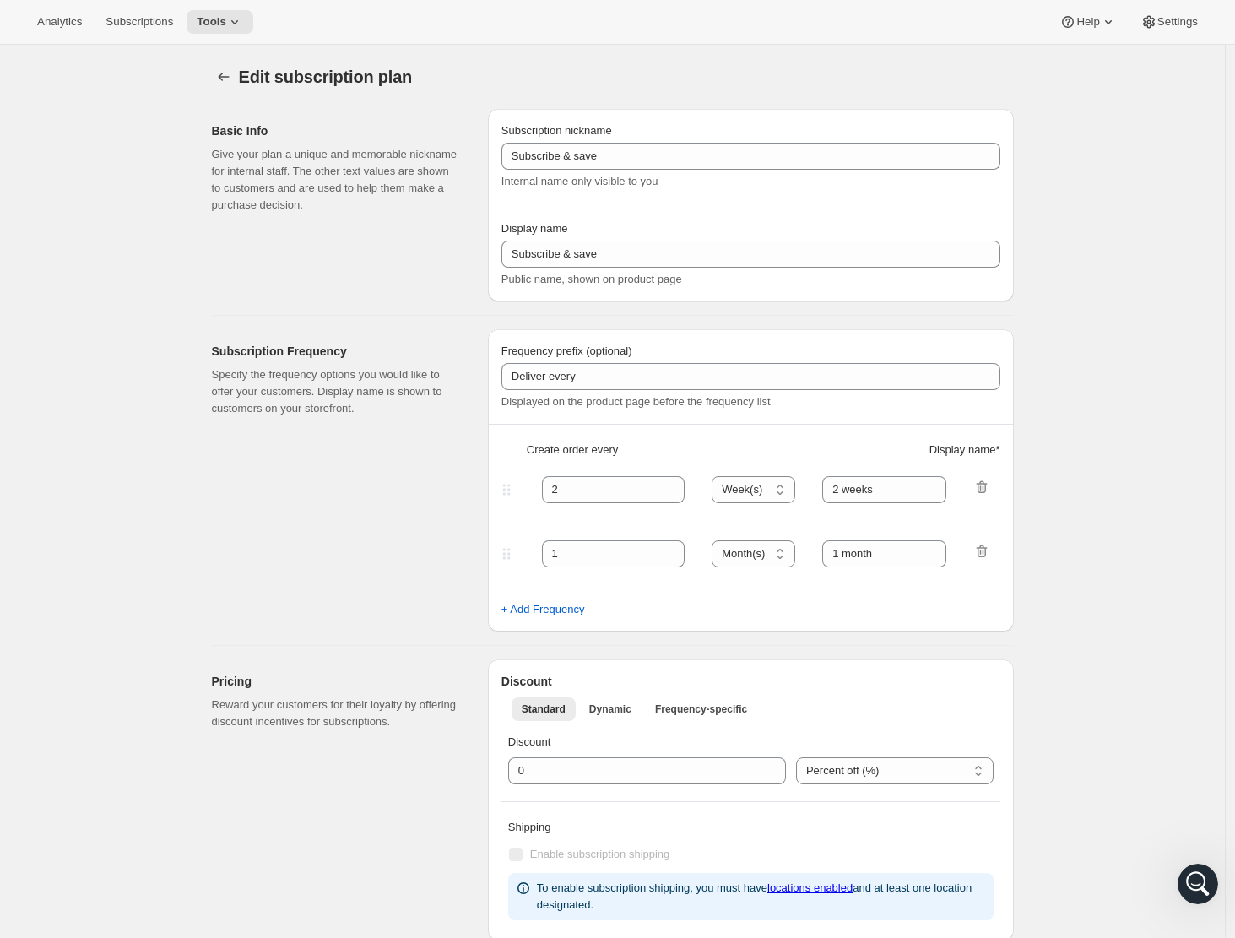
type input "Don’t forget to double-check your payment and shipping information before confi…"
checkbox input "true"
select select "YEARDAY"
select select "2"
select select "5"
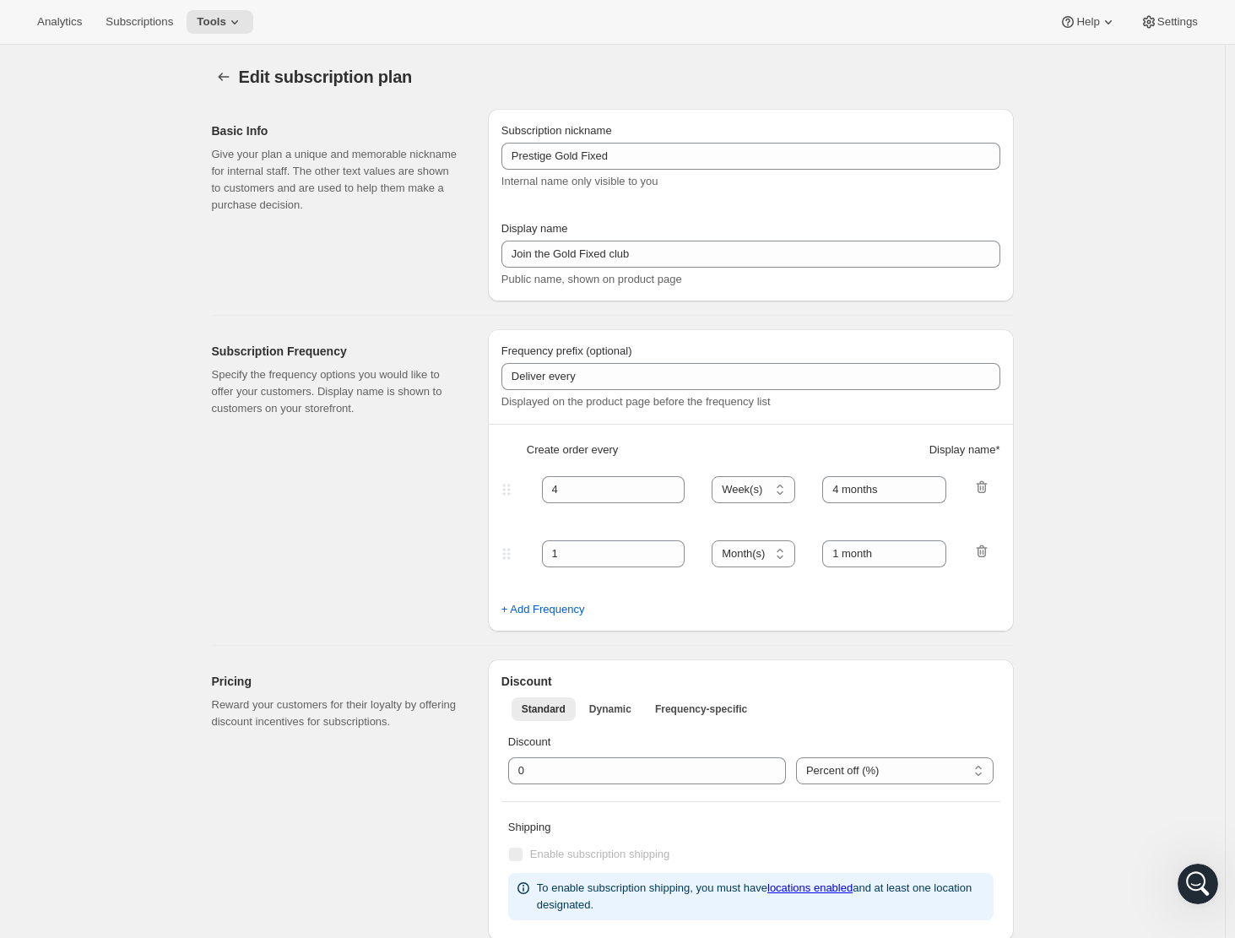
select select "6"
select select "5"
select select "10"
select select "5"
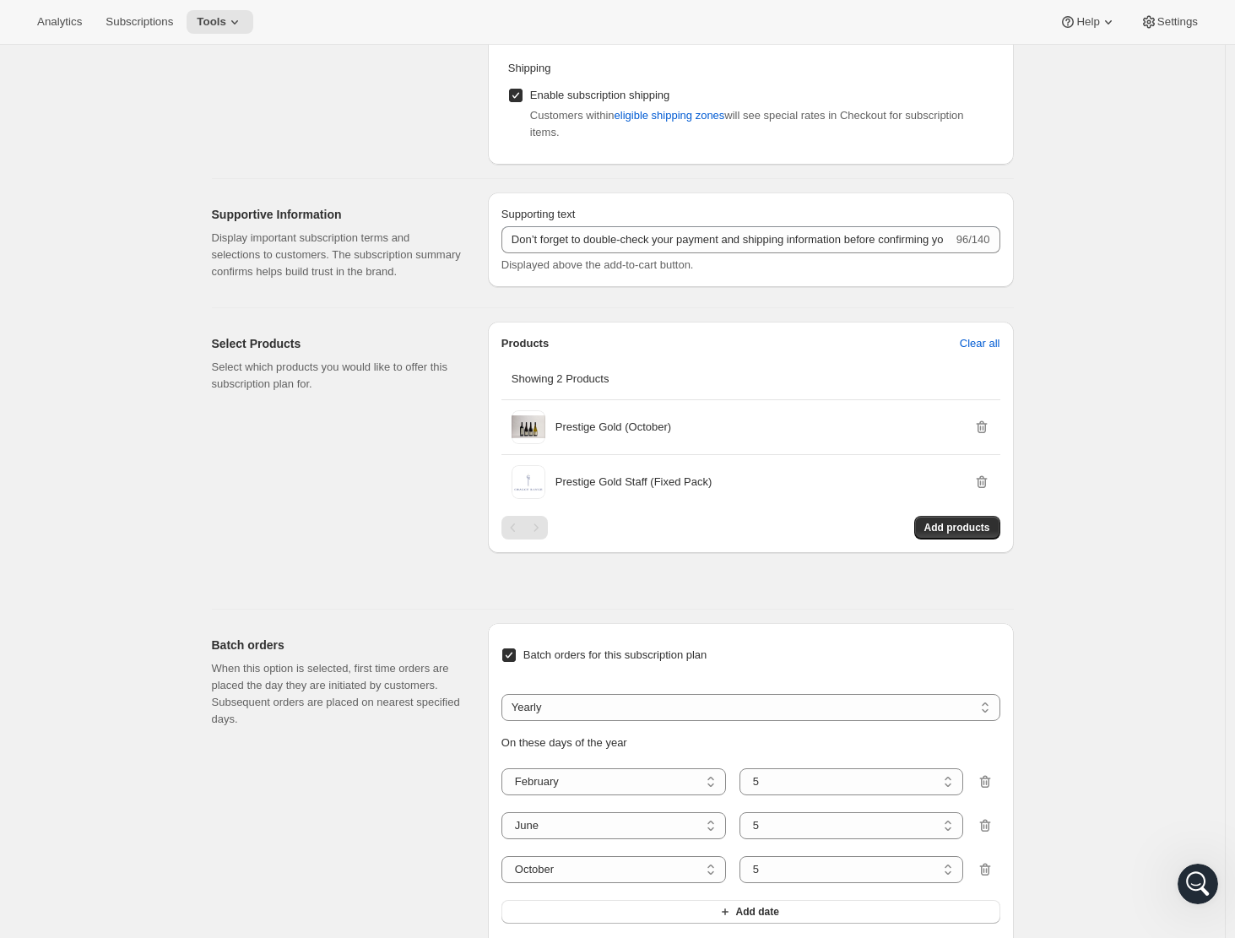
scroll to position [769, 0]
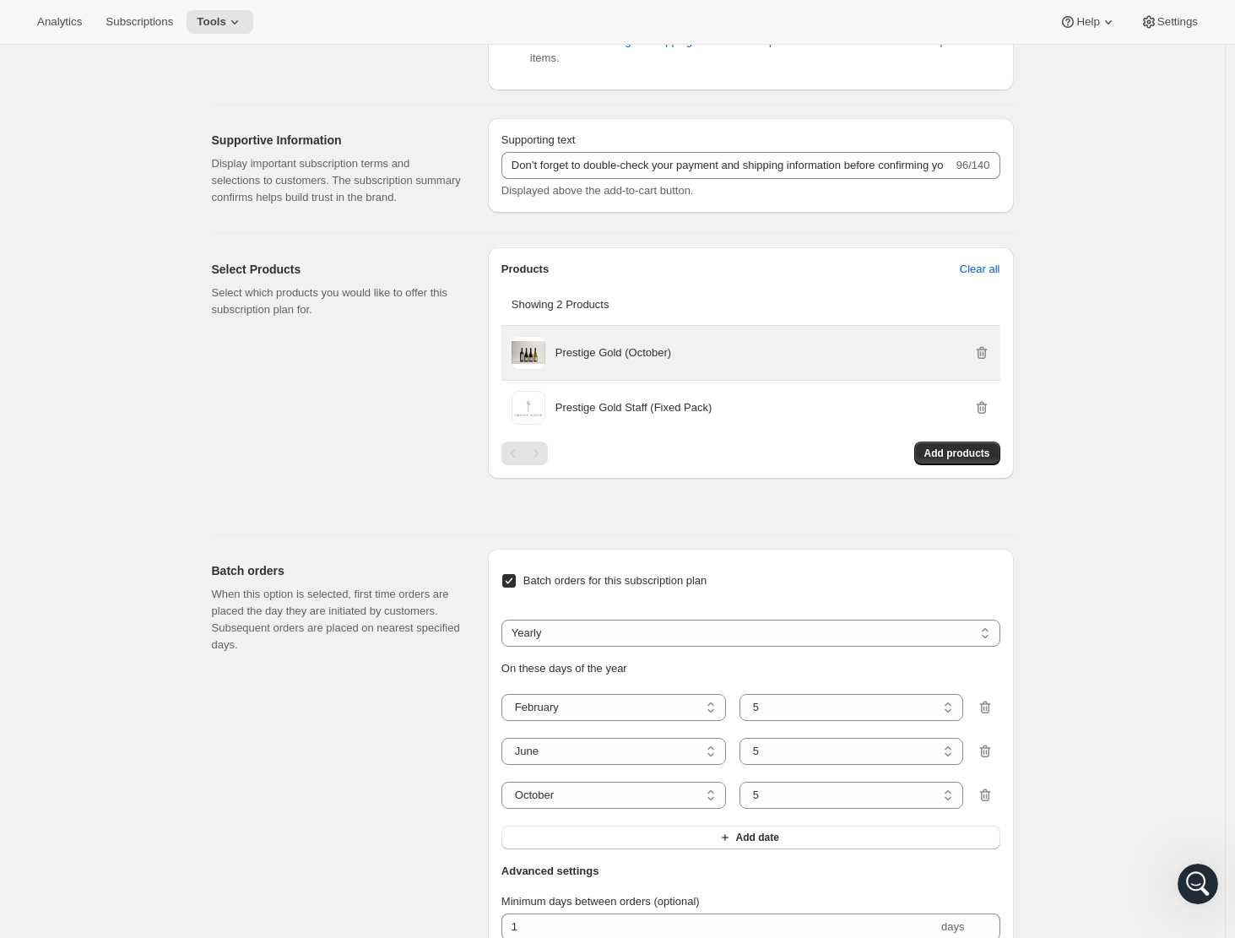
click at [599, 361] on p "Prestige Gold (October)" at bounding box center [613, 352] width 116 height 17
click at [571, 361] on p "Prestige Gold (October)" at bounding box center [613, 352] width 116 height 17
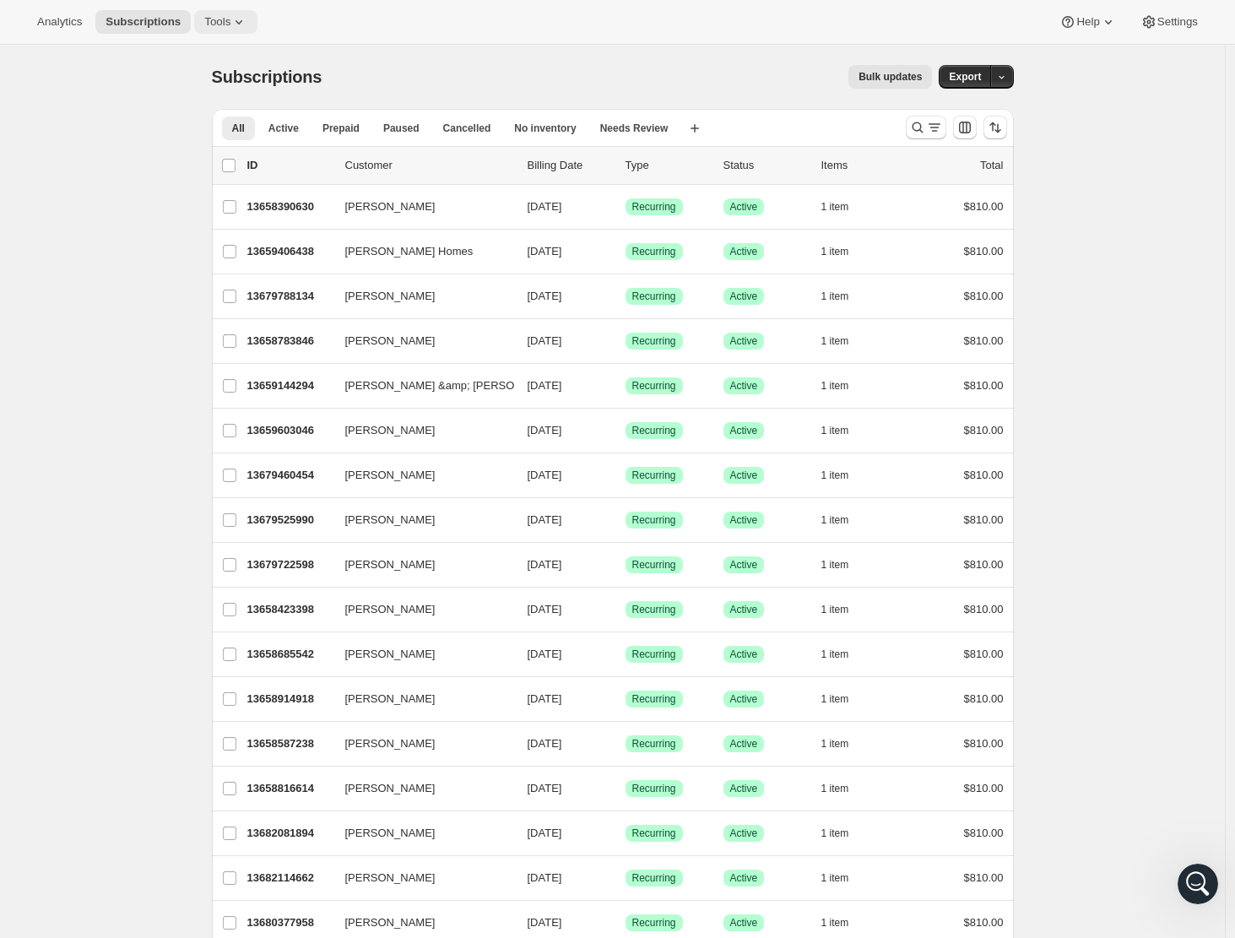
click at [240, 22] on icon at bounding box center [238, 22] width 17 height 17
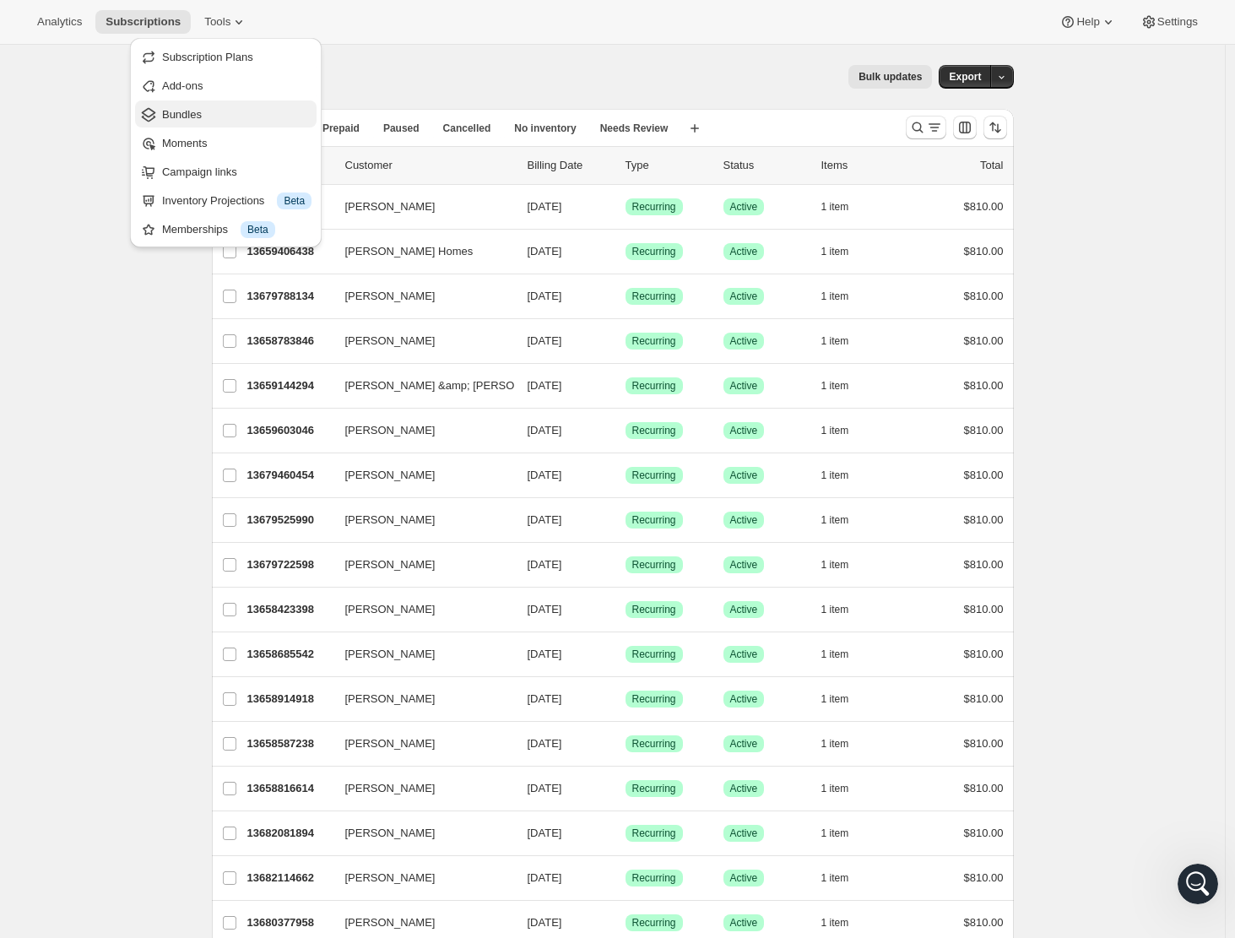
click at [190, 114] on span "Bundles" at bounding box center [182, 114] width 40 height 13
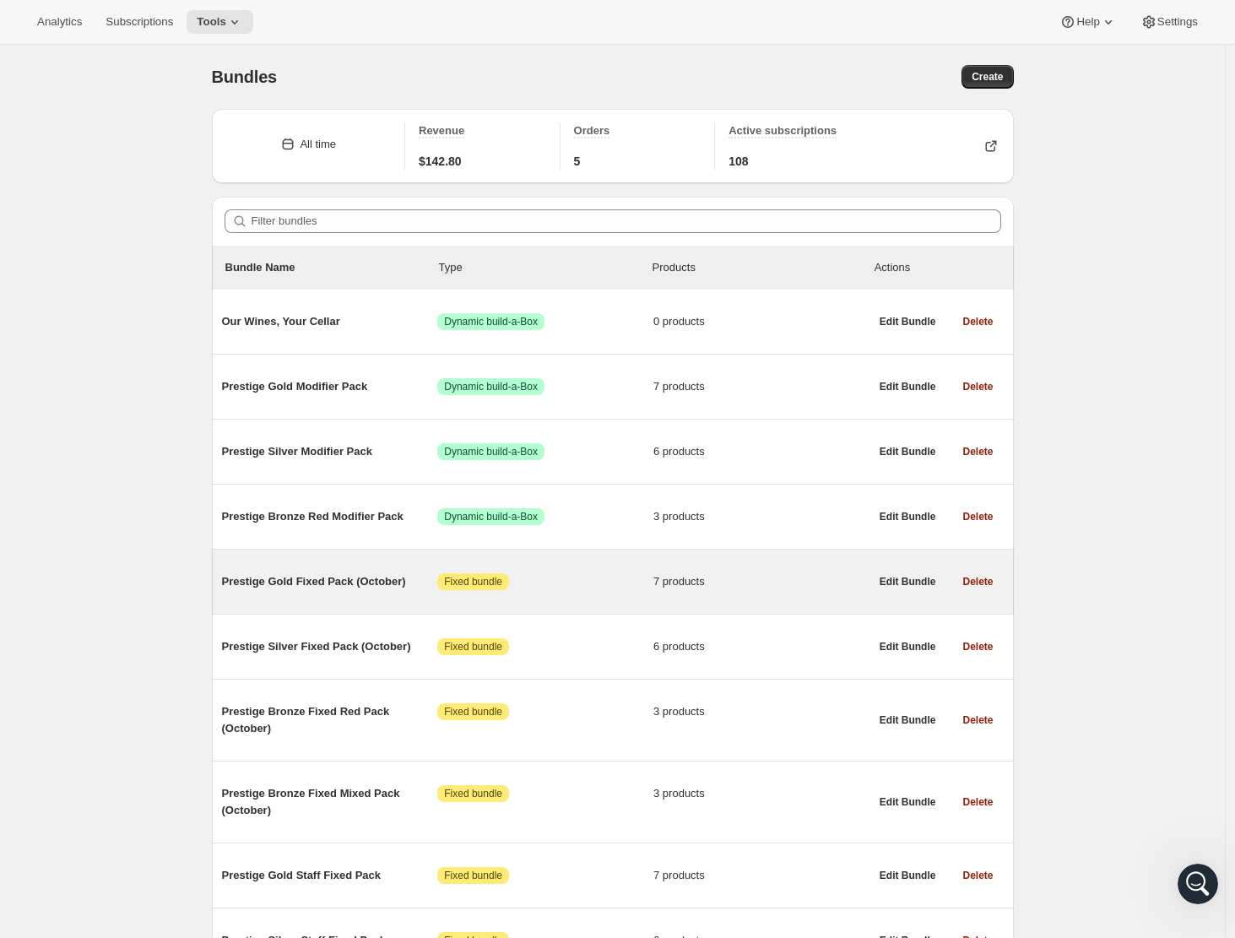
click at [316, 585] on span "Prestige Gold Fixed Pack (October)" at bounding box center [330, 581] width 216 height 17
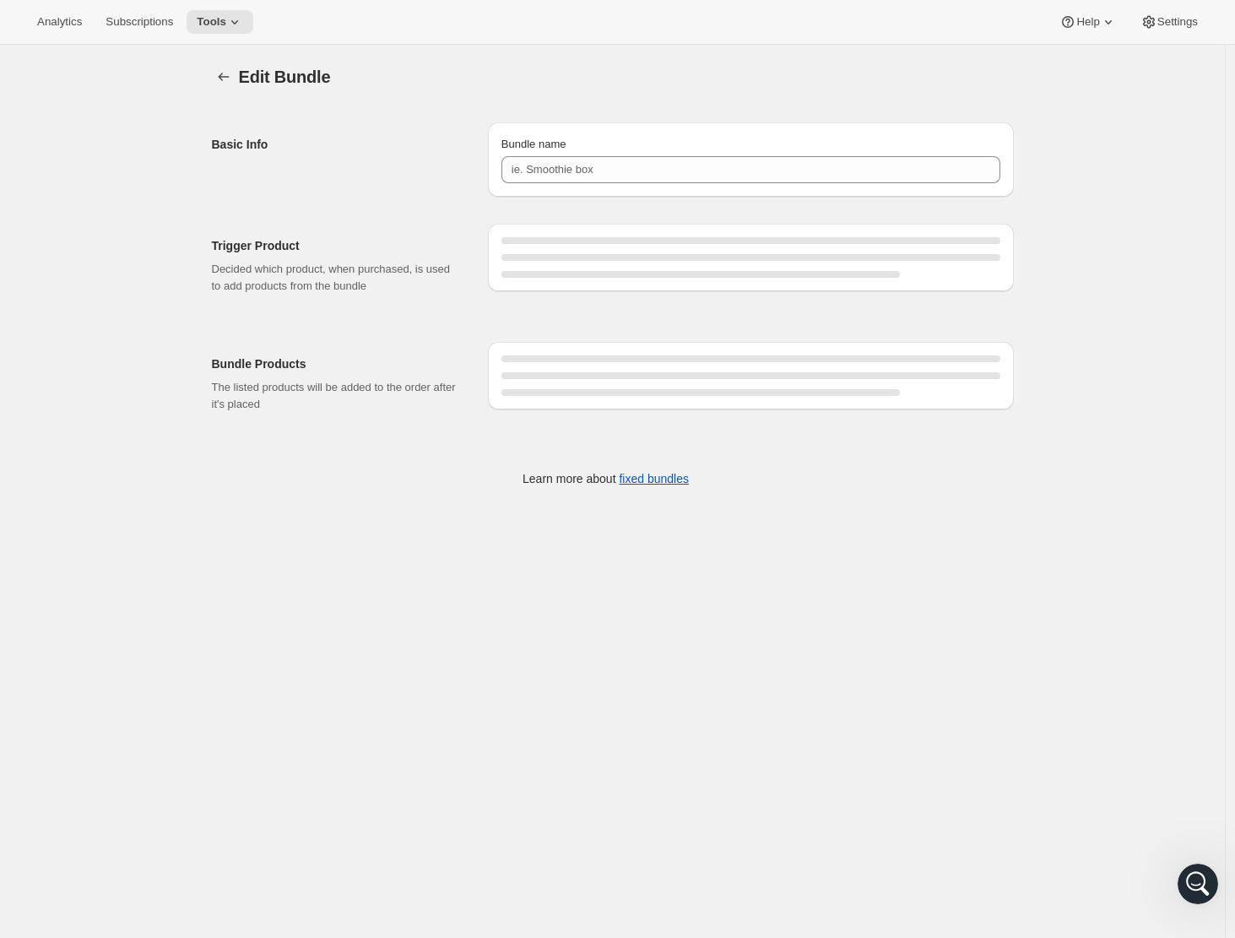
type input "Prestige Gold Fixed Pack (October)"
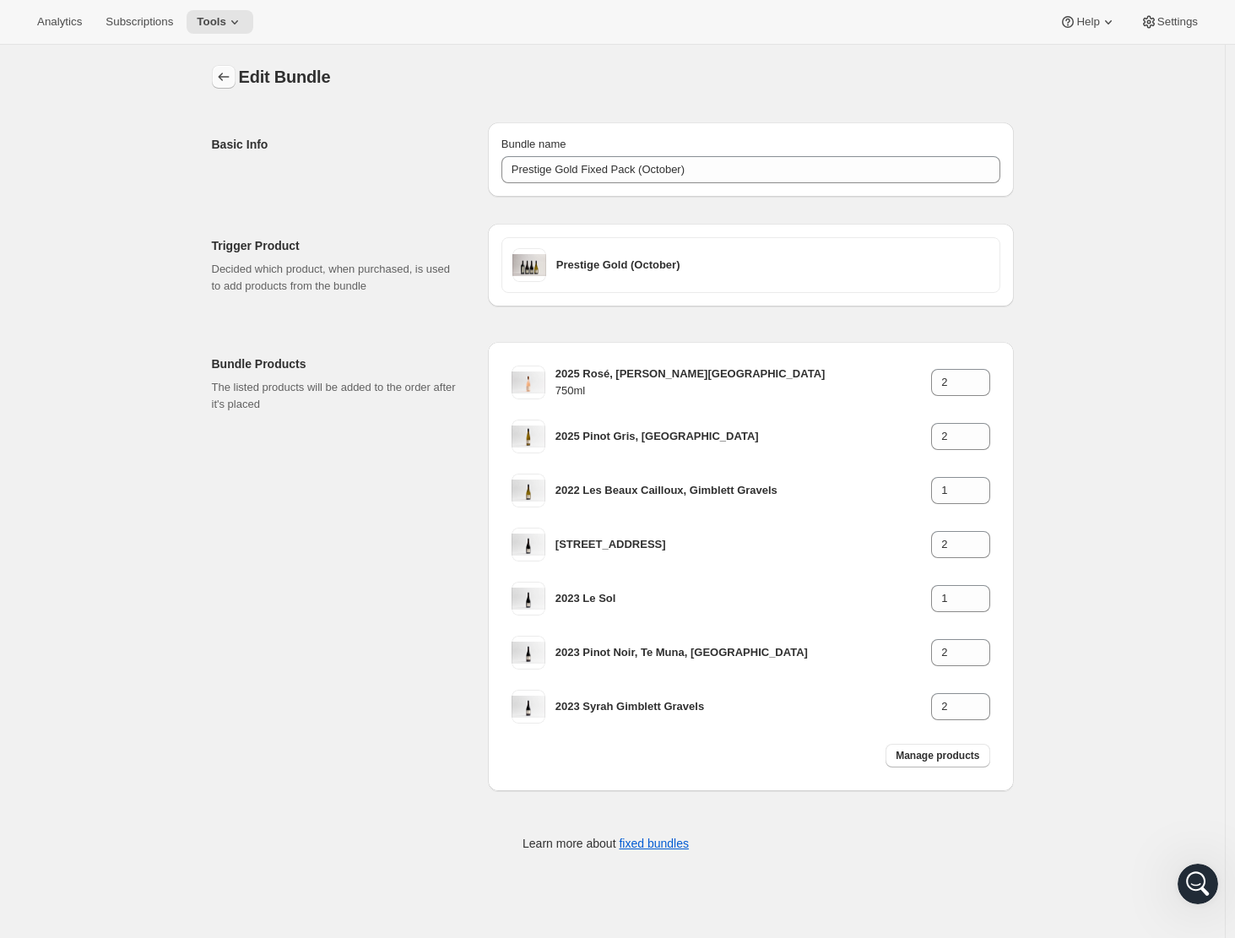
click at [229, 77] on icon "Bundles" at bounding box center [223, 76] width 17 height 17
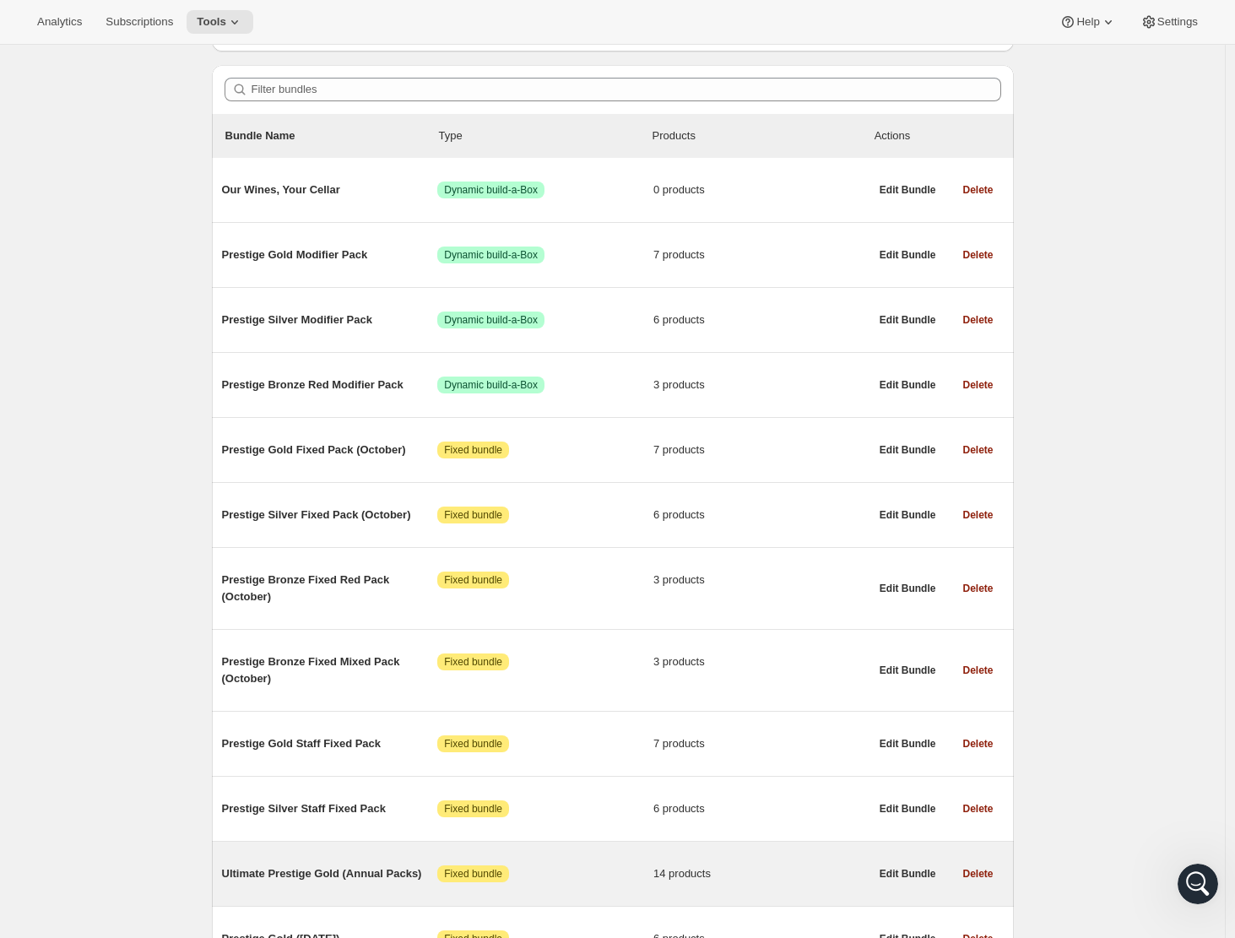
scroll to position [129, 0]
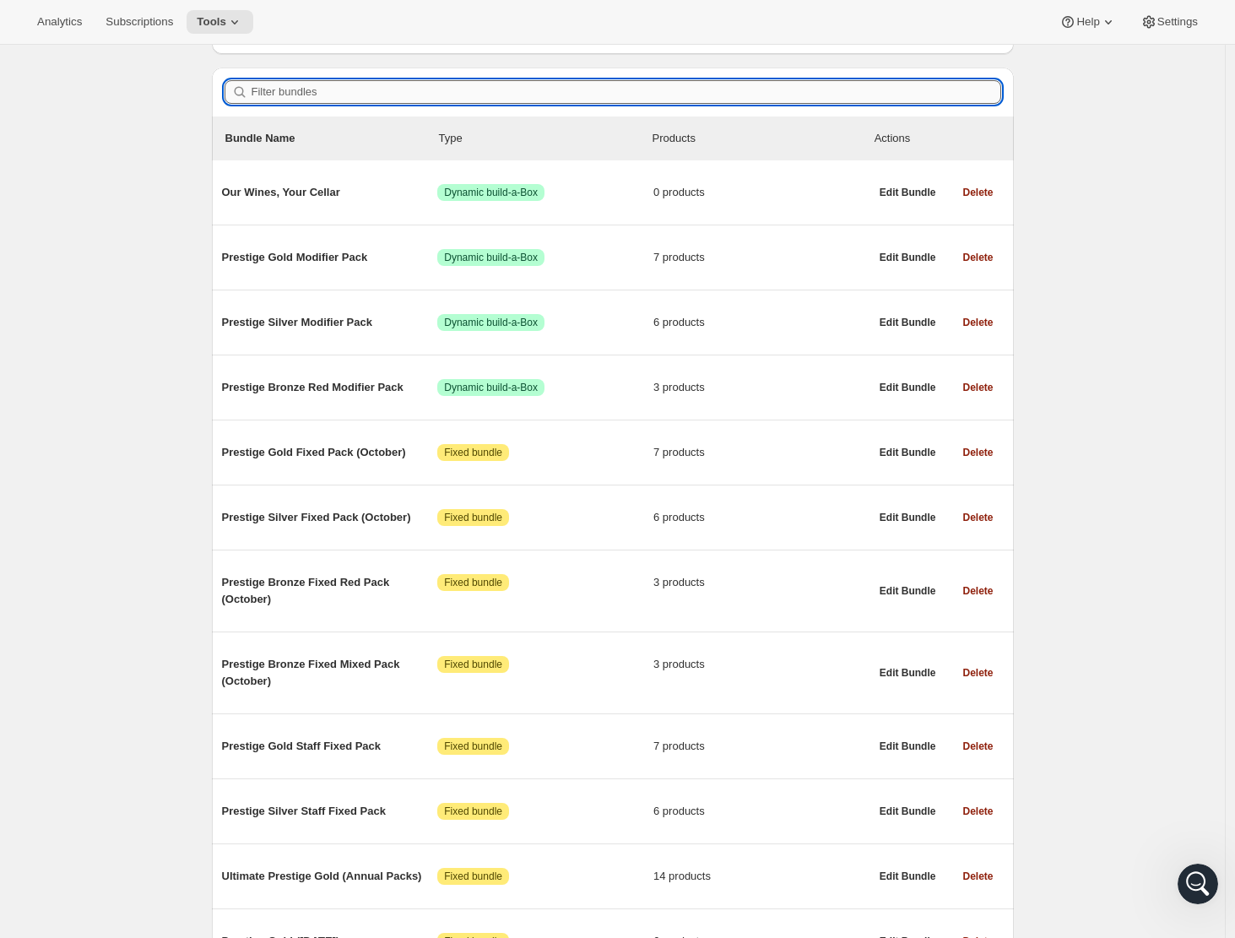
click at [298, 97] on input "Filter bundles" at bounding box center [625, 92] width 749 height 24
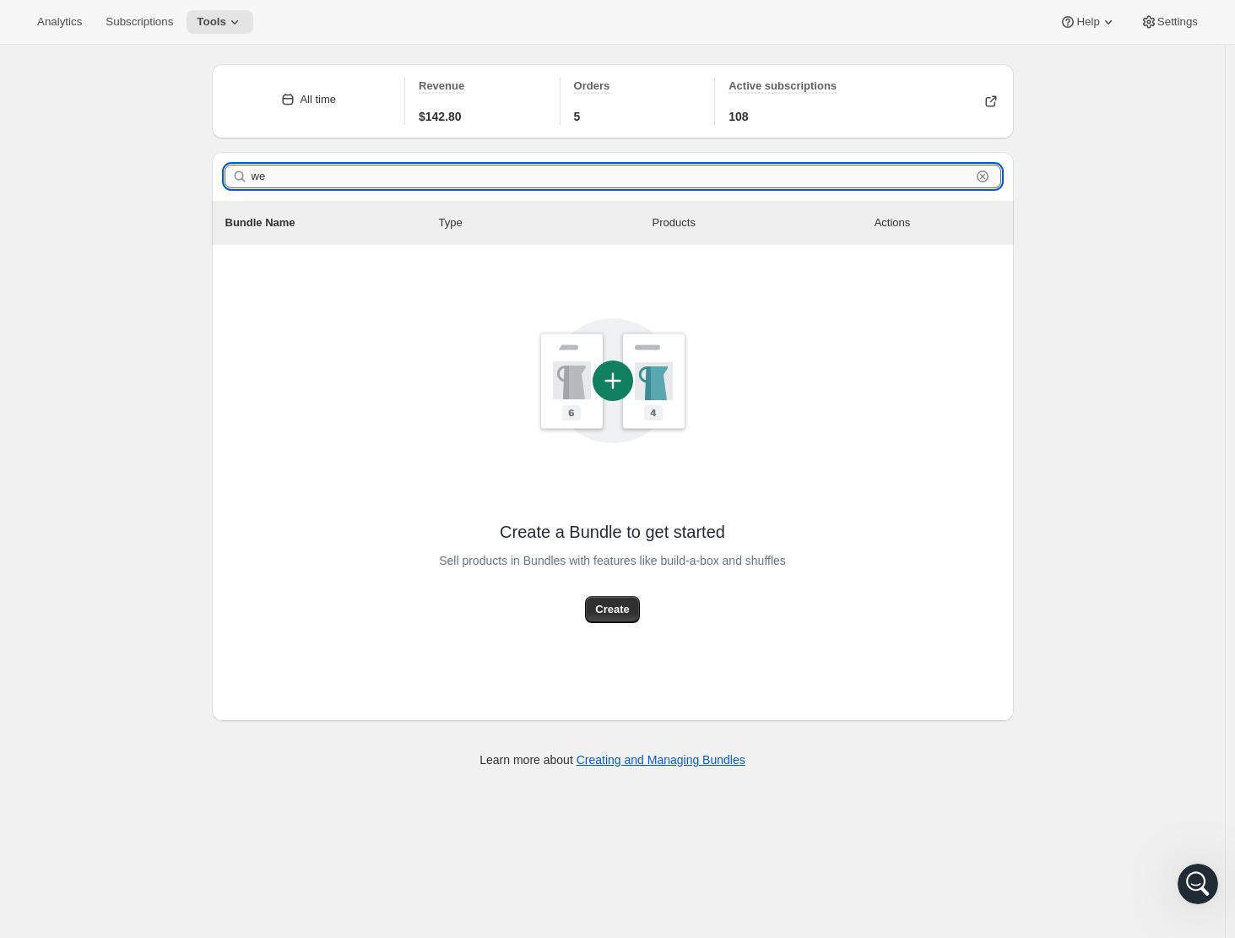
type input "w"
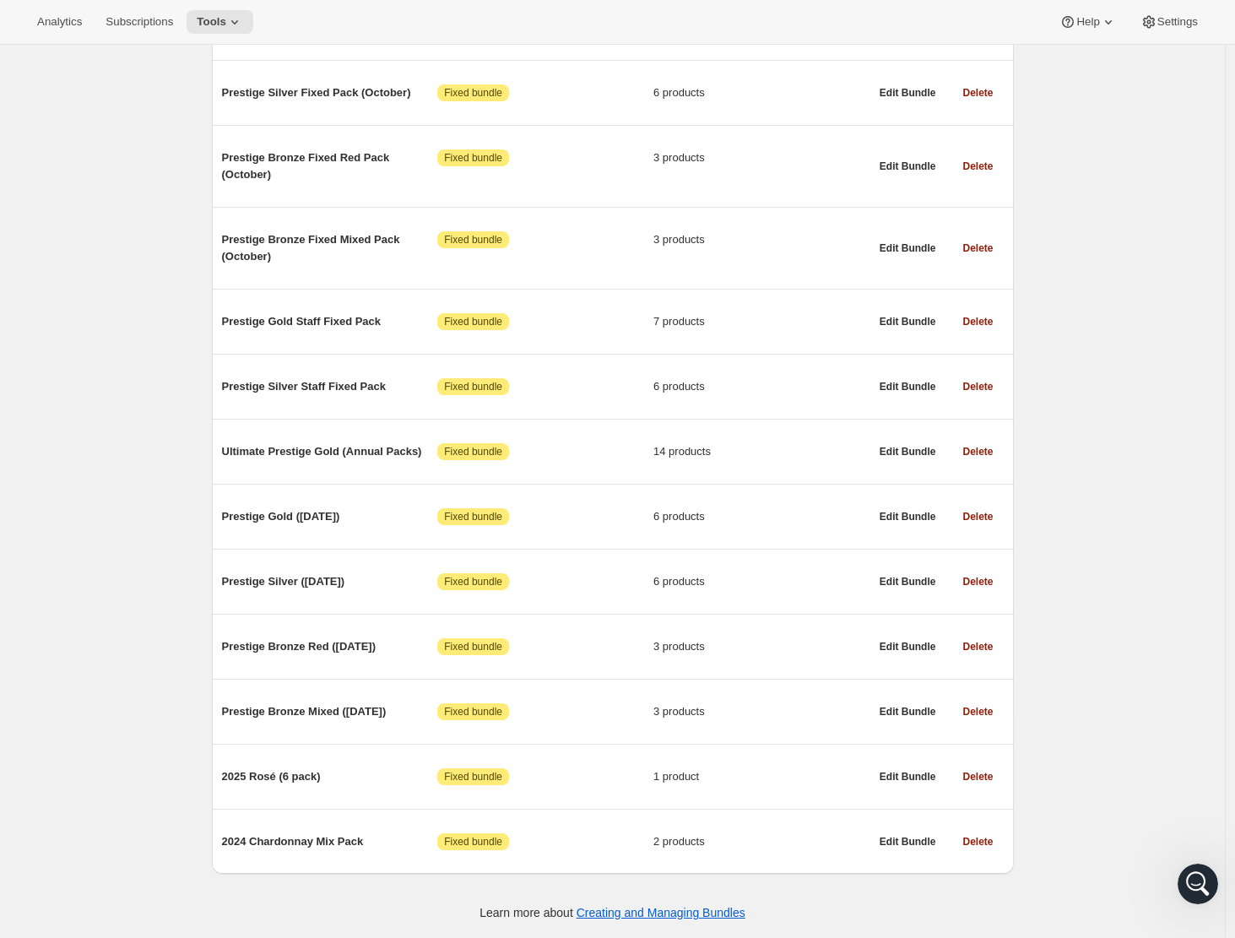
scroll to position [0, 0]
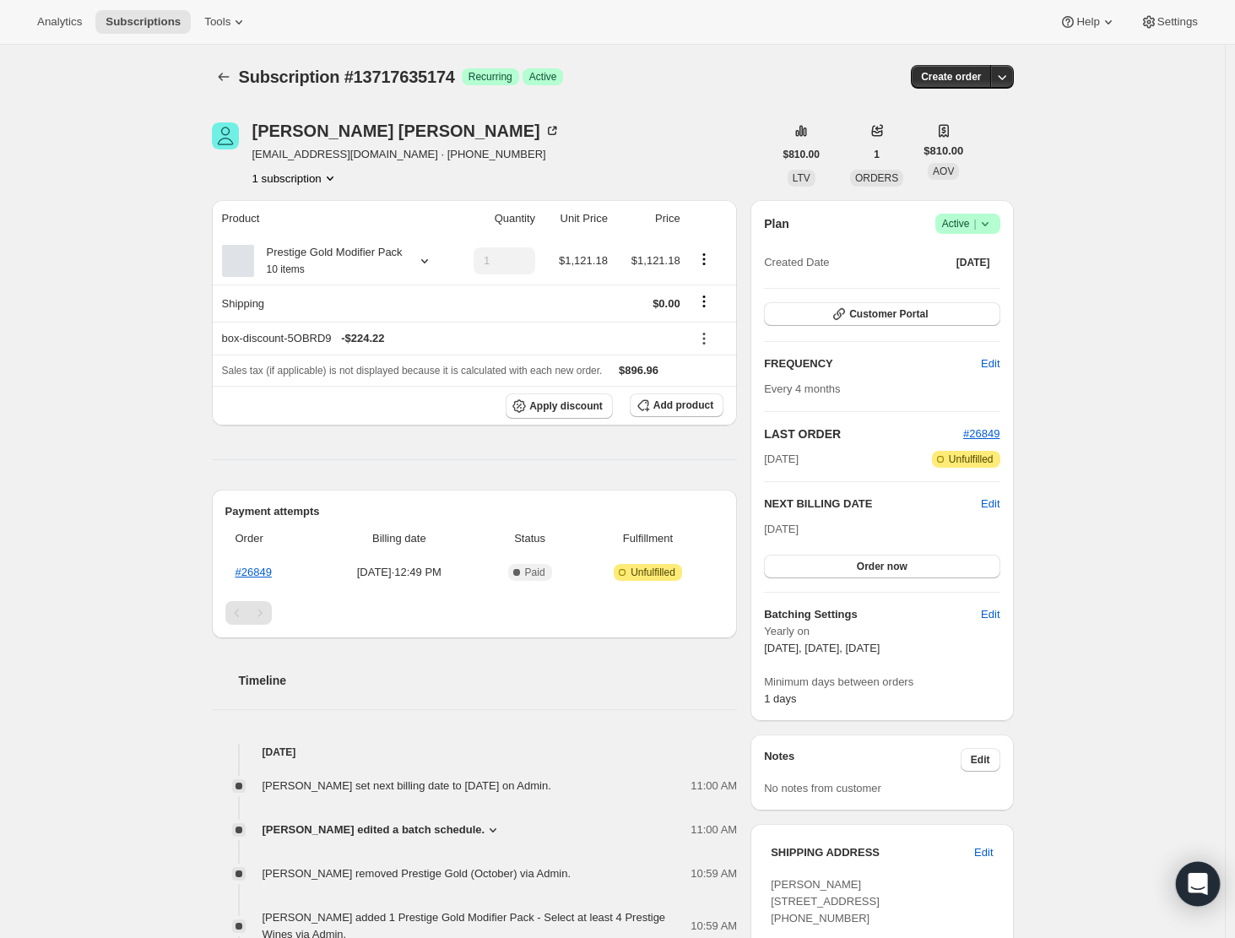
click at [1193, 875] on icon "Open Intercom Messenger" at bounding box center [1196, 884] width 19 height 22
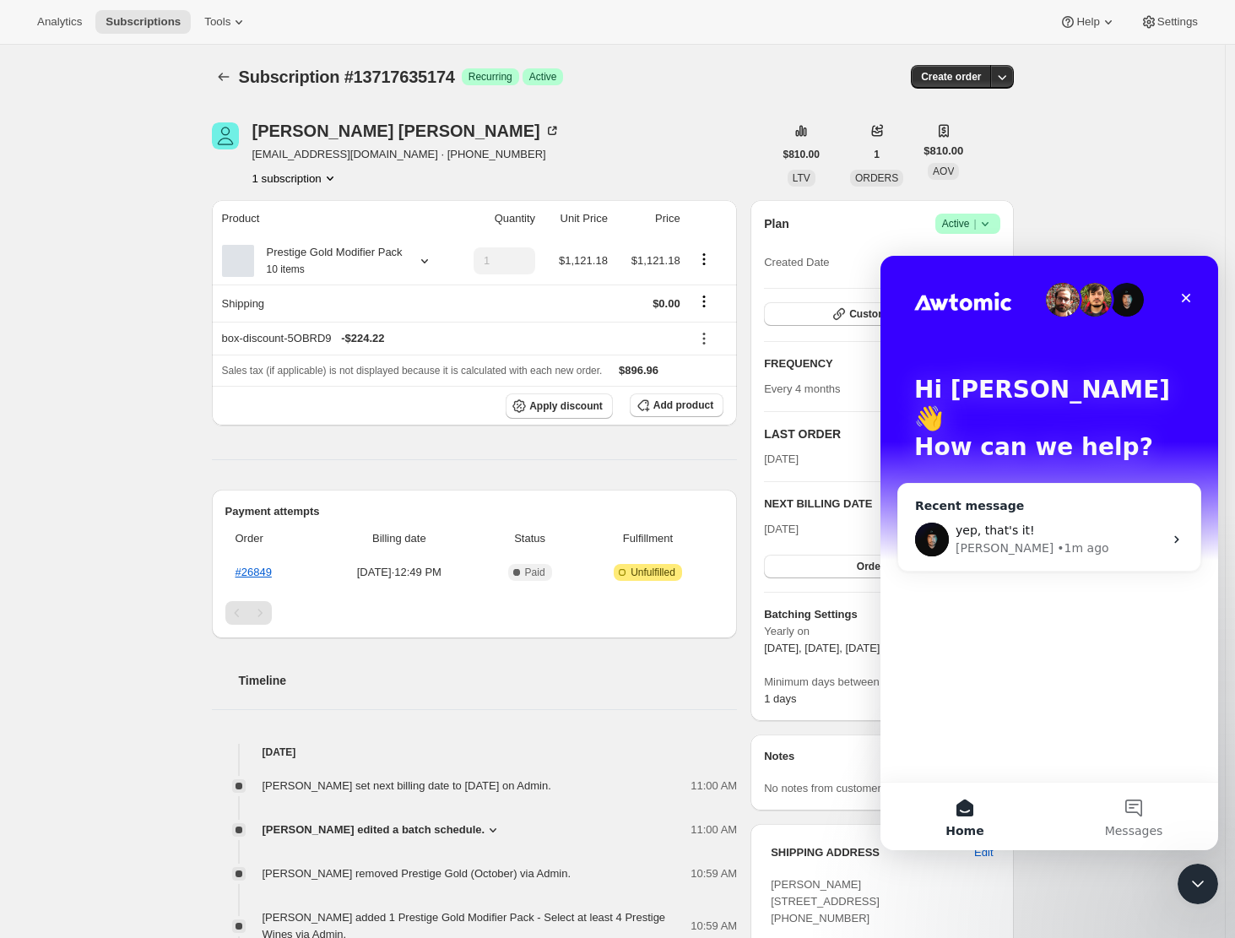
click at [1046, 522] on div "yep, that's it!" at bounding box center [1059, 531] width 208 height 18
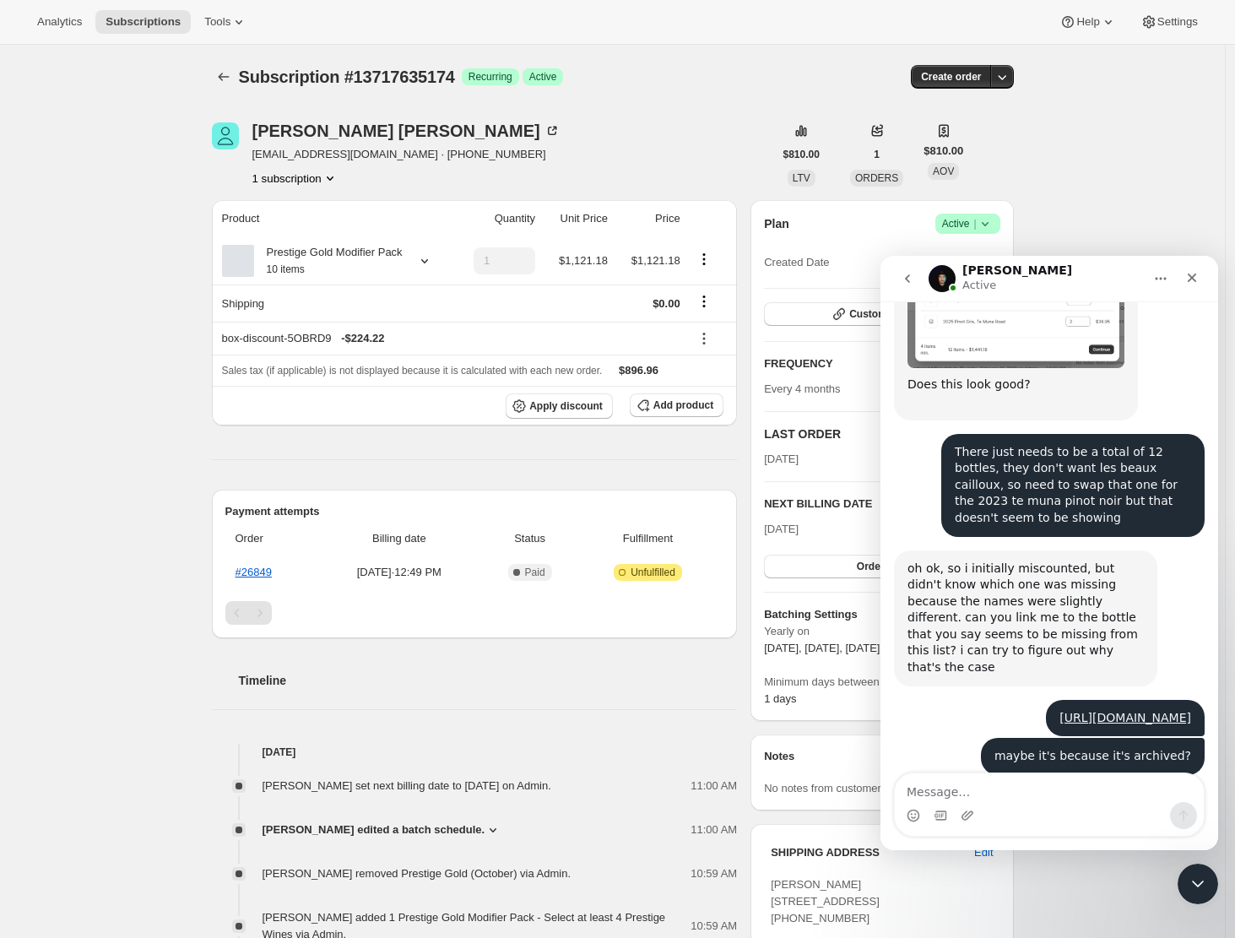
scroll to position [2458, 0]
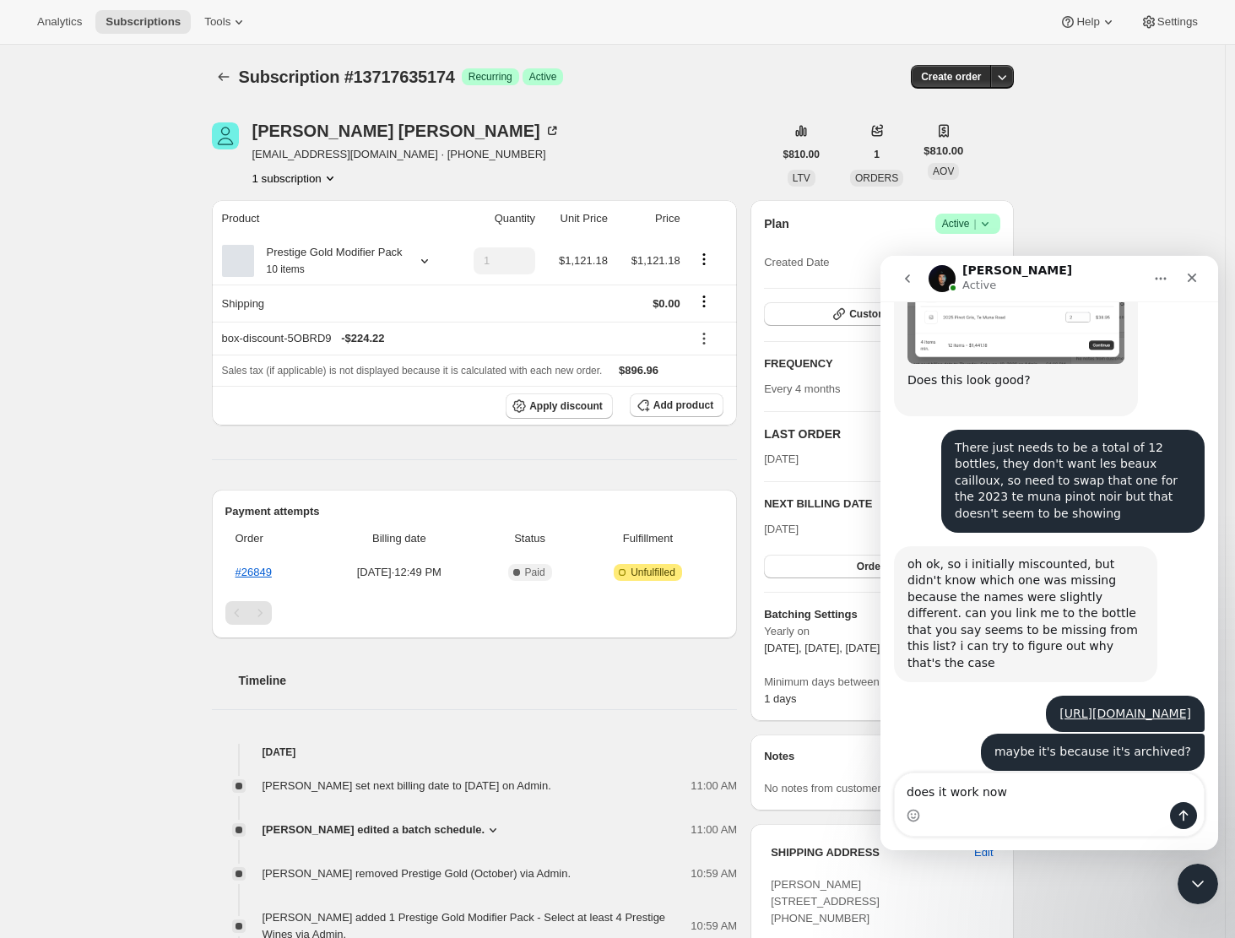
type textarea "does it work now?"
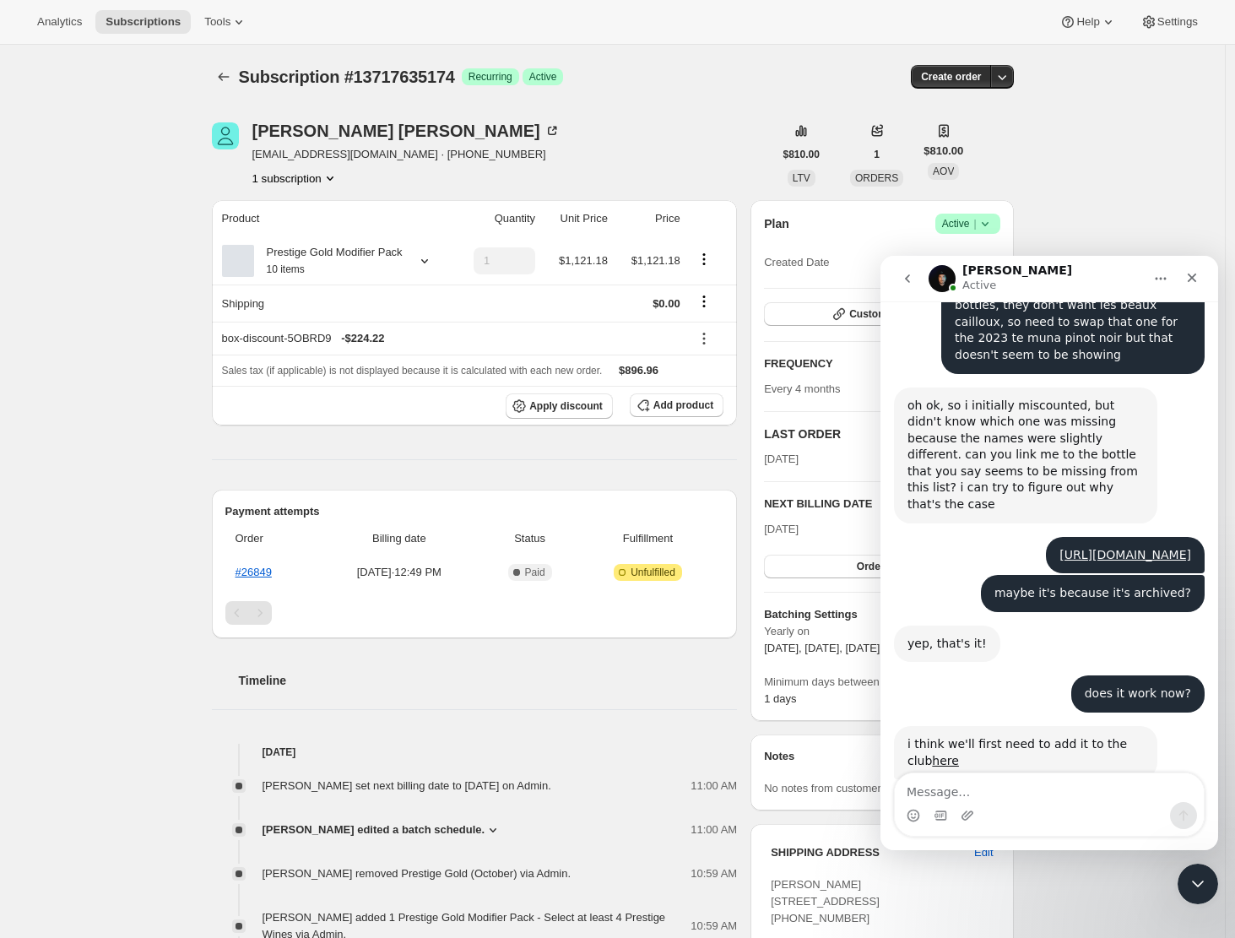
scroll to position [2615, 0]
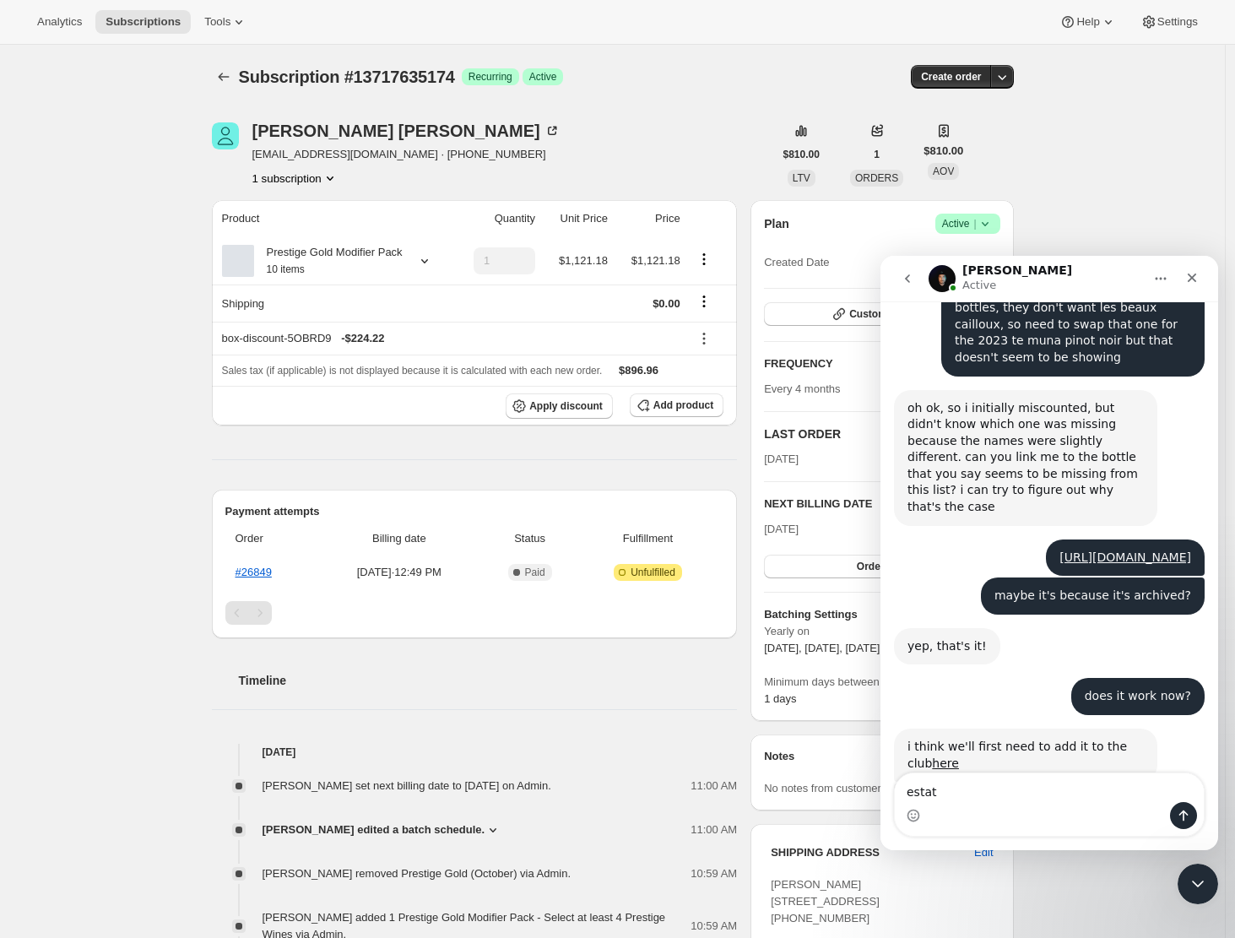
type textarea "estate"
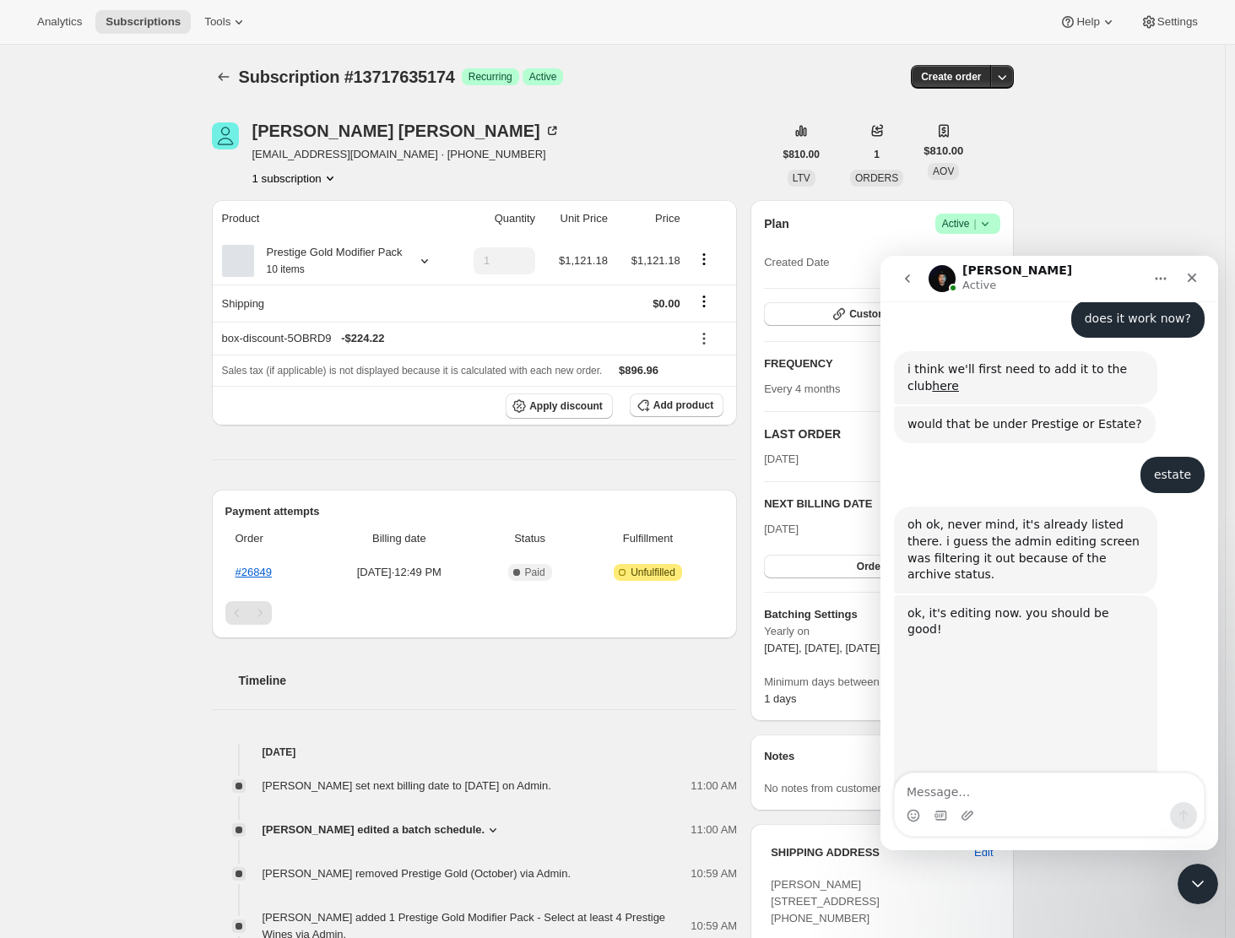
scroll to position [3029, 0]
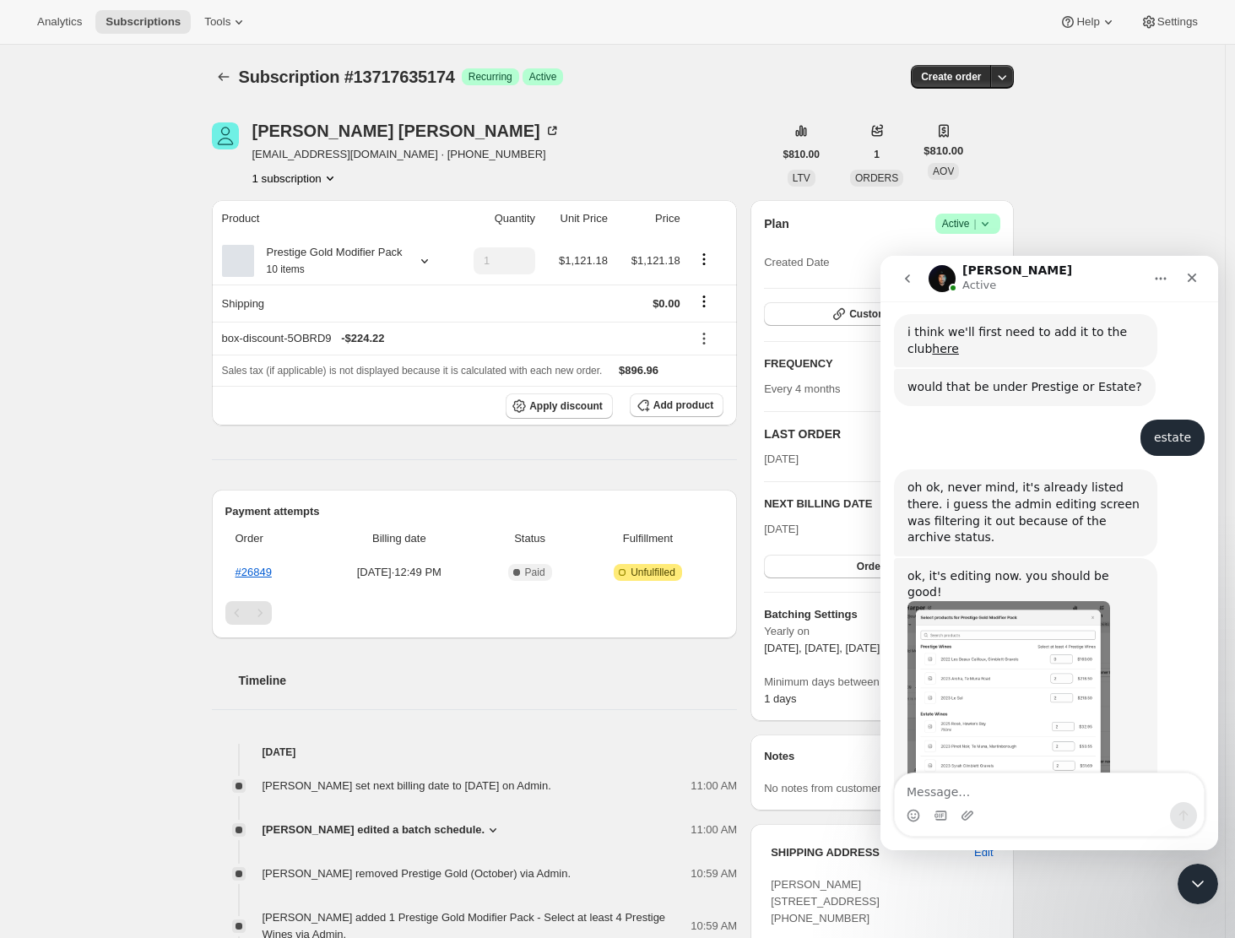
click at [994, 609] on img "Adrian says…" at bounding box center [1008, 714] width 203 height 226
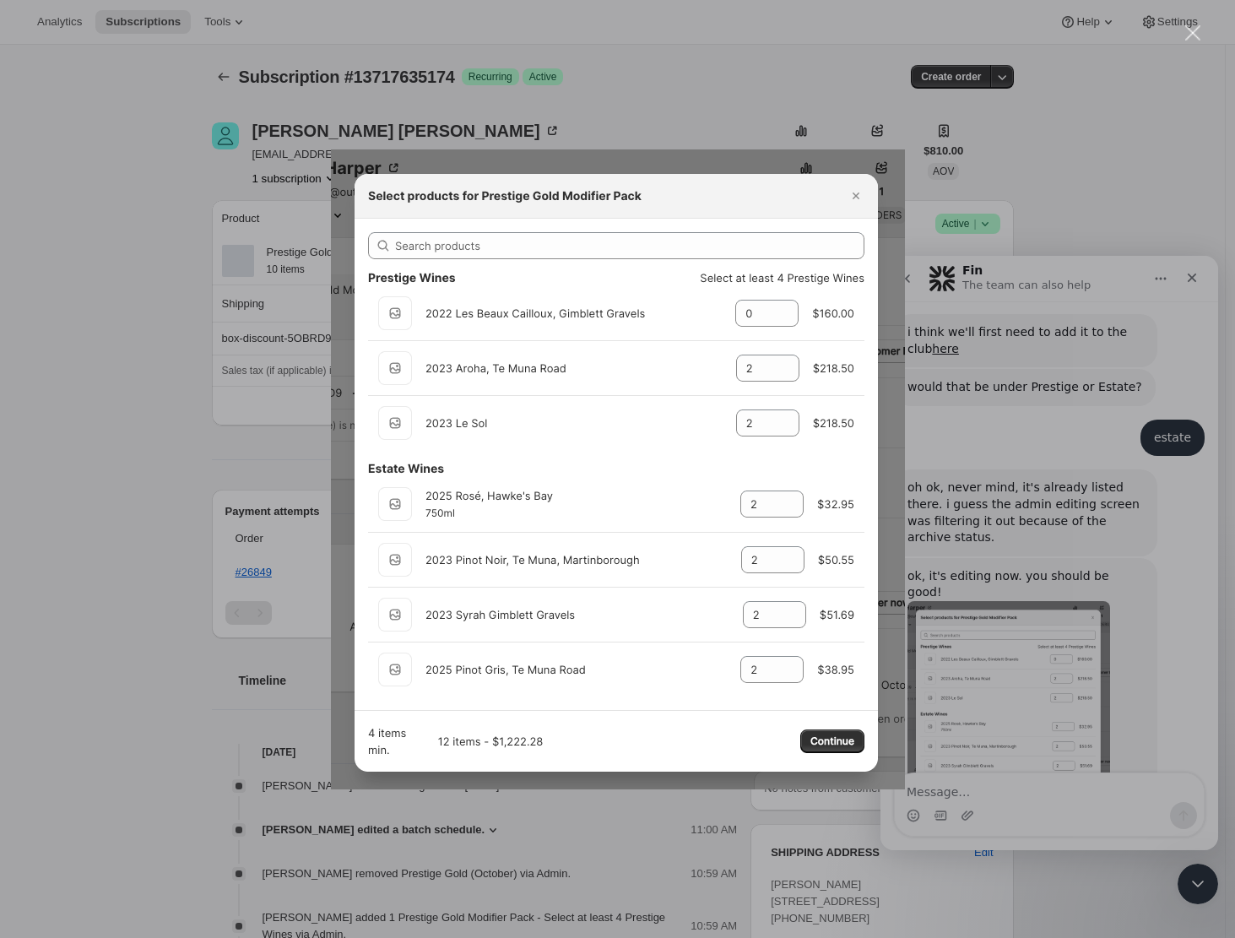
click at [1000, 602] on div "Intercom messenger" at bounding box center [617, 469] width 1235 height 938
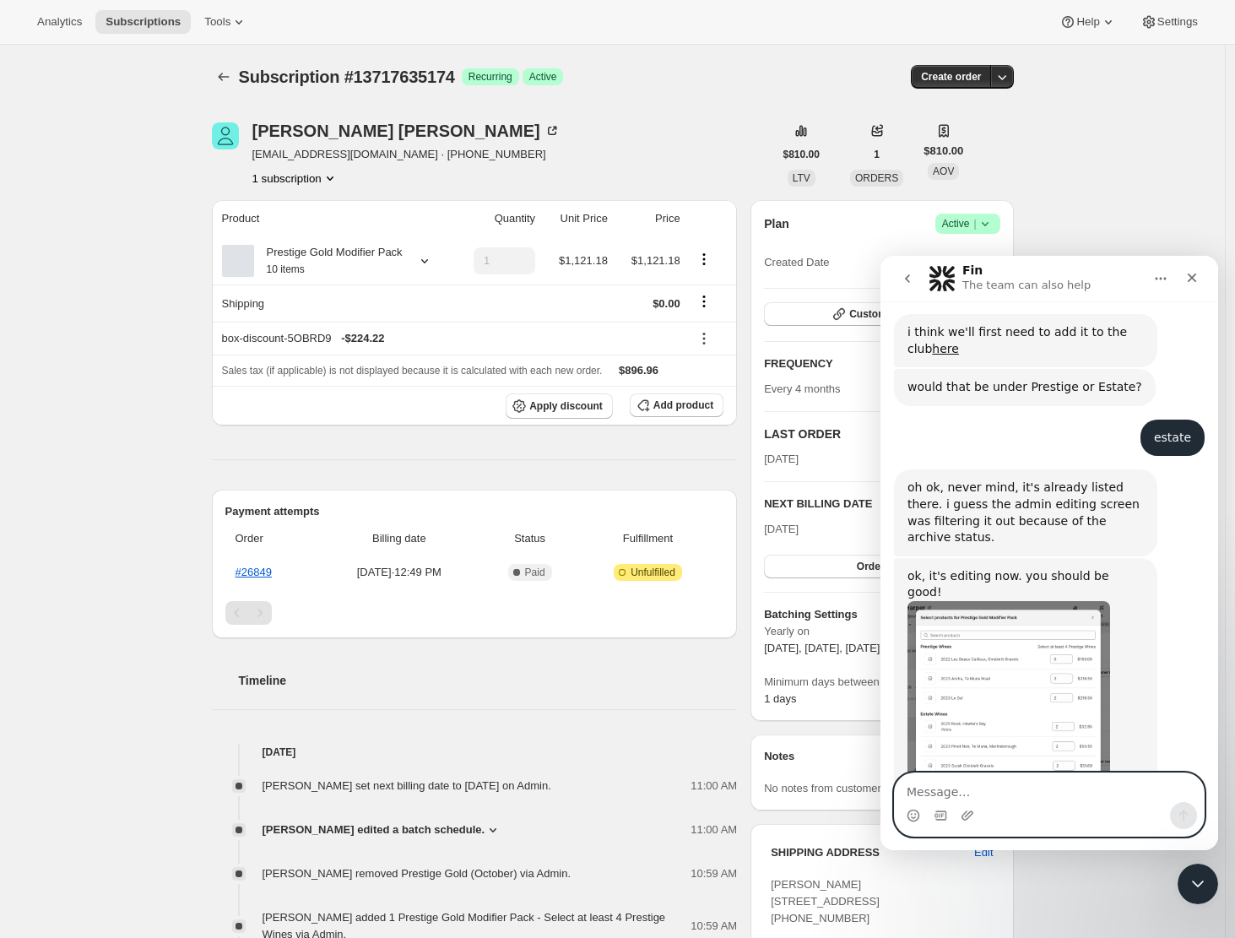
click at [923, 794] on textarea "Message…" at bounding box center [1049, 787] width 309 height 29
type textarea "awesome!"
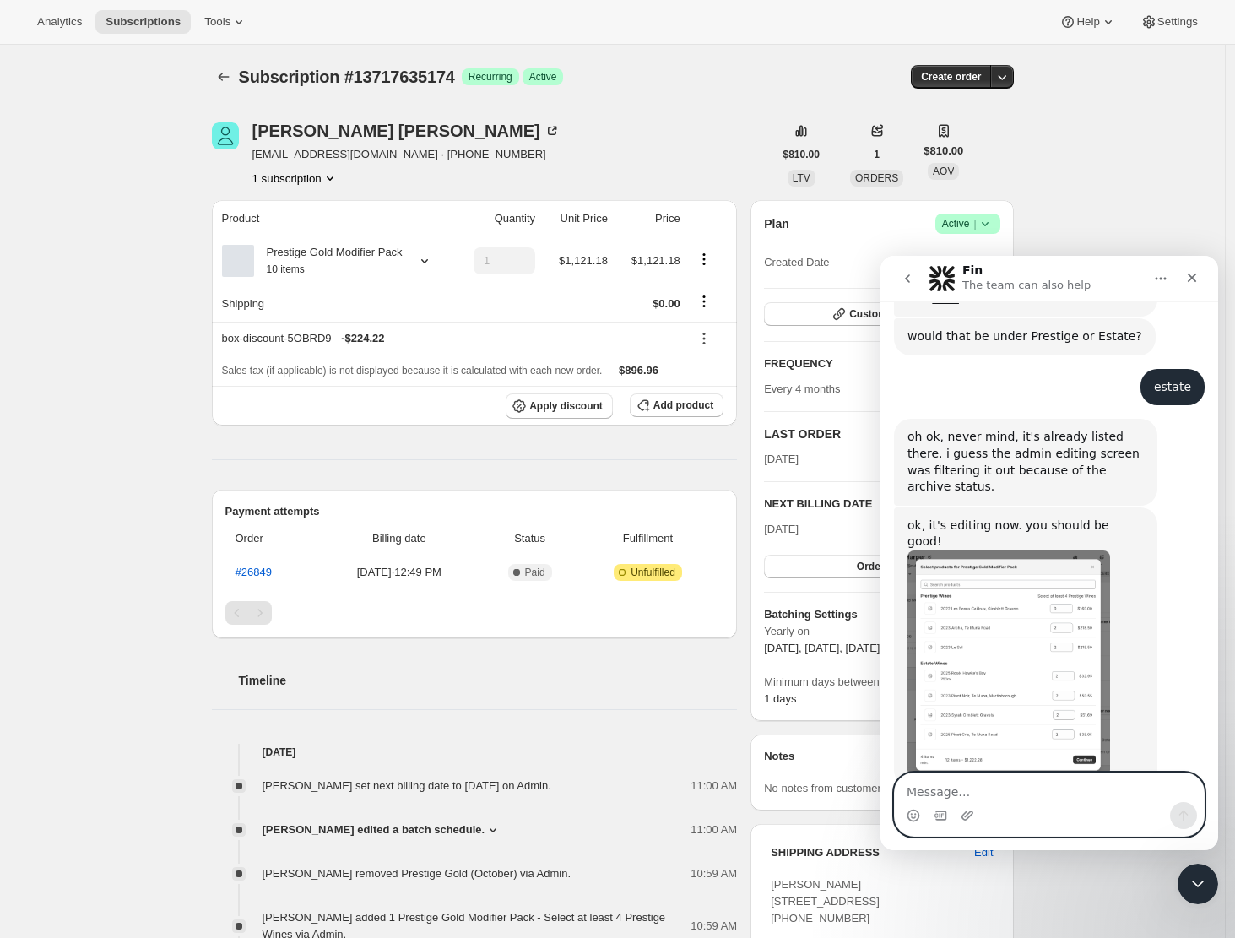
paste textarea "https://admin.shopify.com/store/craggy-range/products/7683279224934"
type textarea "https://admin.shopify.com/store/craggy-range/products/7683279224934"
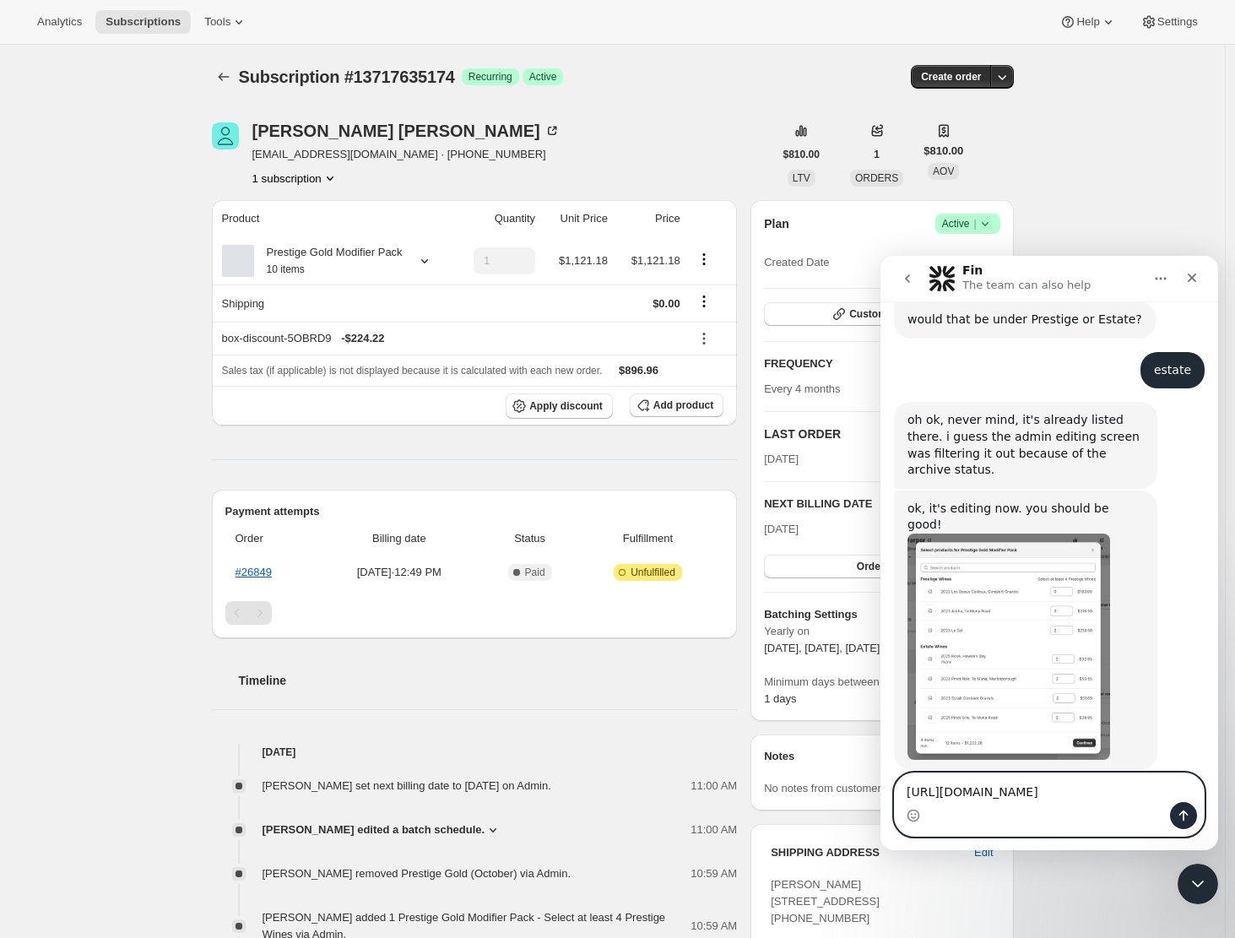
drag, startPoint x: 1093, startPoint y: 793, endPoint x: 904, endPoint y: 766, distance: 191.0
click at [904, 773] on textarea "https://admin.shopify.com/store/craggy-range/products/7683279224934" at bounding box center [1049, 787] width 309 height 29
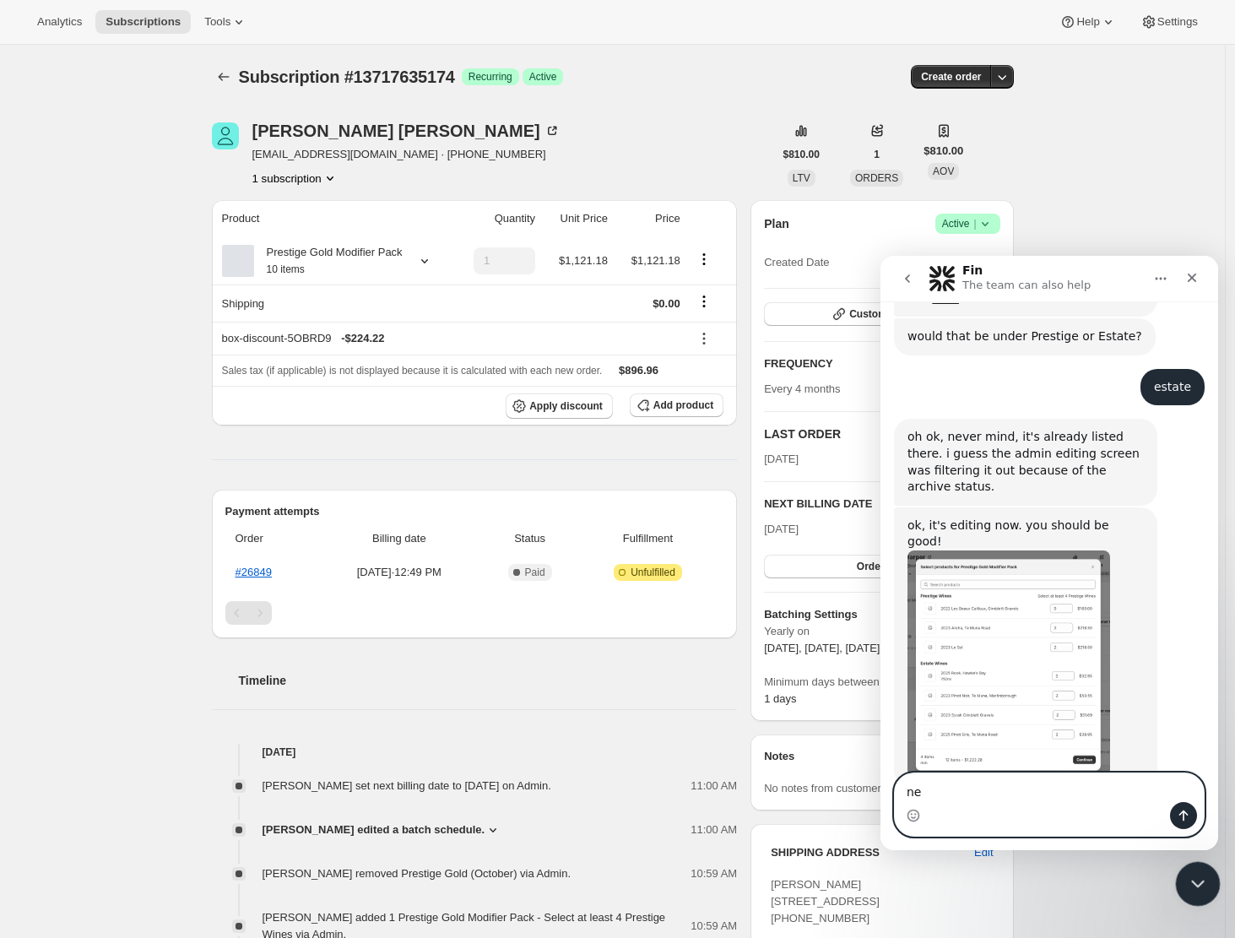
type textarea "n"
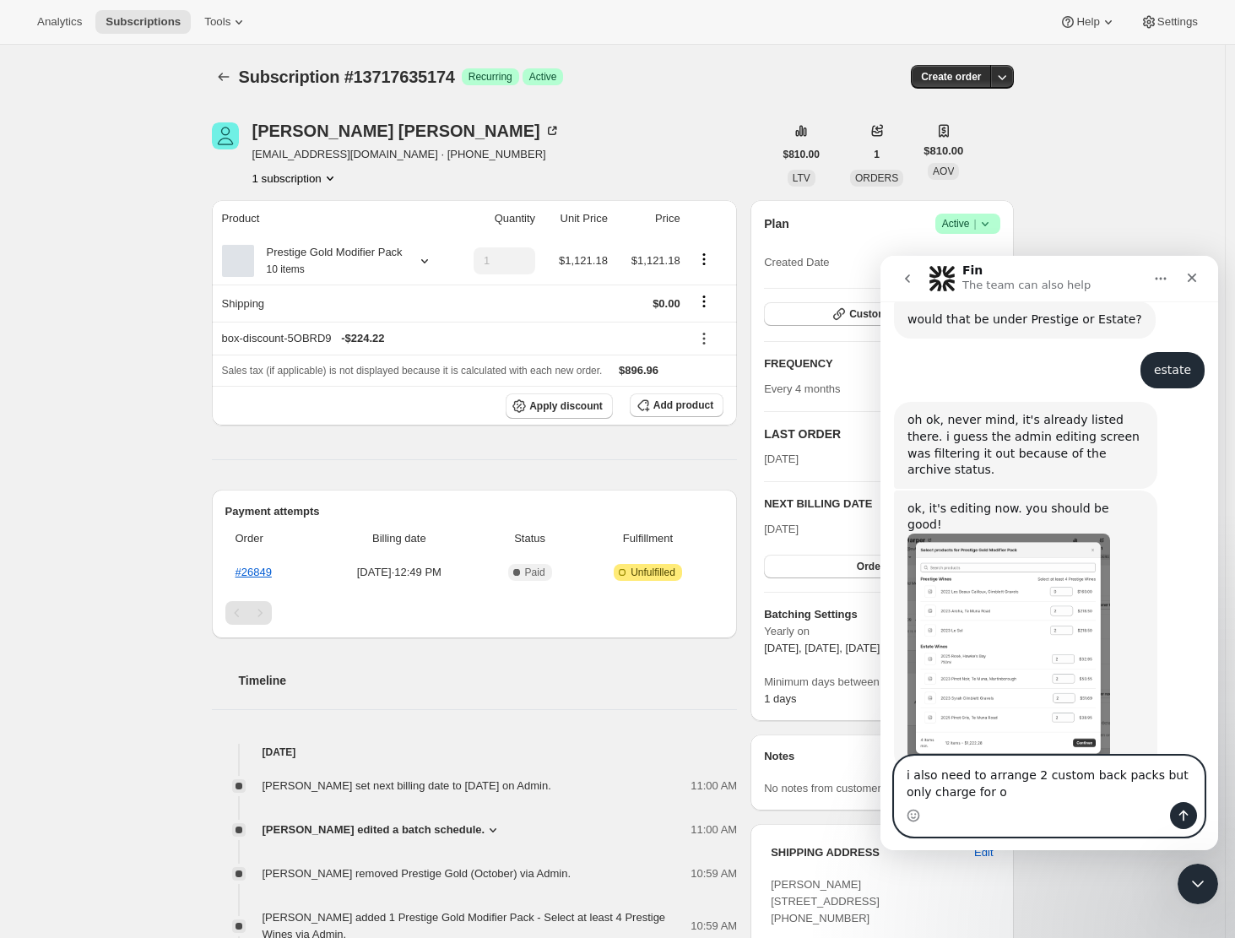
type textarea "i also need to arrange 2 custom back packs but only charge for on"
click at [906, 775] on textarea "i also need to arrange 2 custom back packs but only charge for on" at bounding box center [1049, 779] width 309 height 46
drag, startPoint x: 906, startPoint y: 775, endPoint x: 1002, endPoint y: 800, distance: 99.5
click at [1002, 800] on textarea "i also need to arrange 2 custom back packs but only charge for on" at bounding box center [1049, 779] width 309 height 46
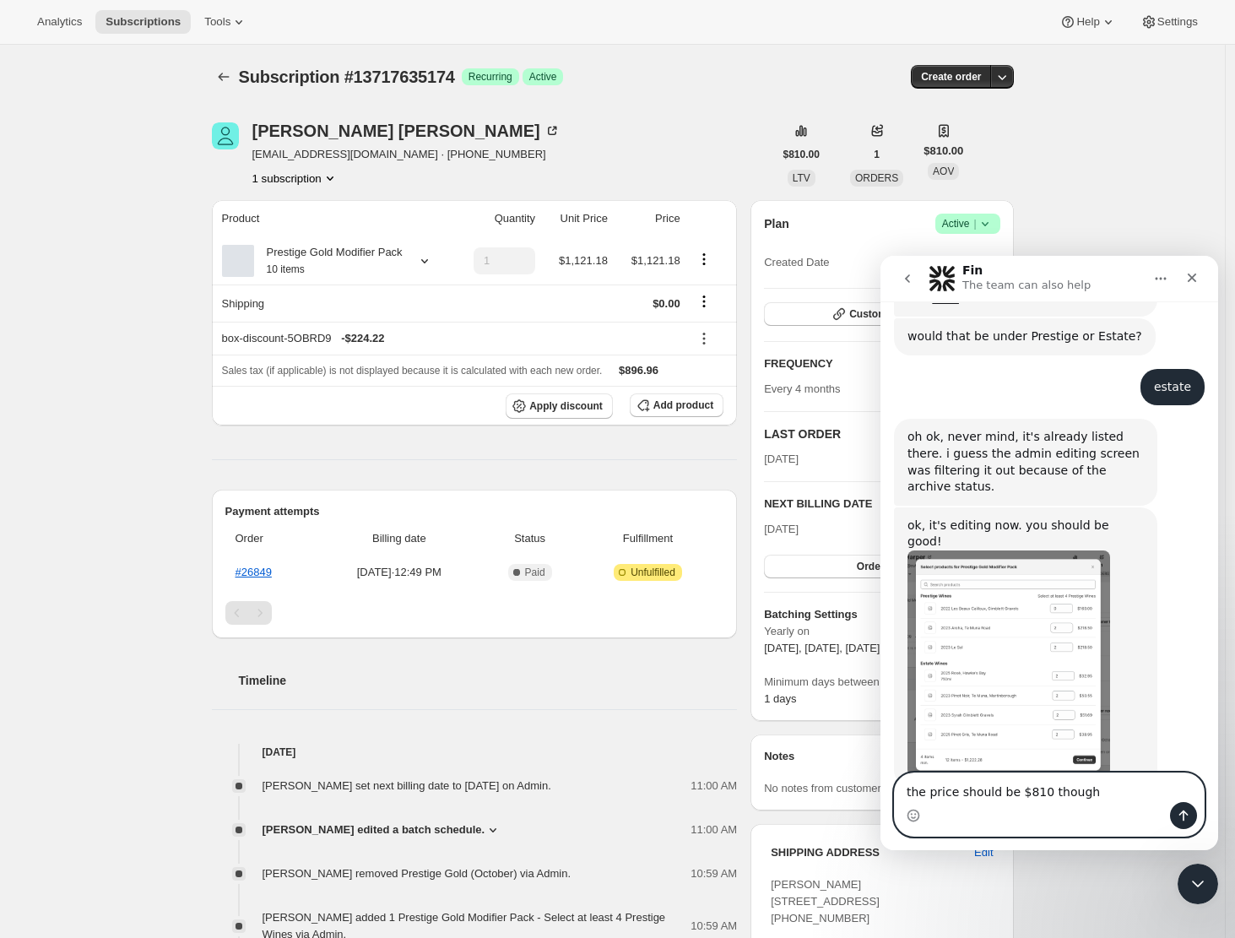
type textarea "the price should be $810 though?"
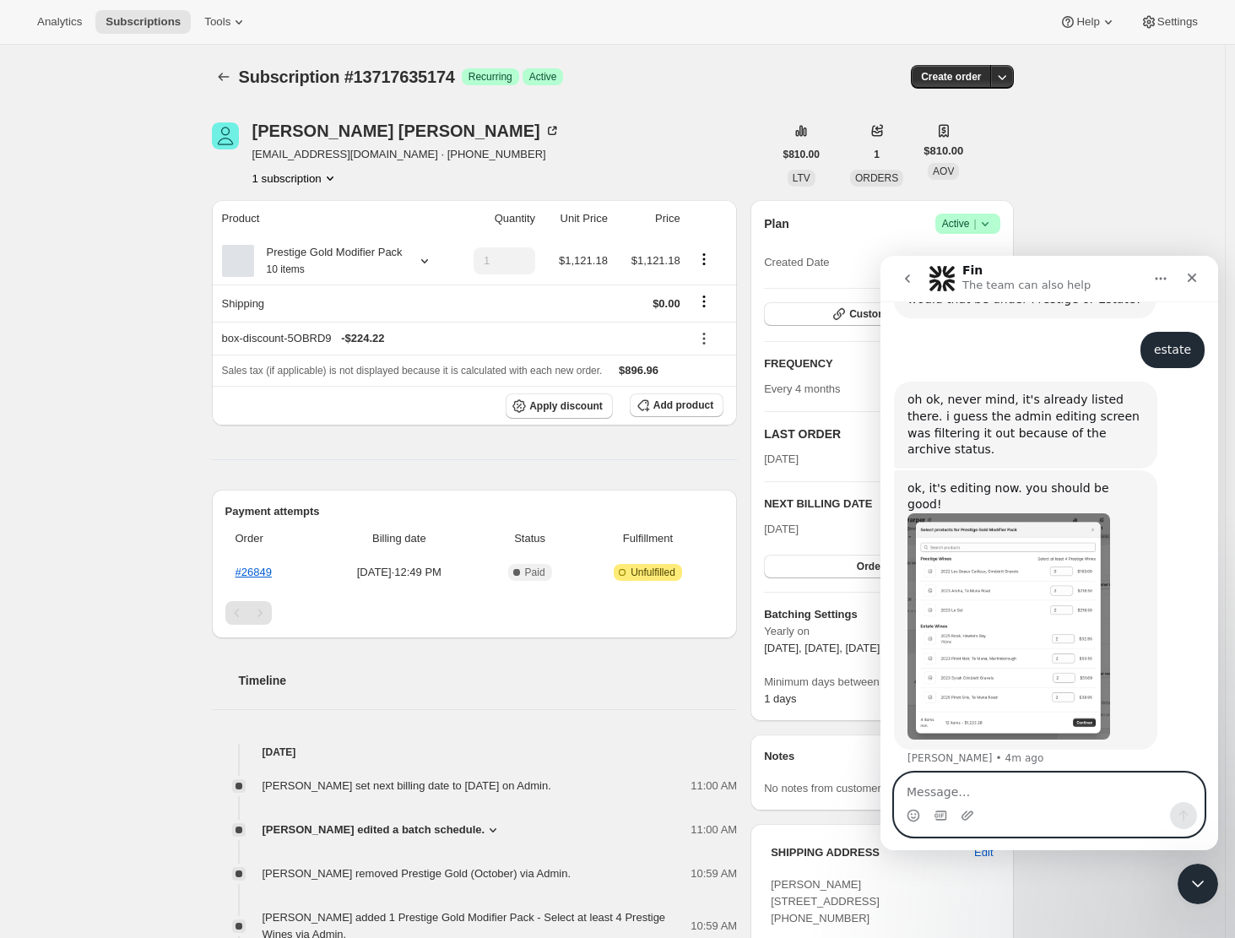
scroll to position [3118, 0]
paste textarea "i also need to arrange 2 custom back packs but only charge for on"
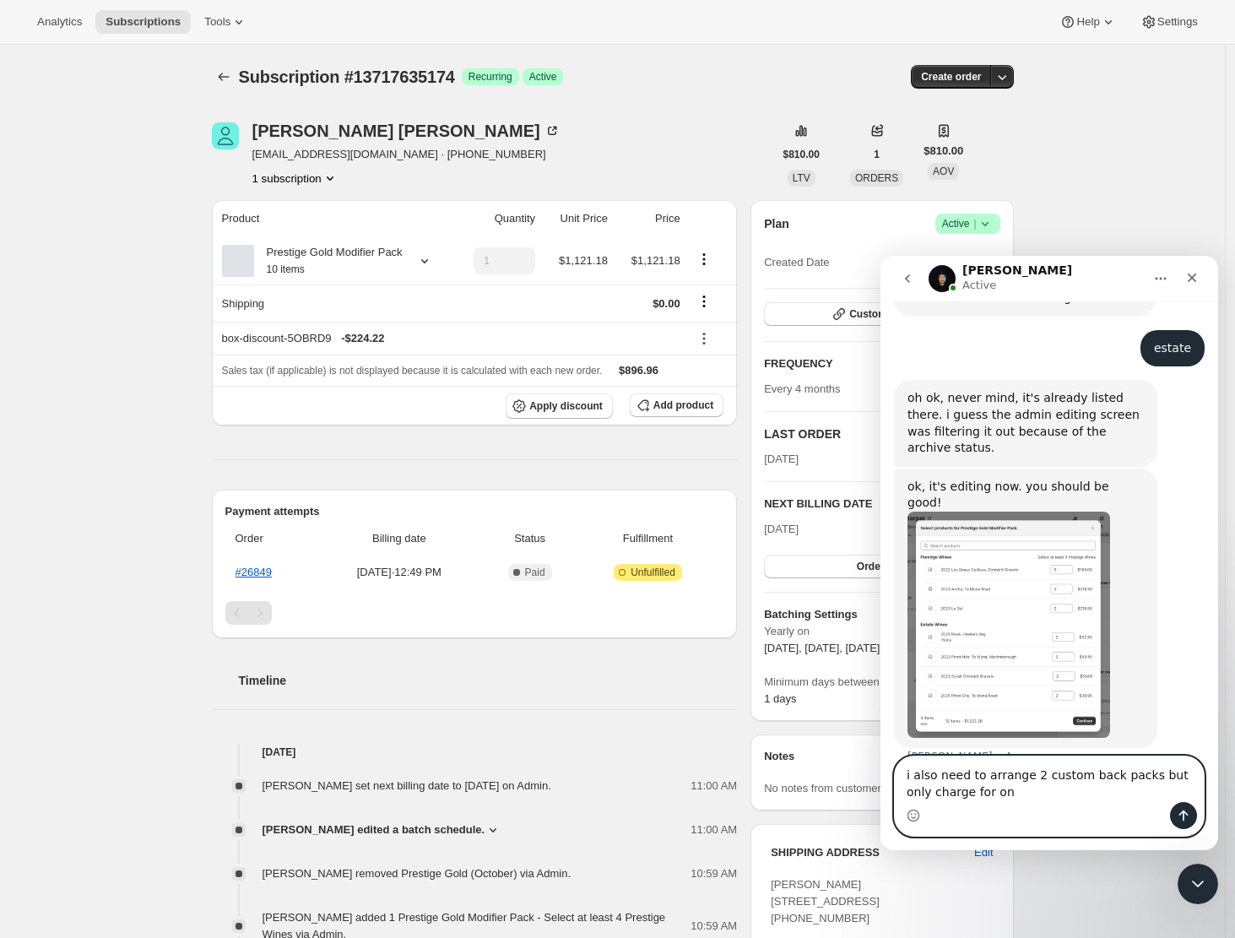
scroll to position [3135, 0]
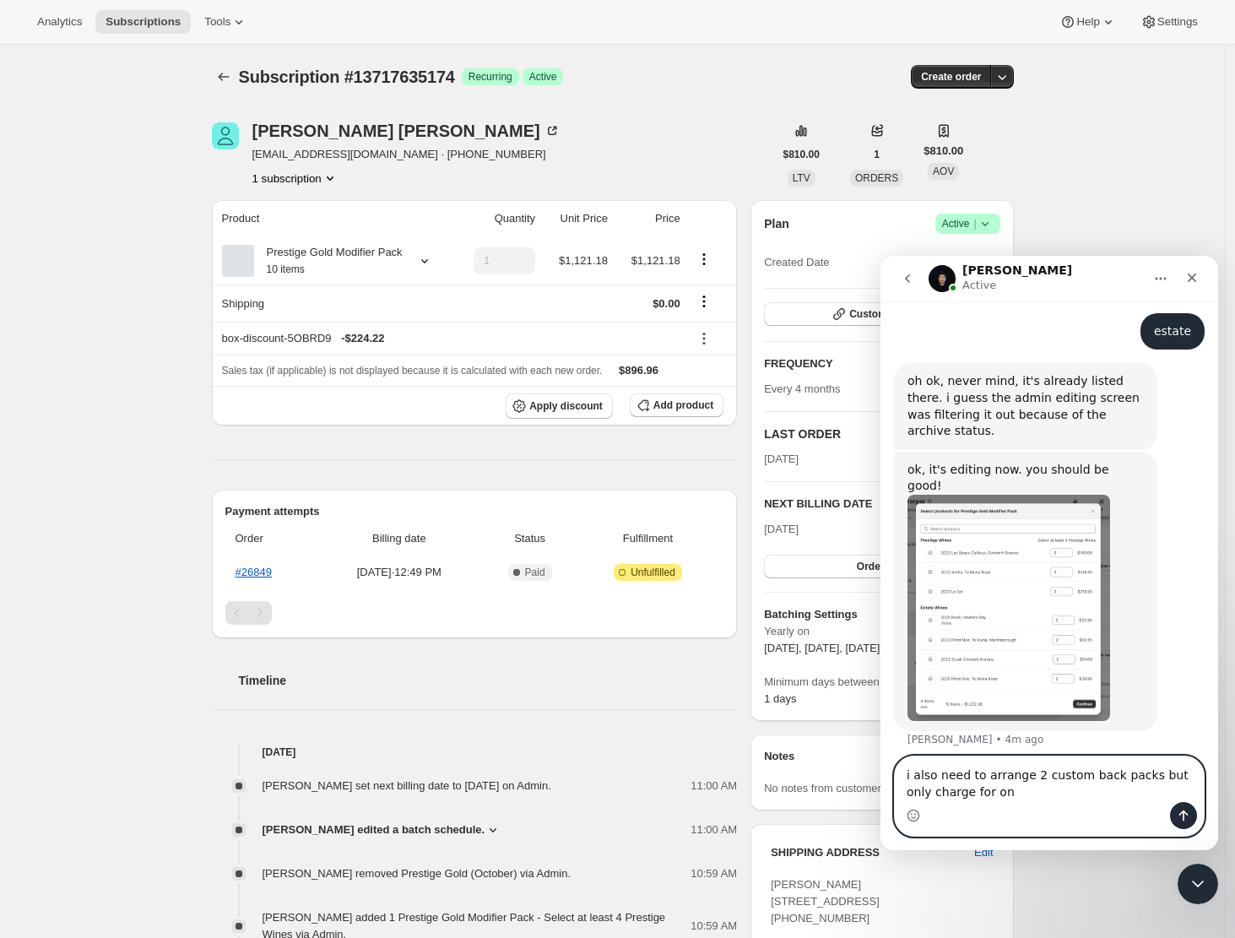
click at [998, 790] on textarea "i also need to arrange 2 custom back packs but only charge for on" at bounding box center [1049, 779] width 309 height 46
click at [906, 776] on textarea "i also need to arrange 2 custom back packs but only charge for one" at bounding box center [1049, 779] width 309 height 46
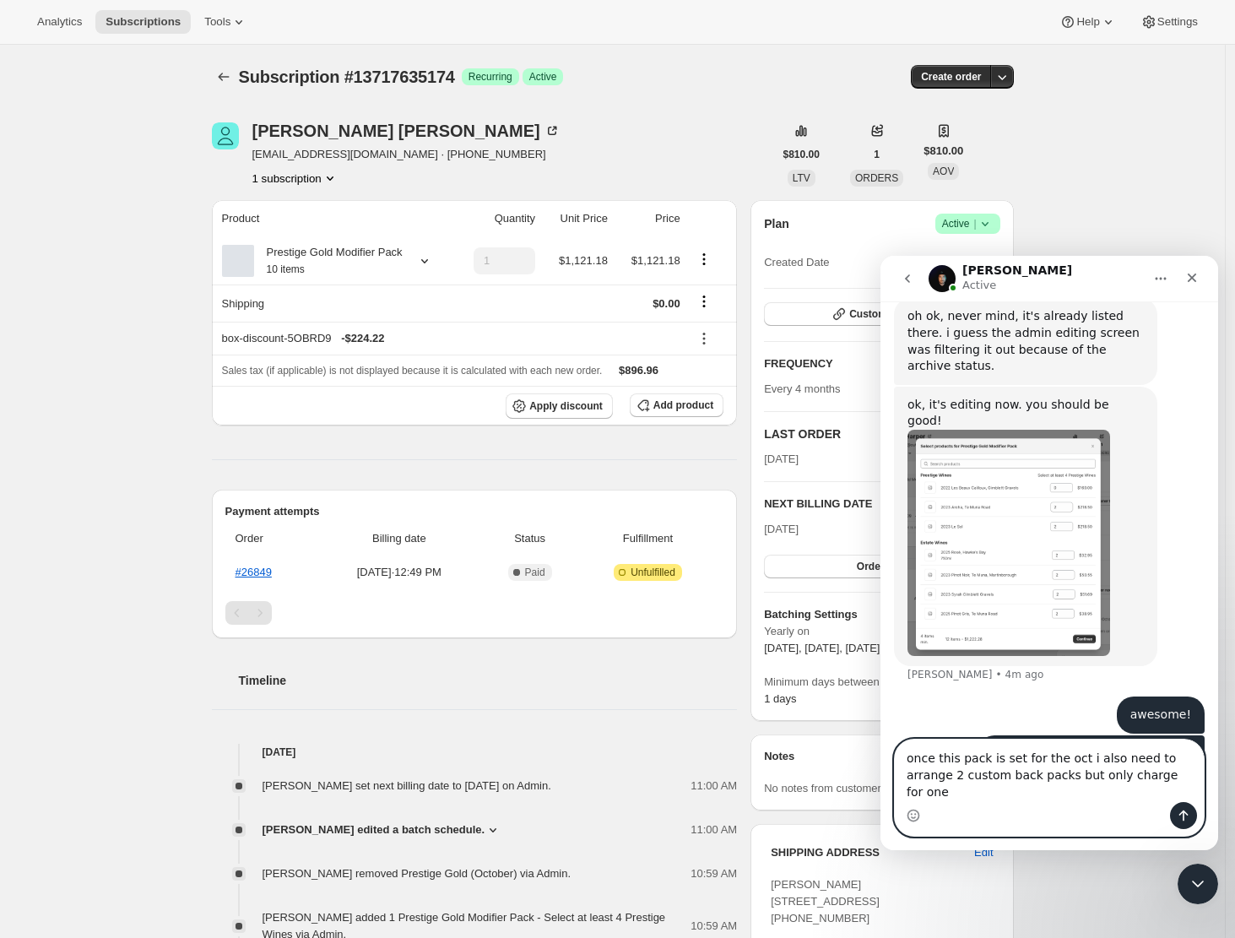
scroll to position [3217, 0]
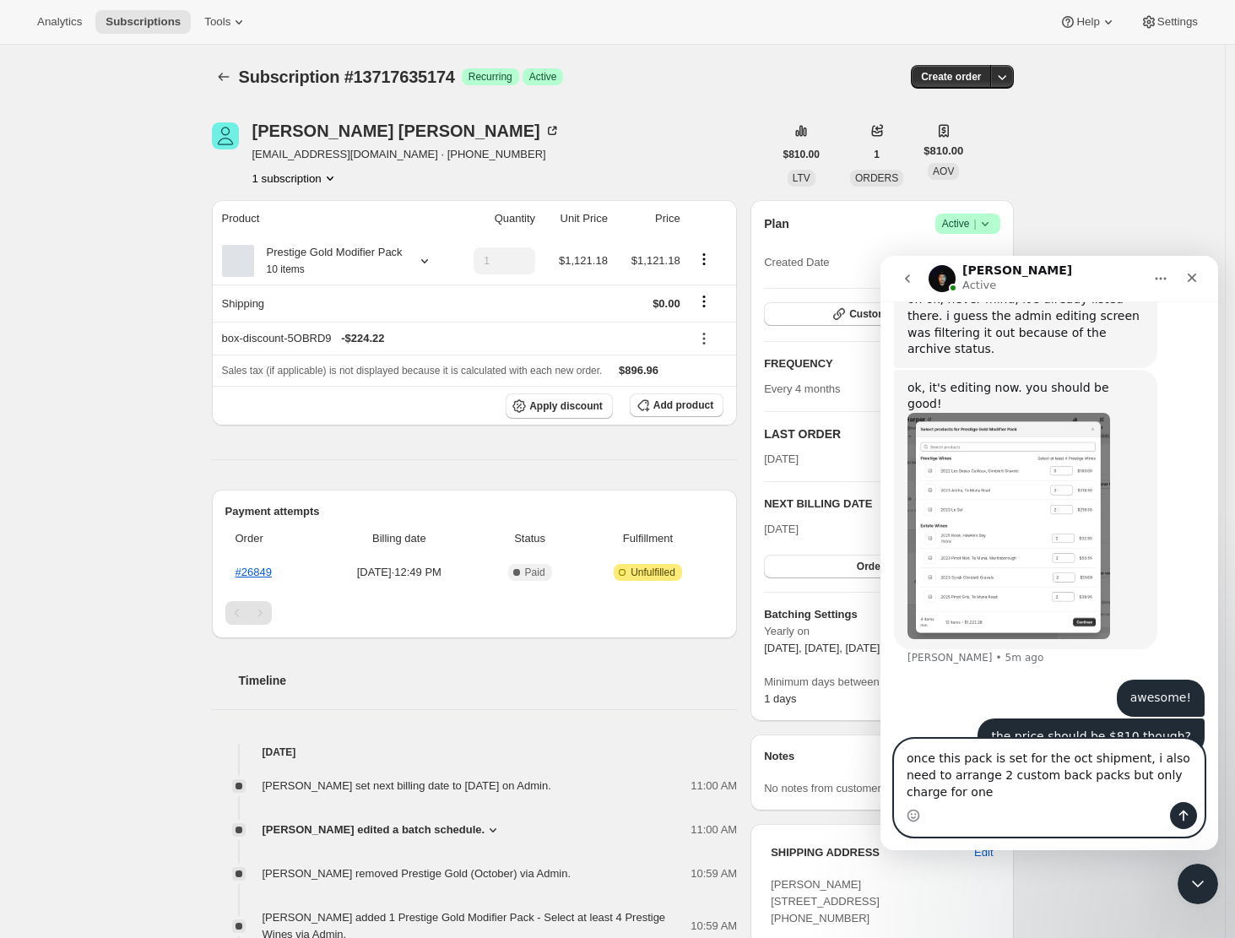
click at [933, 798] on textarea "once this pack is set for the oct shipment, i also need to arrange 2 custom bac…" at bounding box center [1049, 770] width 309 height 62
type textarea "once this pack is set for the oct shipment, i also need to arrange 2 custom bac…"
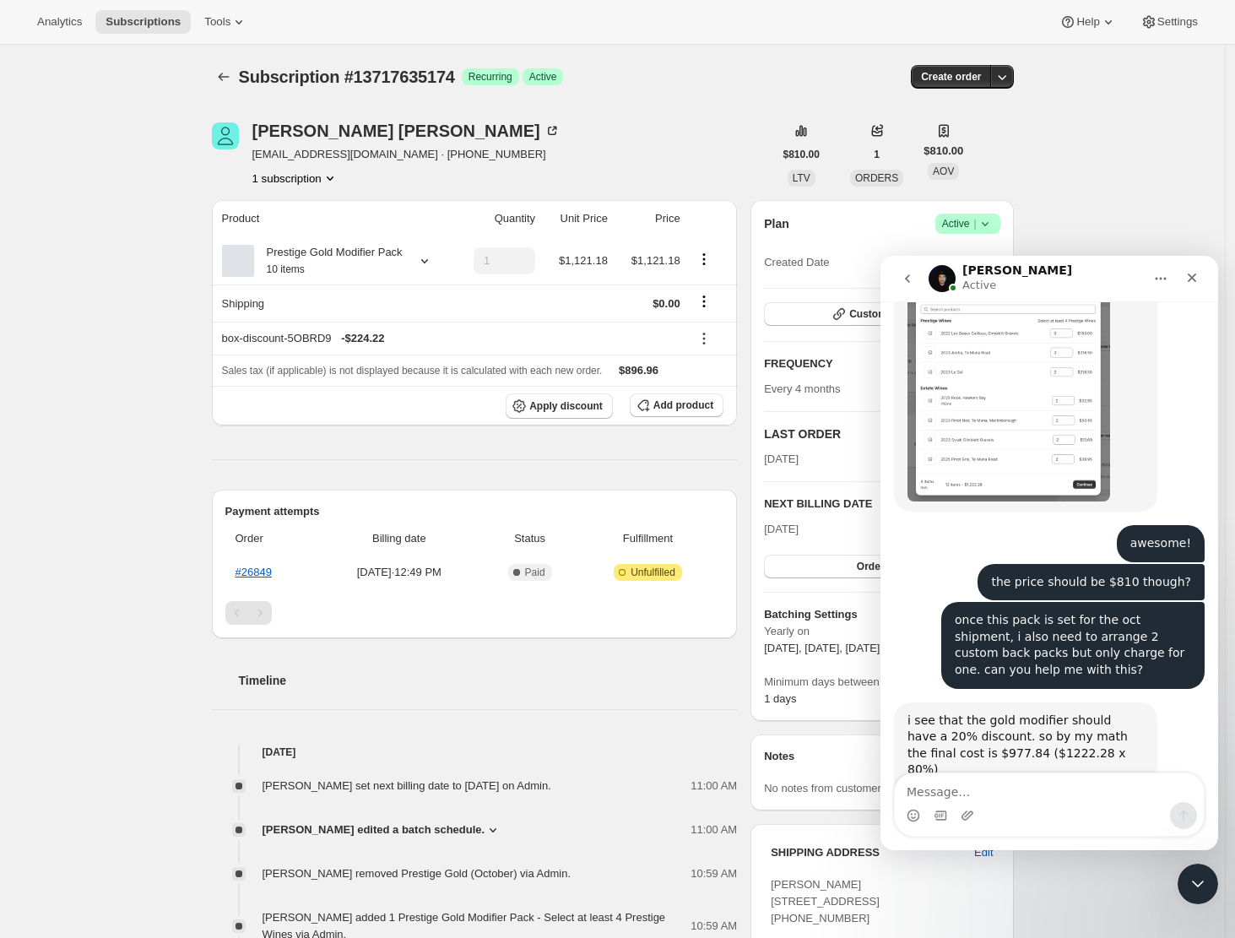
scroll to position [3361, 0]
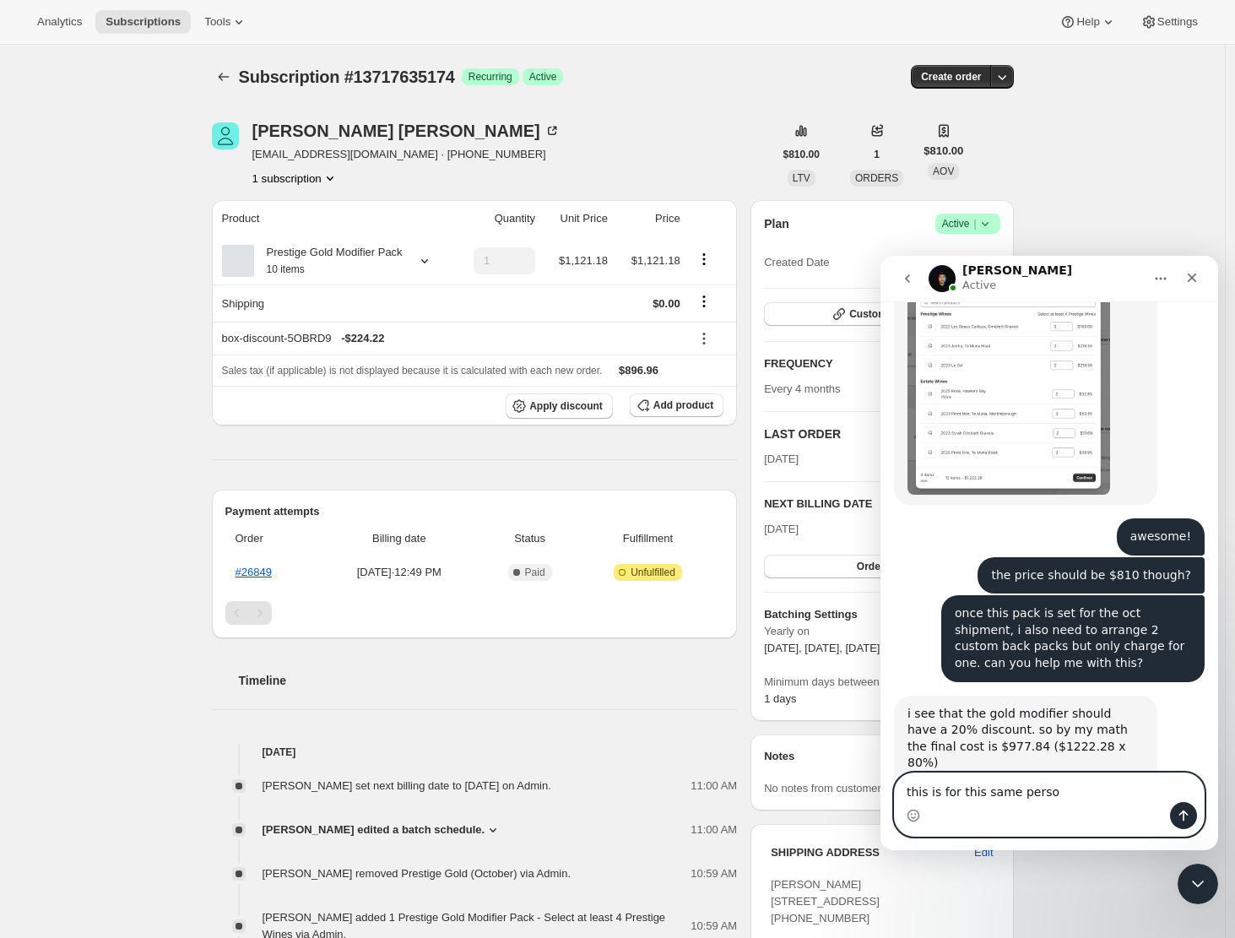
type textarea "this is for this same person"
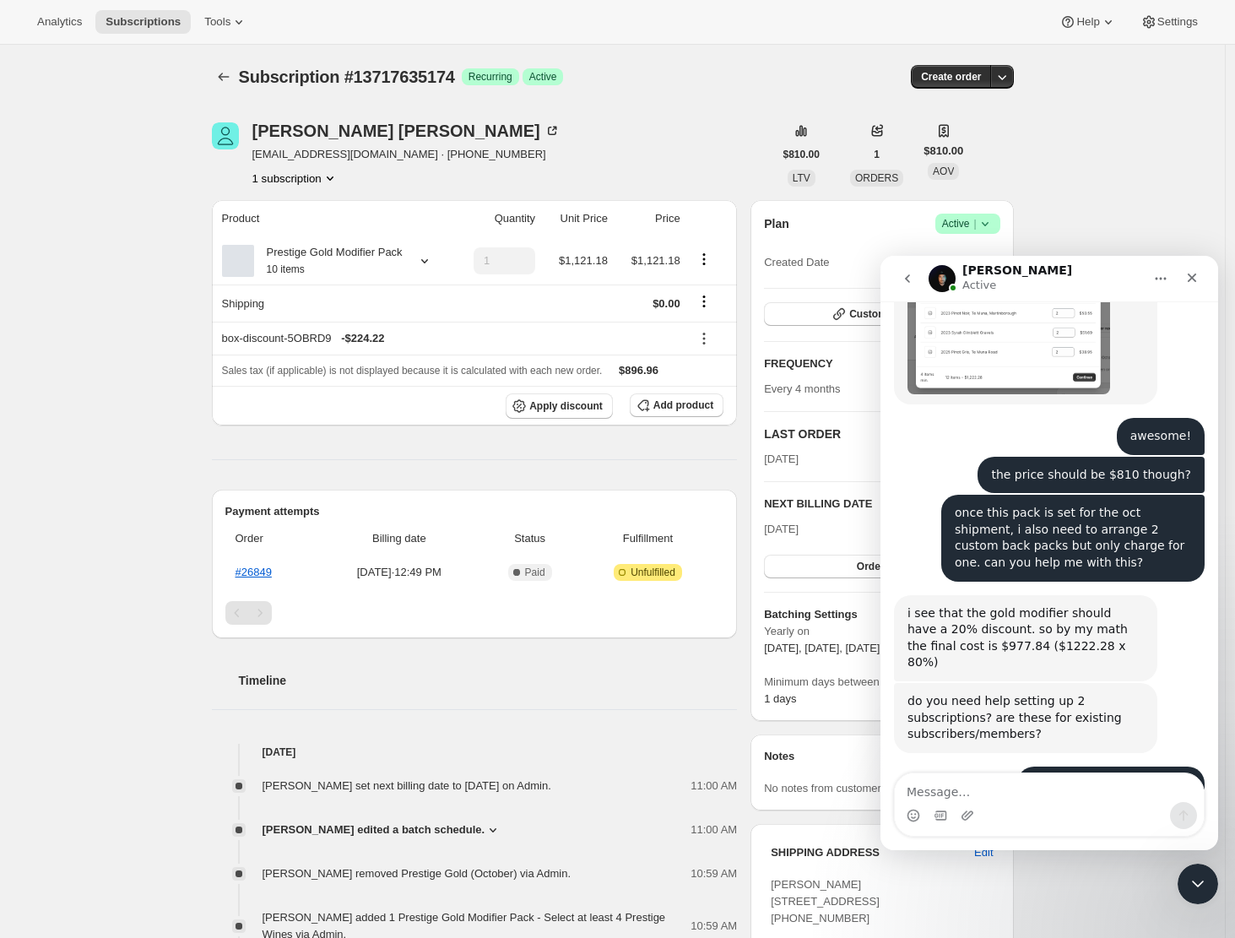
scroll to position [3462, 0]
type textarea "correct"
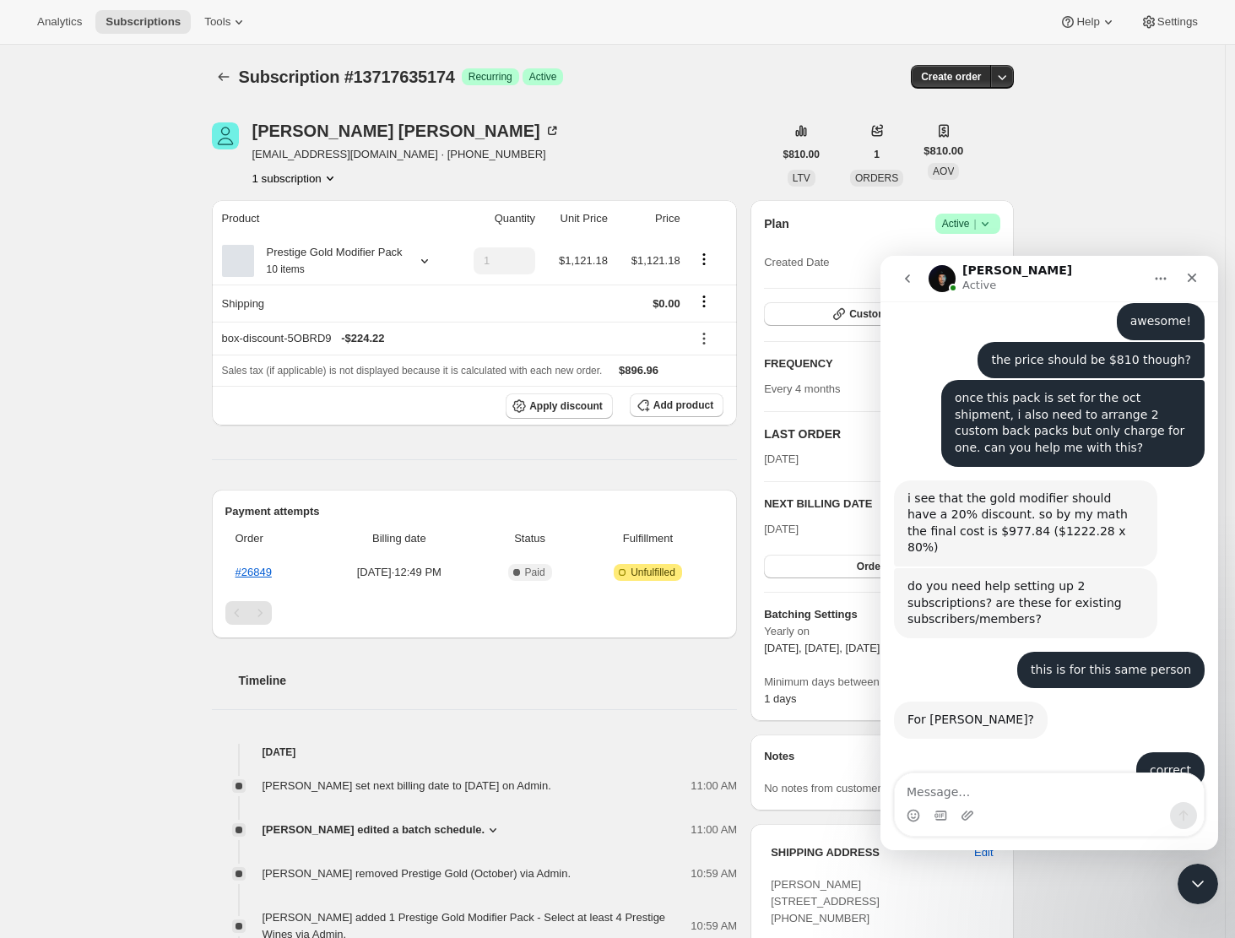
scroll to position [3579, 0]
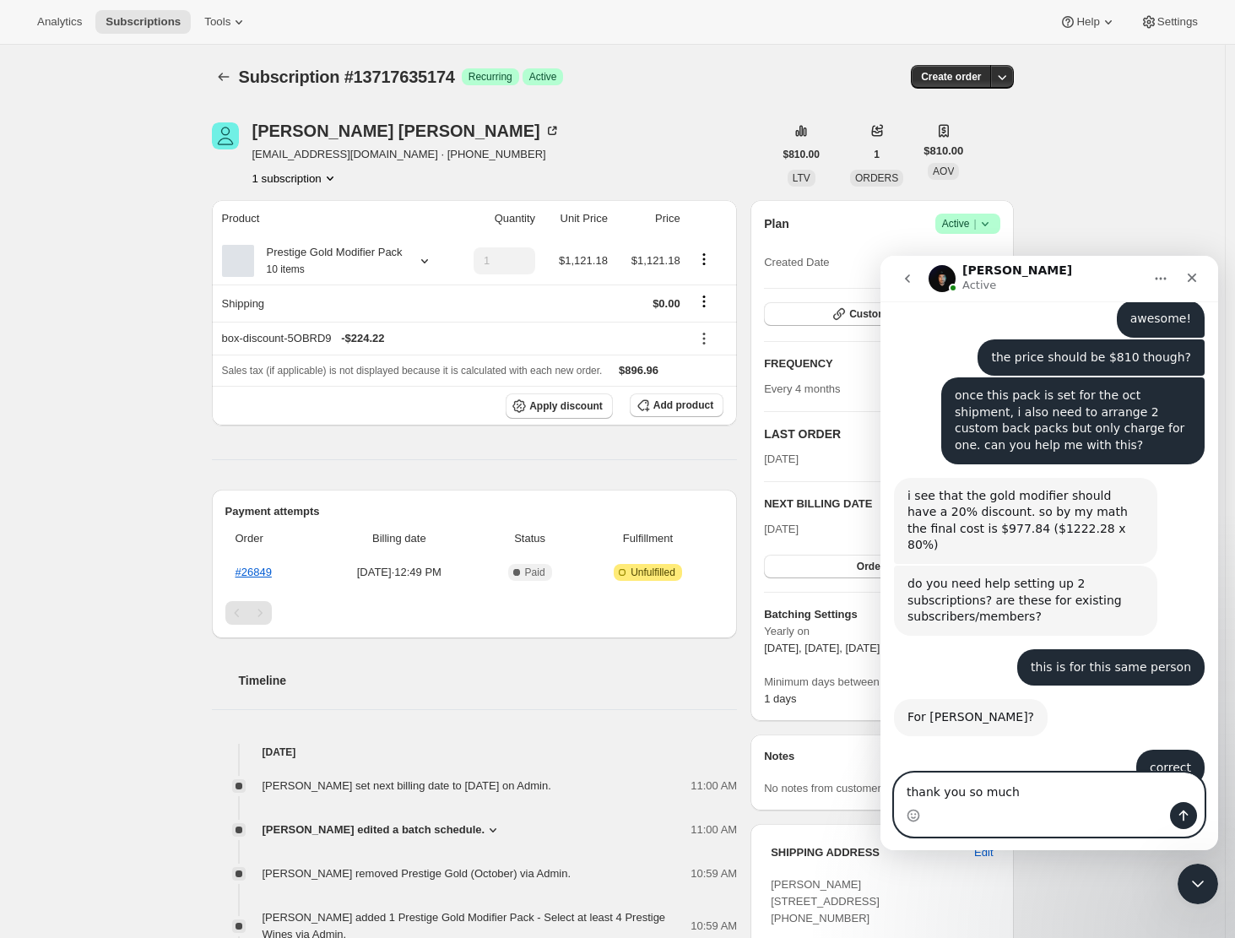
type textarea "thank you so much"
